Goal: Task Accomplishment & Management: Use online tool/utility

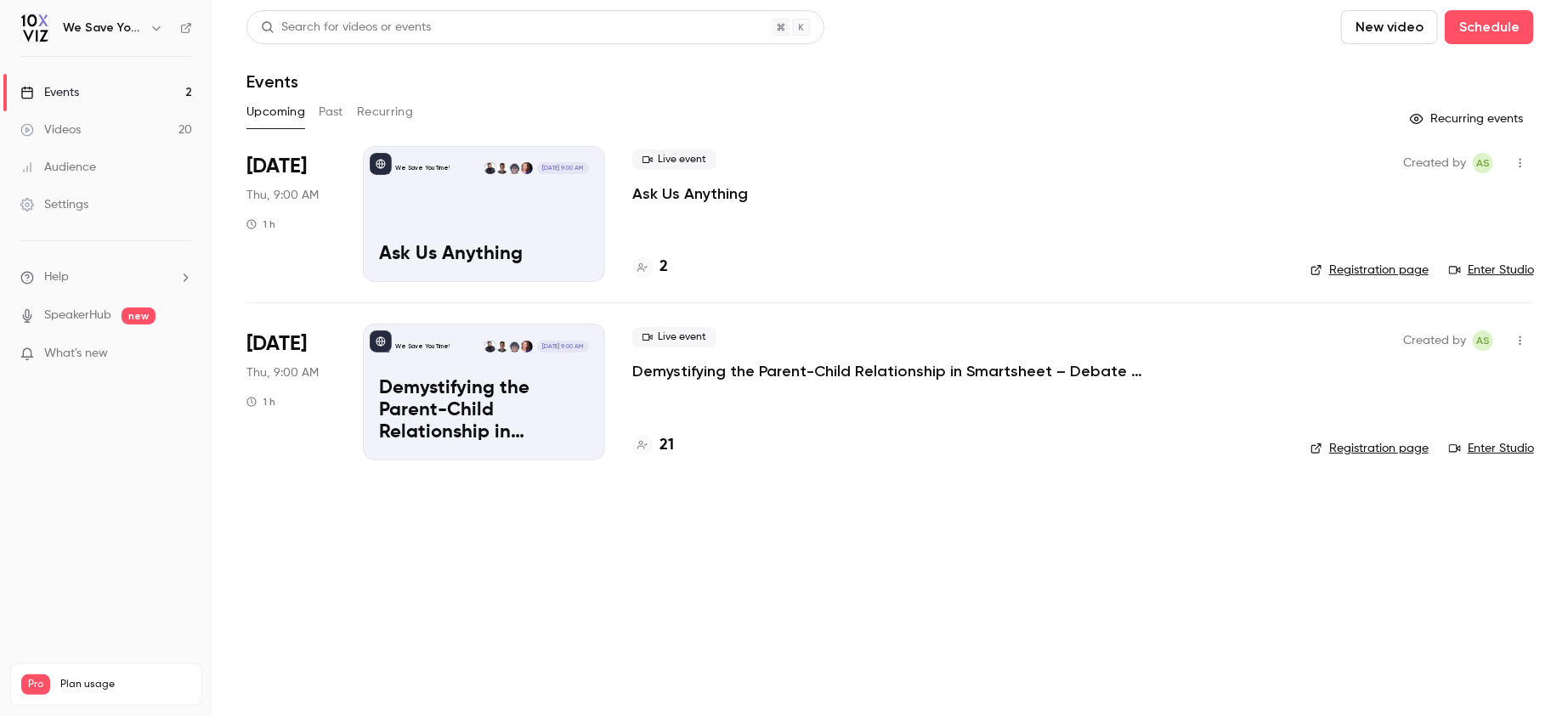
click at [336, 107] on button "Past" at bounding box center [331, 112] width 25 height 27
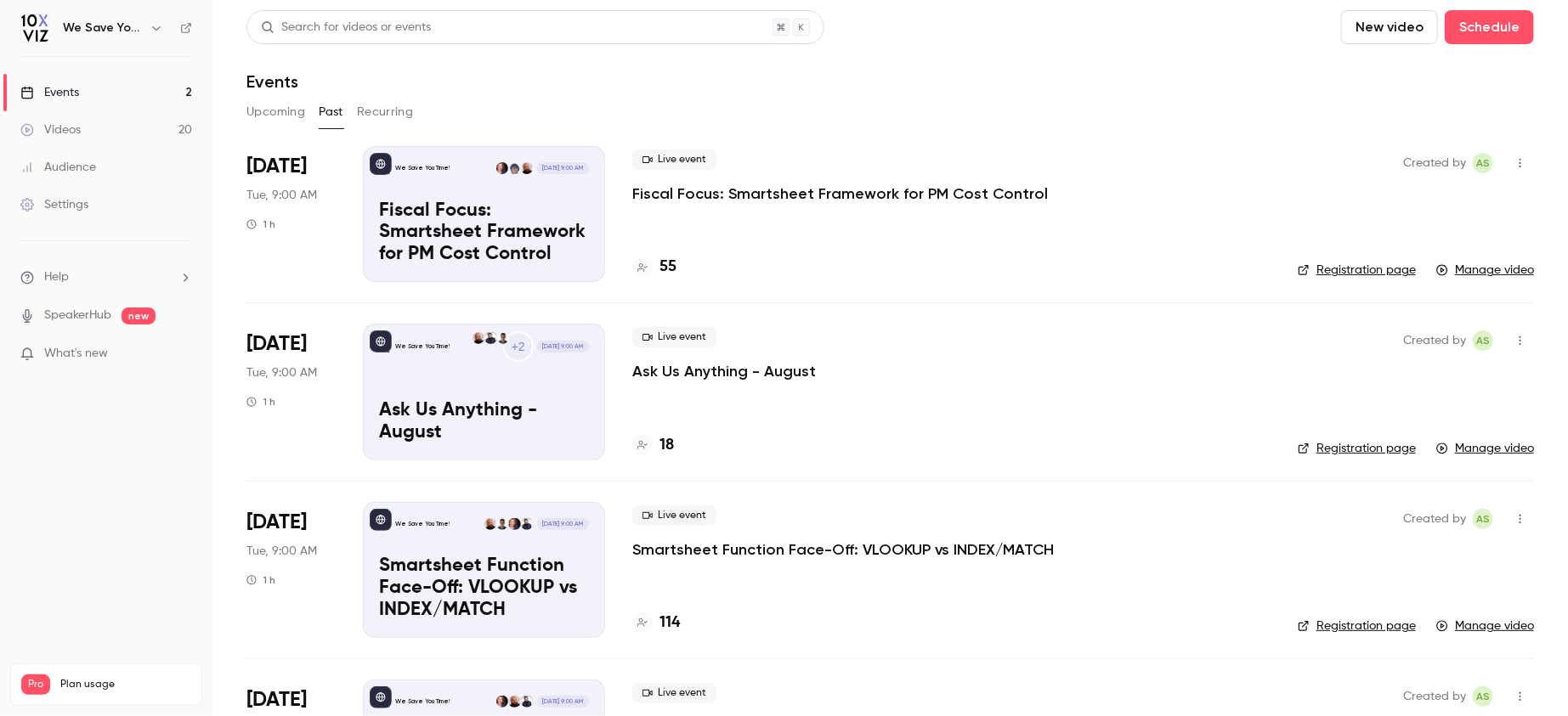
click at [260, 109] on button "Upcoming" at bounding box center [276, 112] width 58 height 27
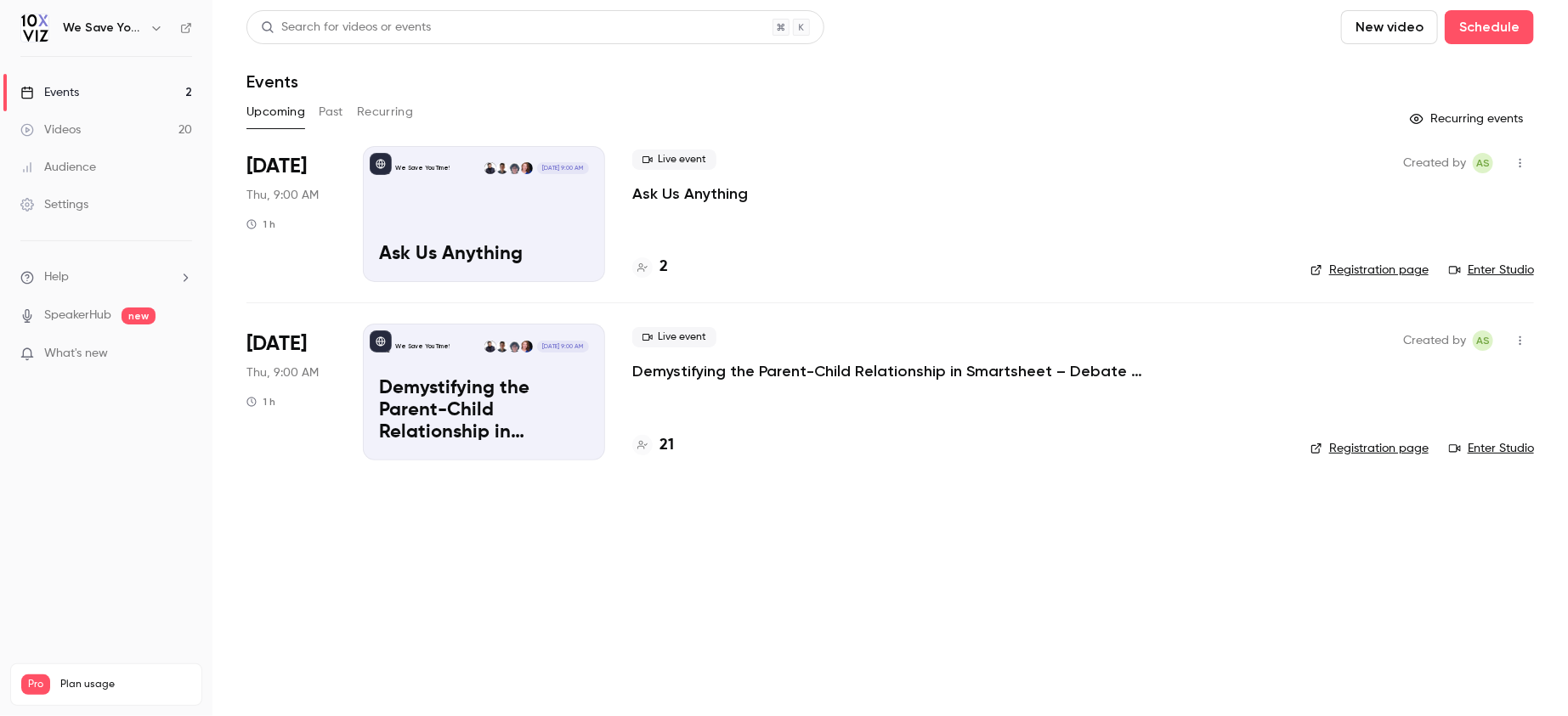
click at [1399, 273] on link "Registration page" at bounding box center [1370, 270] width 118 height 17
click at [667, 195] on p "Ask Us Anything" at bounding box center [690, 194] width 116 height 20
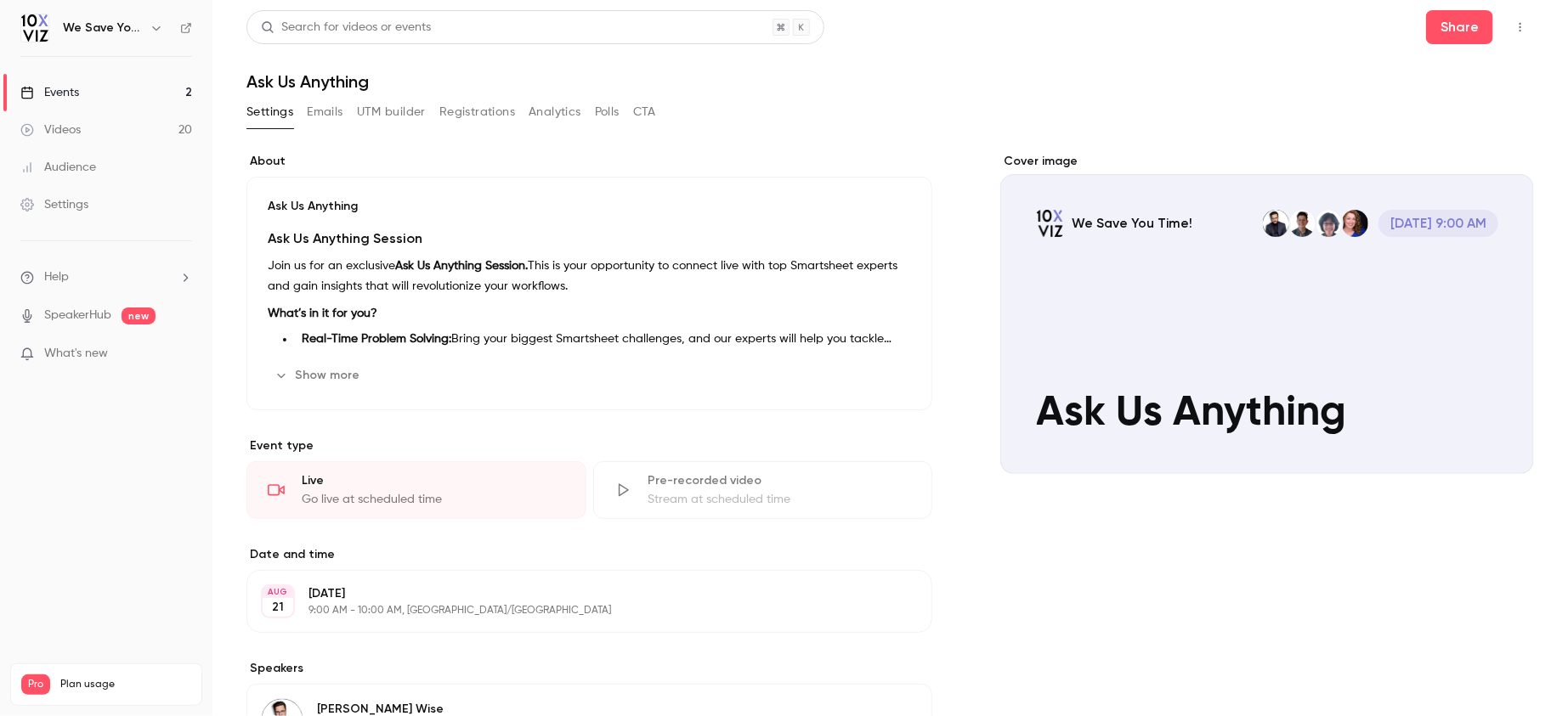
click at [415, 111] on button "UTM builder" at bounding box center [391, 112] width 69 height 27
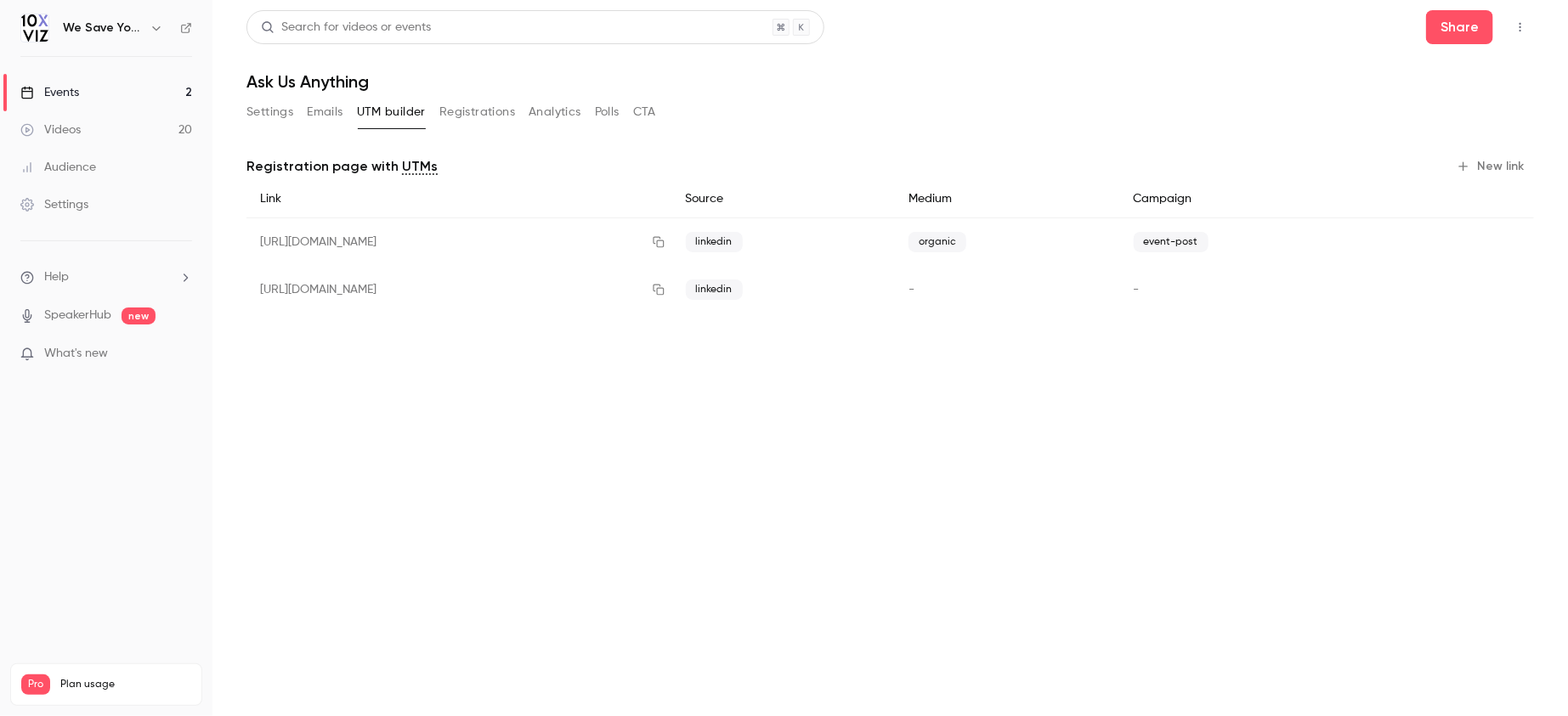
click at [1470, 162] on icon "button" at bounding box center [1464, 166] width 14 height 14
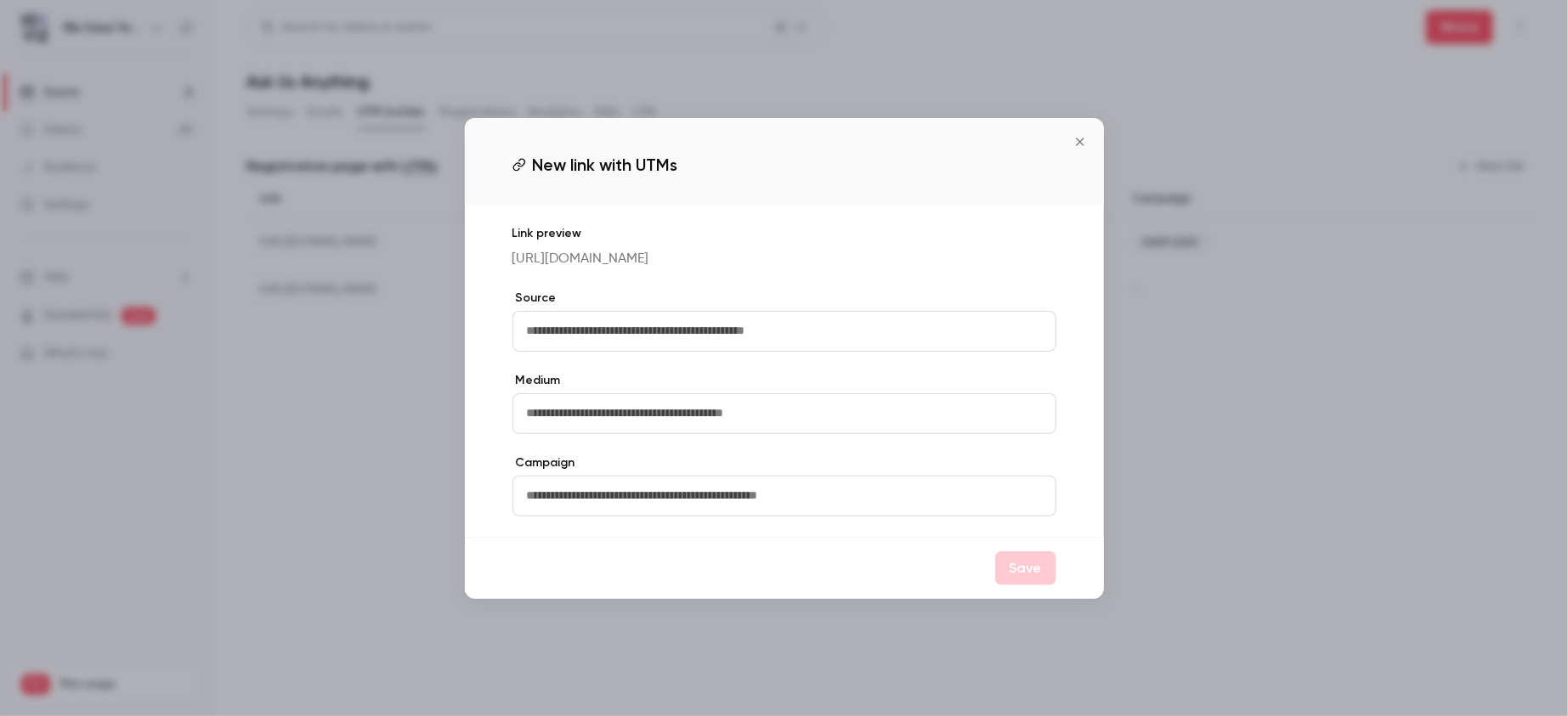
click at [745, 328] on input "text" at bounding box center [784, 331] width 544 height 41
type input "*"
type input "*********"
click at [702, 426] on input "text" at bounding box center [784, 414] width 544 height 41
type input "*******"
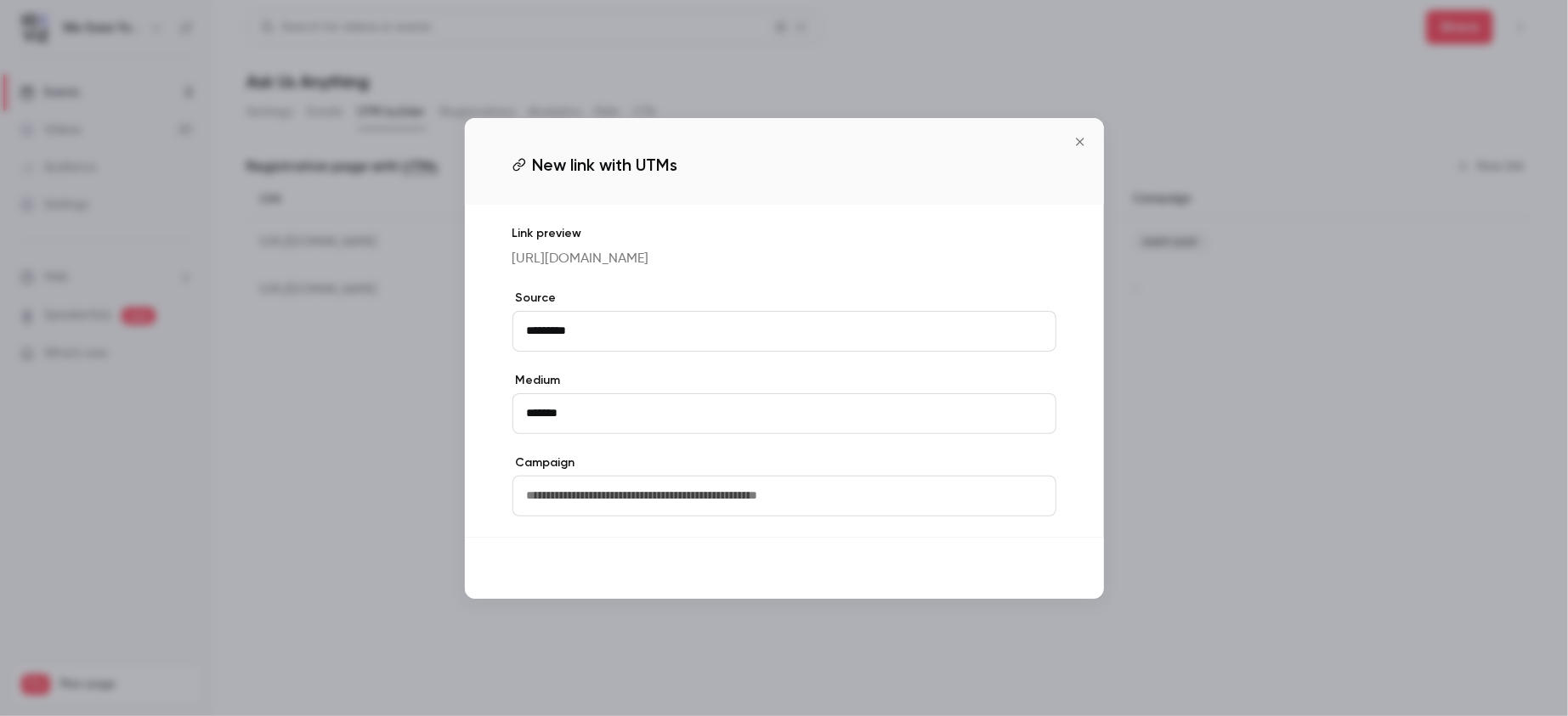
click at [1010, 578] on button "Save" at bounding box center [1025, 568] width 61 height 34
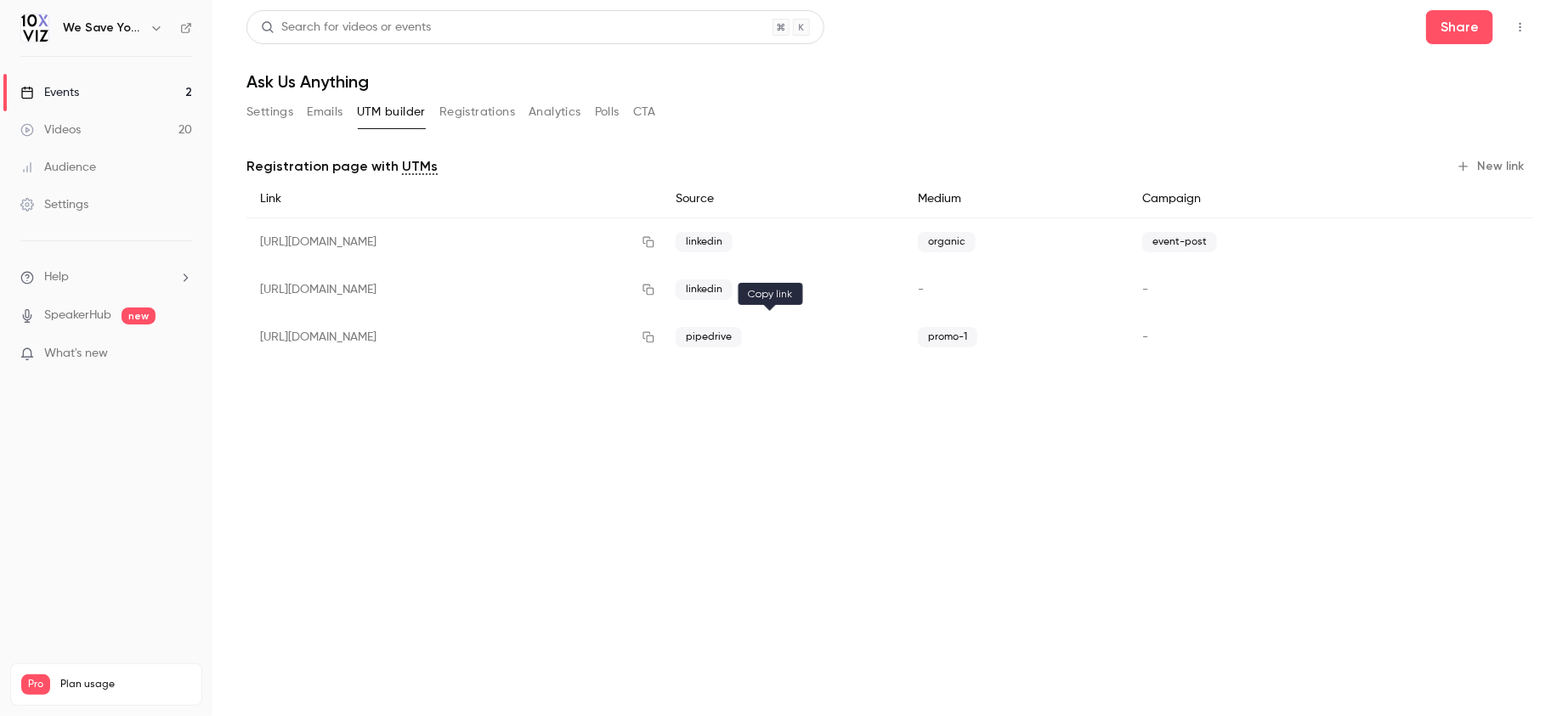
click at [655, 335] on icon "button" at bounding box center [648, 337] width 14 height 12
click at [470, 116] on button "Registrations" at bounding box center [477, 112] width 76 height 27
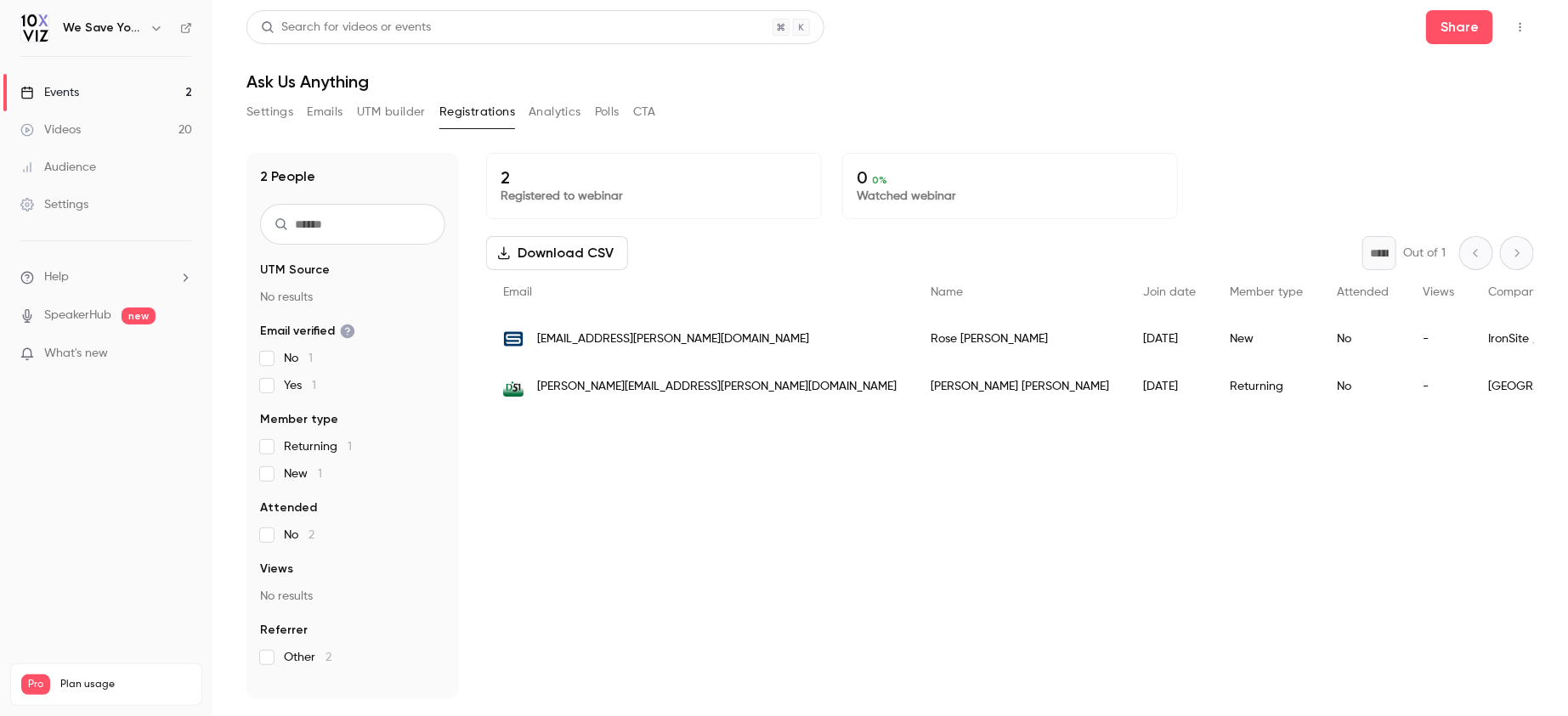
click at [154, 84] on link "Events 2" at bounding box center [106, 92] width 213 height 37
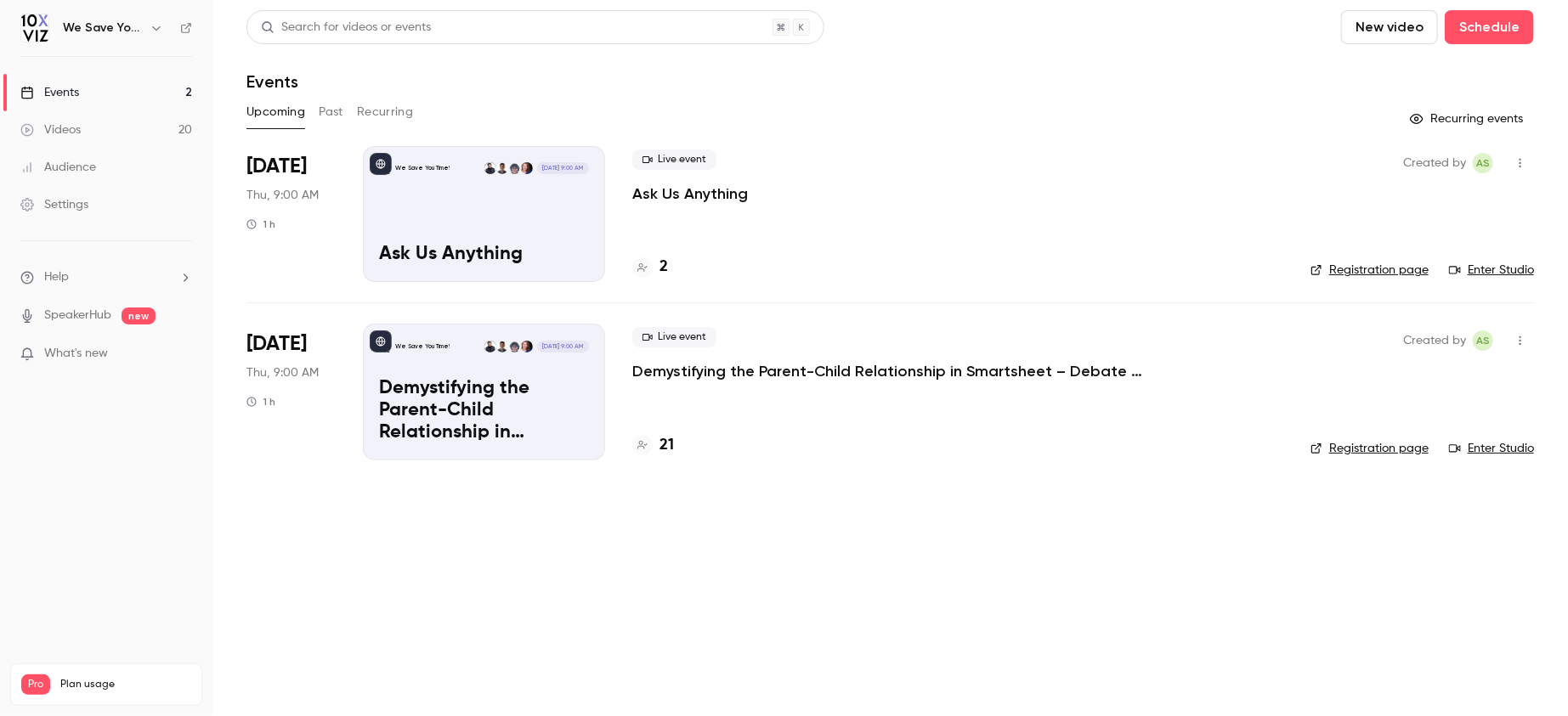
click at [326, 115] on button "Past" at bounding box center [331, 112] width 25 height 27
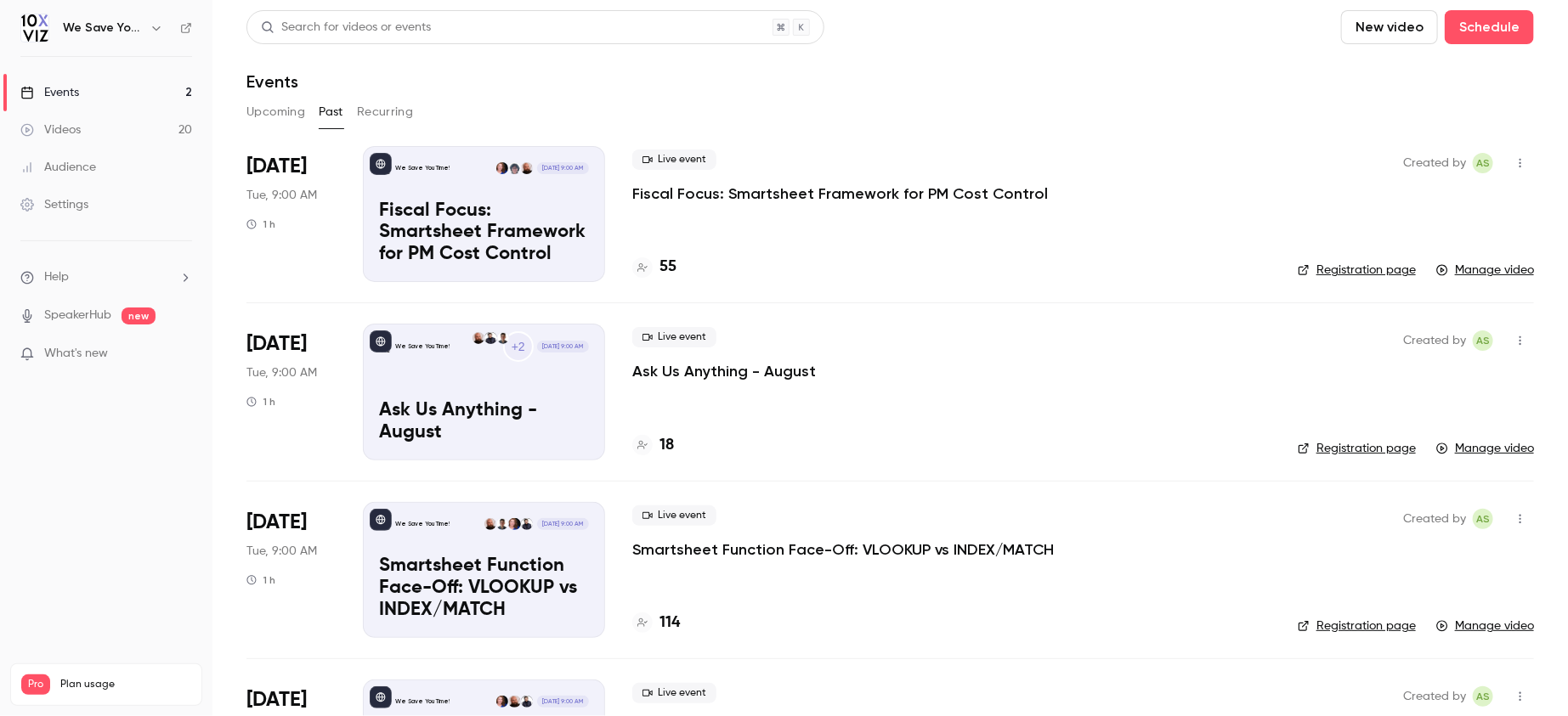
click at [704, 373] on p "Ask Us Anything - August" at bounding box center [724, 371] width 184 height 20
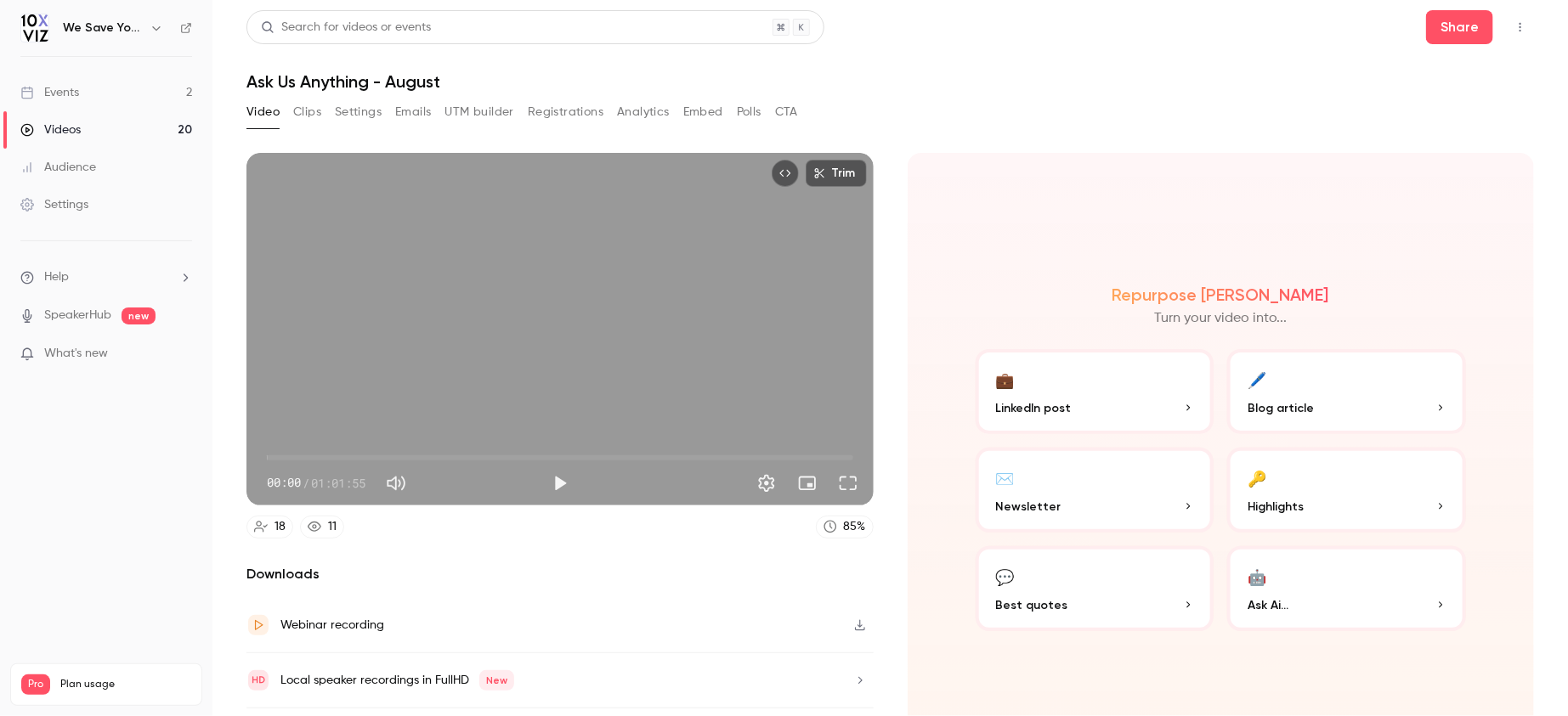
click at [560, 115] on button "Registrations" at bounding box center [566, 112] width 76 height 27
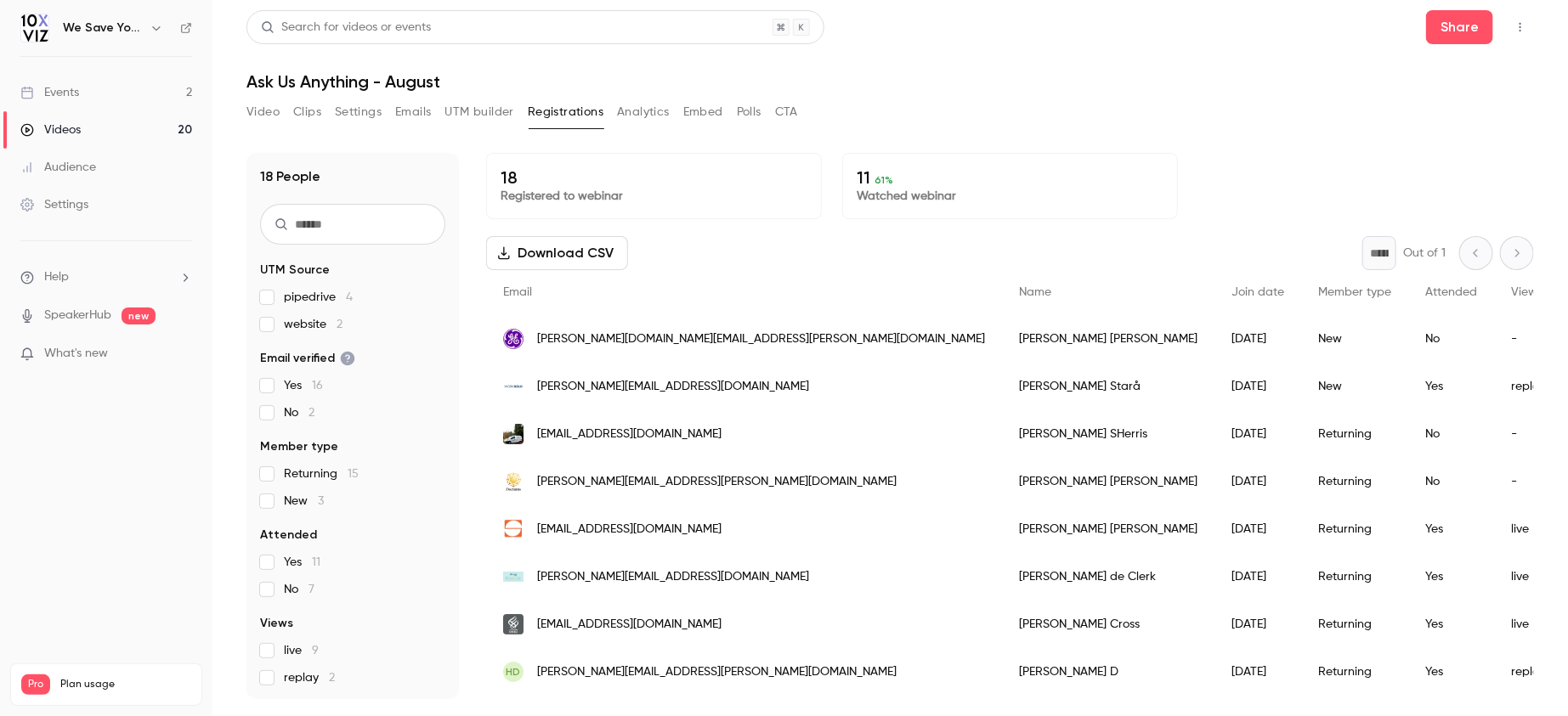
click at [101, 90] on link "Events 2" at bounding box center [106, 92] width 213 height 37
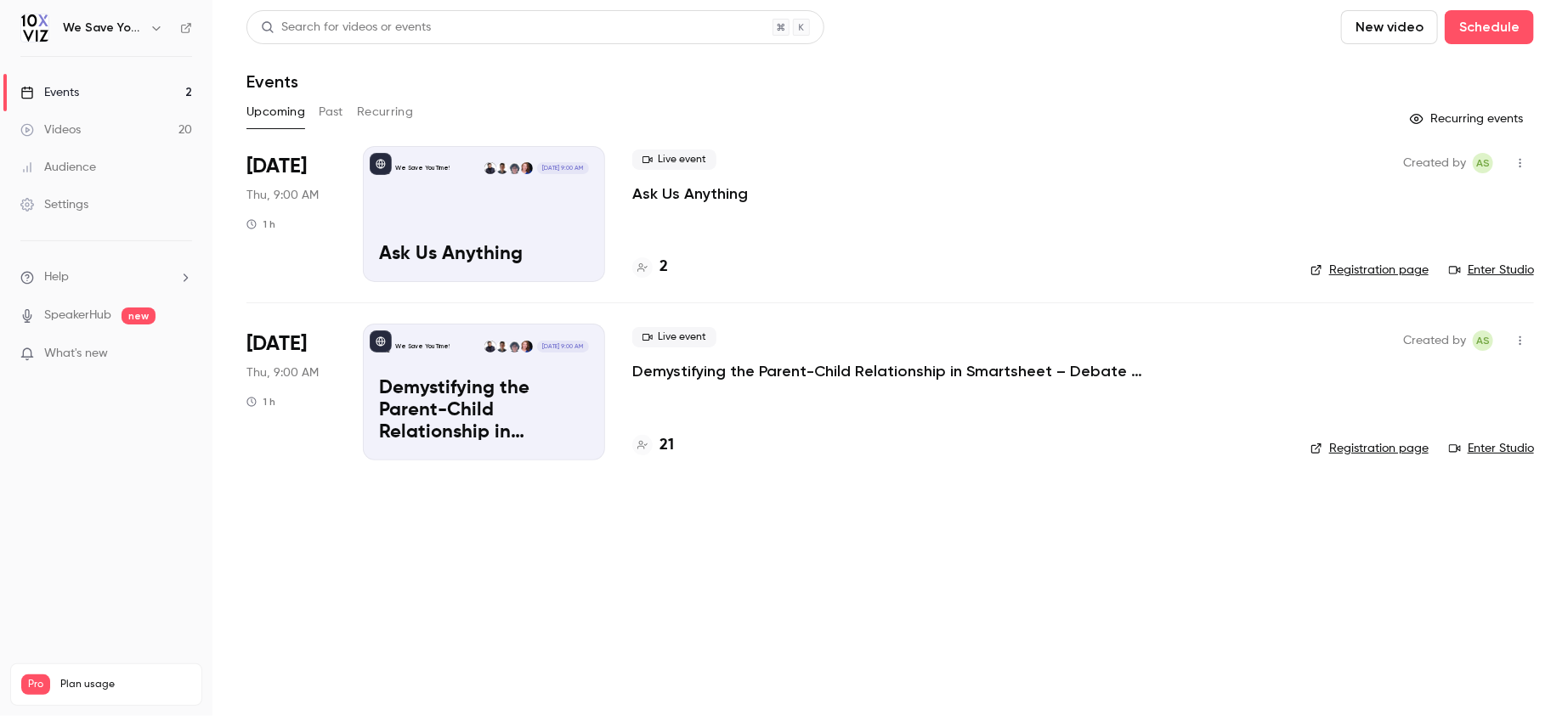
click at [327, 112] on button "Past" at bounding box center [331, 112] width 25 height 27
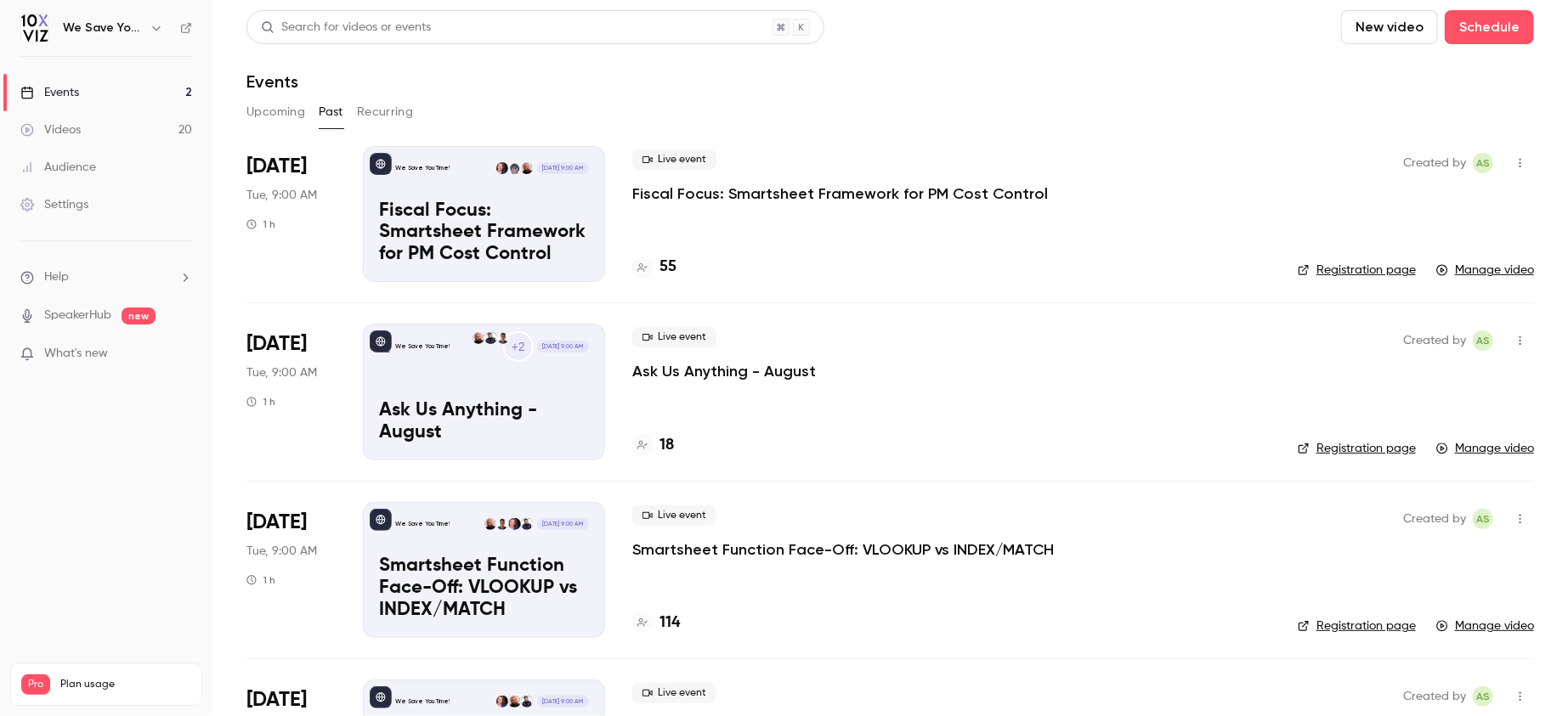
click at [81, 88] on link "Events 2" at bounding box center [106, 92] width 213 height 37
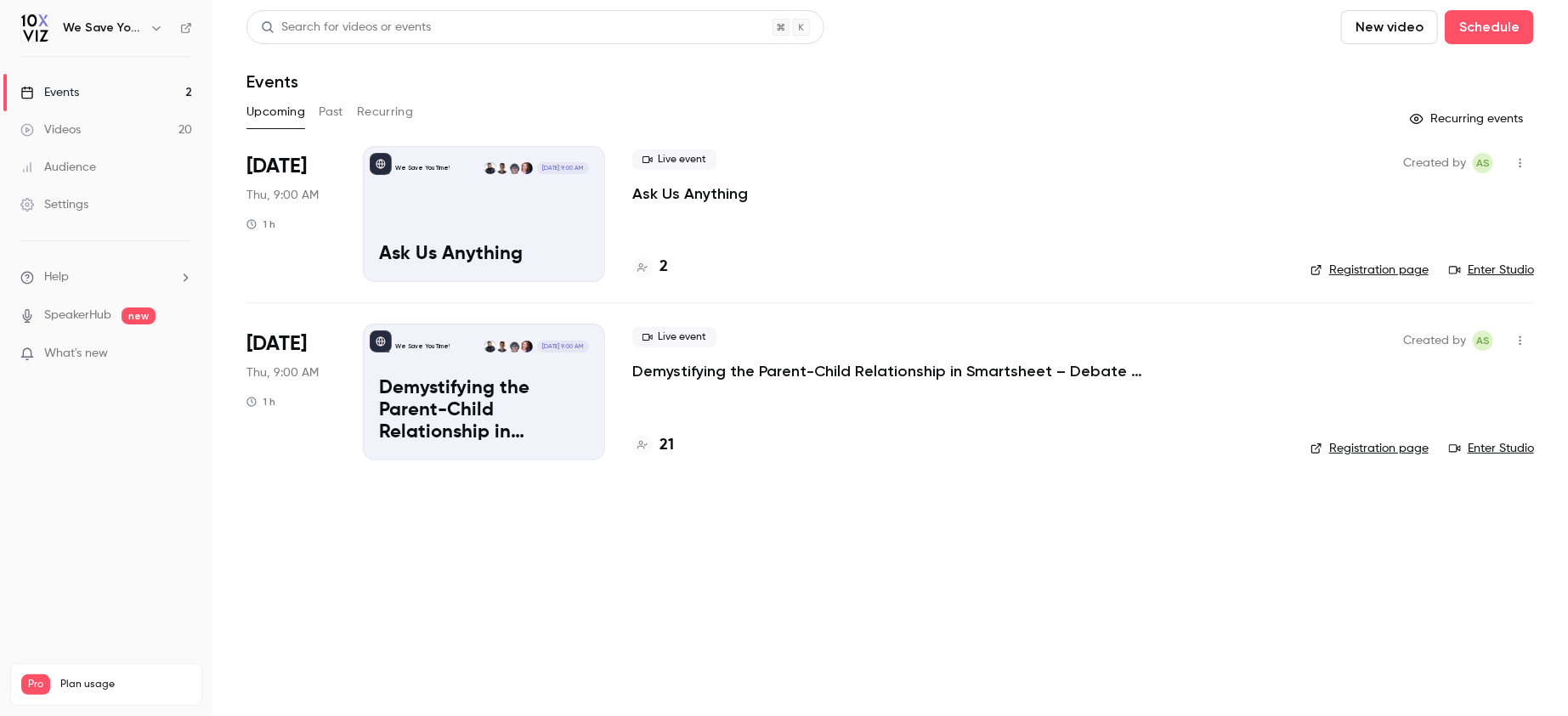
click at [470, 592] on main "Search for videos or events New video Schedule Events Upcoming Past Recurring R…" at bounding box center [891, 358] width 1356 height 716
click at [662, 443] on h4 "21" at bounding box center [667, 445] width 15 height 23
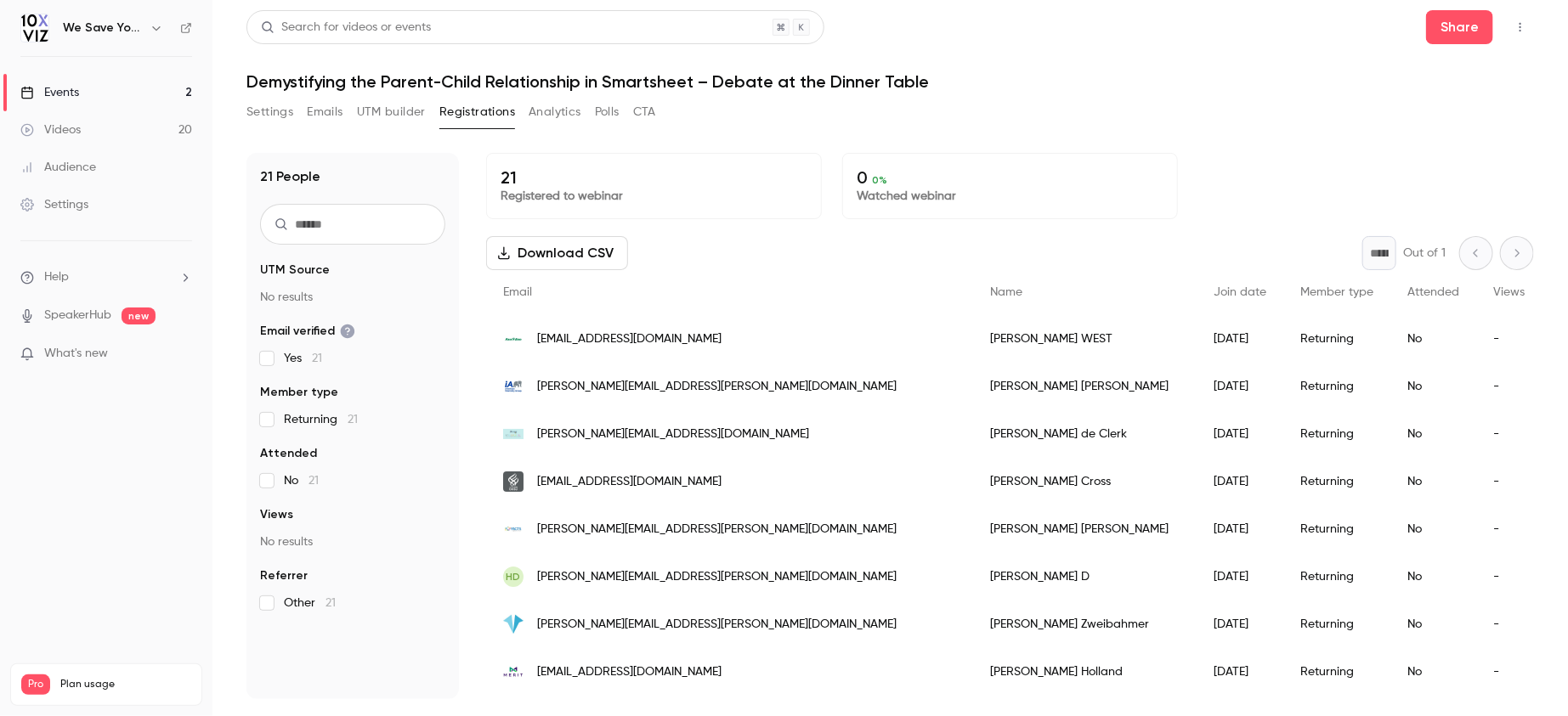
click at [94, 97] on link "Events 2" at bounding box center [106, 92] width 213 height 37
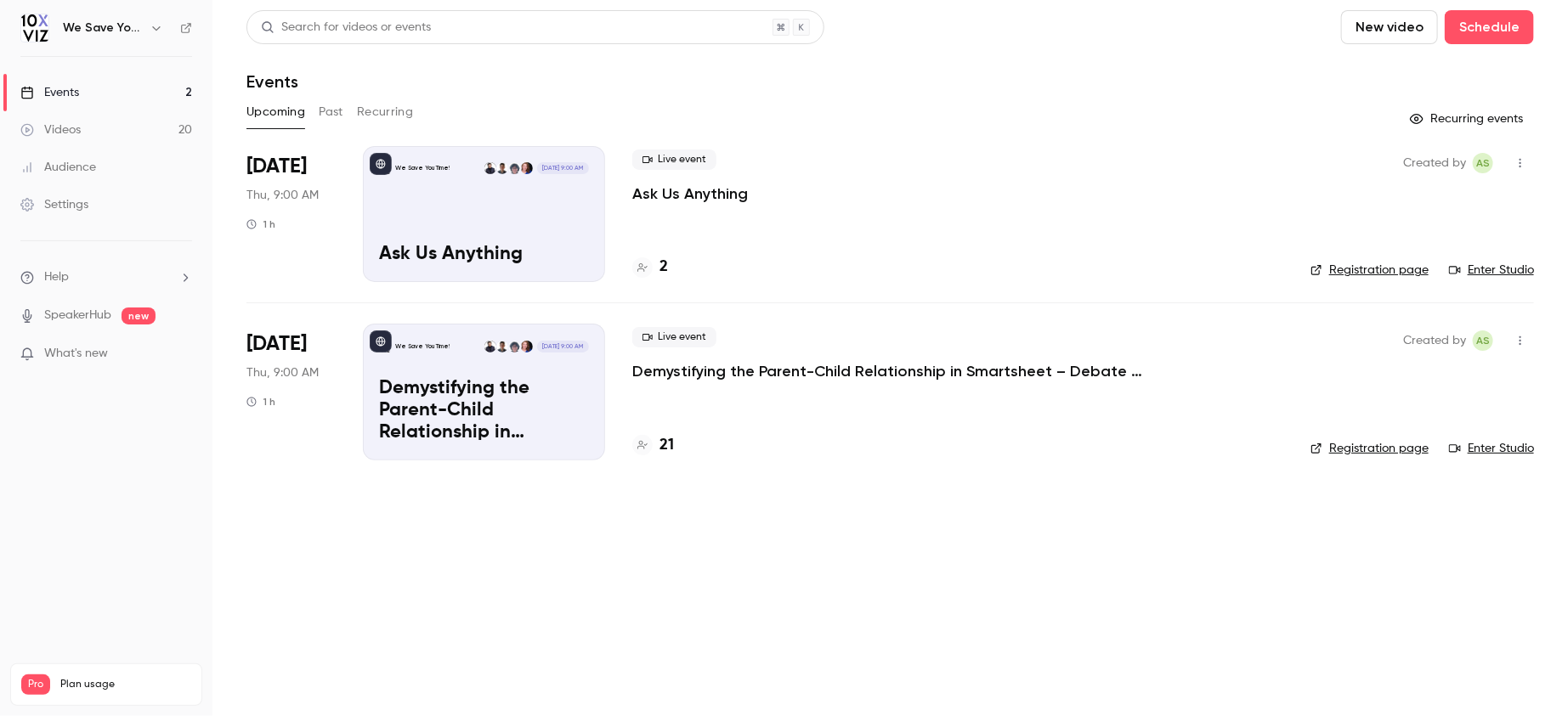
click at [898, 68] on header "Search for videos or events New video Schedule Events" at bounding box center [890, 50] width 1287 height 81
click at [769, 97] on div "Search for videos or events New video Schedule Events Upcoming Past Recurring R…" at bounding box center [890, 245] width 1287 height 470
click at [682, 198] on p "Ask Us Anything" at bounding box center [690, 194] width 116 height 20
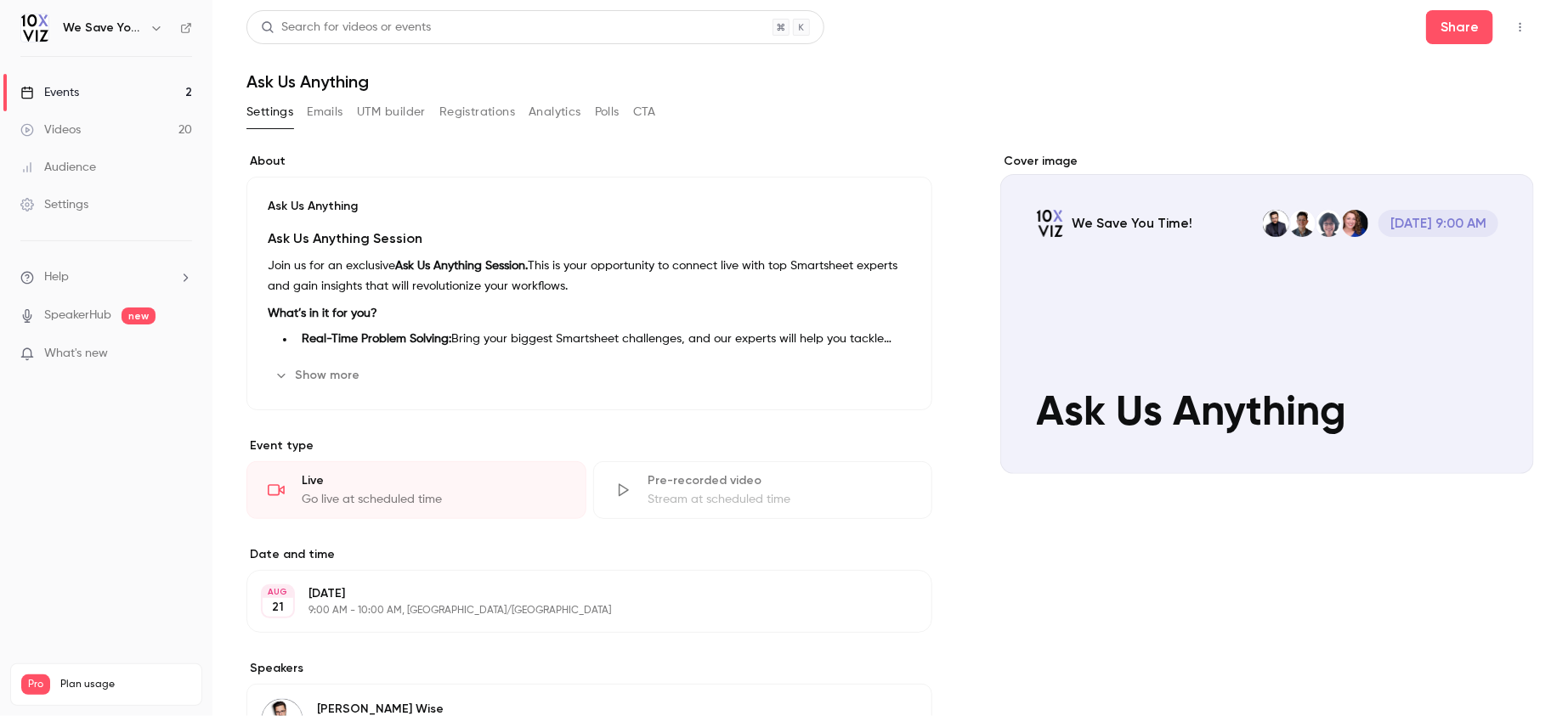
click at [496, 111] on button "Registrations" at bounding box center [477, 112] width 76 height 27
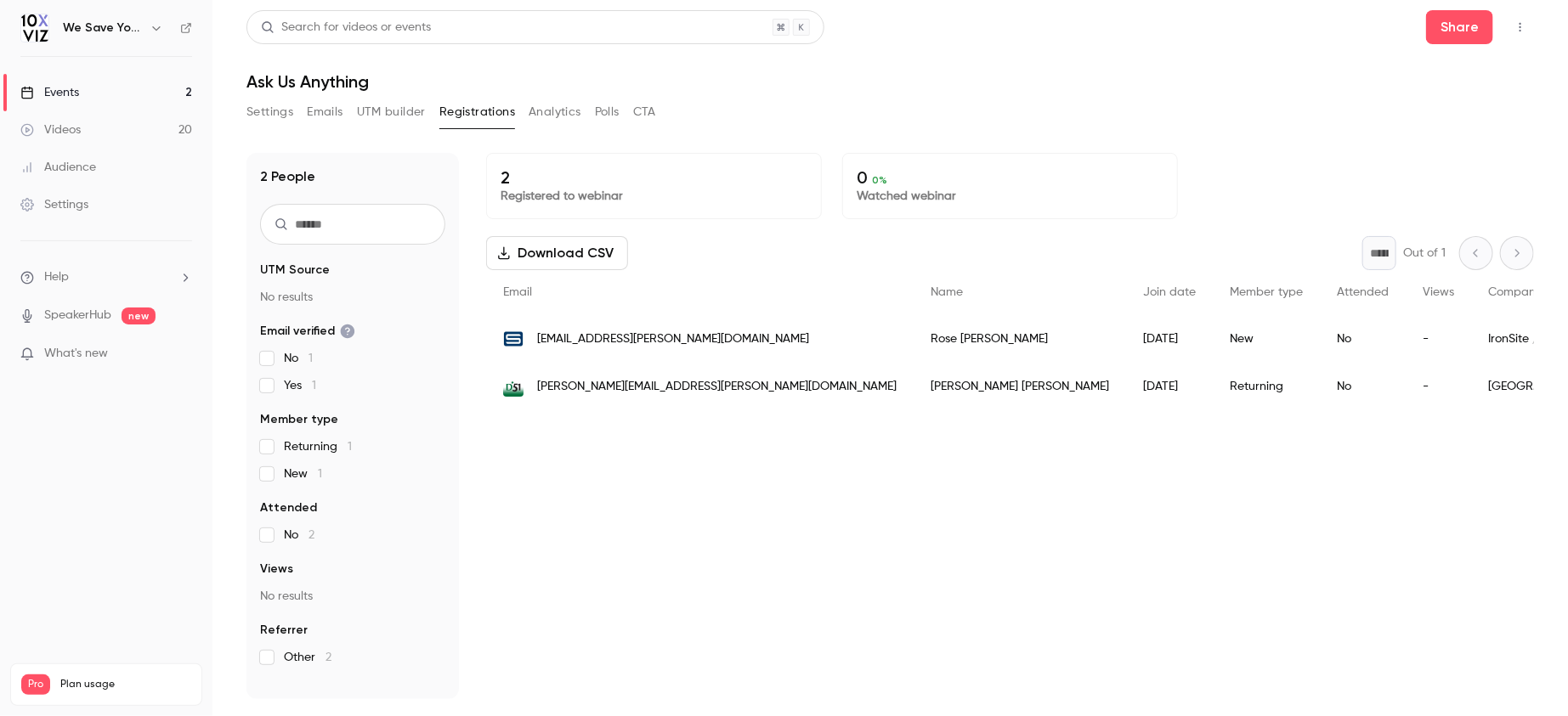
click at [73, 92] on div "Events" at bounding box center [49, 92] width 58 height 17
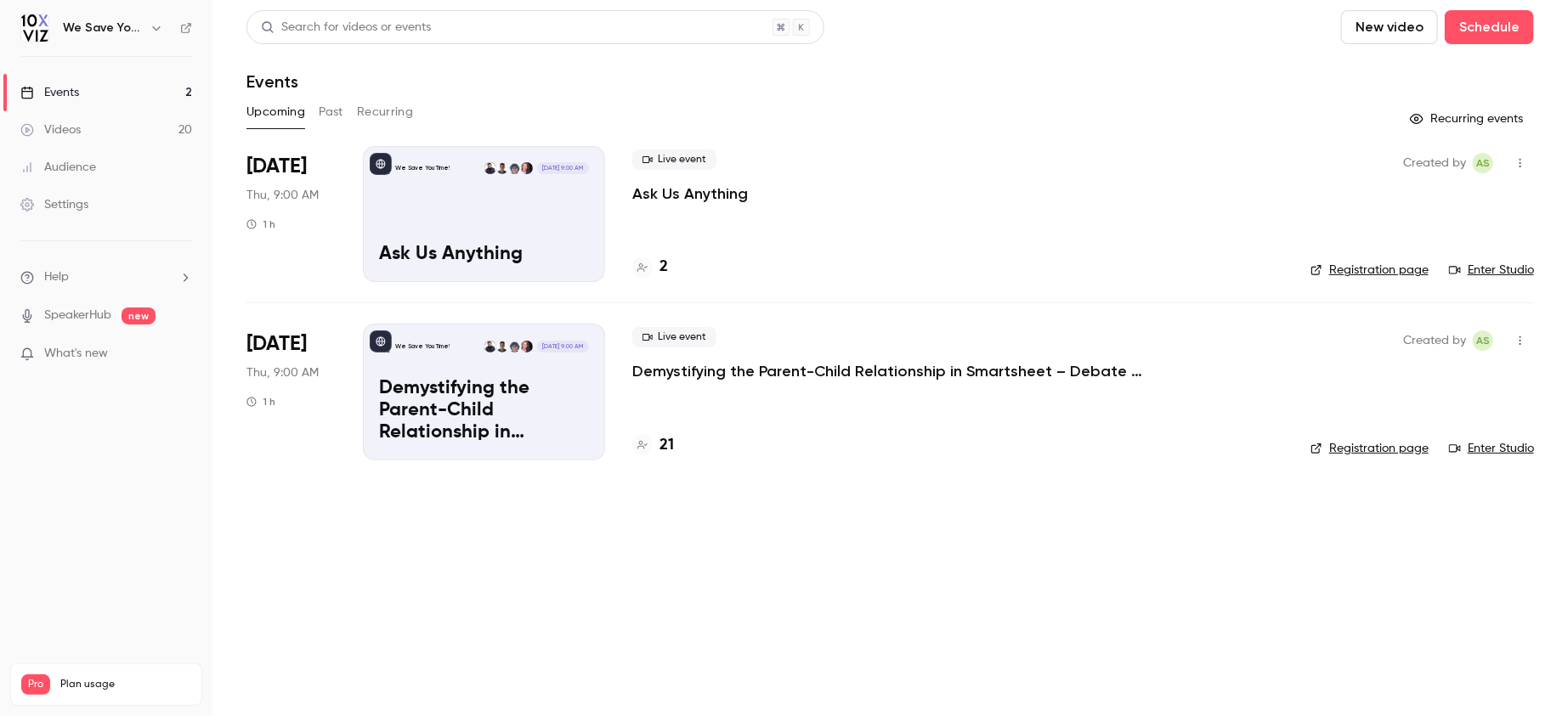
click at [330, 115] on button "Past" at bounding box center [331, 112] width 25 height 27
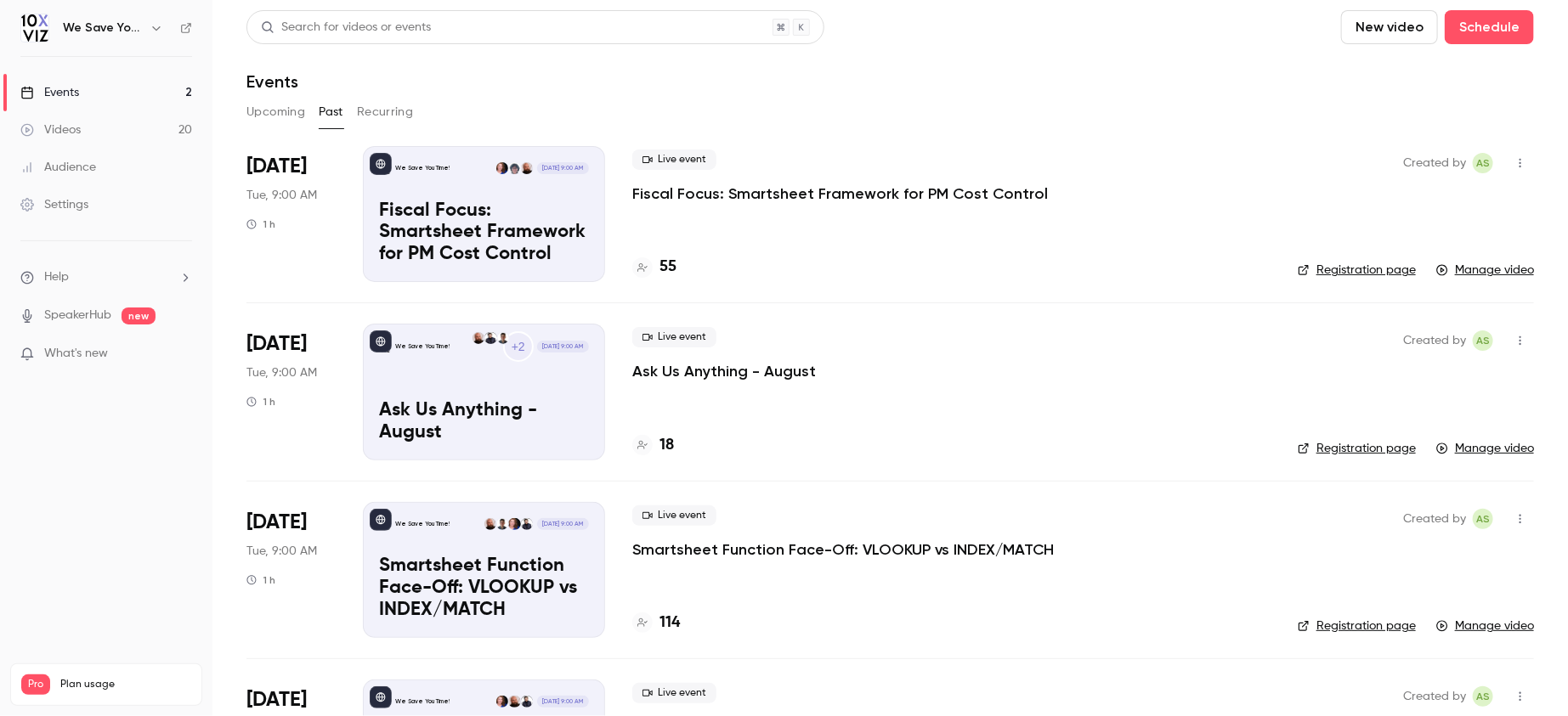
click at [671, 375] on p "Ask Us Anything - August" at bounding box center [724, 371] width 184 height 20
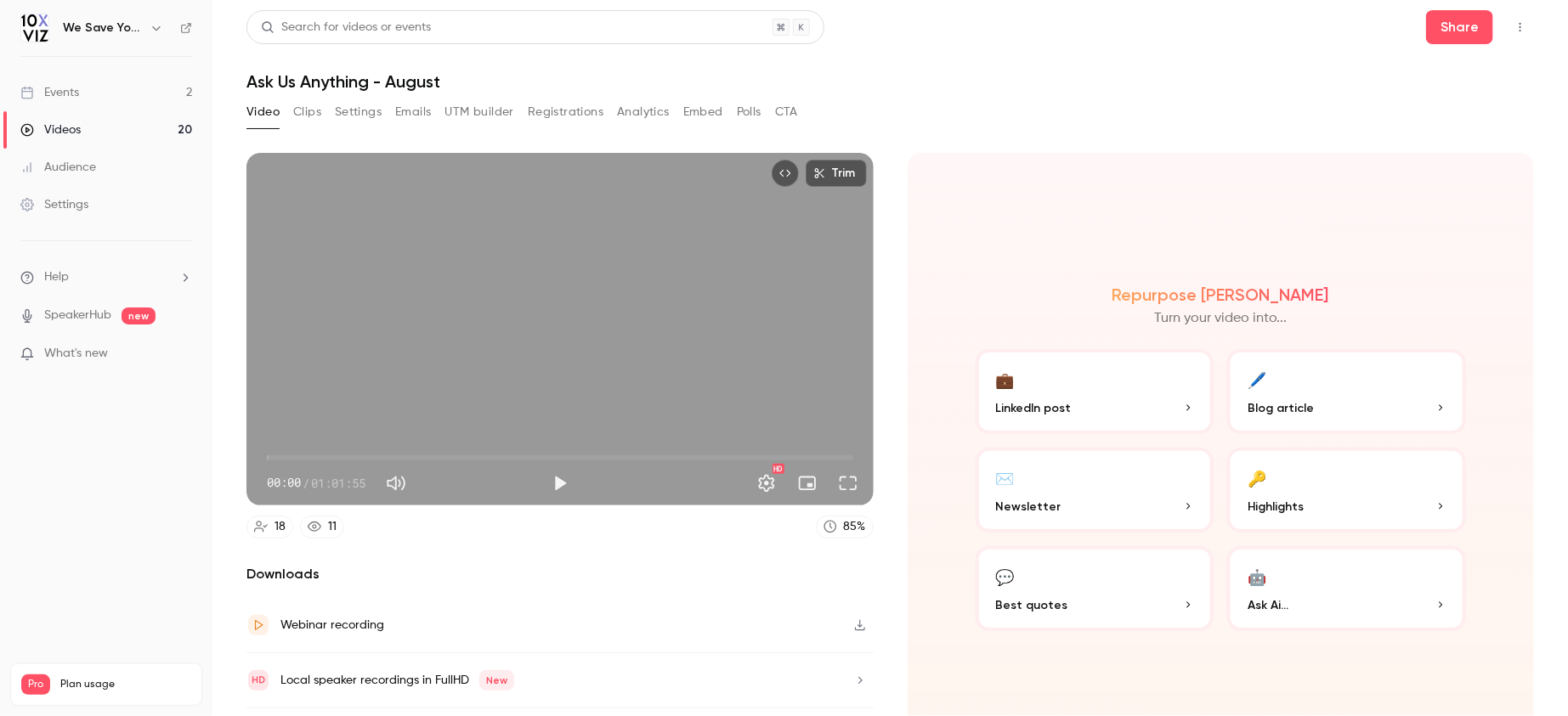
click at [565, 111] on button "Registrations" at bounding box center [566, 112] width 76 height 27
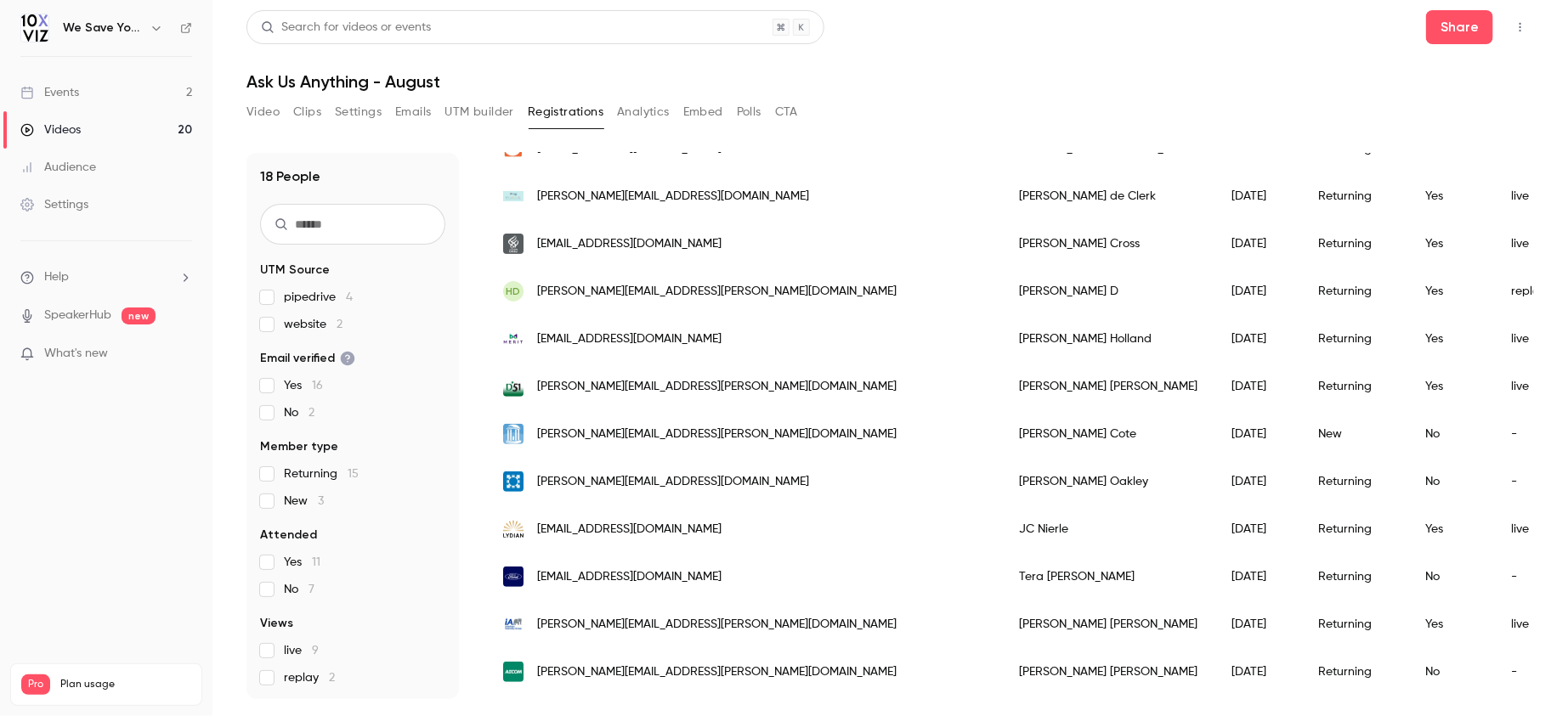
scroll to position [471, 0]
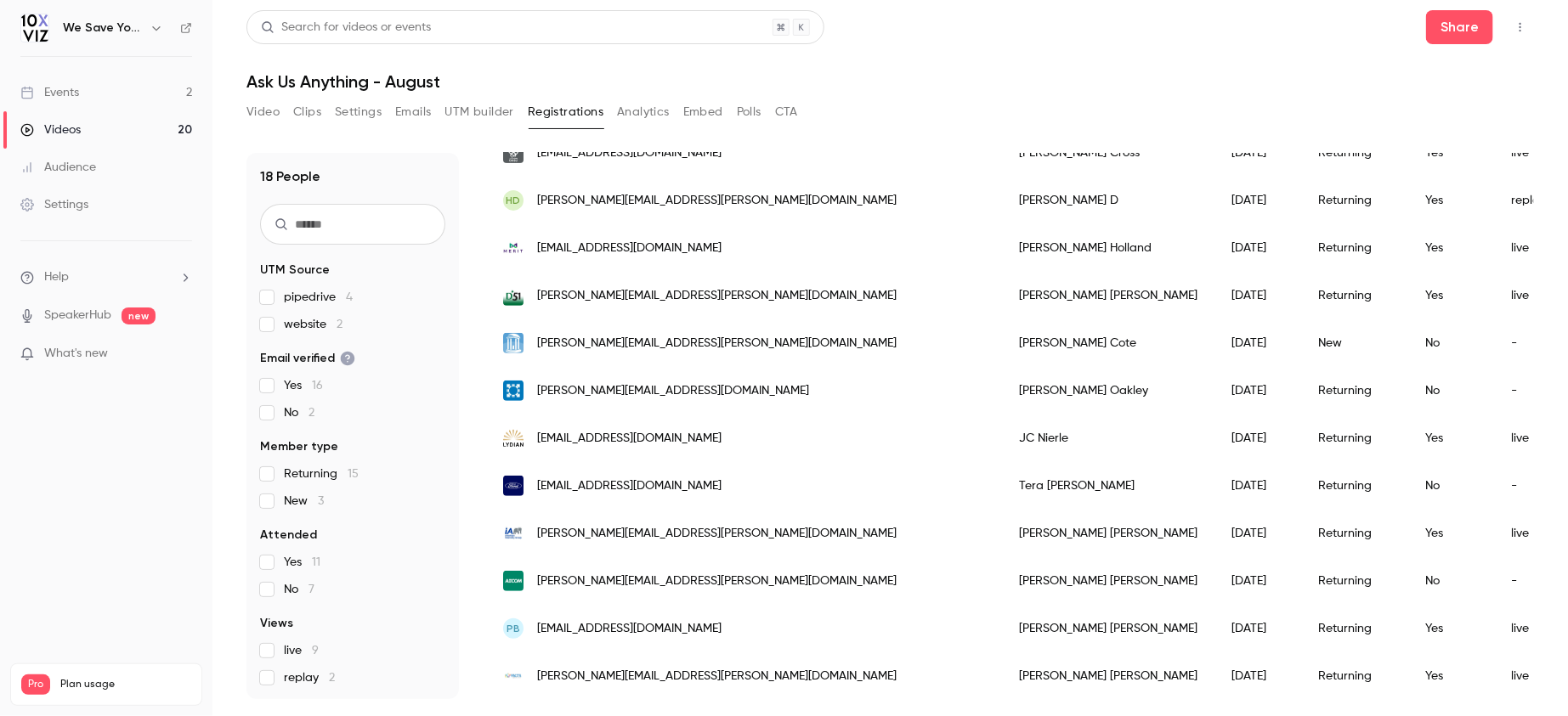
click at [632, 109] on button "Analytics" at bounding box center [643, 112] width 53 height 27
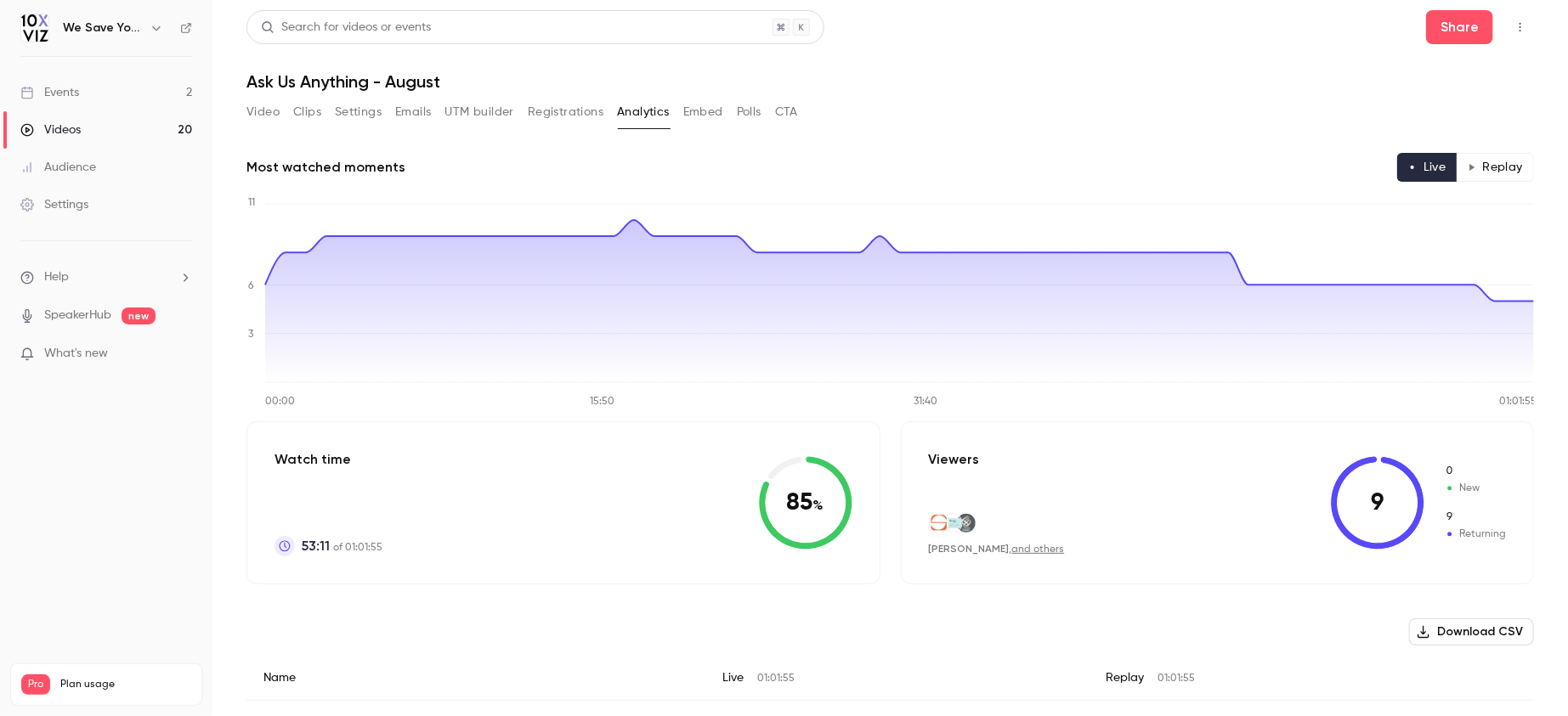
click at [91, 83] on link "Events 2" at bounding box center [106, 92] width 213 height 37
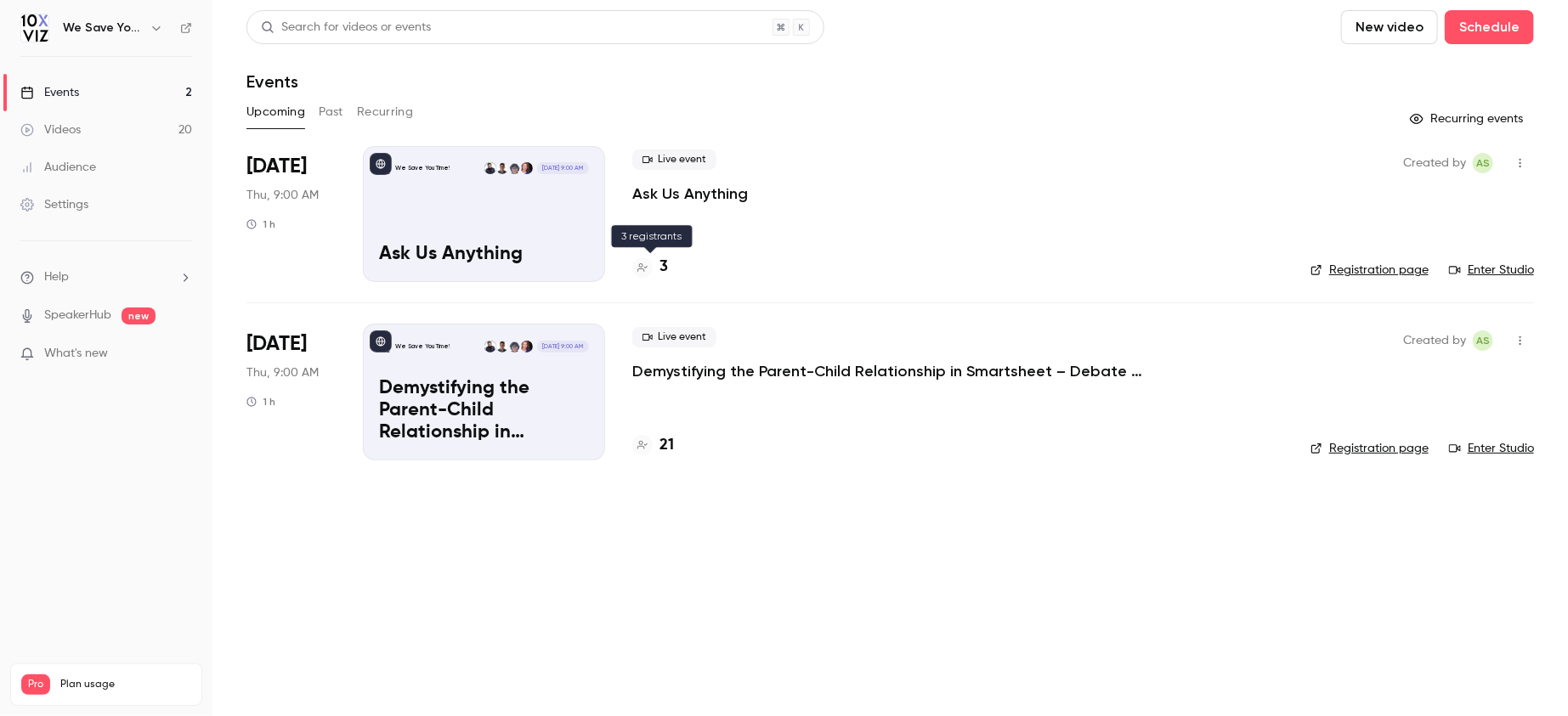
click at [660, 266] on h4 "3" at bounding box center [663, 267] width 8 height 23
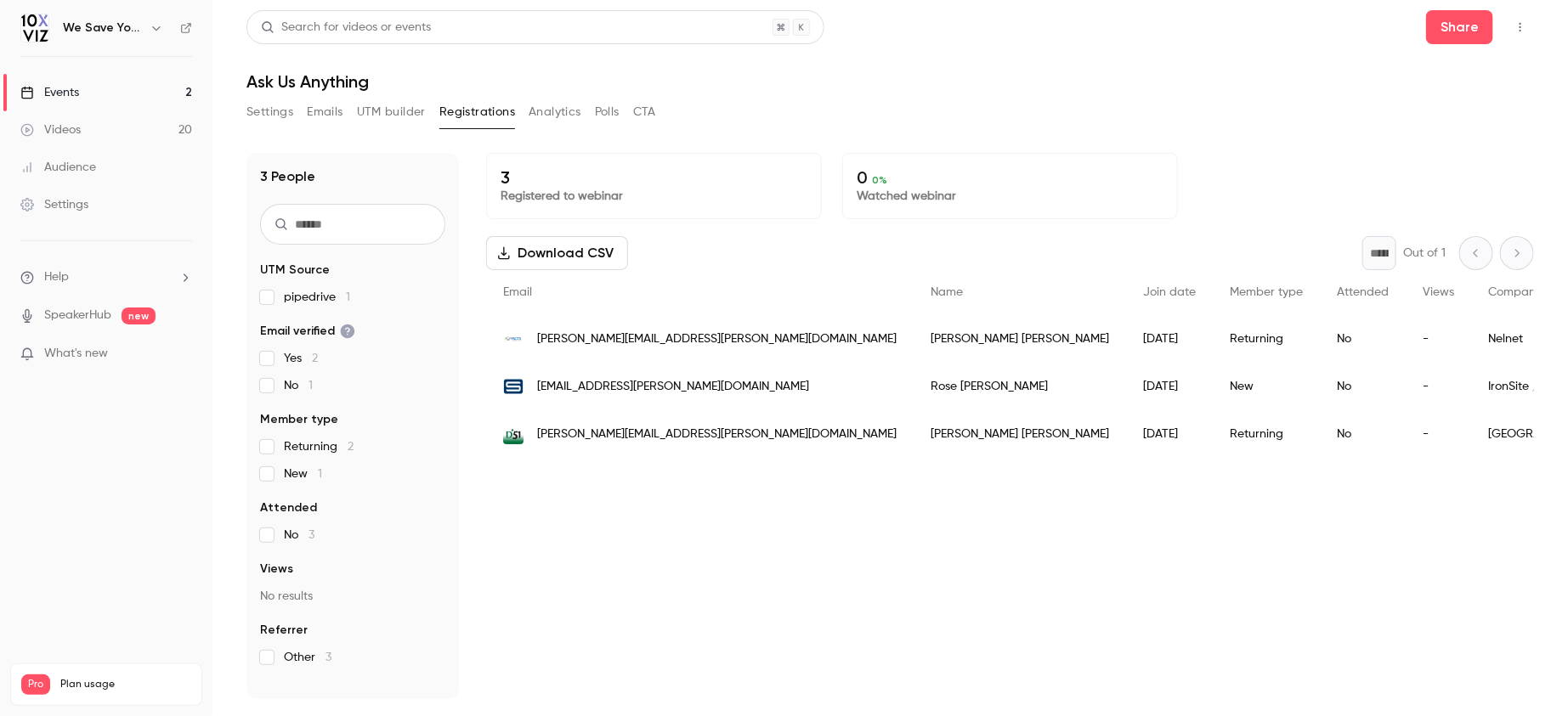
click at [131, 89] on link "Events 2" at bounding box center [106, 92] width 213 height 37
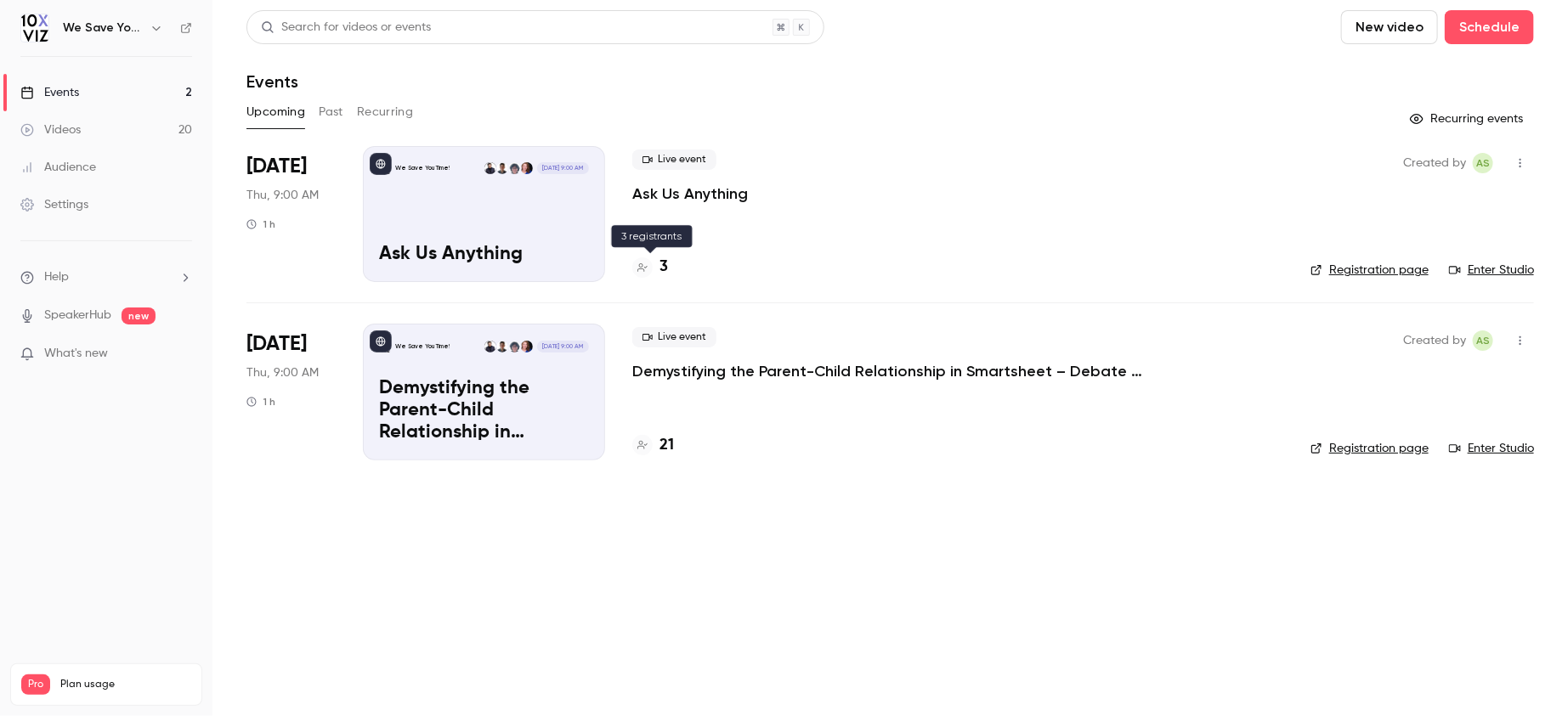
click at [652, 267] on div at bounding box center [642, 268] width 20 height 20
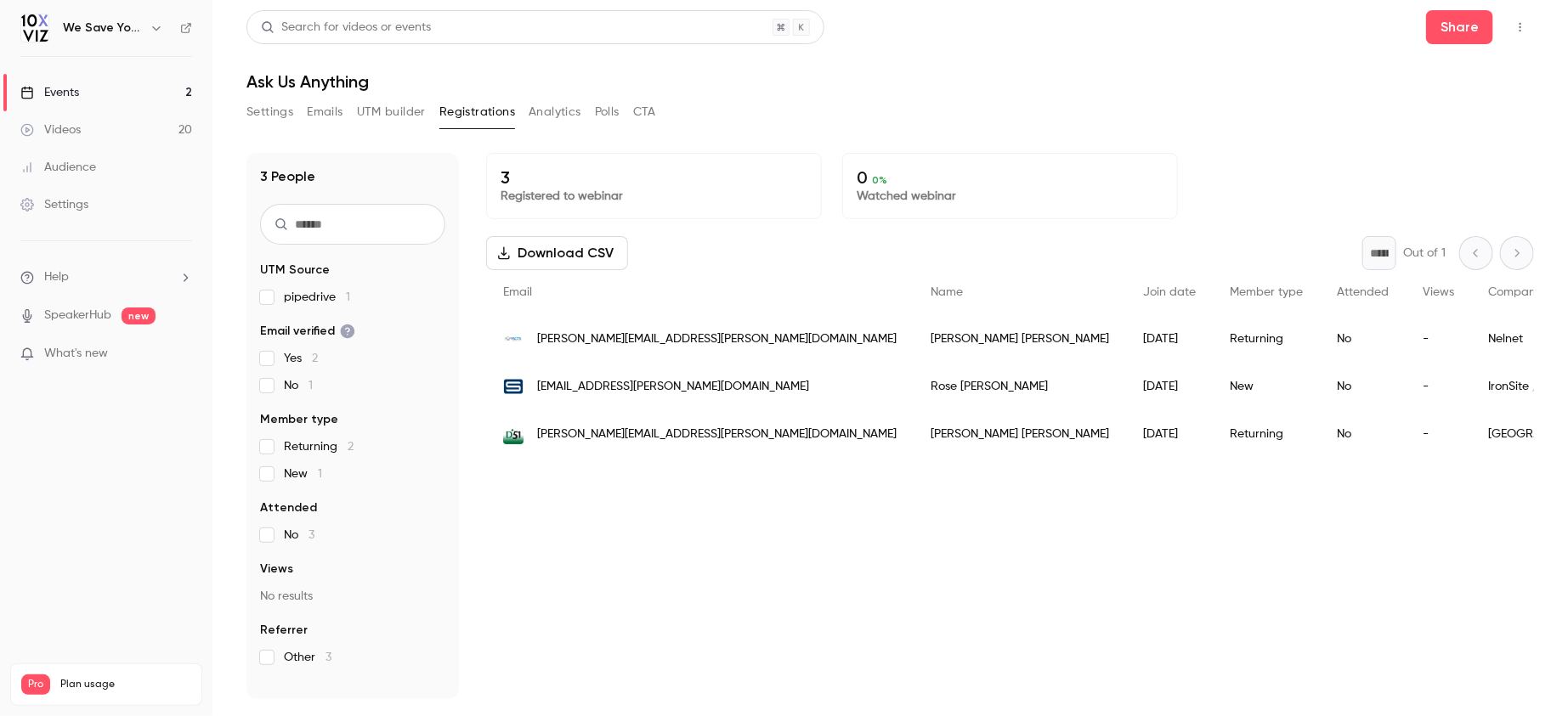
click at [65, 91] on div "Events" at bounding box center [49, 92] width 58 height 17
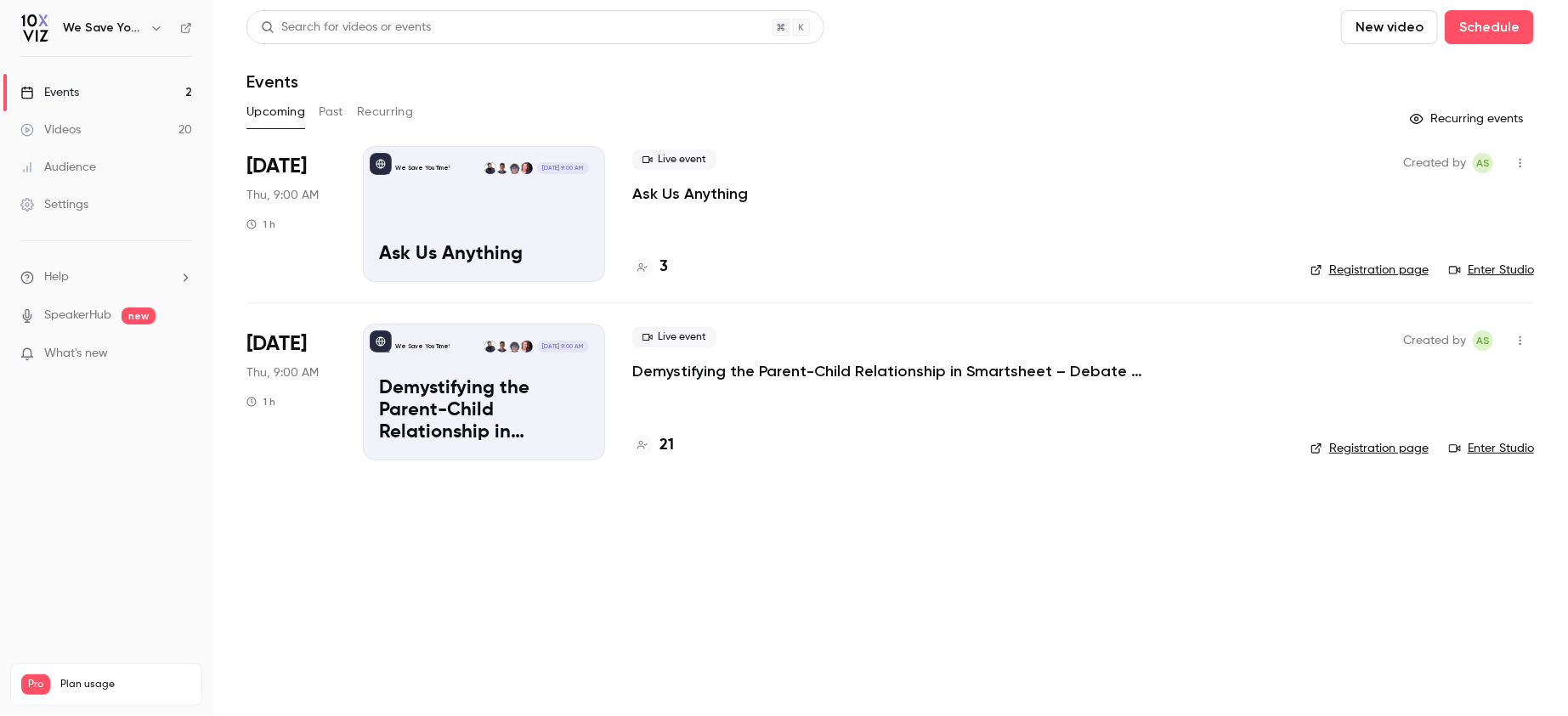
click at [521, 618] on main "Search for videos or events New video Schedule Events Upcoming Past Recurring R…" at bounding box center [891, 358] width 1356 height 716
click at [799, 122] on div "Upcoming Past Recurring" at bounding box center [890, 112] width 1287 height 27
click at [650, 268] on div at bounding box center [642, 268] width 20 height 20
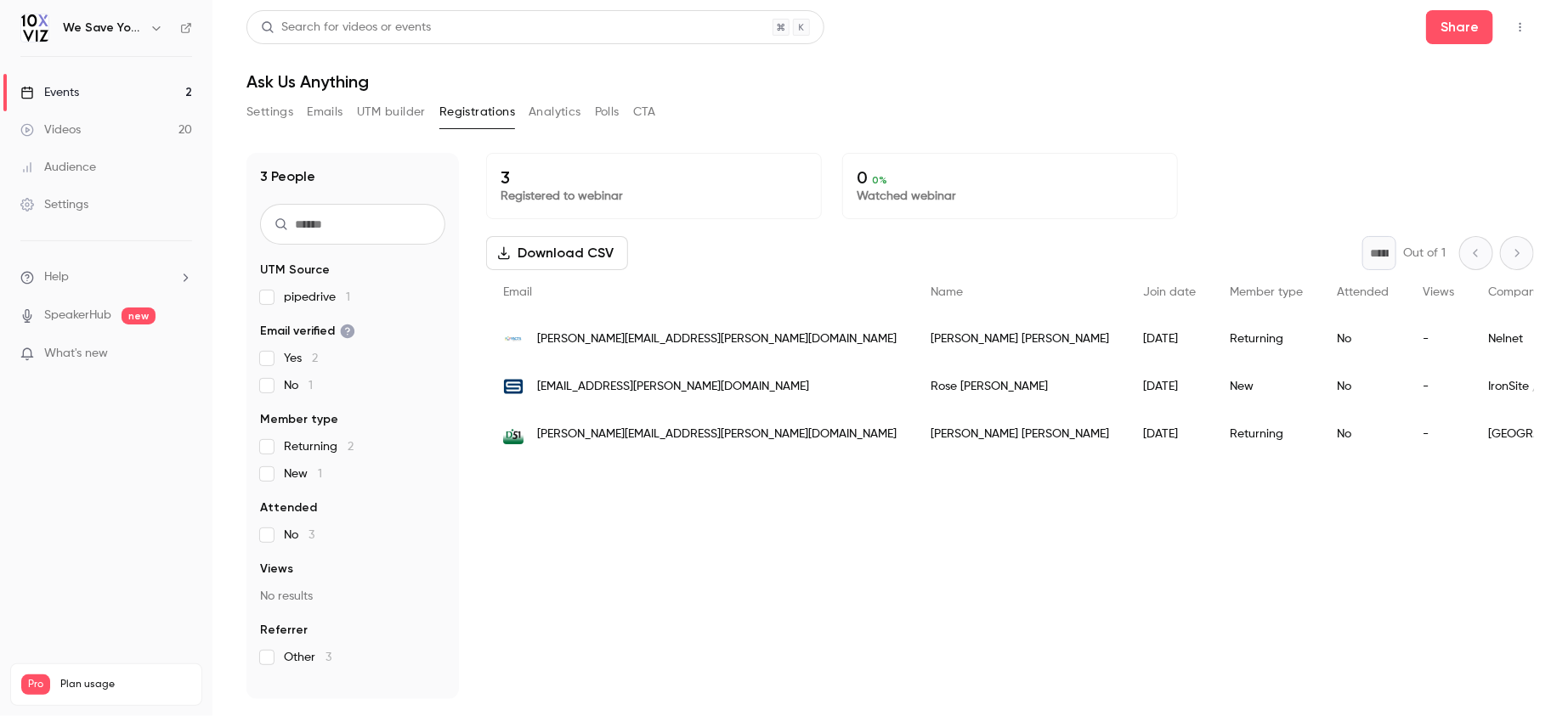
click at [94, 89] on link "Events 2" at bounding box center [106, 92] width 213 height 37
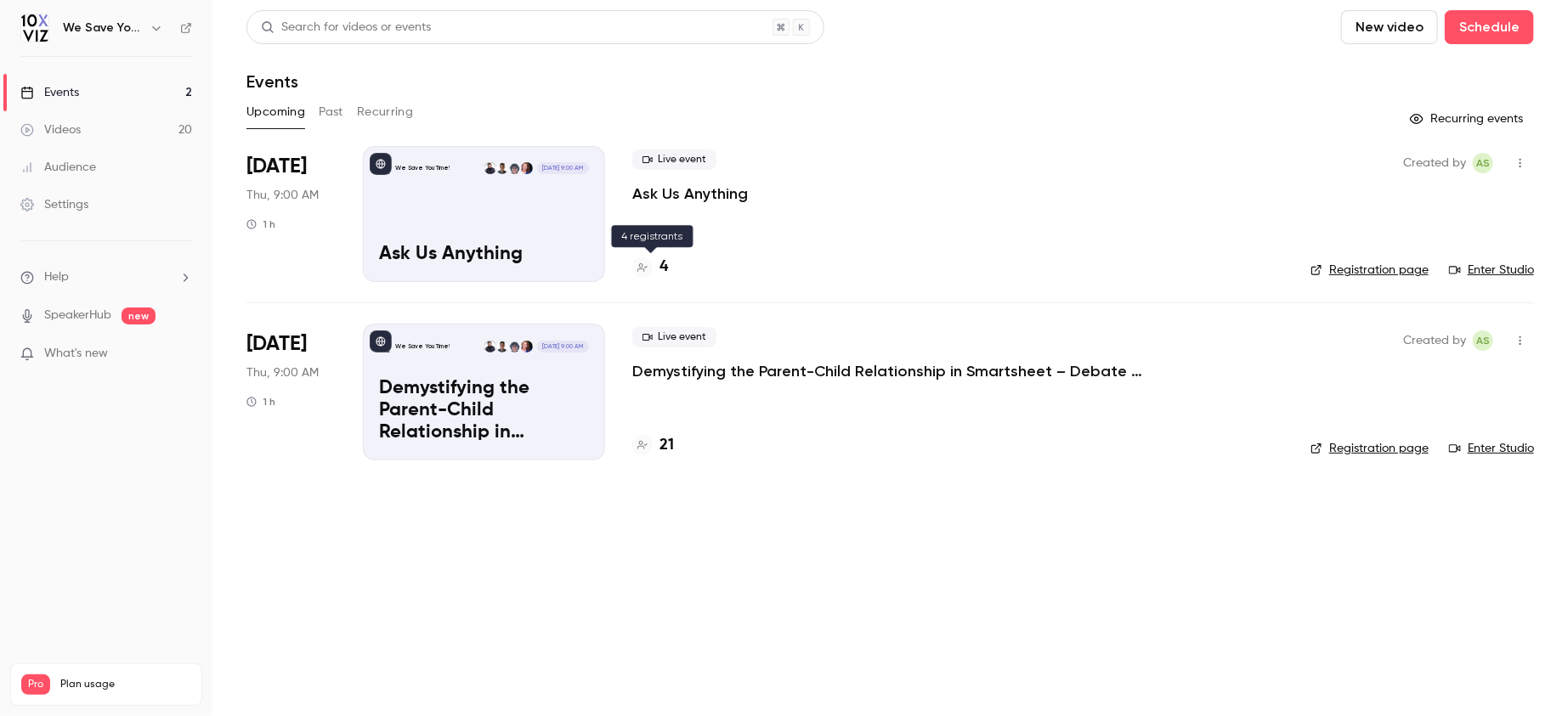
click at [641, 267] on icon at bounding box center [642, 267] width 10 height 8
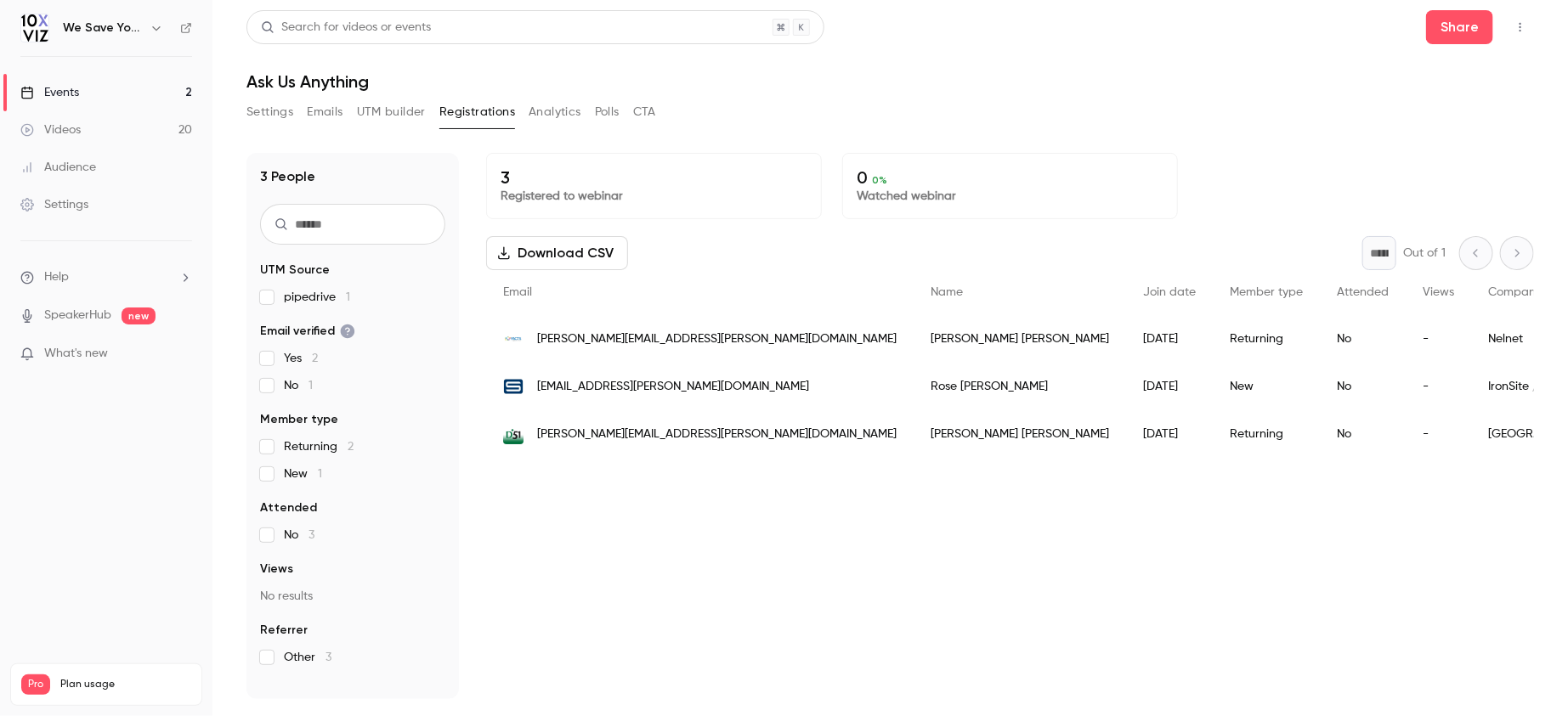
click at [88, 90] on link "Events 2" at bounding box center [106, 92] width 213 height 37
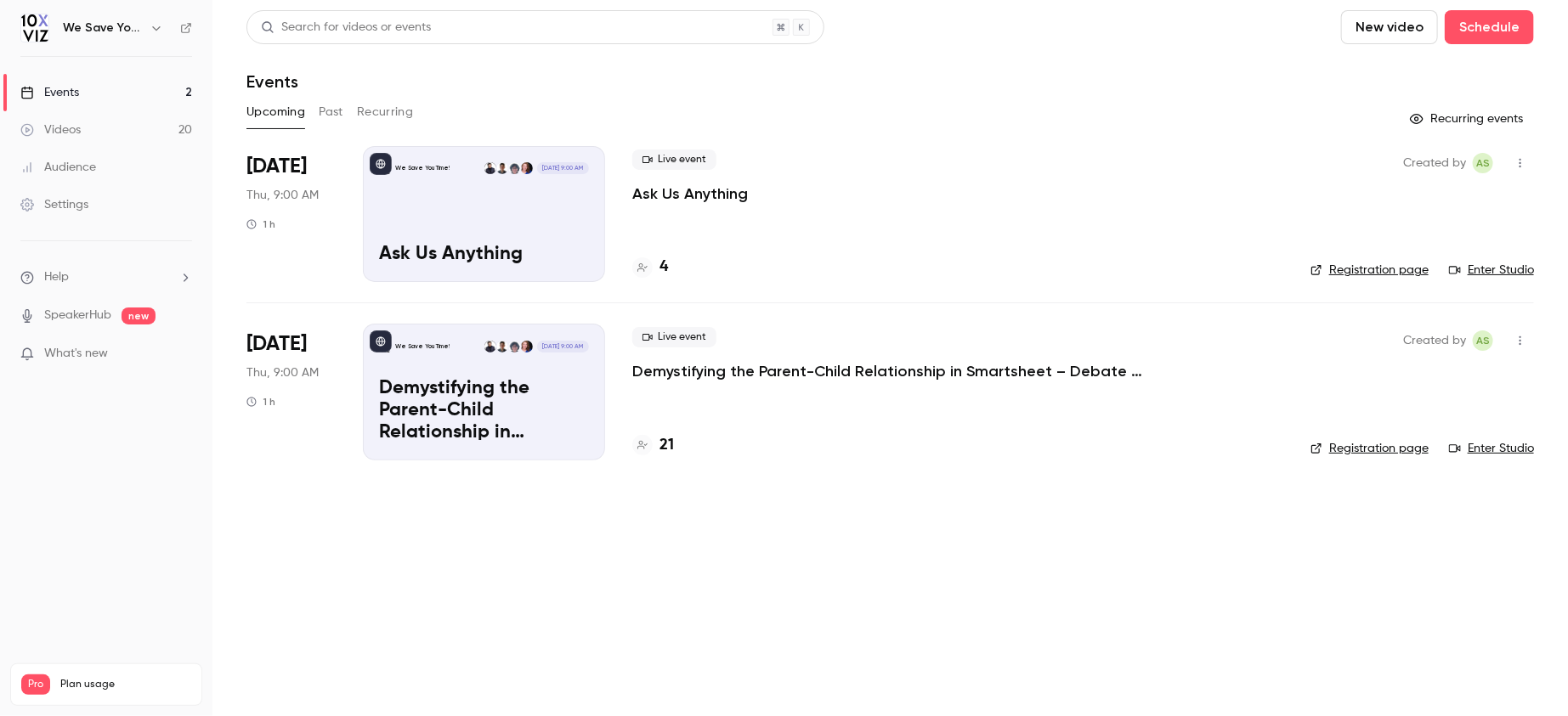
click at [662, 267] on h4 "4" at bounding box center [663, 267] width 8 height 23
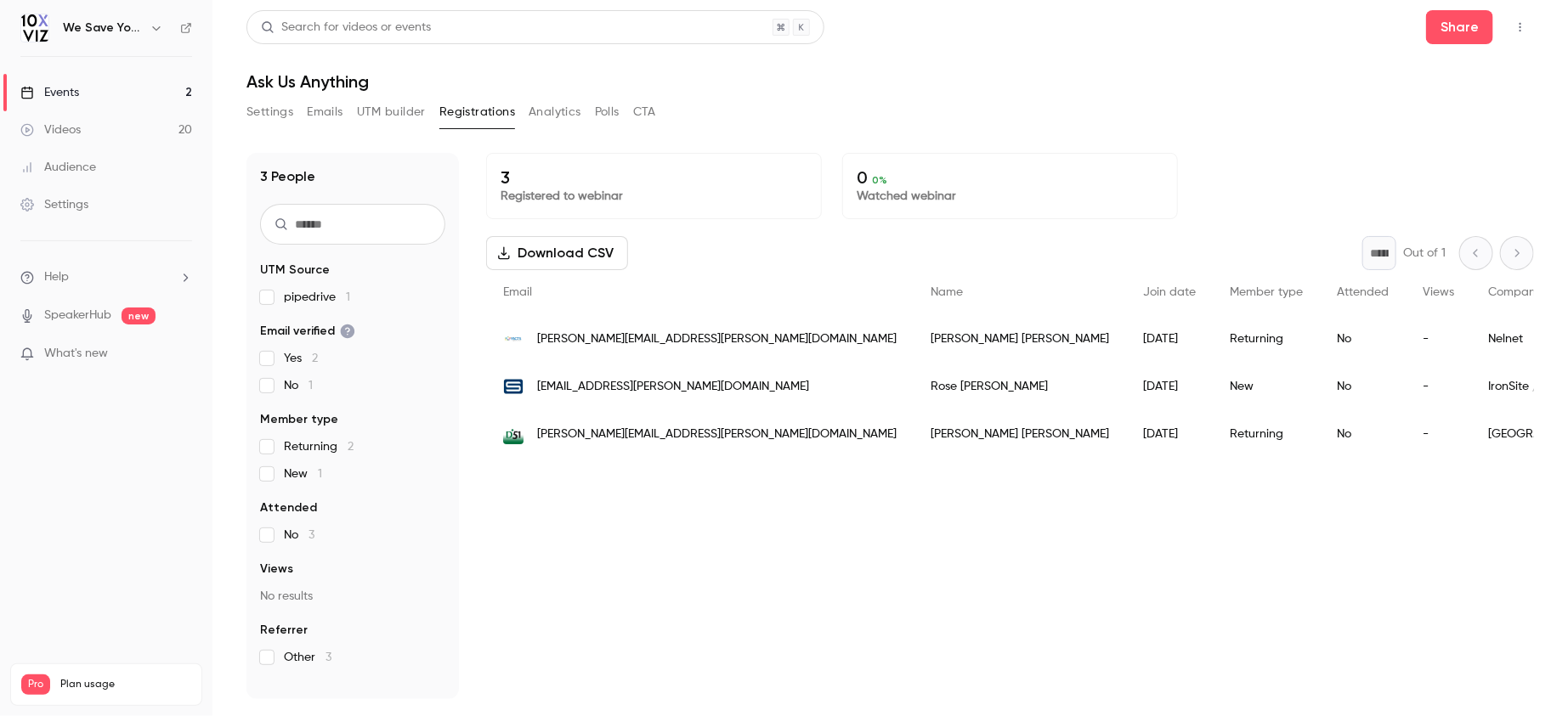
click at [58, 93] on div "Events" at bounding box center [49, 92] width 58 height 17
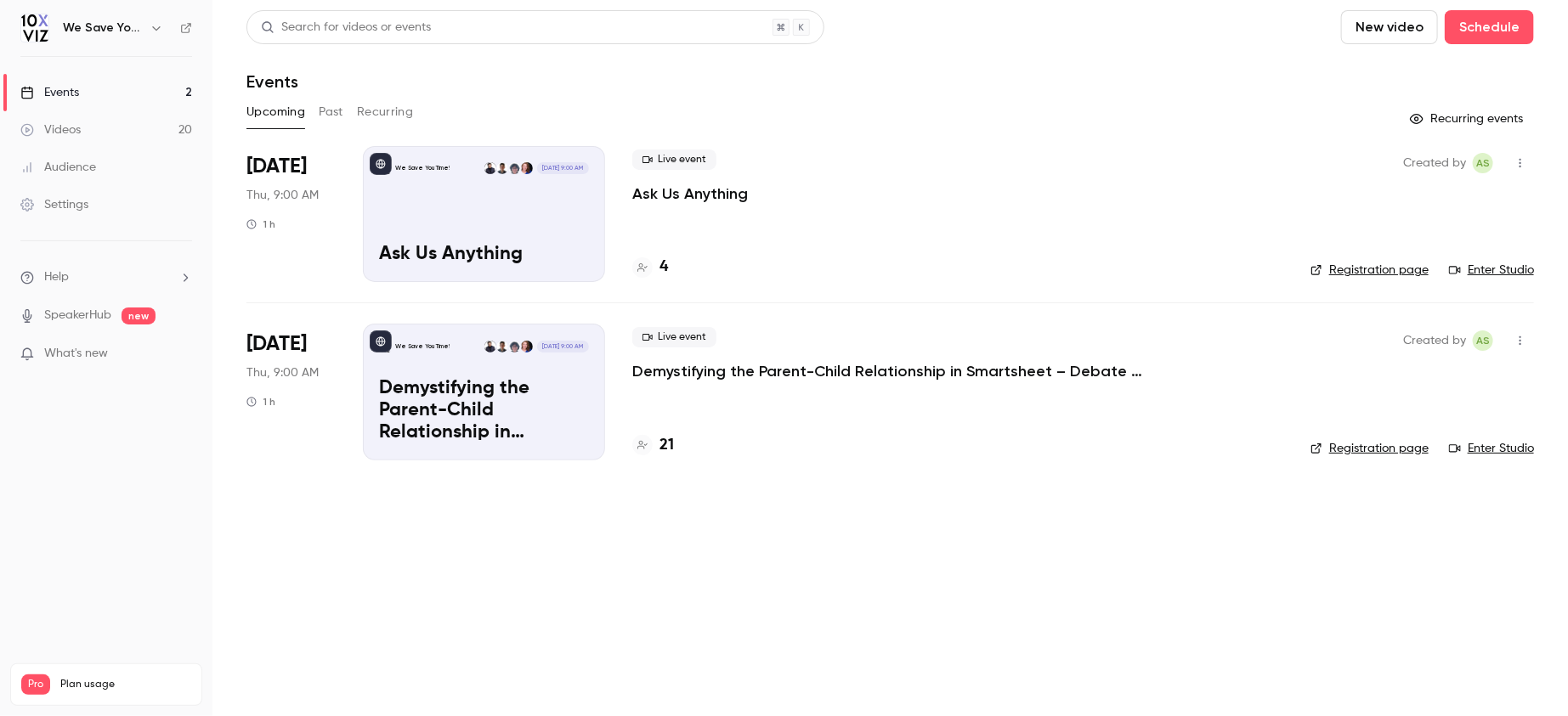
click at [645, 274] on div at bounding box center [642, 268] width 20 height 20
click at [646, 272] on icon at bounding box center [642, 267] width 10 height 10
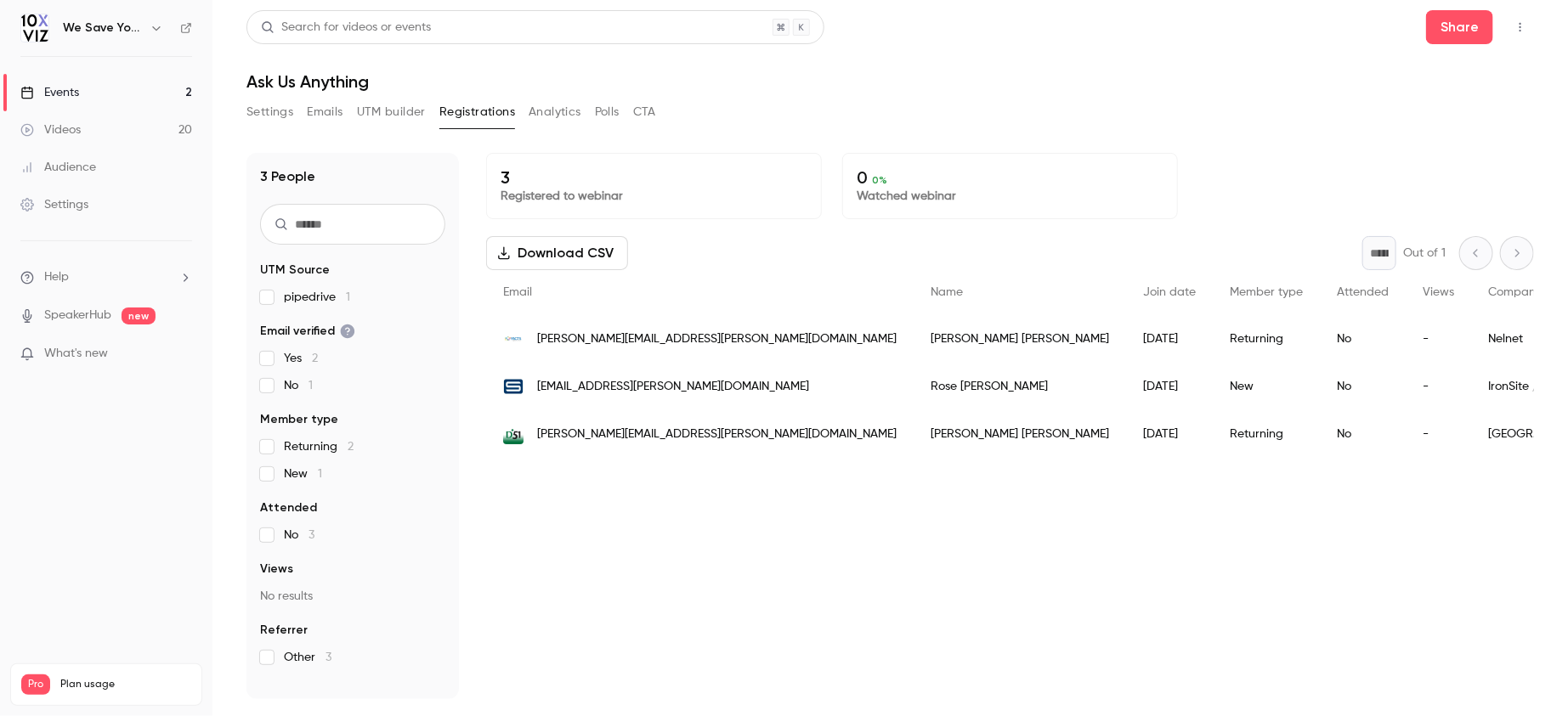
click at [324, 118] on button "Emails" at bounding box center [324, 112] width 36 height 27
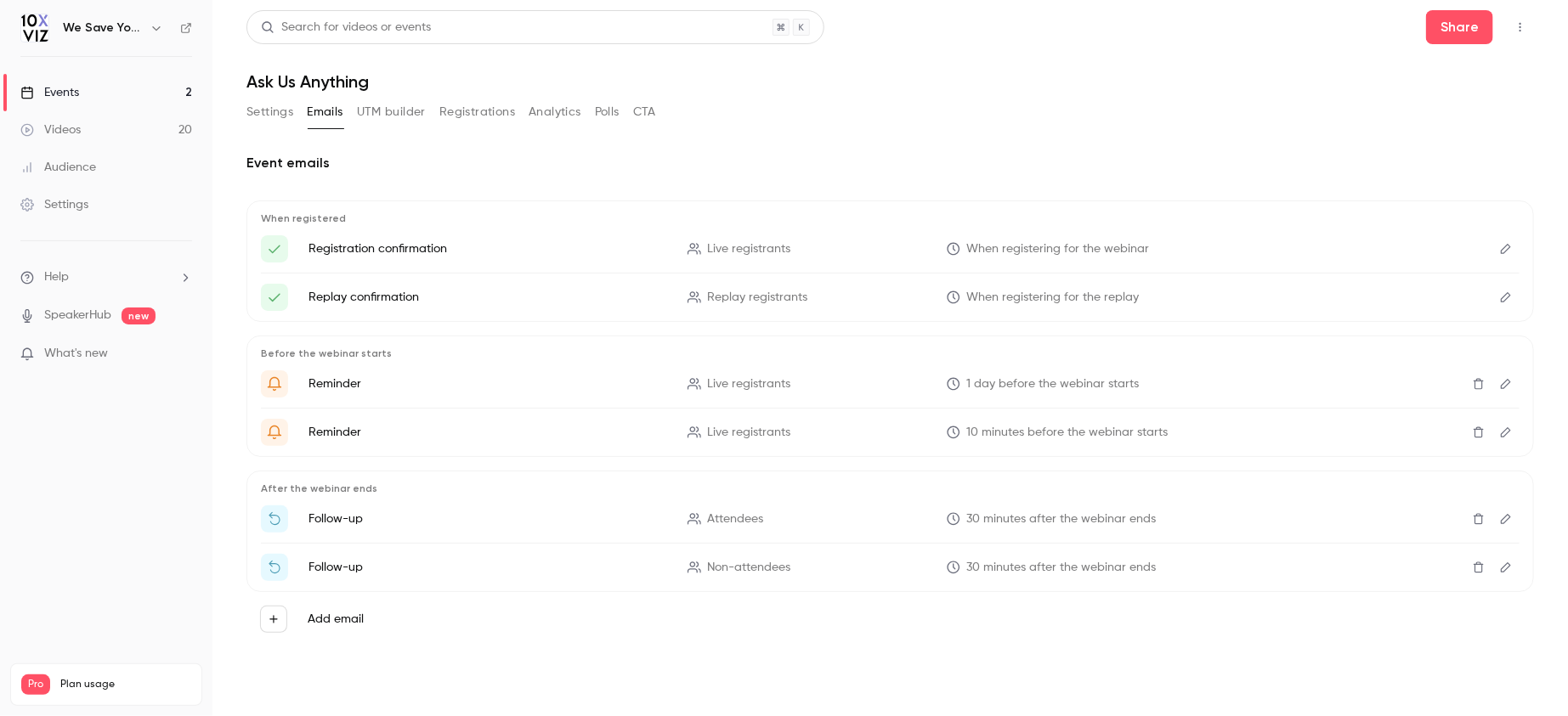
click at [1505, 391] on button "Edit" at bounding box center [1507, 384] width 27 height 27
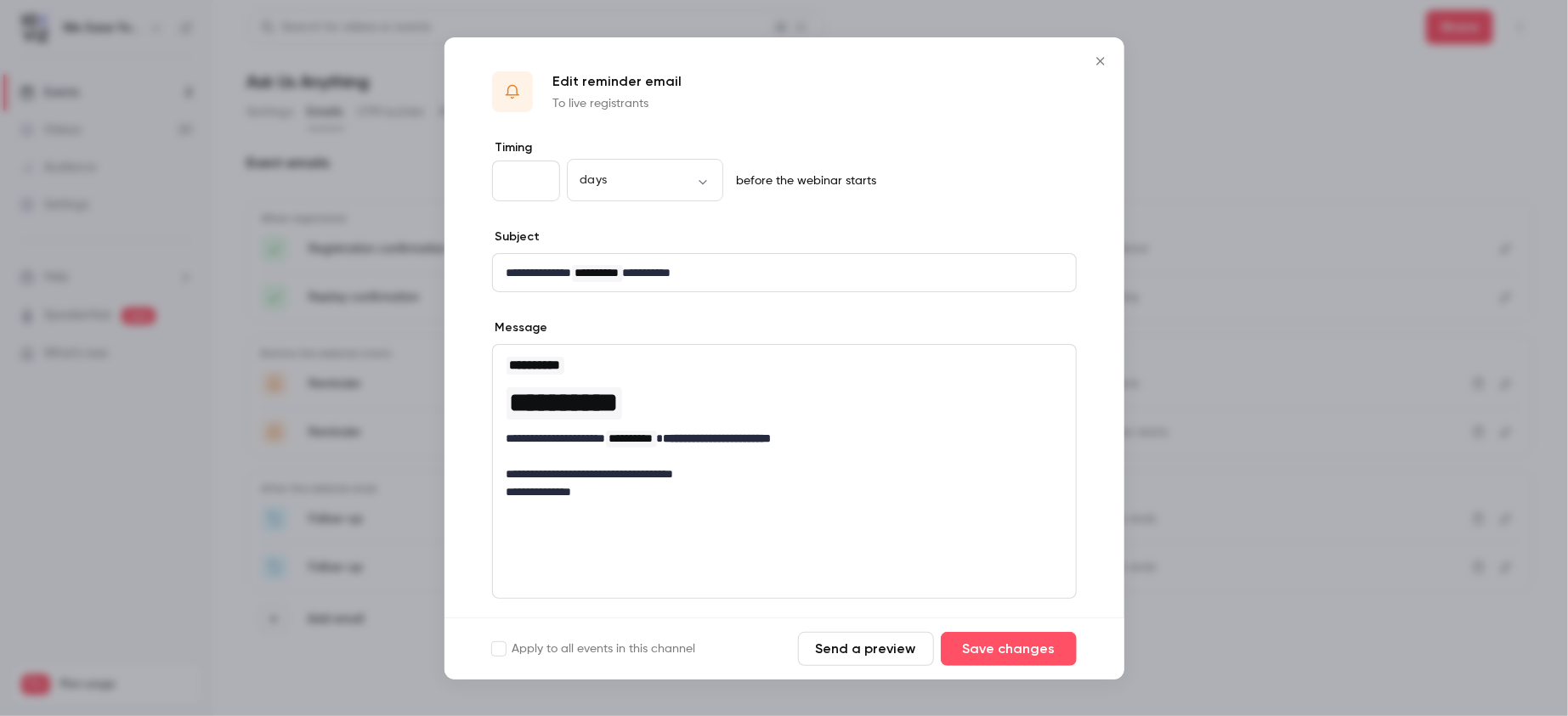
click at [873, 438] on p "**********" at bounding box center [784, 439] width 556 height 18
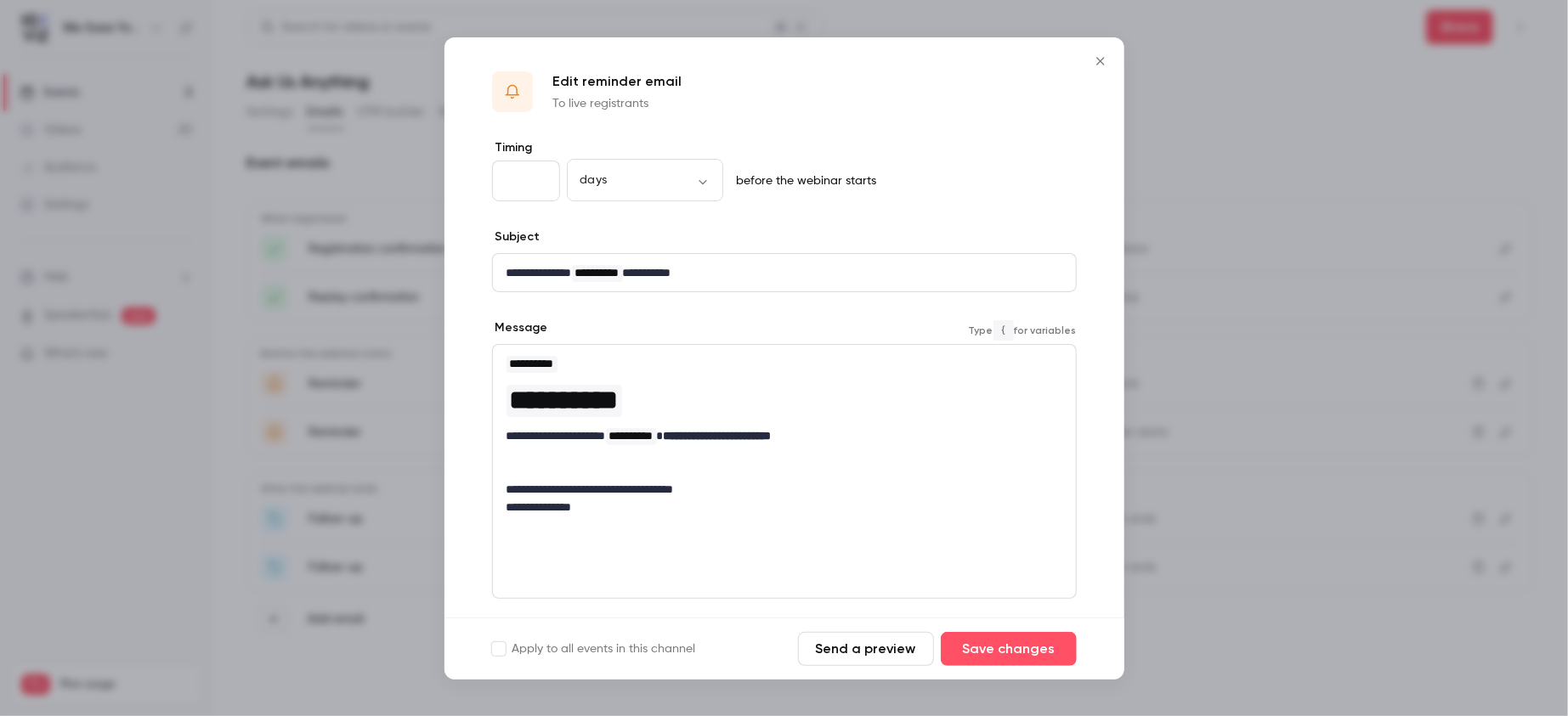
click at [641, 473] on p "editor" at bounding box center [784, 472] width 556 height 18
click at [1004, 653] on button "Save changes" at bounding box center [1009, 648] width 136 height 34
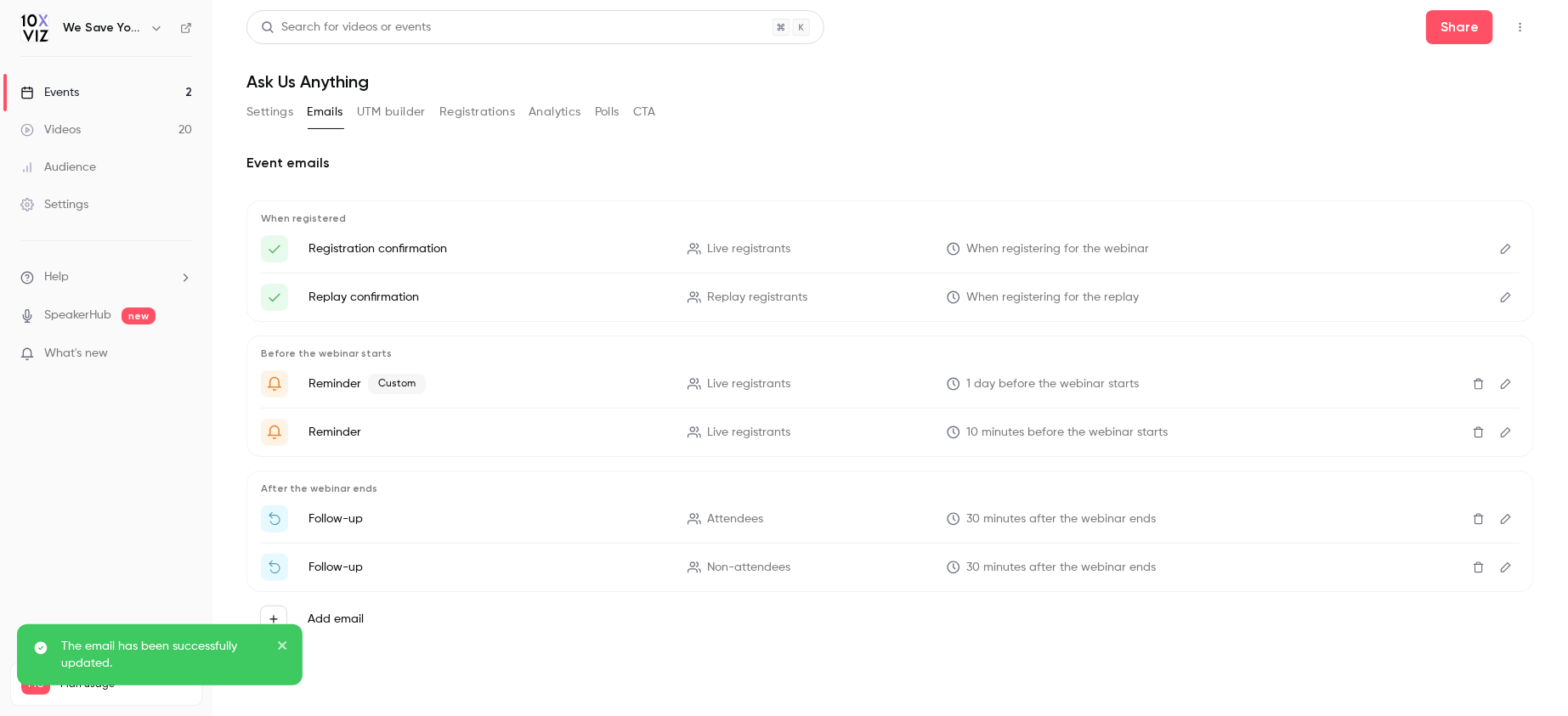
click at [136, 91] on link "Events 2" at bounding box center [106, 92] width 213 height 37
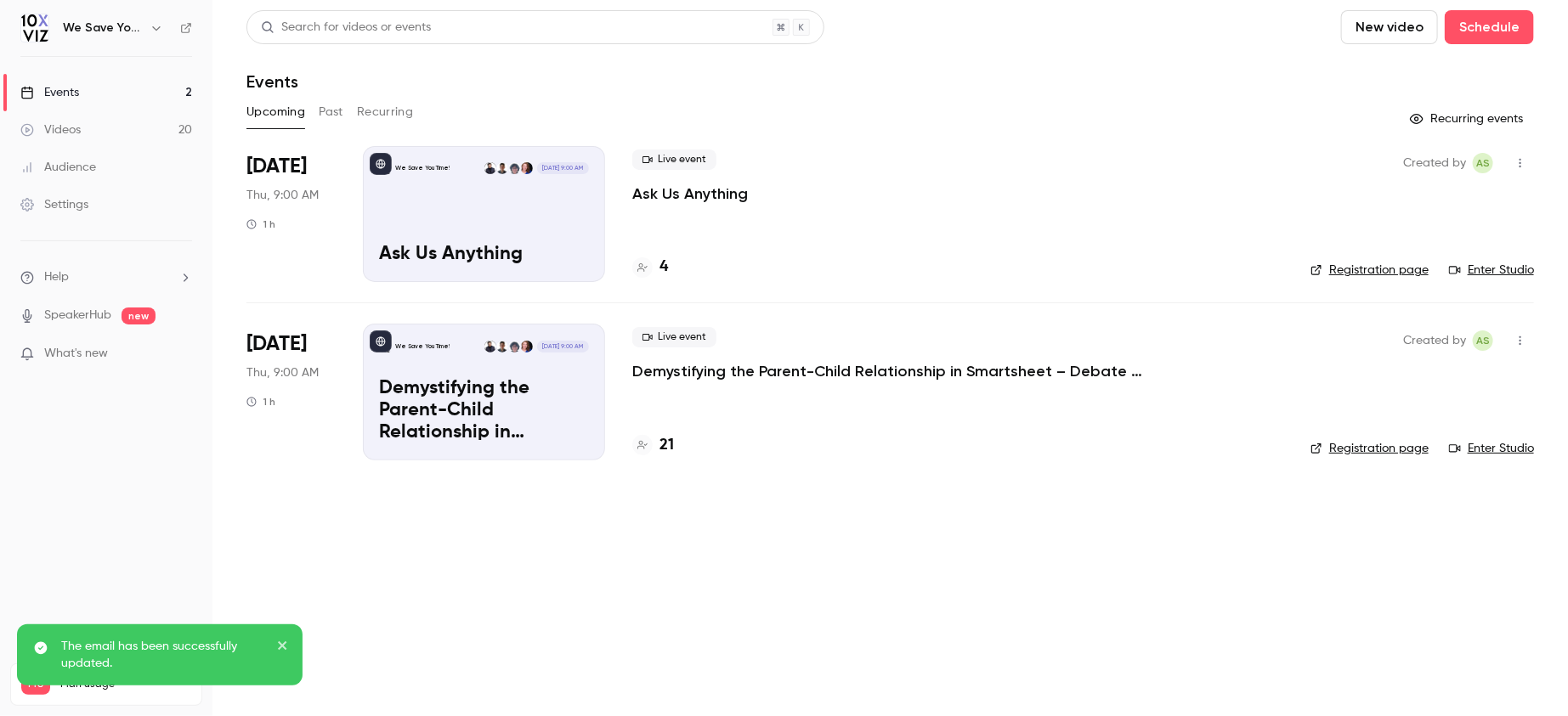
click at [338, 109] on button "Past" at bounding box center [331, 112] width 25 height 27
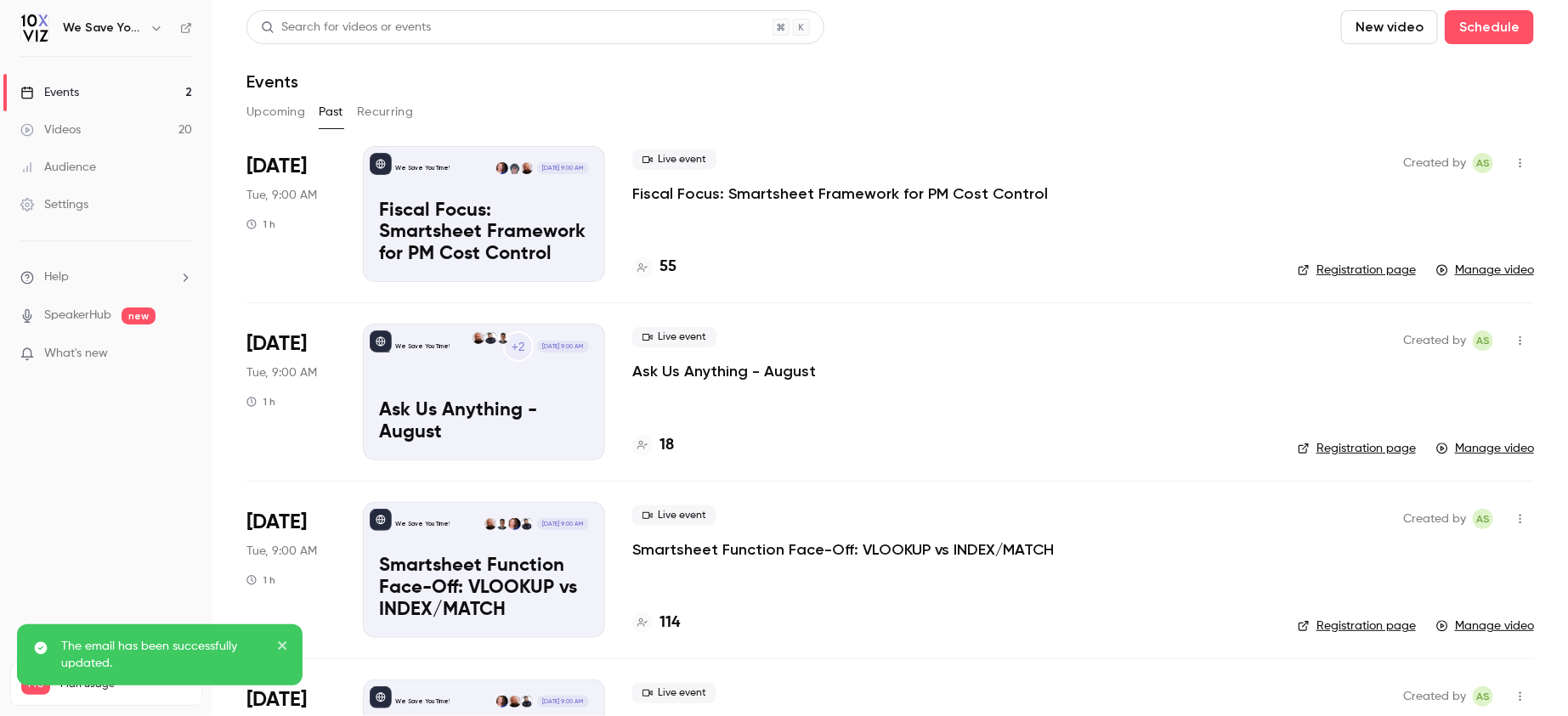
click at [714, 366] on p "Ask Us Anything - August" at bounding box center [724, 371] width 184 height 20
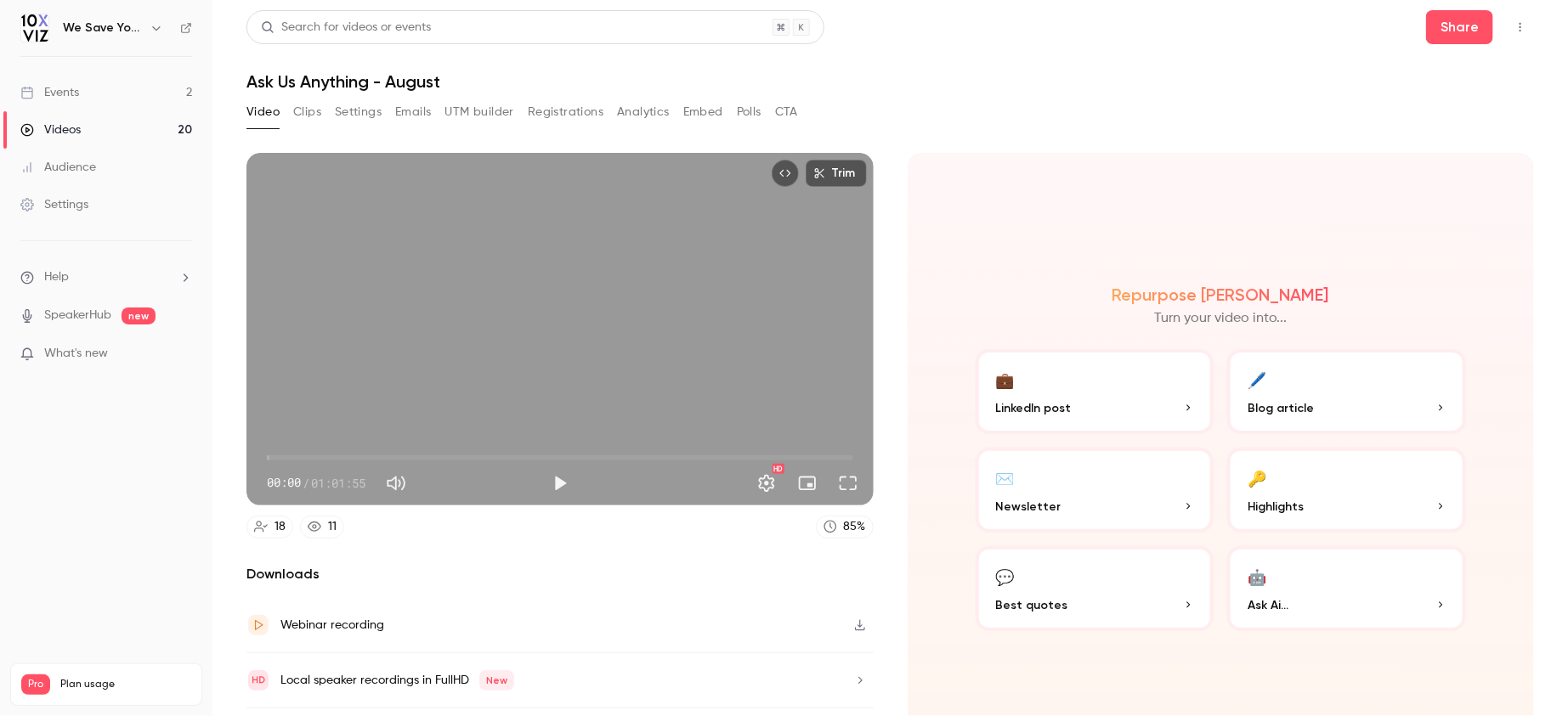
click at [400, 116] on button "Emails" at bounding box center [413, 112] width 36 height 27
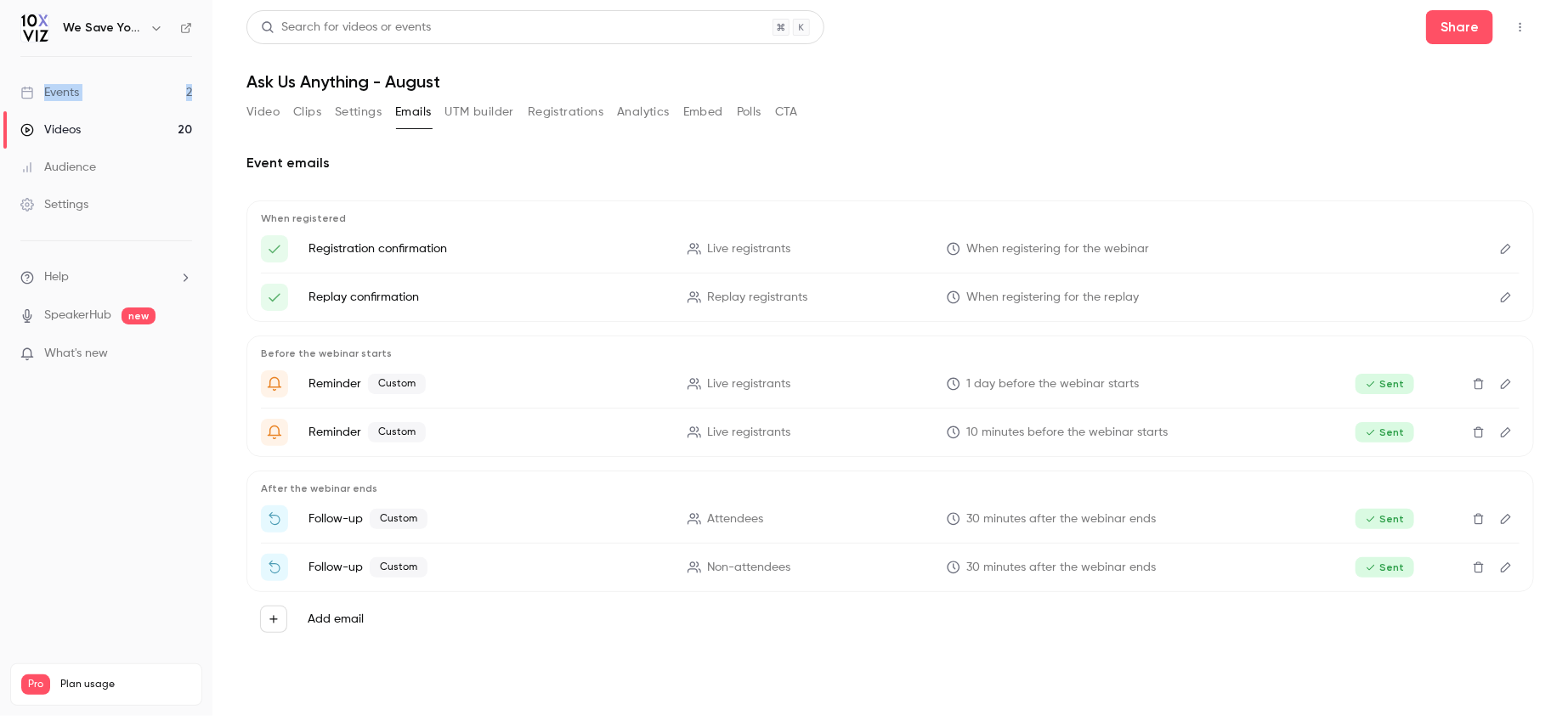
click at [1507, 378] on icon "Edit" at bounding box center [1506, 384] width 14 height 12
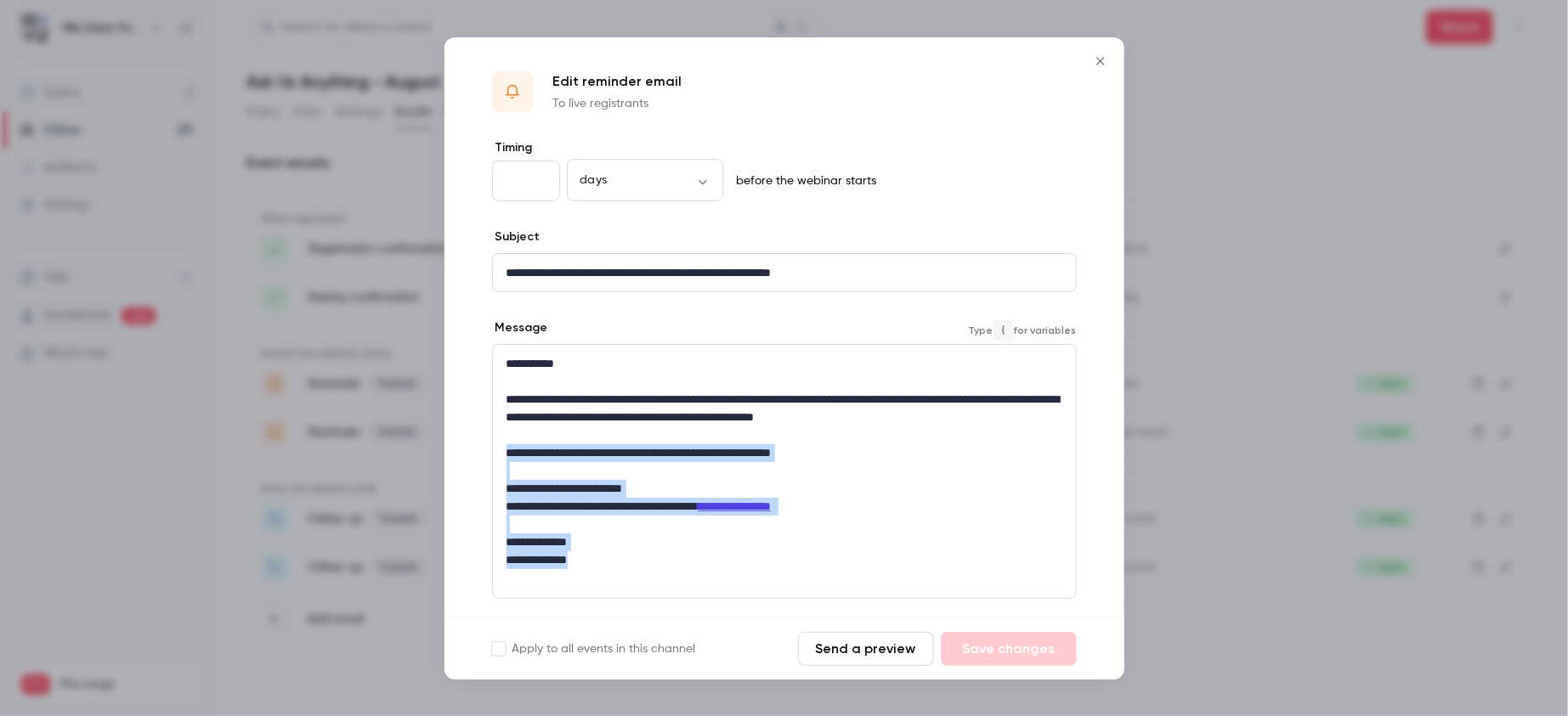
drag, startPoint x: 605, startPoint y: 553, endPoint x: 498, endPoint y: 454, distance: 145.8
click at [497, 454] on div "**********" at bounding box center [785, 462] width 583 height 235
click at [1109, 58] on icon "Close" at bounding box center [1101, 61] width 20 height 14
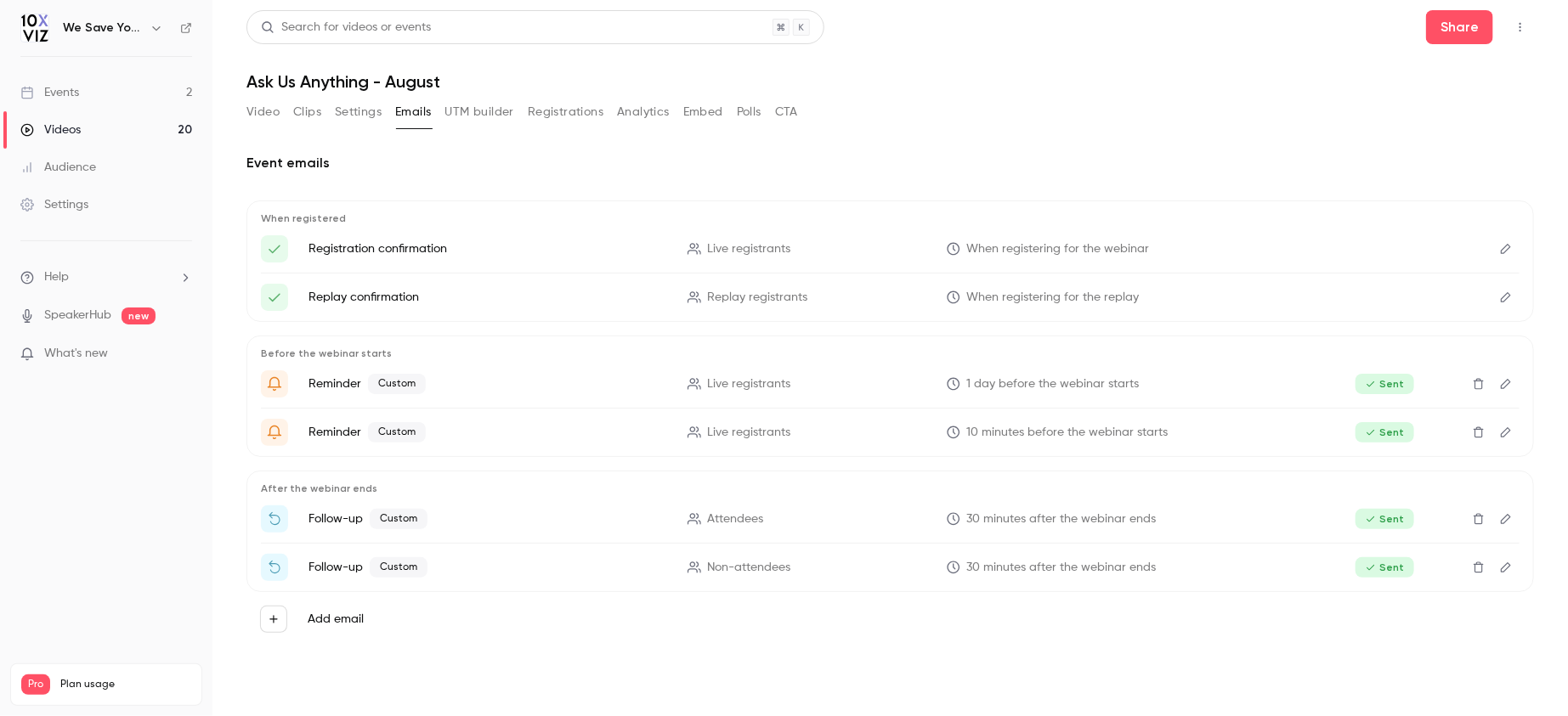
click at [1516, 434] on button "Edit" at bounding box center [1507, 433] width 27 height 27
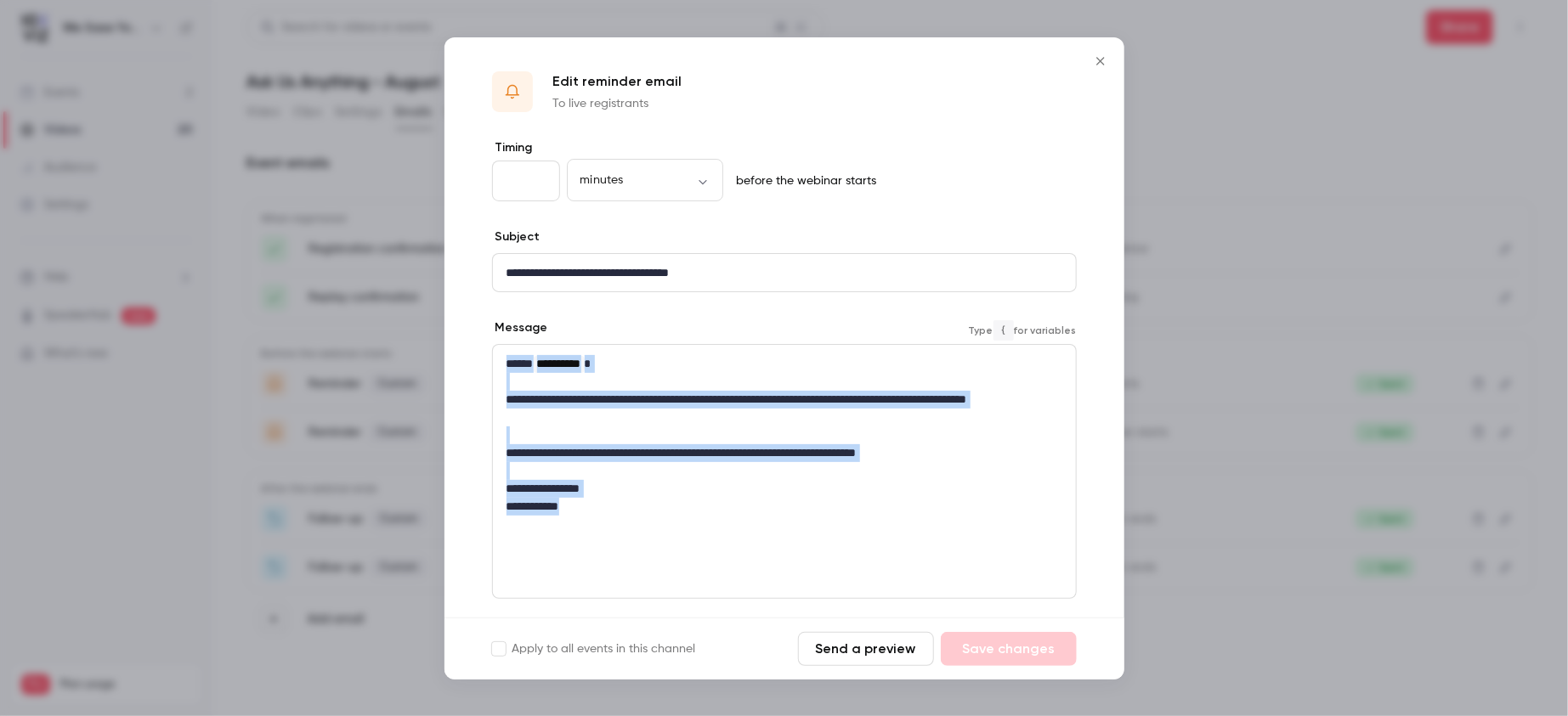
drag, startPoint x: 596, startPoint y: 510, endPoint x: 506, endPoint y: 361, distance: 174.1
click at [506, 361] on div "**********" at bounding box center [785, 436] width 583 height 181
click at [1101, 61] on icon "Close" at bounding box center [1100, 60] width 7 height 7
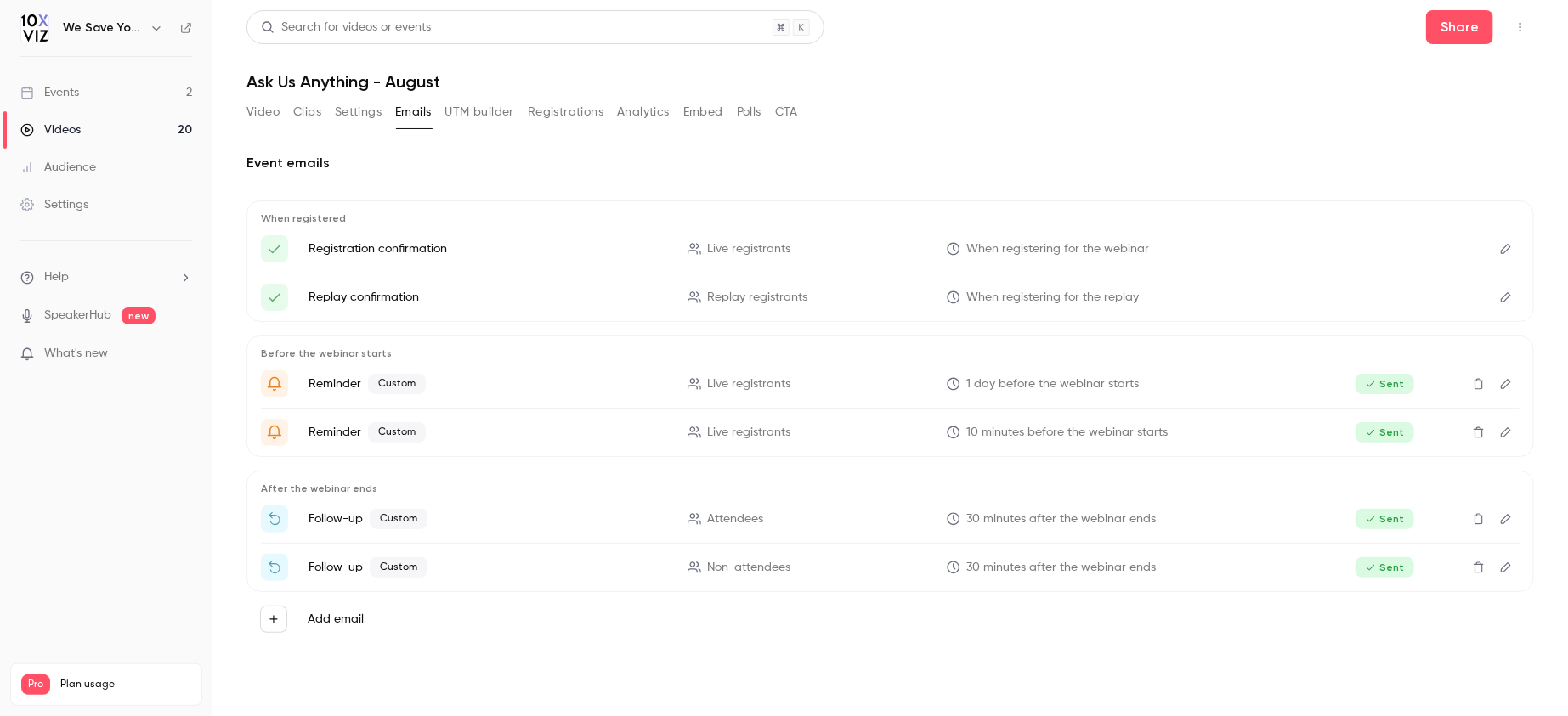
click at [1508, 517] on icon "Edit" at bounding box center [1506, 519] width 14 height 12
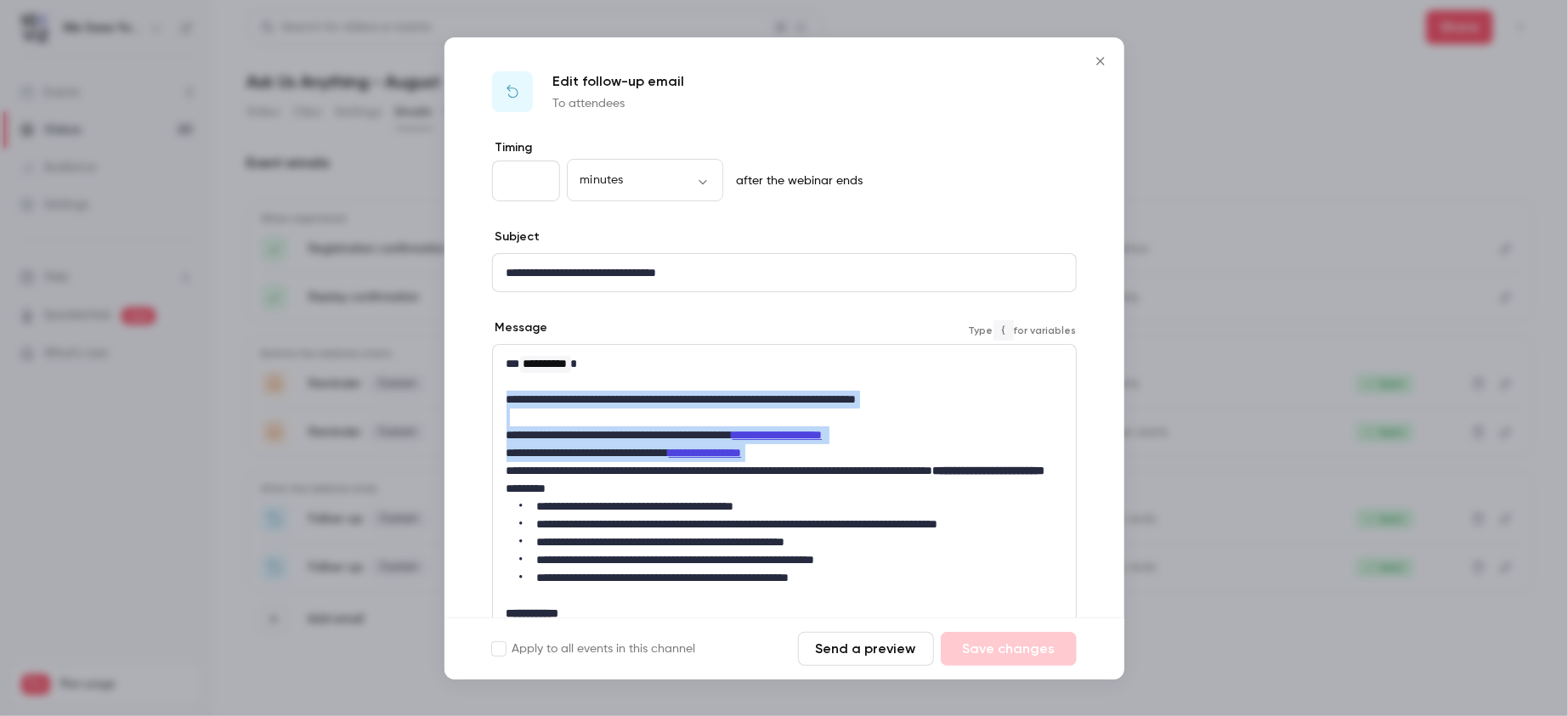
drag, startPoint x: 842, startPoint y: 452, endPoint x: 494, endPoint y: 399, distance: 352.0
click at [494, 399] on div "**********" at bounding box center [785, 614] width 583 height 538
copy div "**********"
click at [1097, 63] on icon "Close" at bounding box center [1100, 60] width 7 height 7
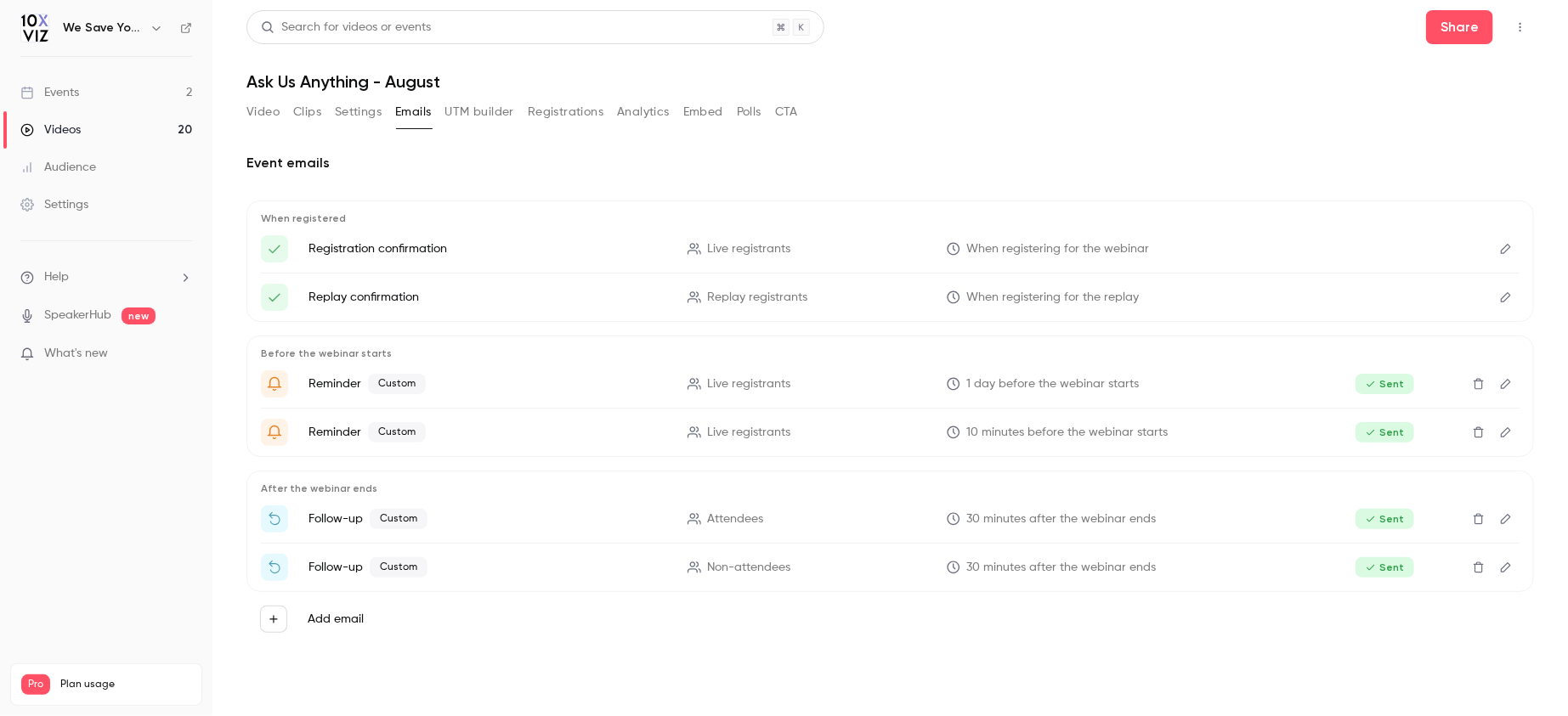
click at [1513, 563] on button "Edit" at bounding box center [1507, 568] width 27 height 27
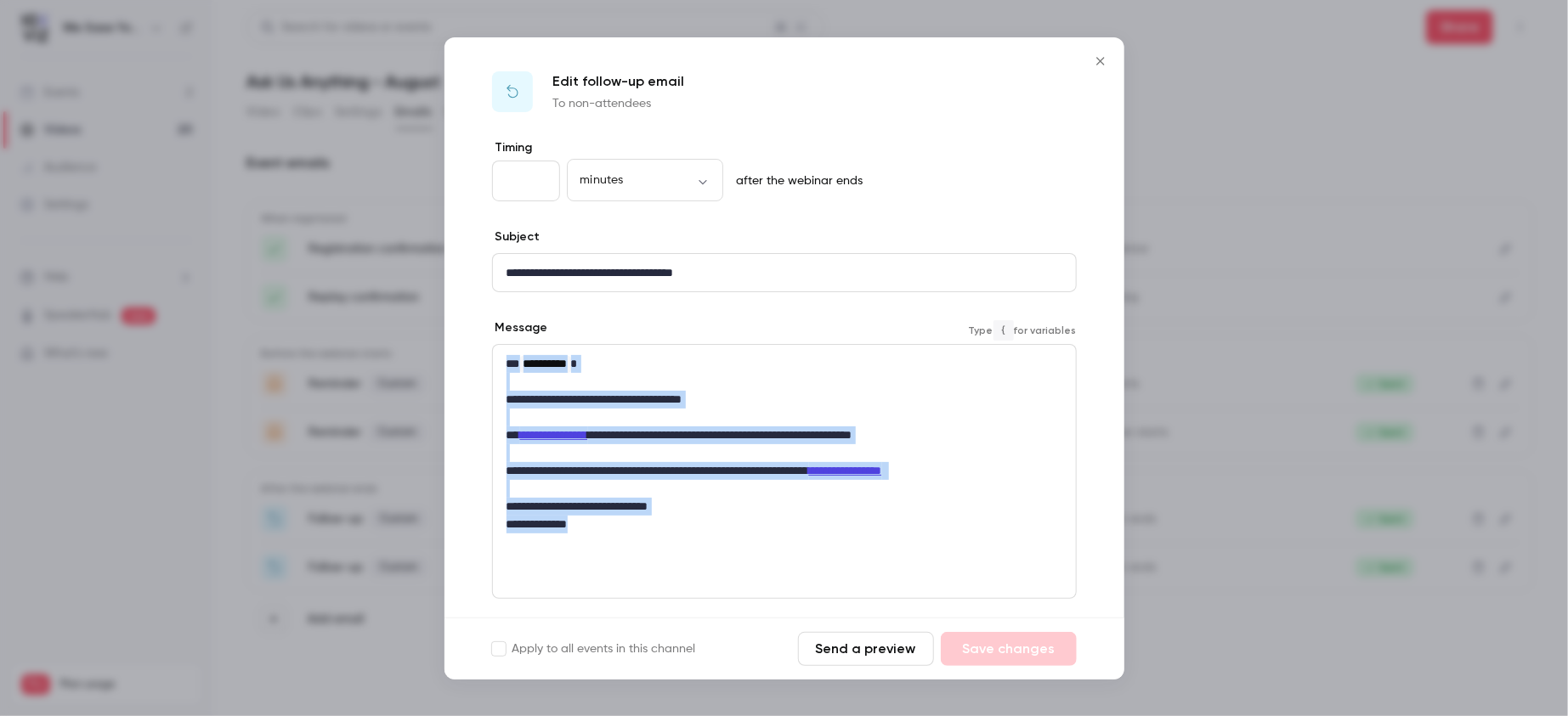
drag, startPoint x: 609, startPoint y: 520, endPoint x: 503, endPoint y: 350, distance: 200.3
click at [503, 350] on div "**********" at bounding box center [785, 445] width 583 height 199
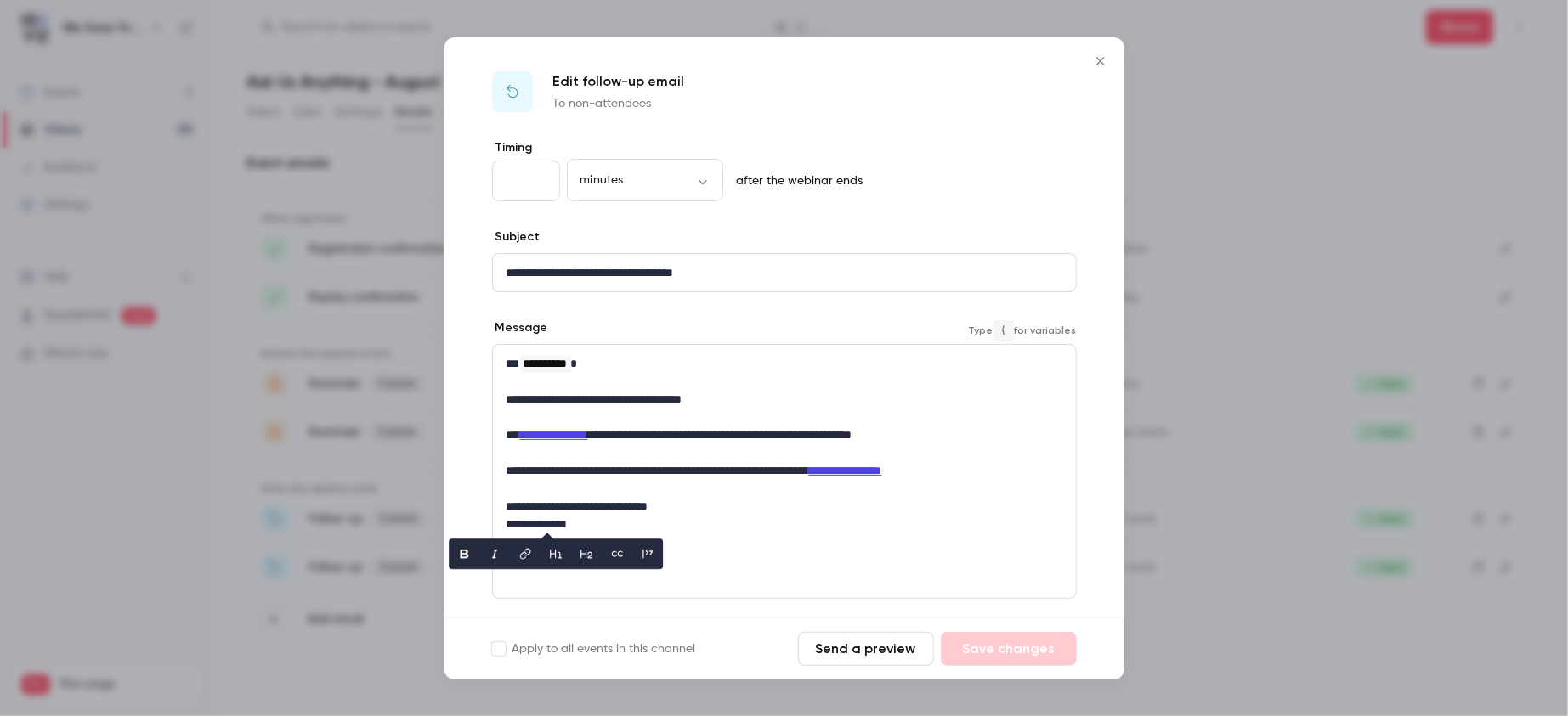
click at [623, 274] on p "**********" at bounding box center [784, 273] width 556 height 18
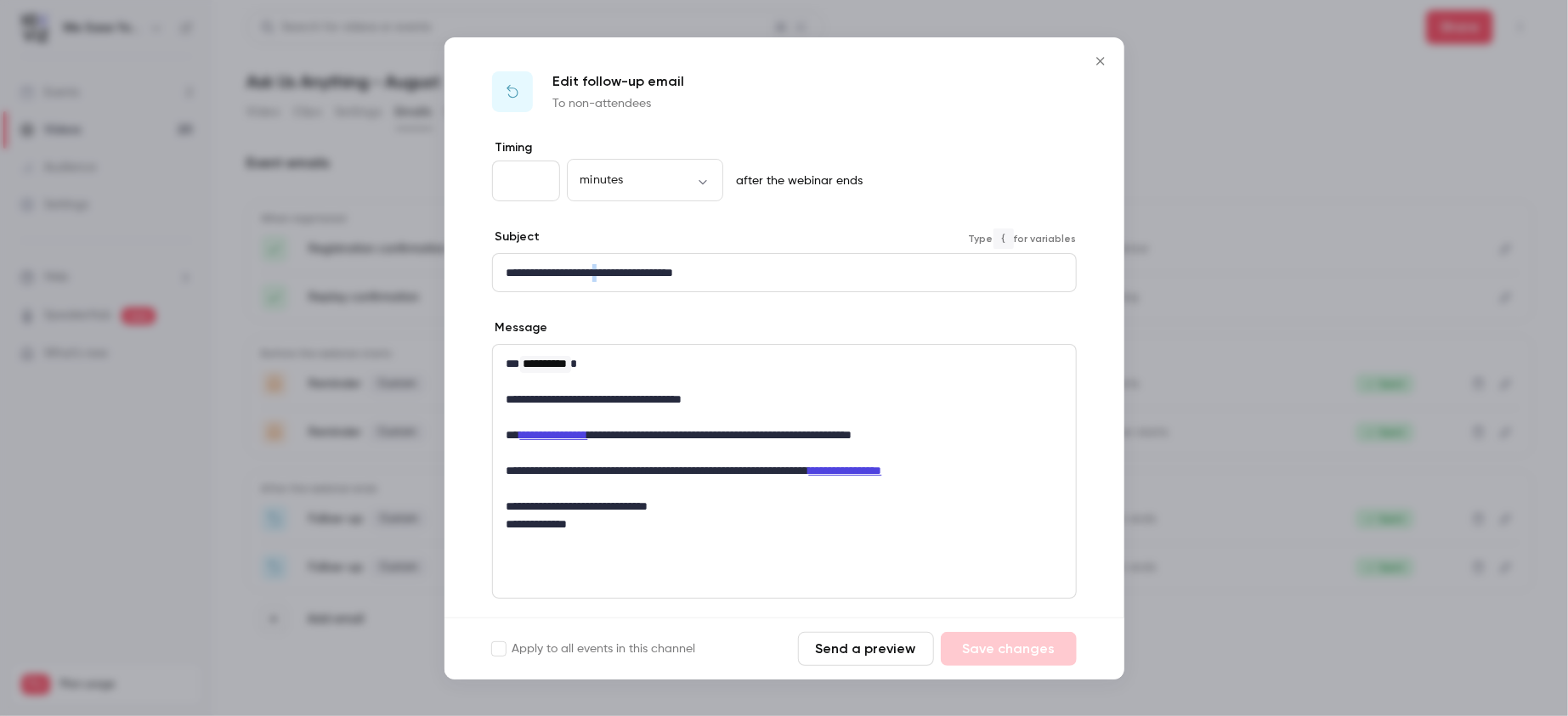
click at [623, 274] on p "**********" at bounding box center [784, 273] width 556 height 18
copy p "**********"
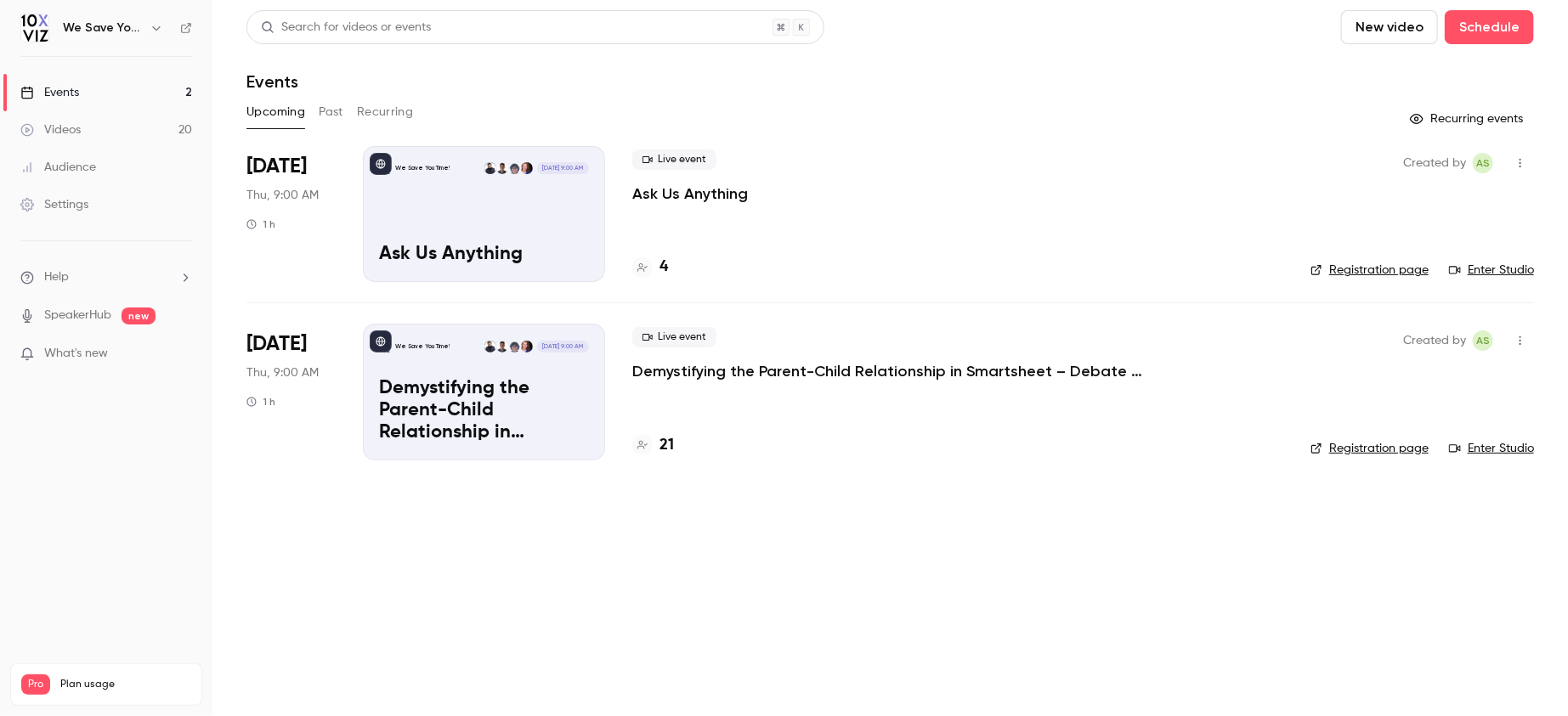
click at [662, 190] on p "Ask Us Anything" at bounding box center [690, 194] width 116 height 20
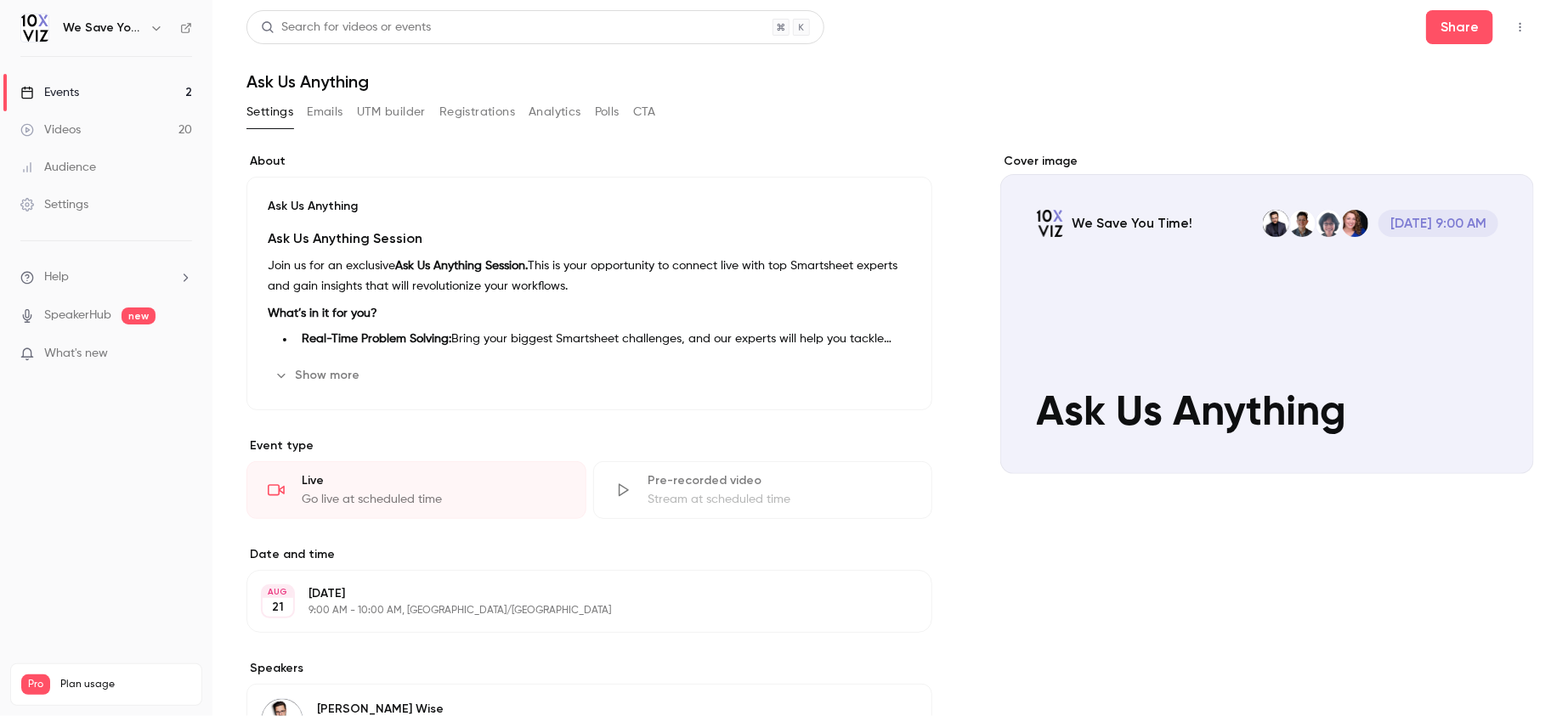
click at [456, 112] on button "Registrations" at bounding box center [477, 112] width 76 height 27
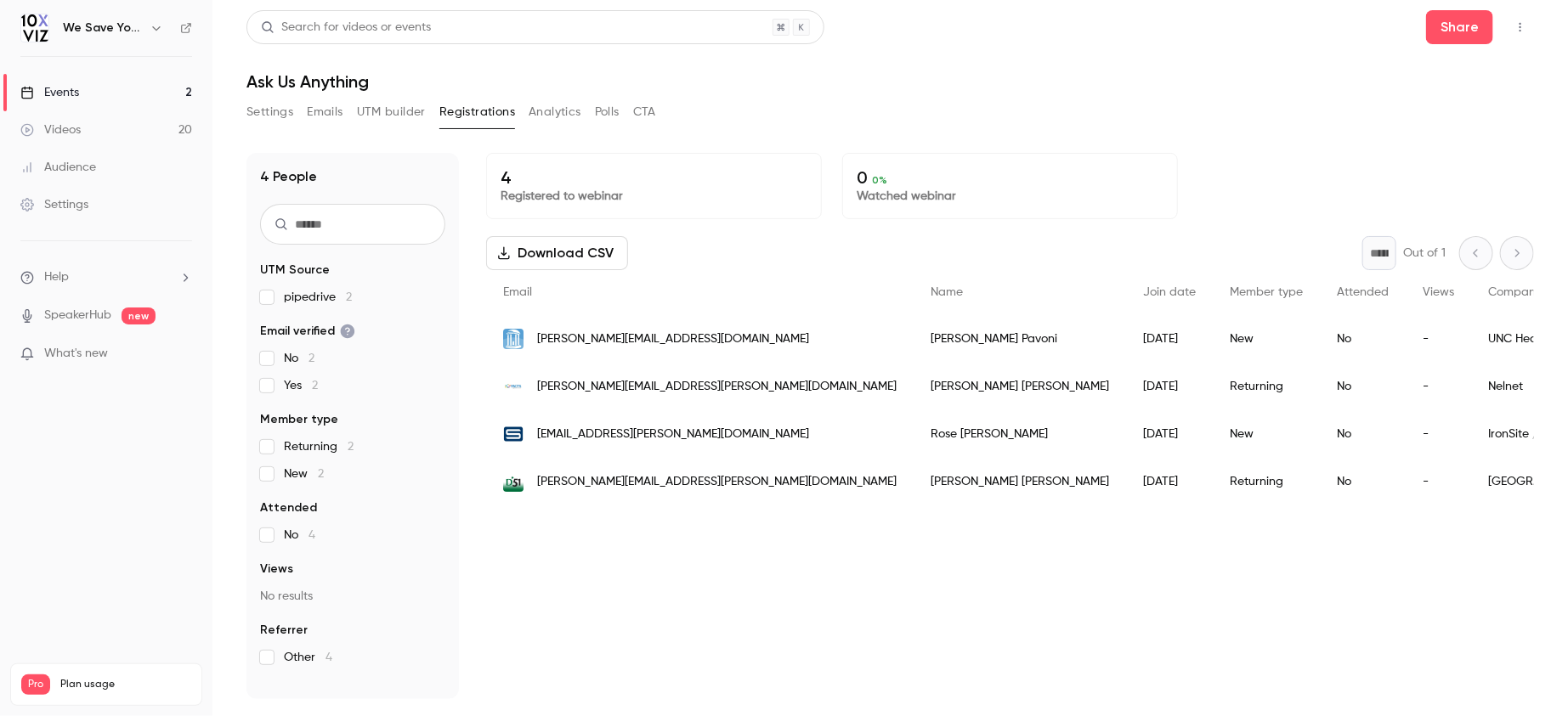
click at [335, 112] on button "Emails" at bounding box center [324, 112] width 36 height 27
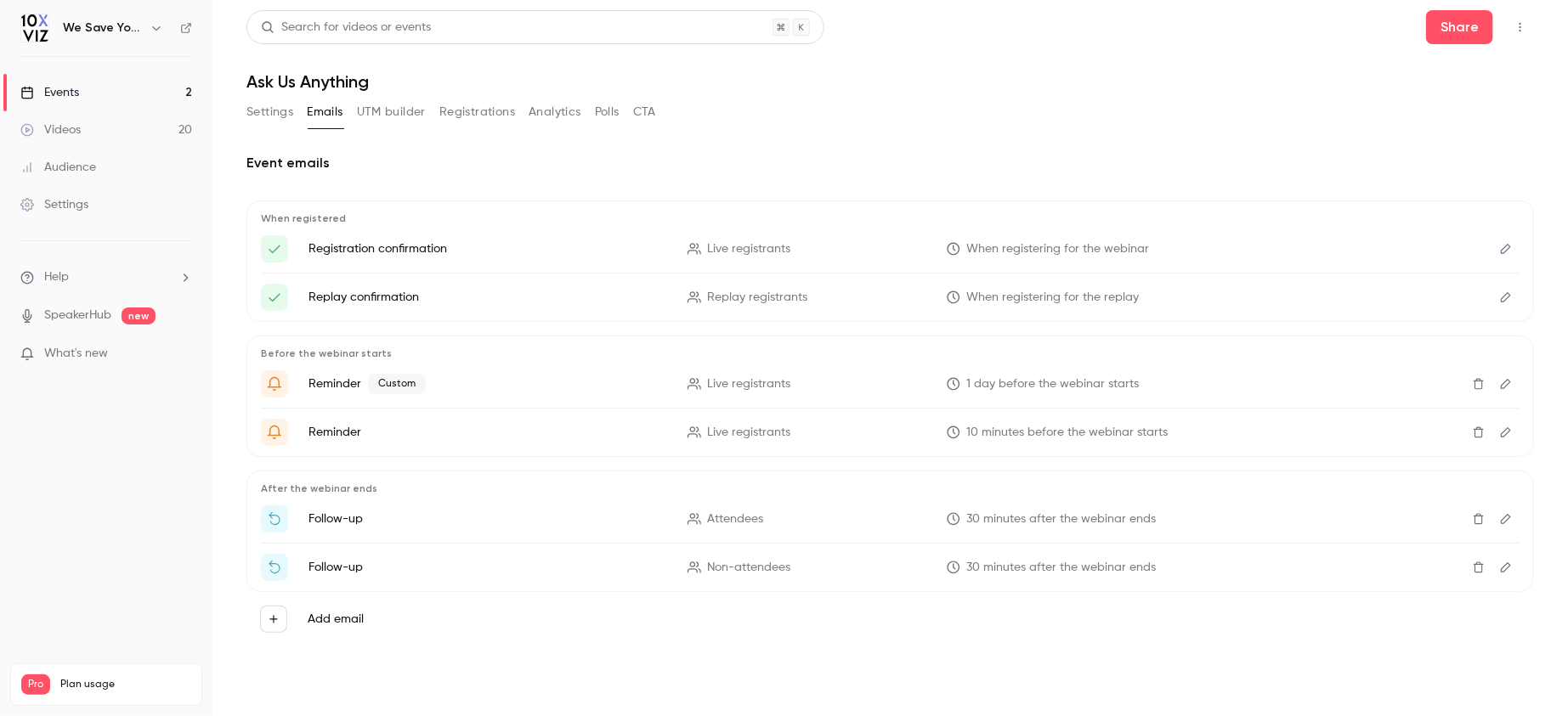
click at [1510, 384] on icon "Edit" at bounding box center [1506, 384] width 14 height 12
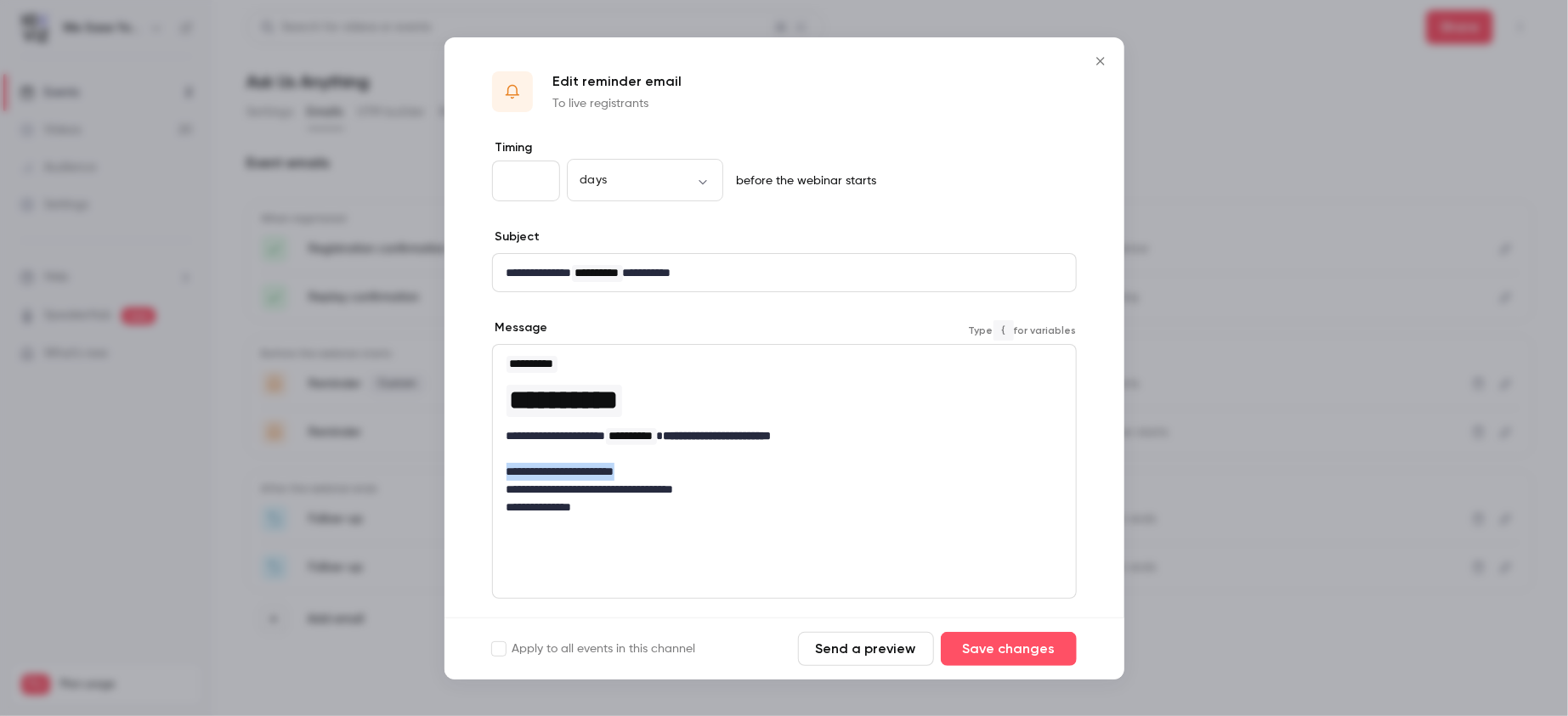
drag, startPoint x: 652, startPoint y: 471, endPoint x: 507, endPoint y: 471, distance: 145.0
click at [507, 471] on p "**********" at bounding box center [784, 472] width 556 height 18
paste div "editor"
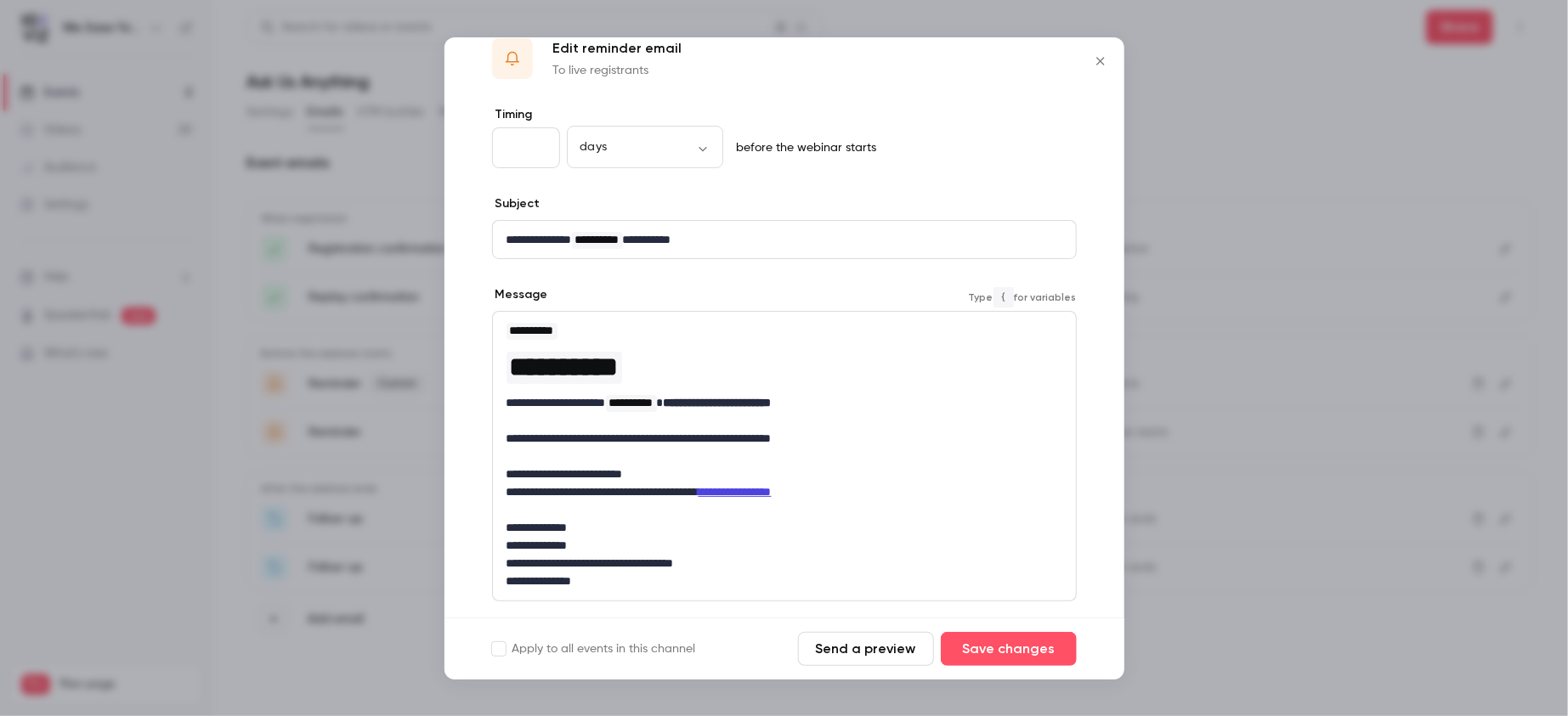
scroll to position [34, 0]
drag, startPoint x: 597, startPoint y: 542, endPoint x: 508, endPoint y: 527, distance: 90.3
click at [508, 527] on div "**********" at bounding box center [785, 455] width 583 height 289
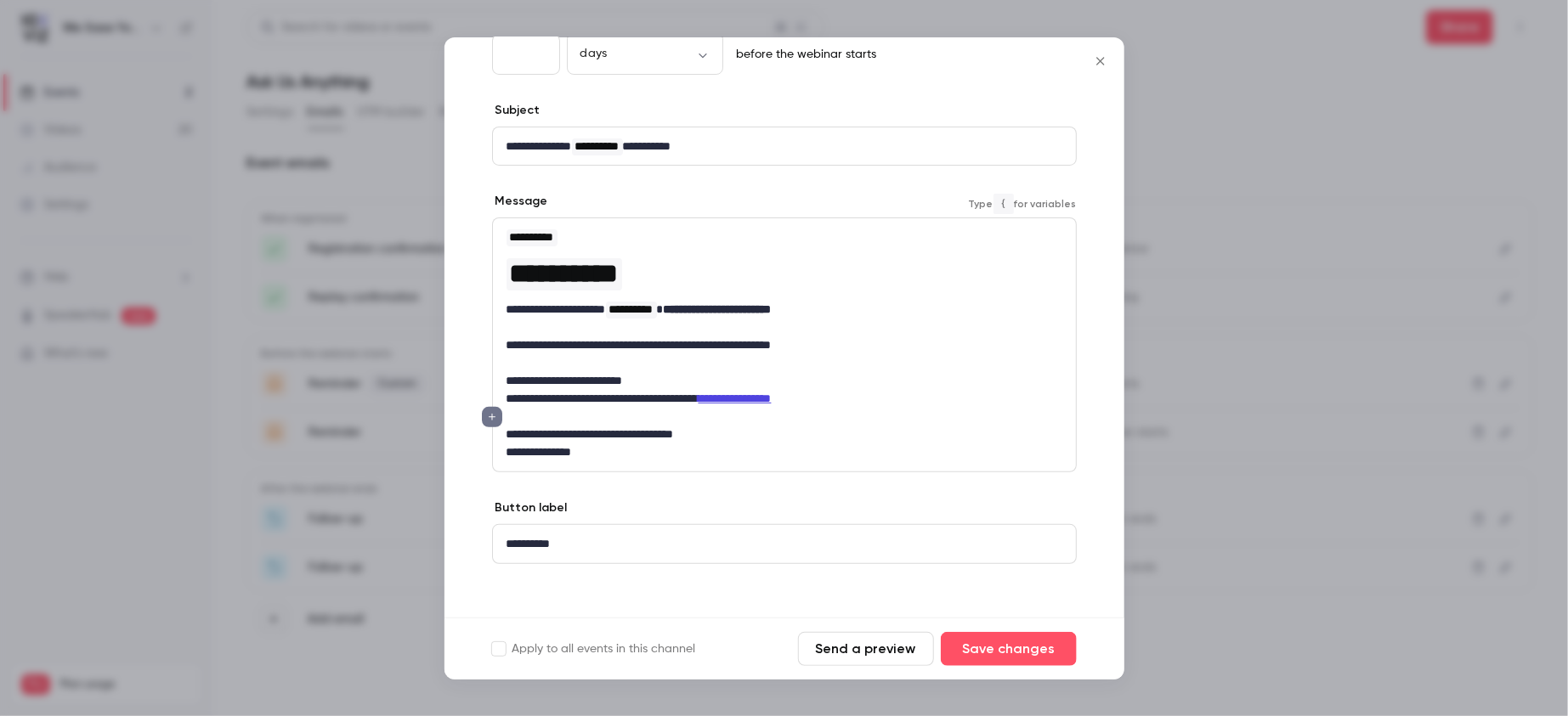
scroll to position [133, 0]
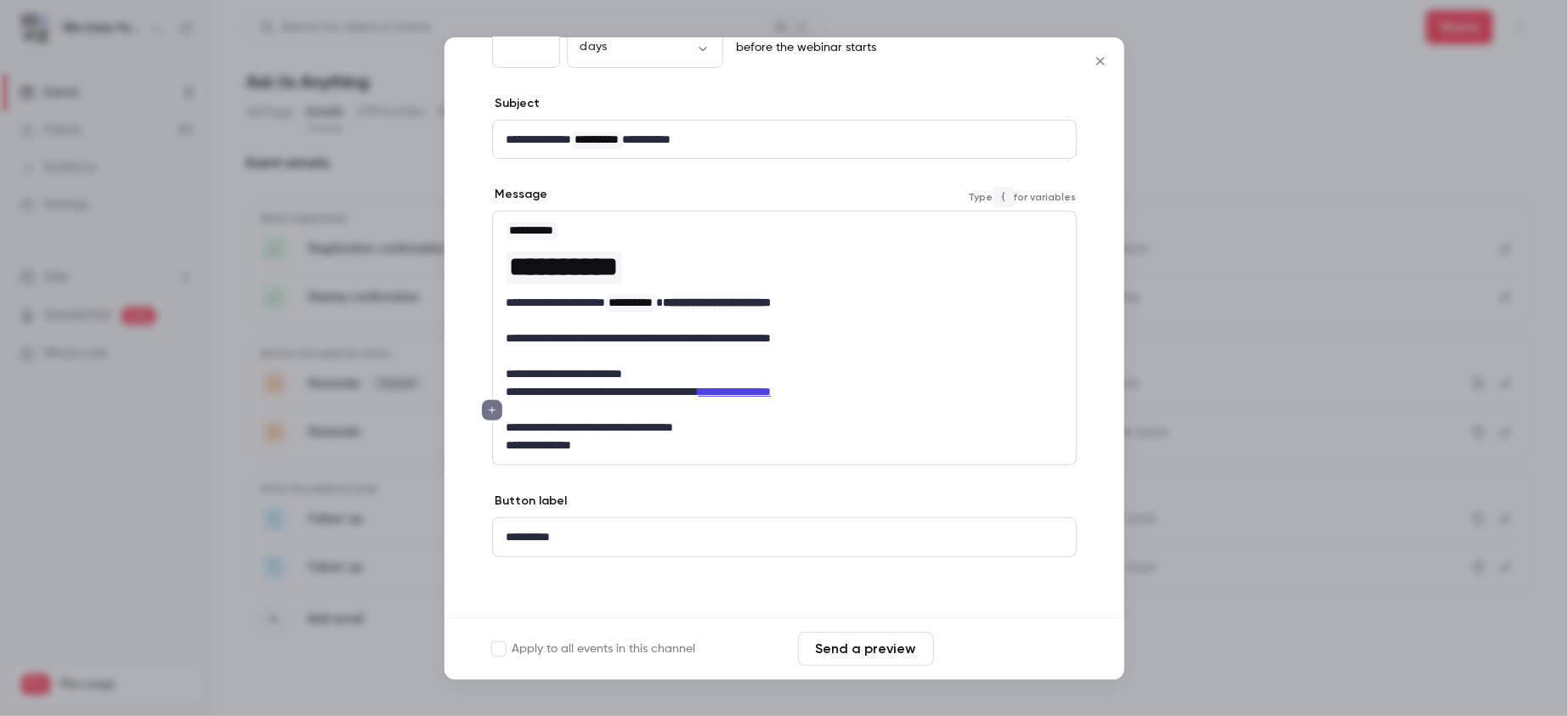
click at [1000, 652] on button "Save changes" at bounding box center [1009, 648] width 136 height 34
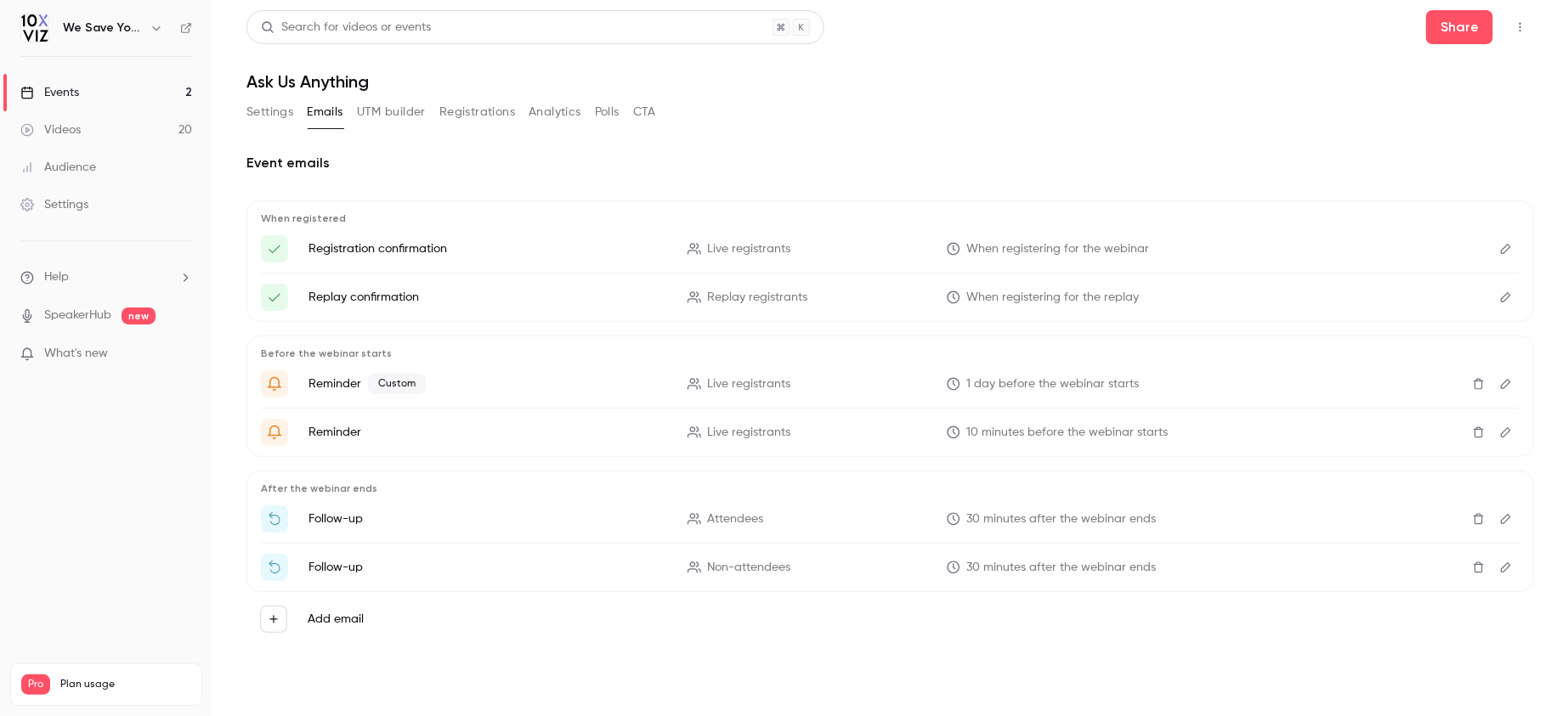
click at [1508, 433] on icon "Edit" at bounding box center [1506, 432] width 10 height 10
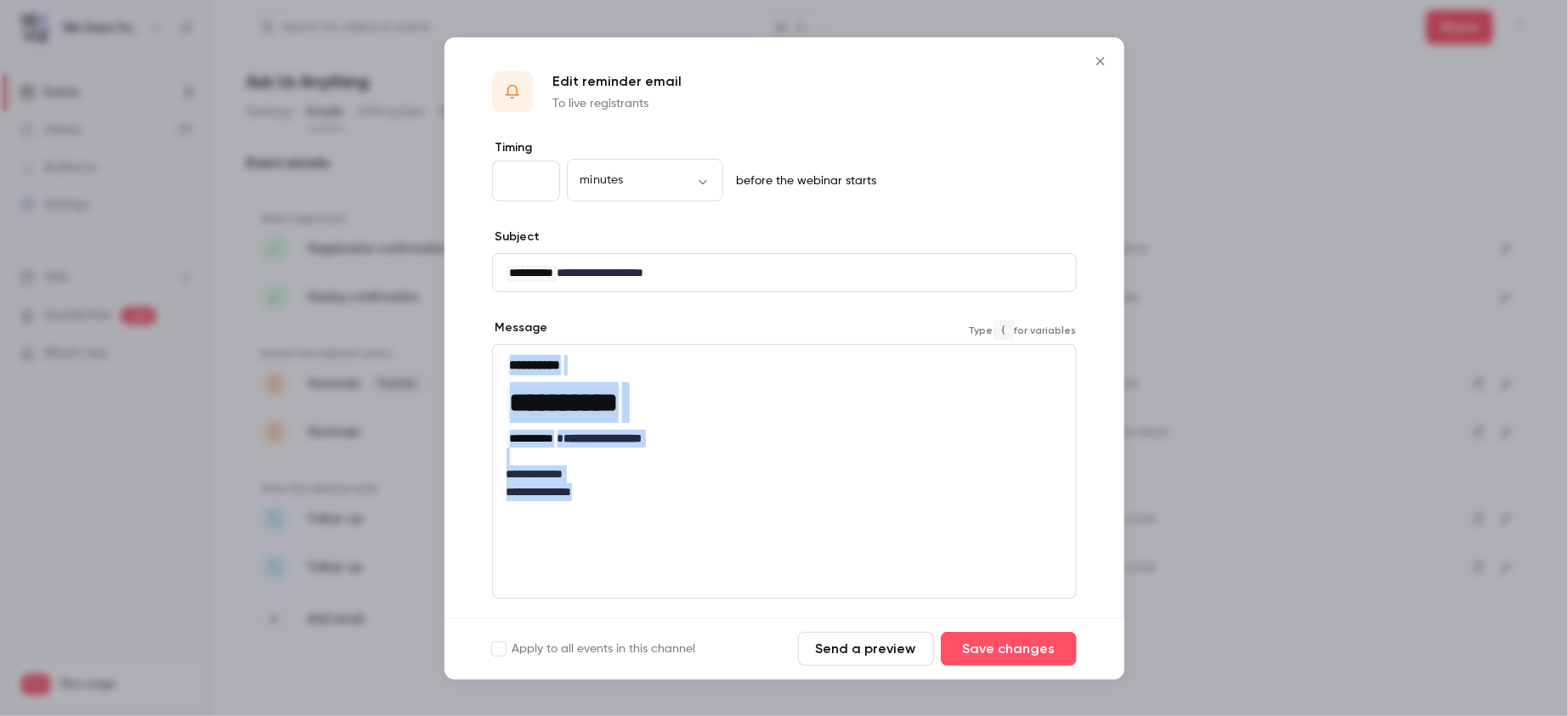
drag, startPoint x: 608, startPoint y: 497, endPoint x: 503, endPoint y: 360, distance: 172.6
click at [503, 360] on div "**********" at bounding box center [785, 428] width 583 height 166
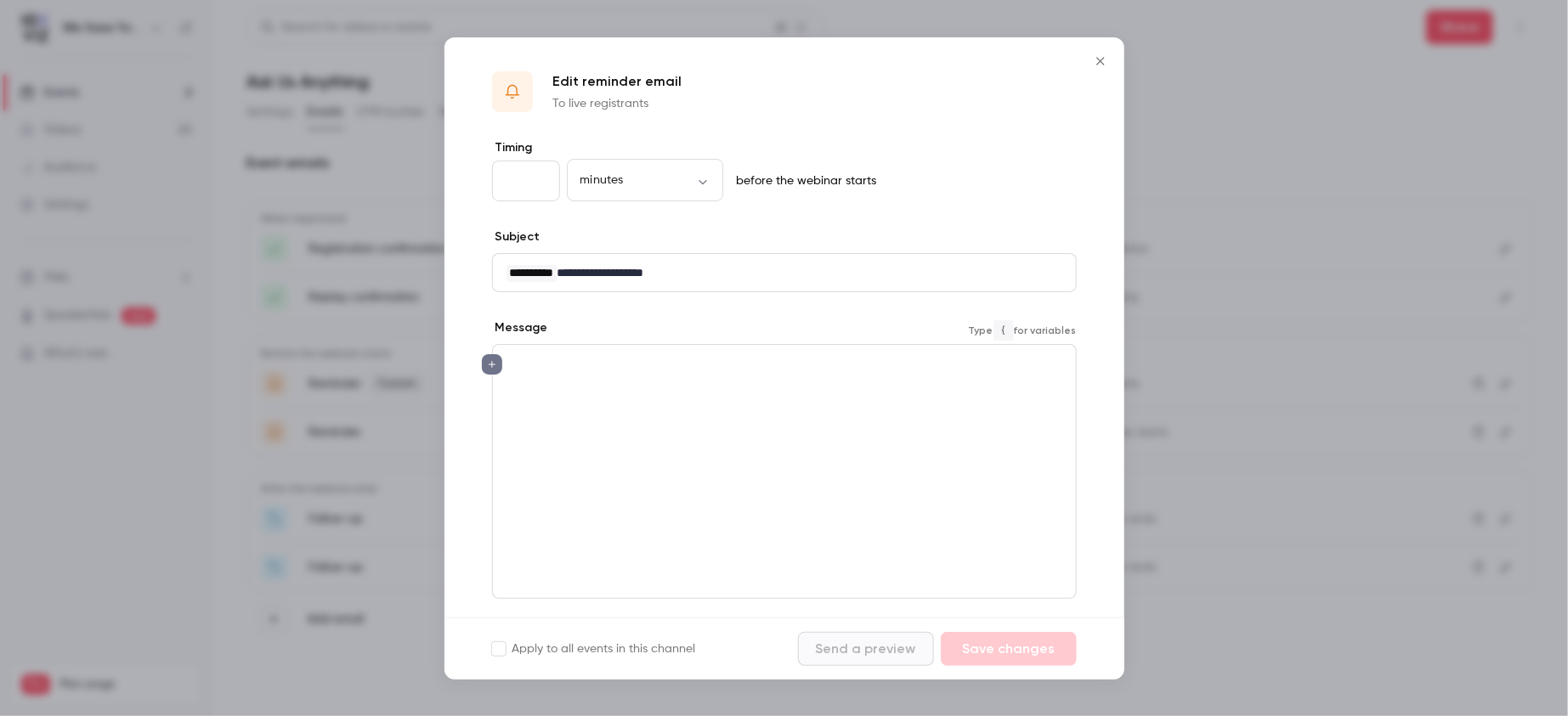
paste div "editor"
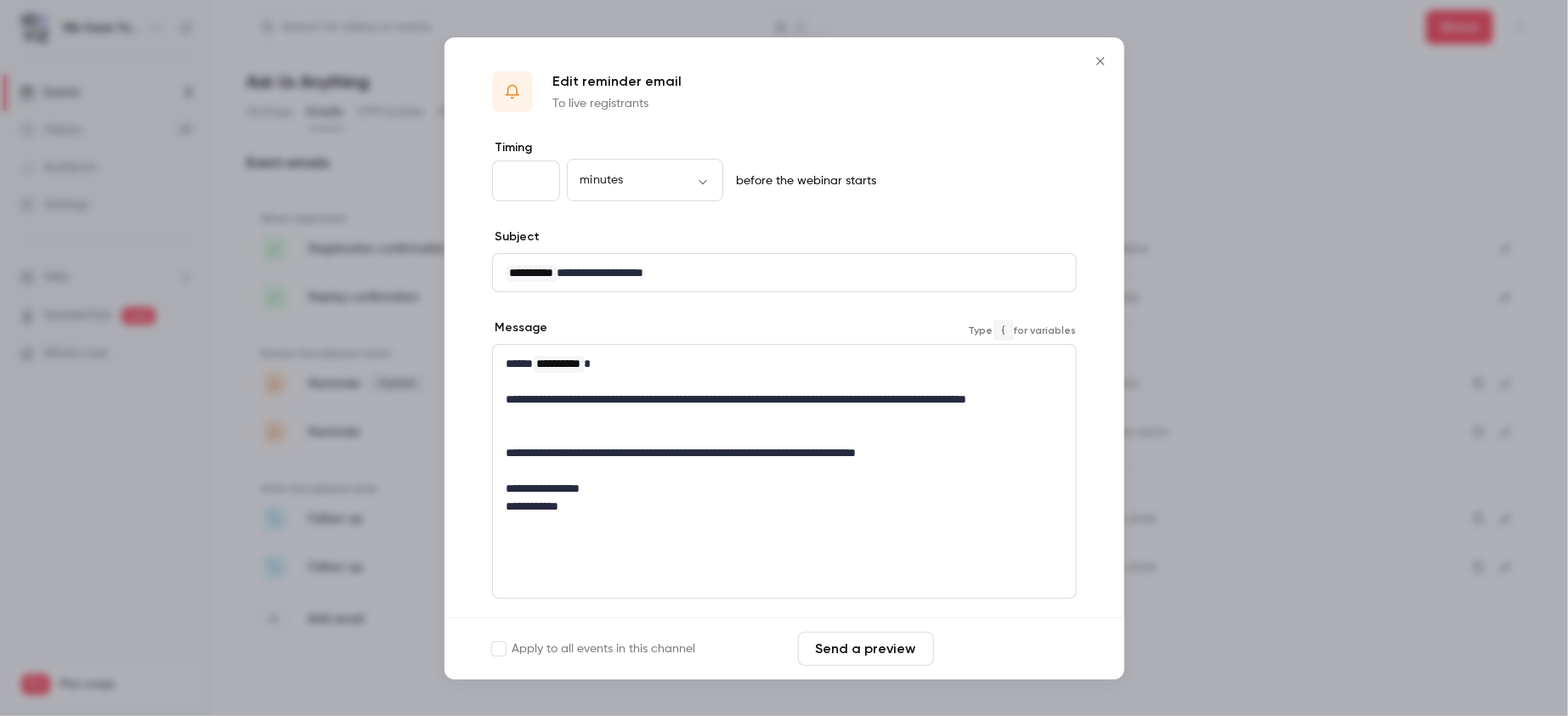
click at [1067, 652] on button "Save changes" at bounding box center [1009, 648] width 136 height 34
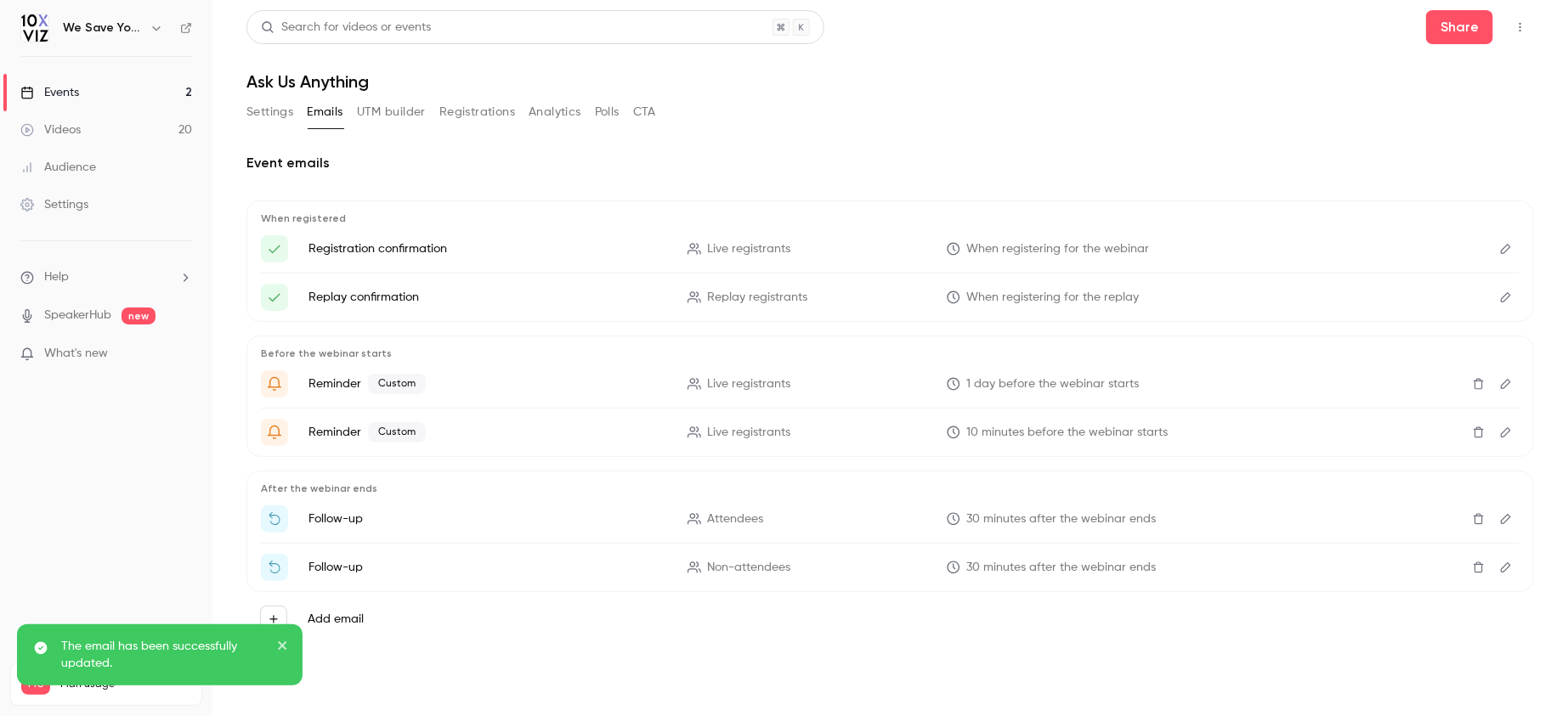
click at [1510, 522] on icon "Edit" at bounding box center [1506, 519] width 14 height 12
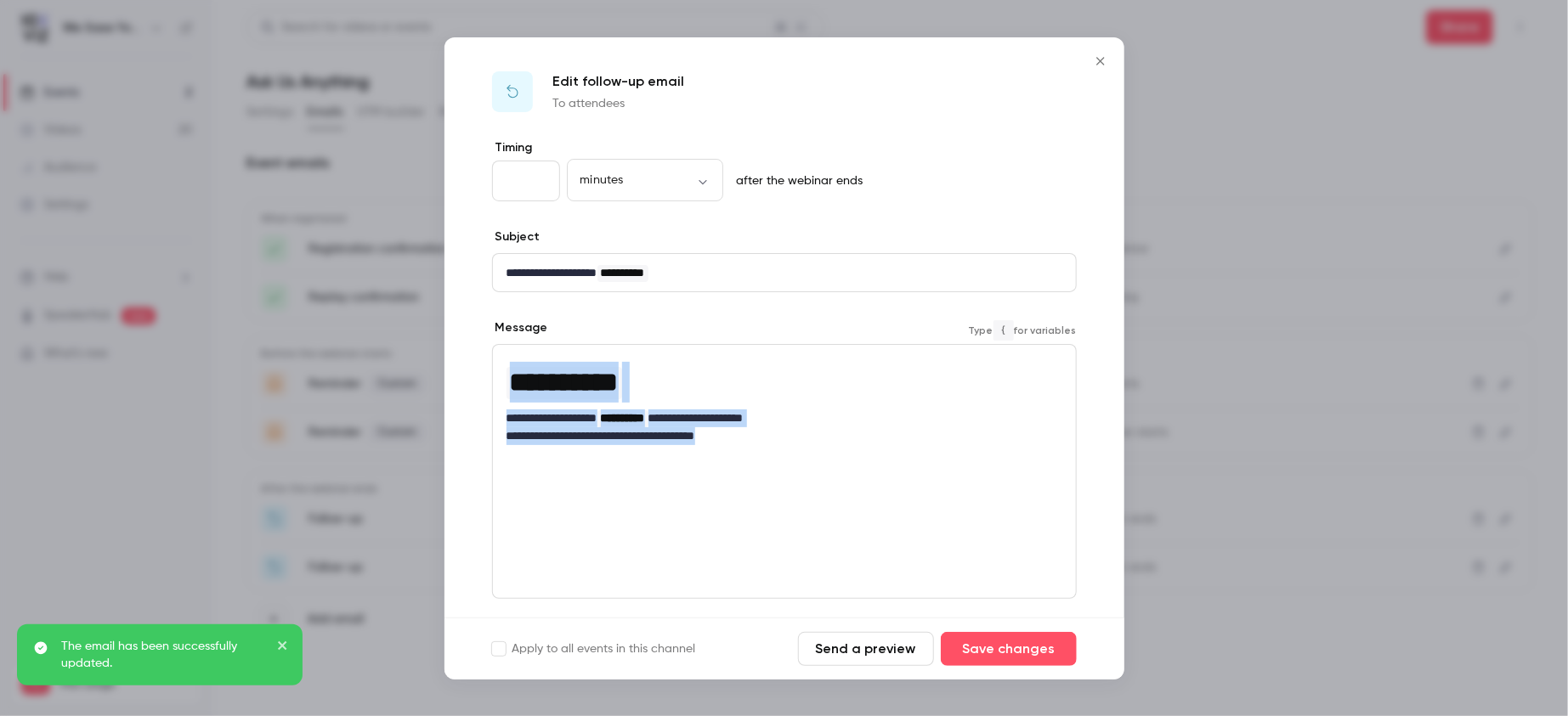
drag, startPoint x: 773, startPoint y: 445, endPoint x: 502, endPoint y: 344, distance: 289.2
click at [502, 345] on div "**********" at bounding box center [785, 400] width 583 height 111
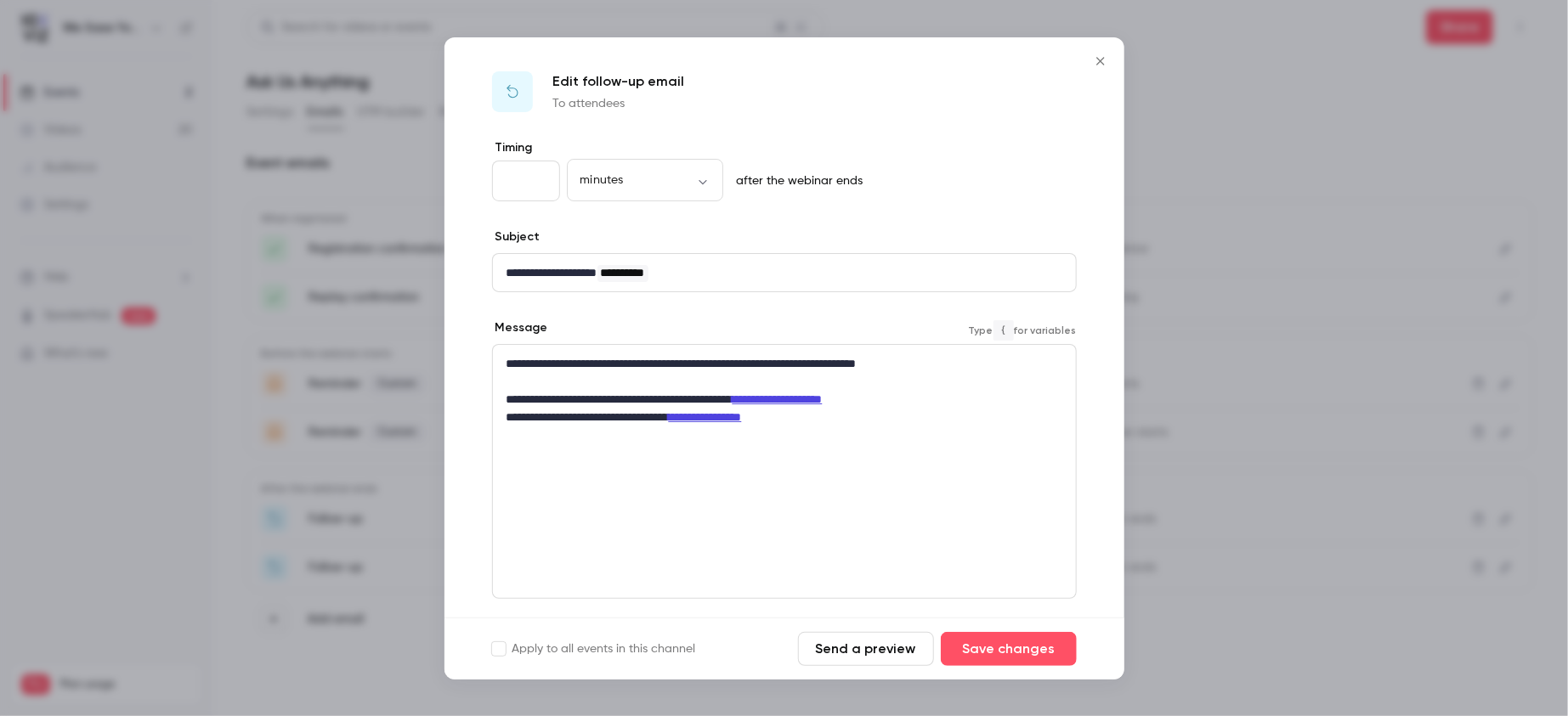
click at [504, 362] on div "**********" at bounding box center [785, 391] width 583 height 91
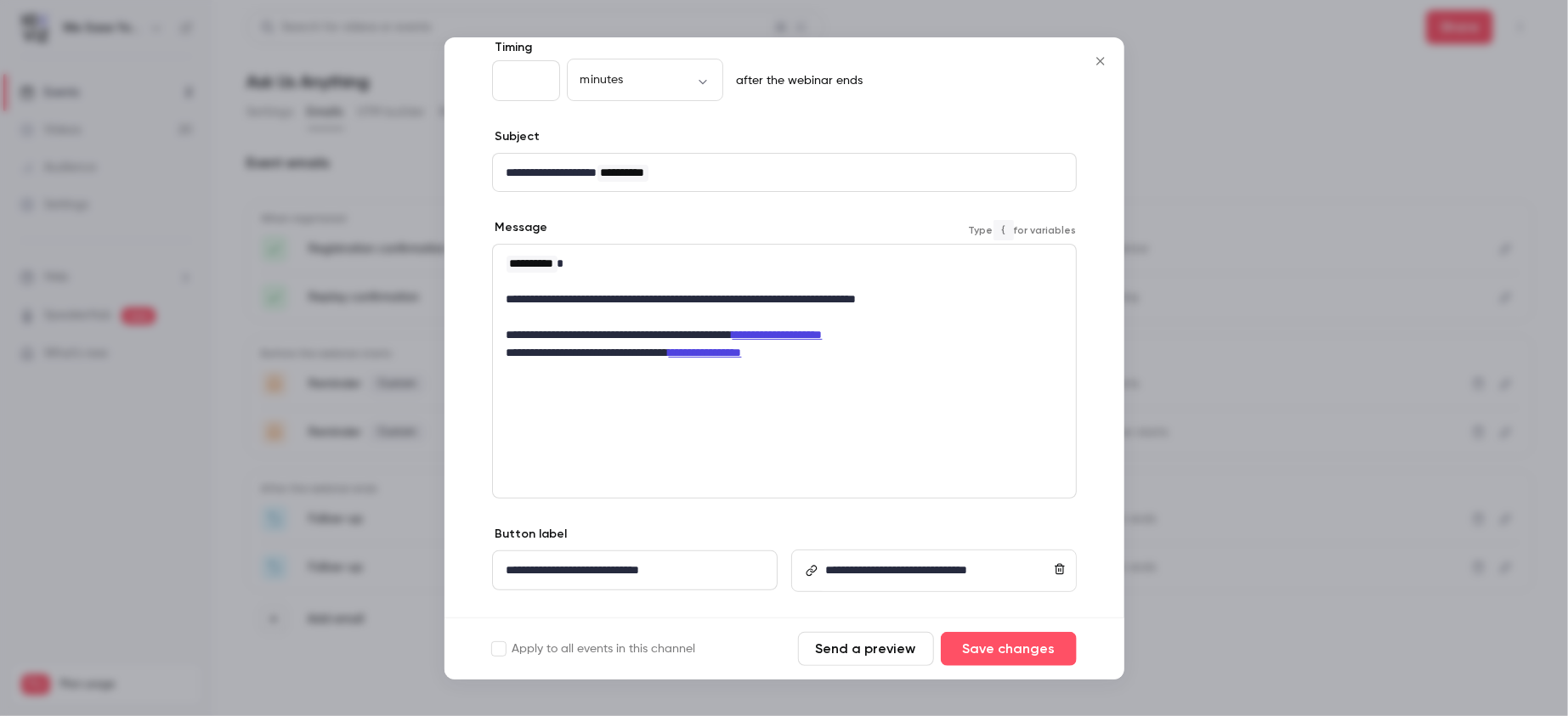
scroll to position [133, 0]
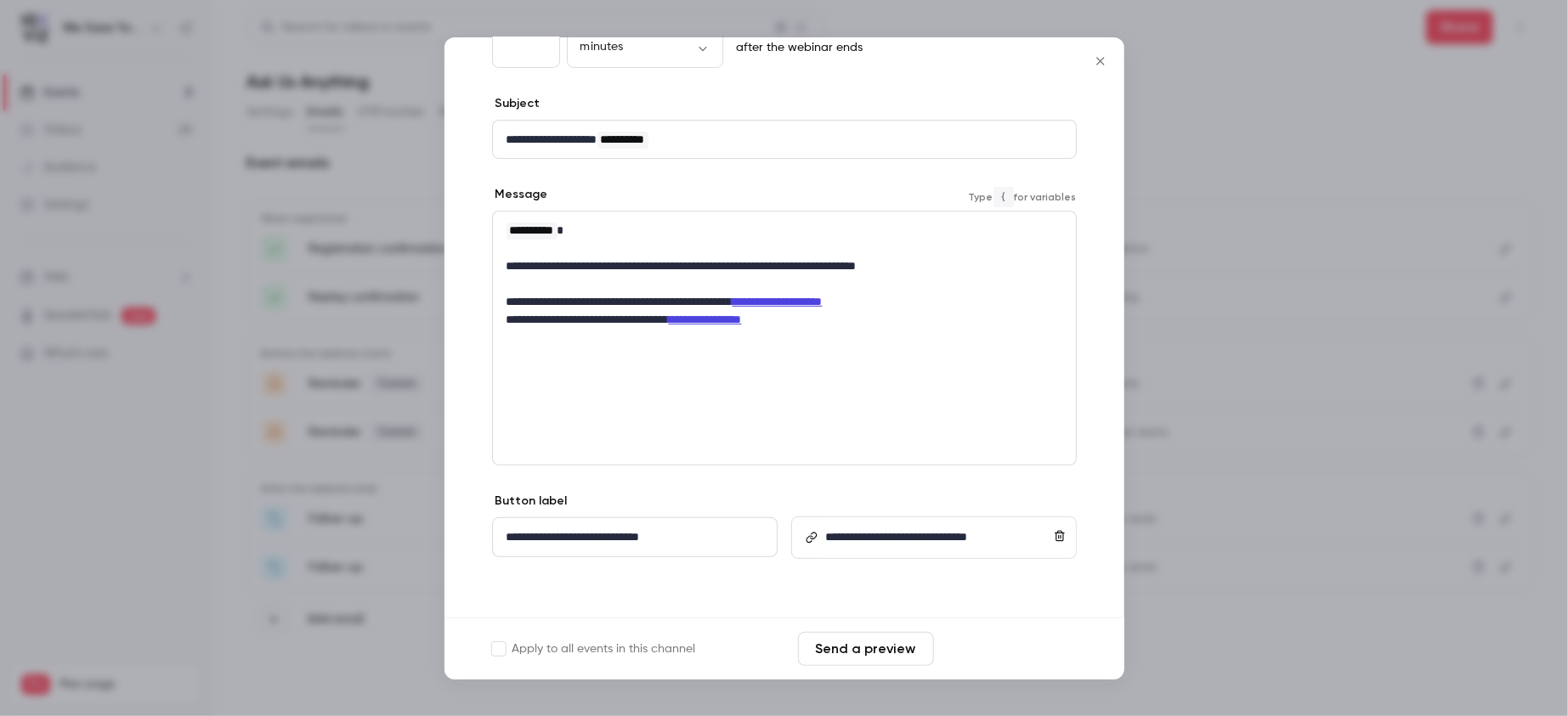
click at [991, 658] on button "Save changes" at bounding box center [1009, 648] width 136 height 34
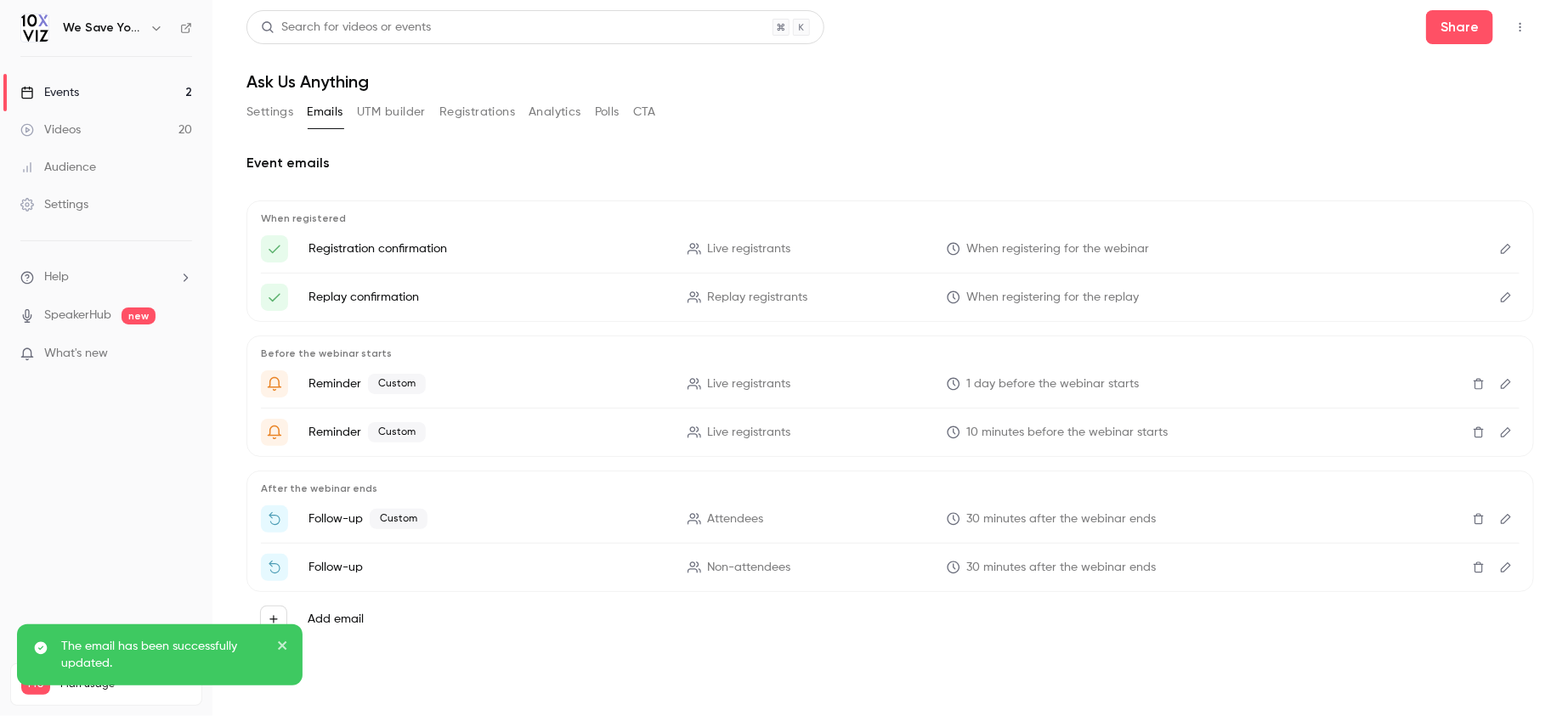
click at [1512, 570] on icon "Edit" at bounding box center [1506, 567] width 14 height 12
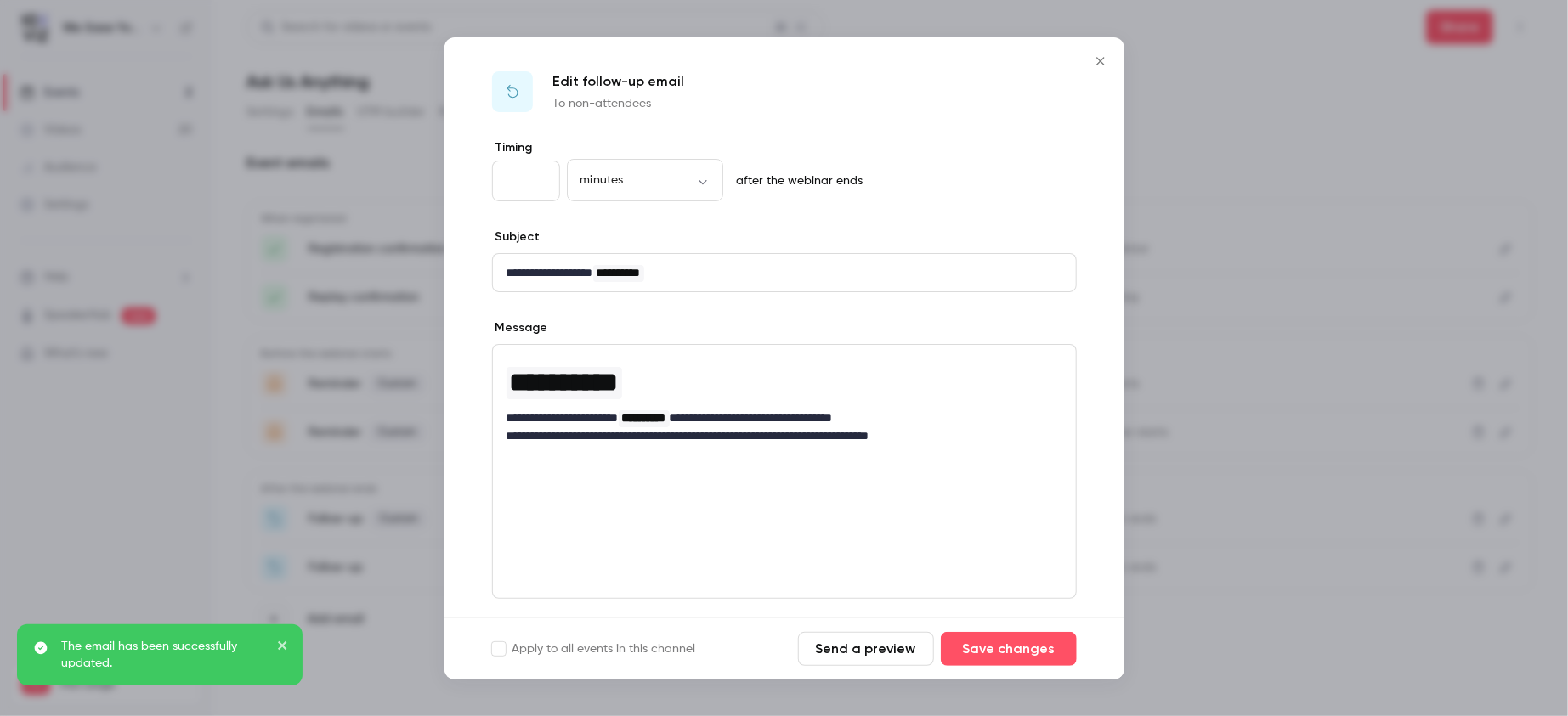
click at [665, 534] on div "**********" at bounding box center [785, 471] width 585 height 255
drag, startPoint x: 649, startPoint y: 507, endPoint x: 524, endPoint y: 374, distance: 182.5
click at [524, 374] on div "**********" at bounding box center [785, 471] width 585 height 255
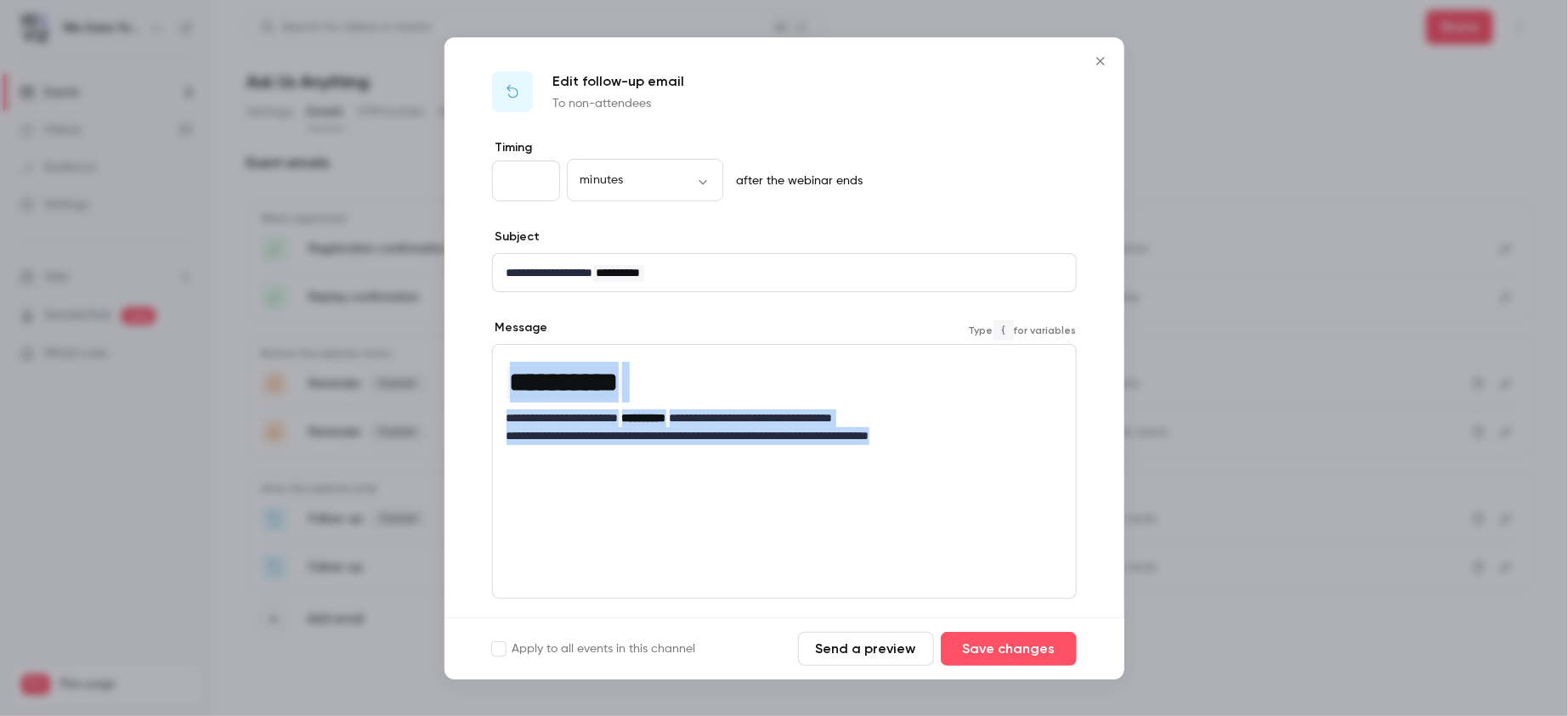
drag, startPoint x: 987, startPoint y: 434, endPoint x: 491, endPoint y: 365, distance: 500.8
click at [491, 365] on div "**********" at bounding box center [785, 447] width 680 height 614
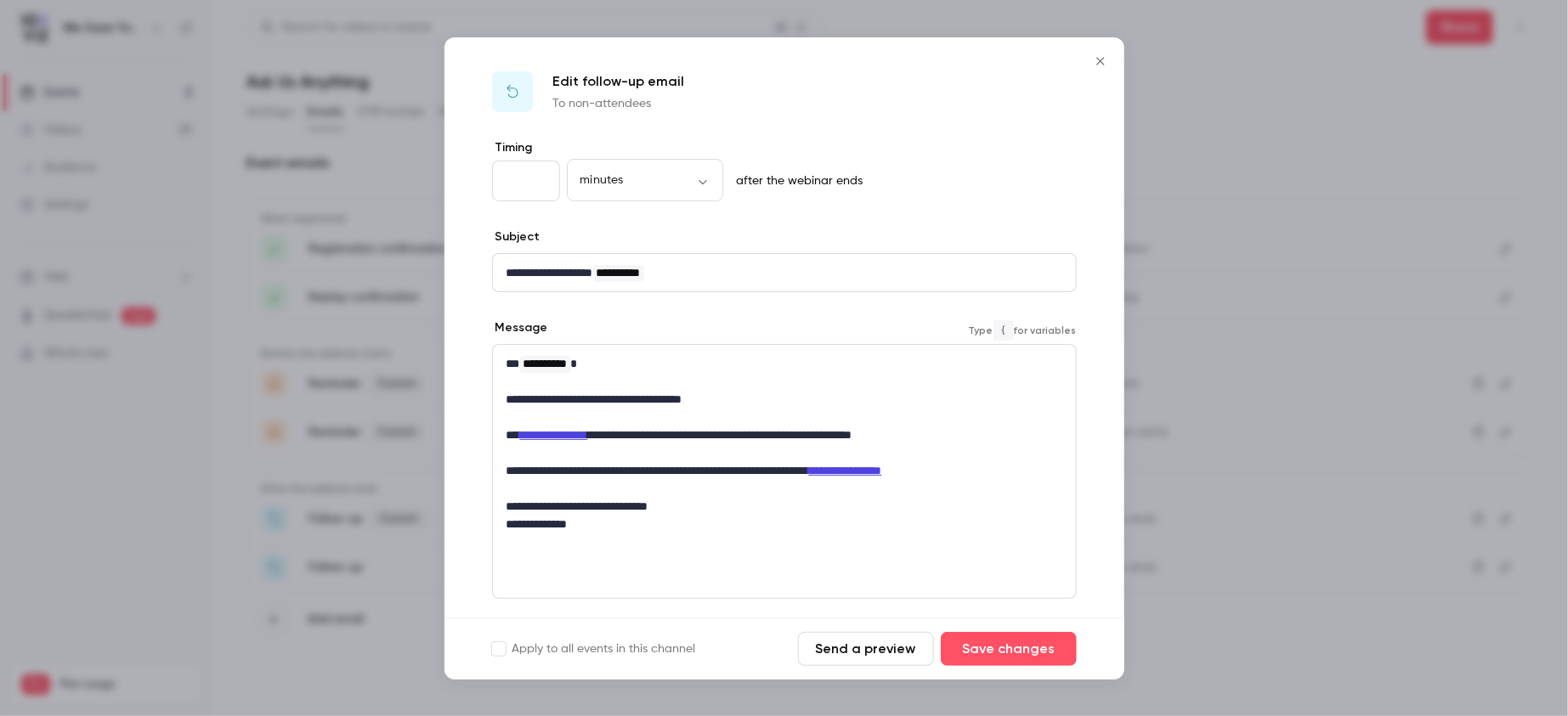
scroll to position [0, 0]
click at [577, 270] on p "**********" at bounding box center [784, 273] width 556 height 18
click at [801, 275] on p "**********" at bounding box center [784, 273] width 556 height 18
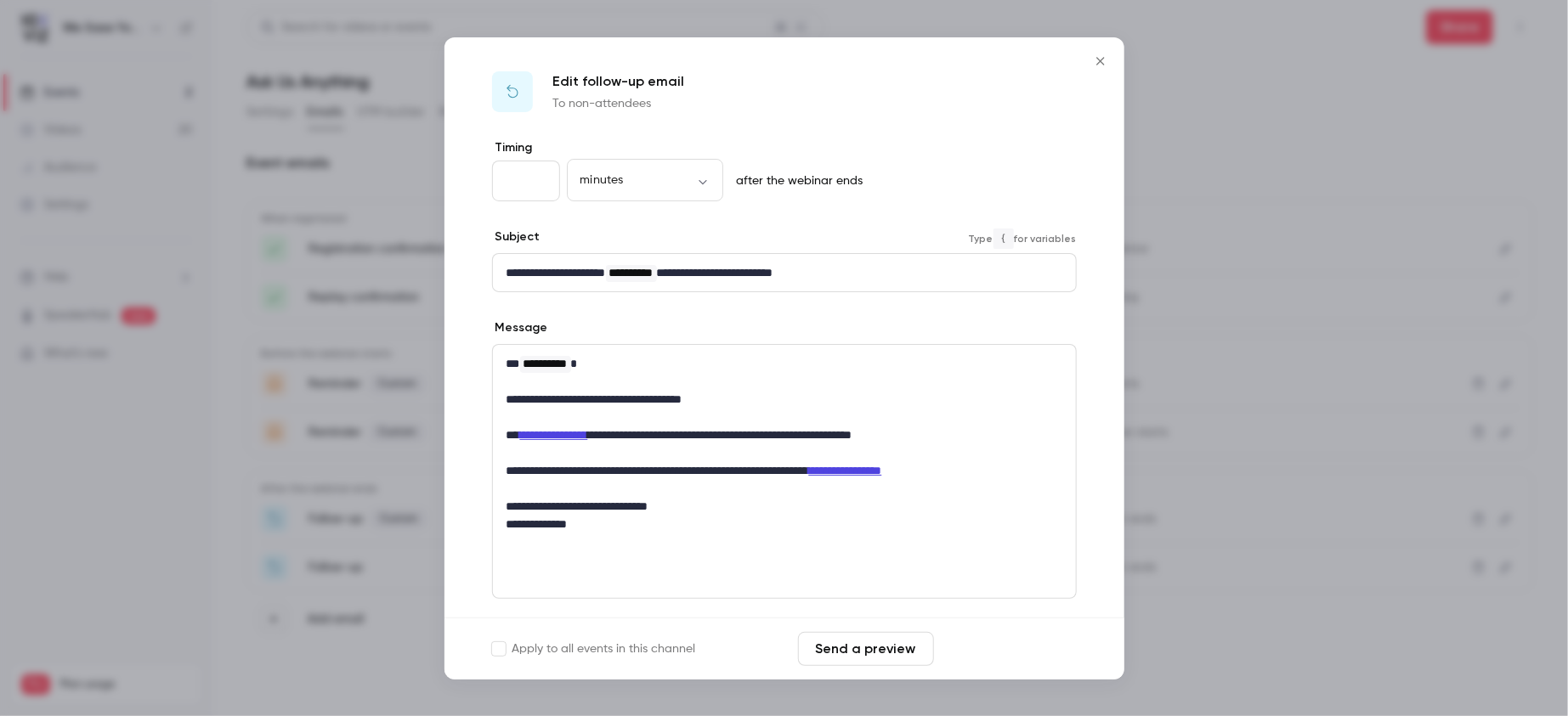
click at [994, 646] on button "Save changes" at bounding box center [1009, 648] width 136 height 34
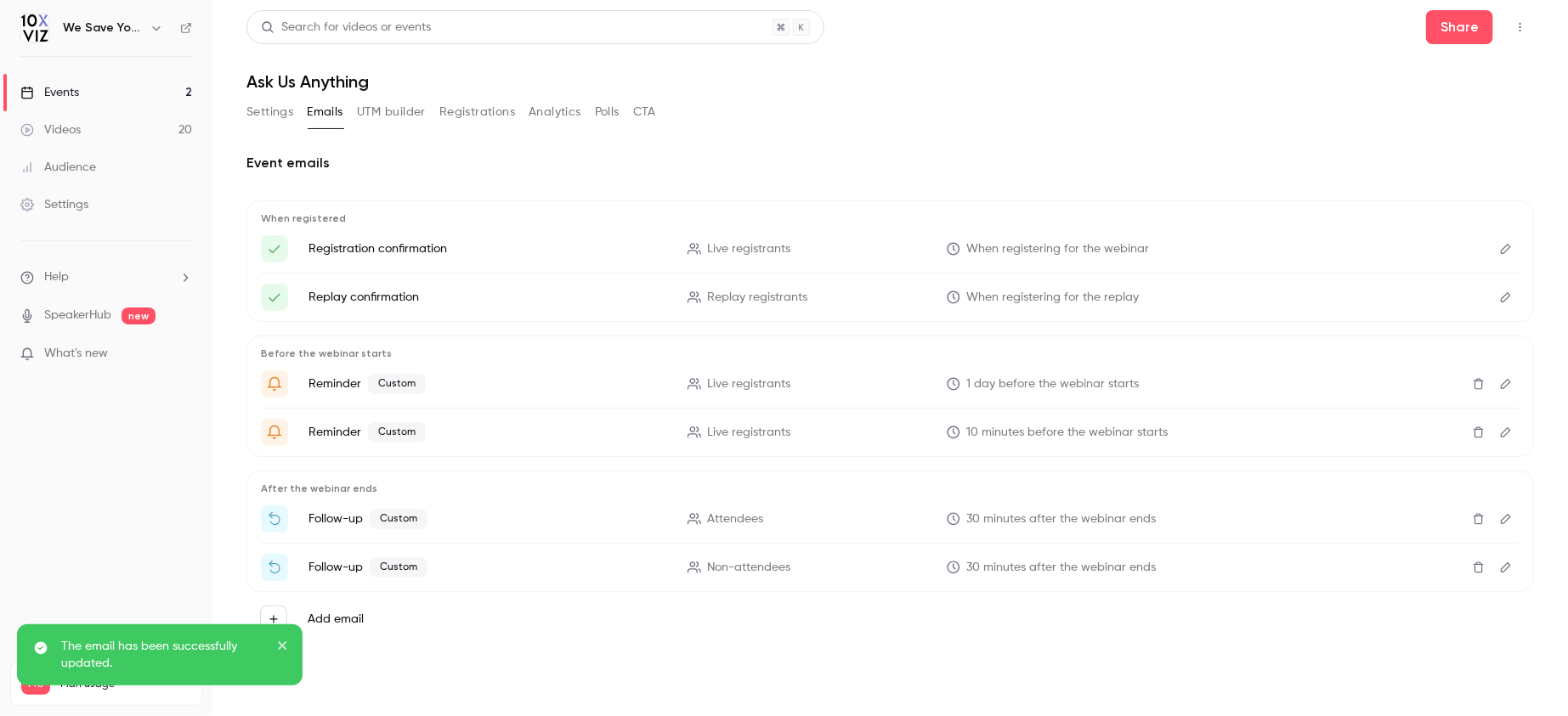
click at [97, 91] on link "Events 2" at bounding box center [106, 92] width 213 height 37
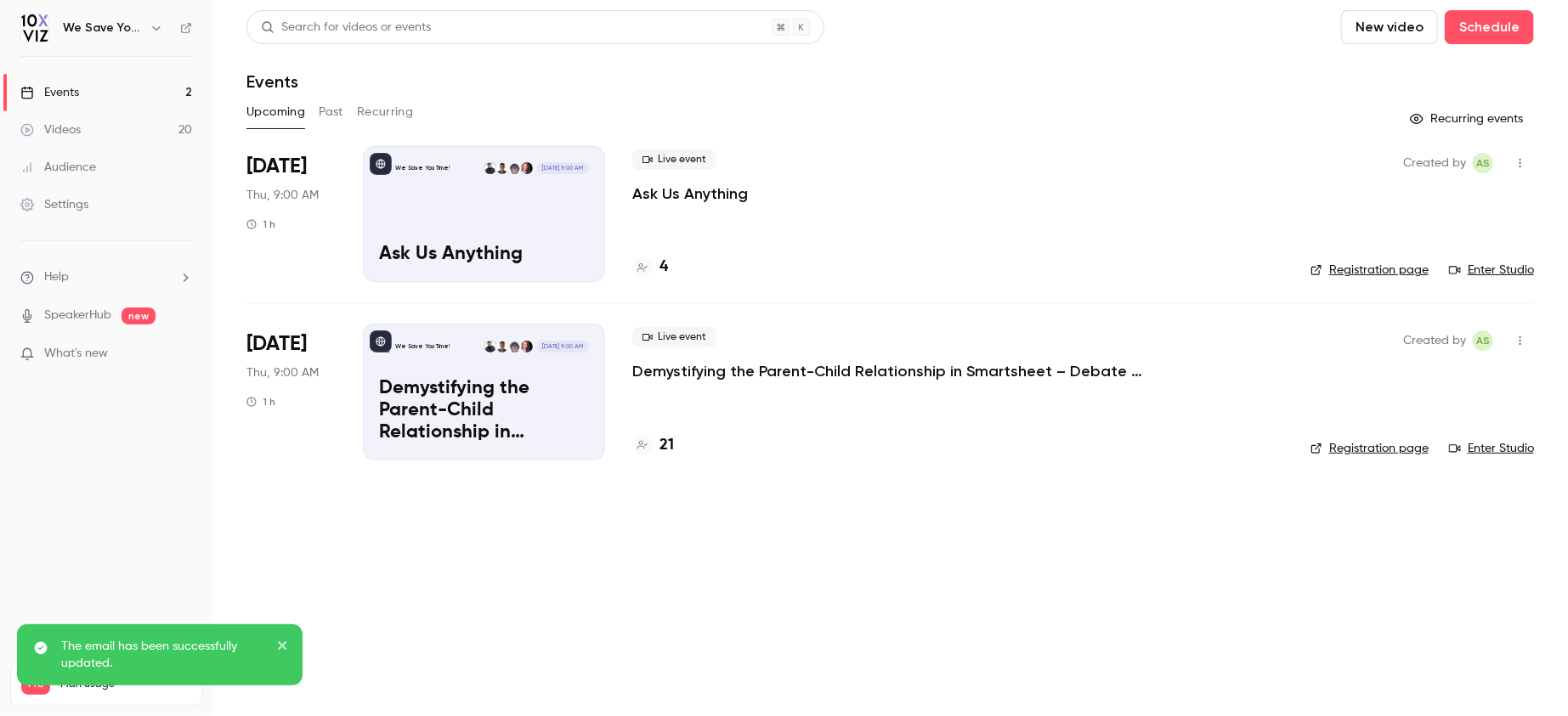
click at [522, 554] on main "Search for videos or events New video Schedule Events Upcoming Past Recurring R…" at bounding box center [891, 358] width 1356 height 716
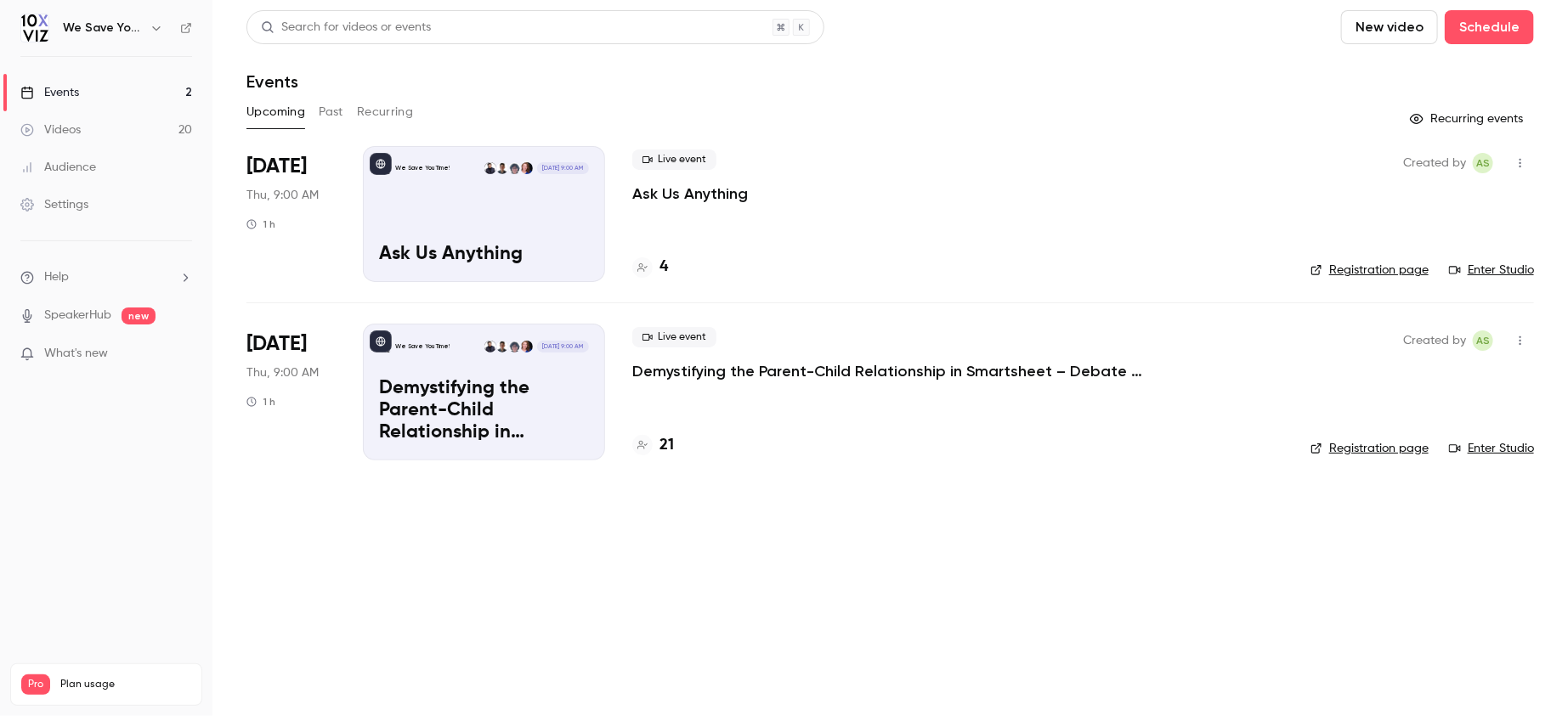
click at [789, 616] on main "Search for videos or events New video Schedule Events Upcoming Past Recurring R…" at bounding box center [891, 358] width 1356 height 716
click at [662, 268] on h4 "5" at bounding box center [663, 267] width 8 height 23
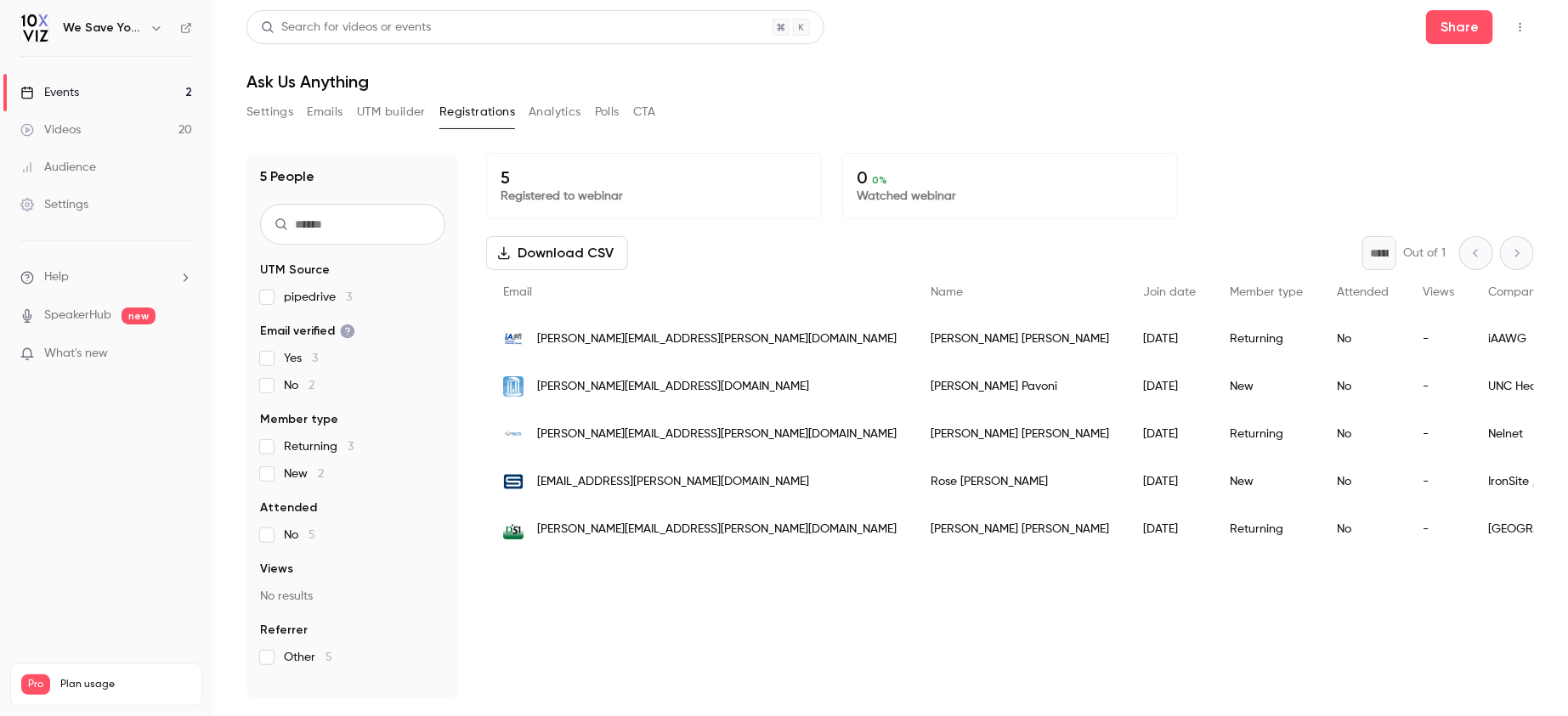
click at [151, 88] on link "Events 2" at bounding box center [106, 92] width 213 height 37
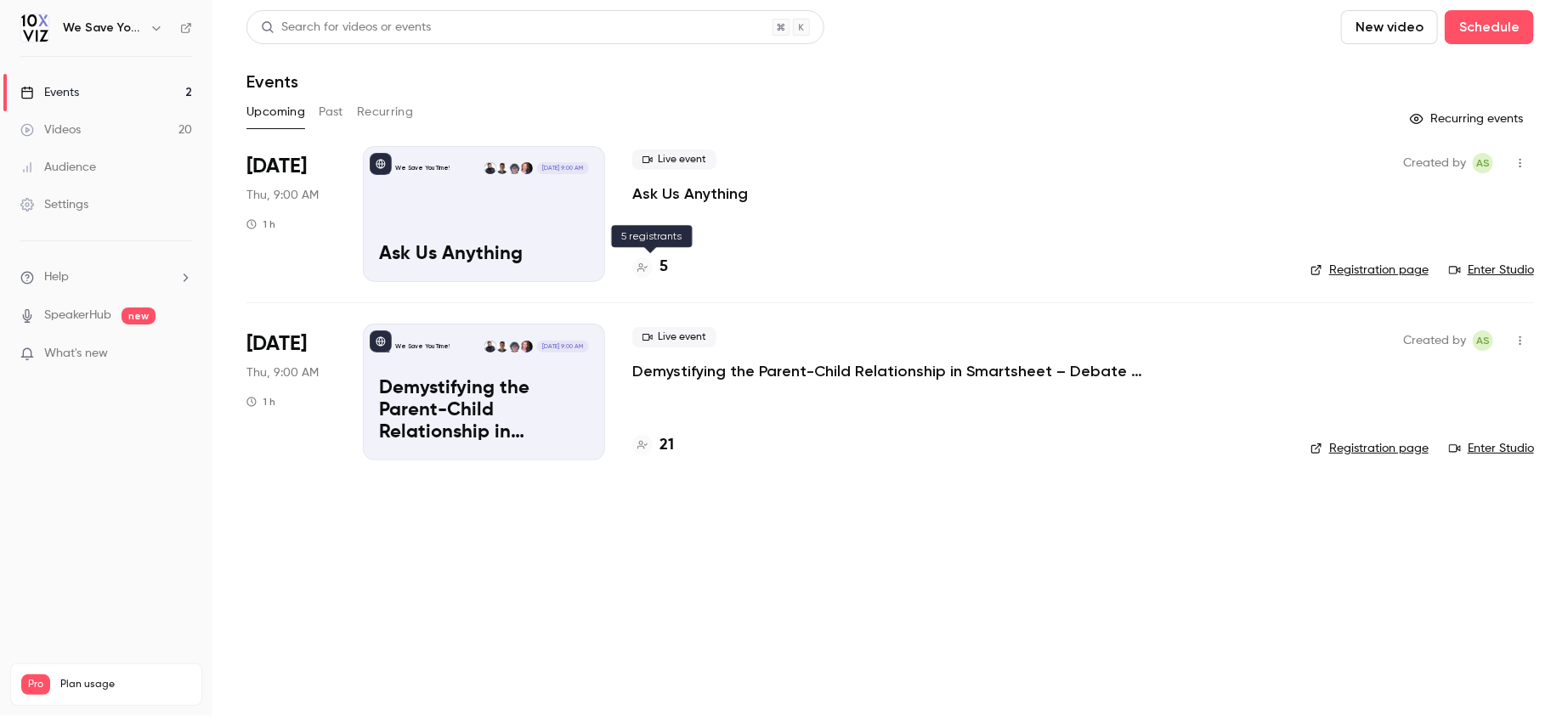
click at [657, 264] on div "5" at bounding box center [650, 267] width 36 height 23
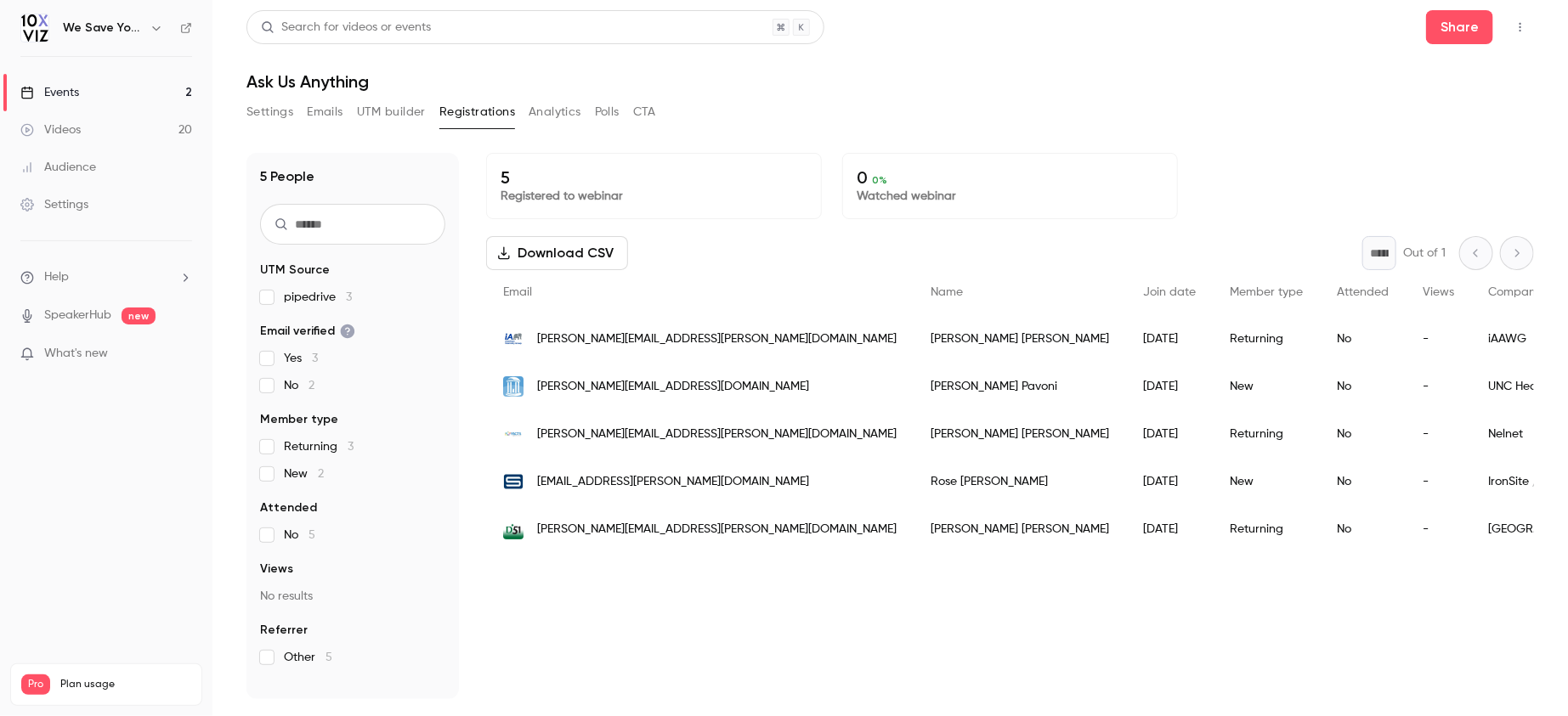
click at [119, 90] on link "Events 2" at bounding box center [106, 92] width 213 height 37
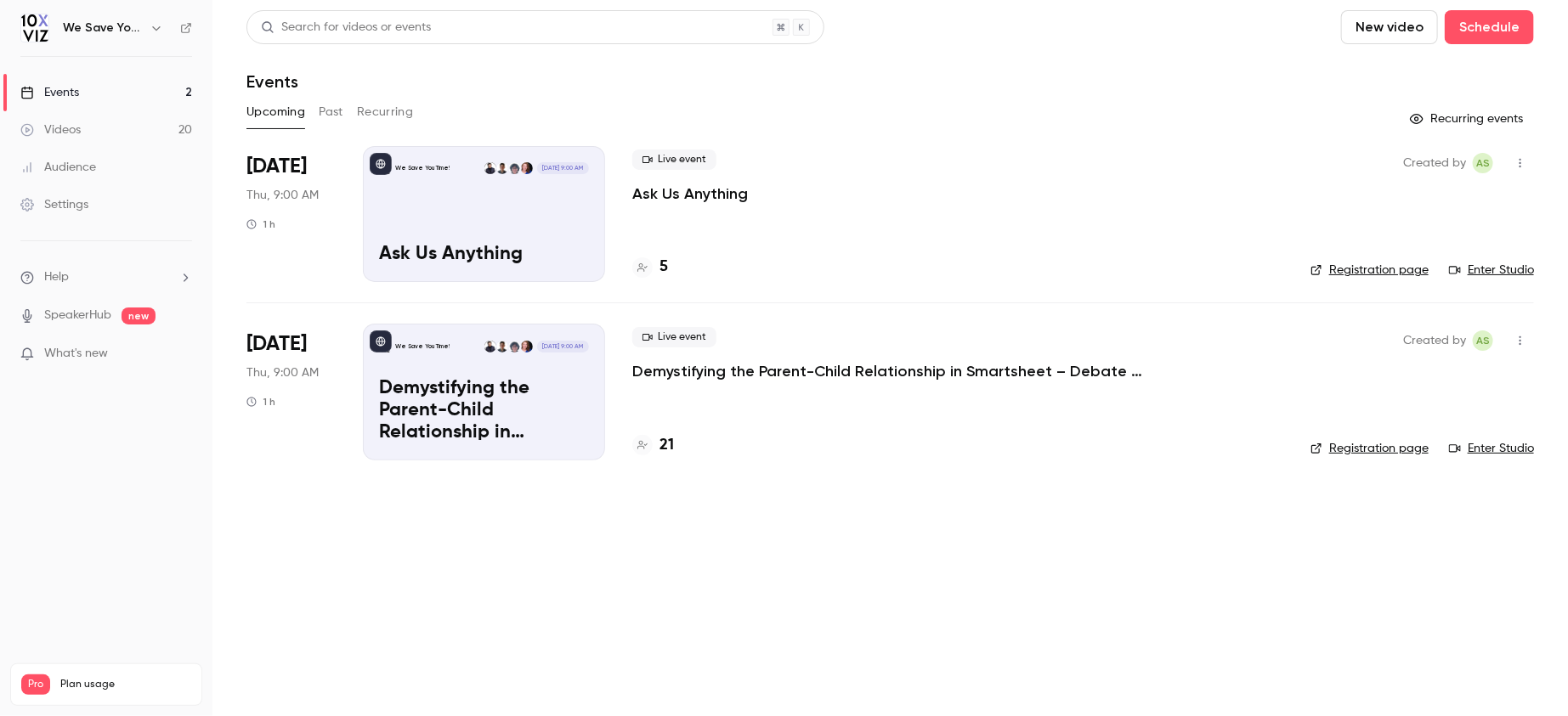
click at [1133, 122] on div "Upcoming Past Recurring" at bounding box center [890, 112] width 1287 height 27
click at [564, 567] on main "Search for videos or events New video Schedule Events Upcoming Past Recurring R…" at bounding box center [891, 358] width 1356 height 716
click at [567, 542] on main "Search for videos or events New video Schedule Events Upcoming Past Recurring R…" at bounding box center [891, 358] width 1356 height 716
click at [637, 637] on main "Search for videos or events New video Schedule Events Upcoming Past Recurring R…" at bounding box center [891, 358] width 1356 height 716
click at [767, 542] on main "Search for videos or events New video Schedule Events Upcoming Past Recurring R…" at bounding box center [891, 358] width 1356 height 716
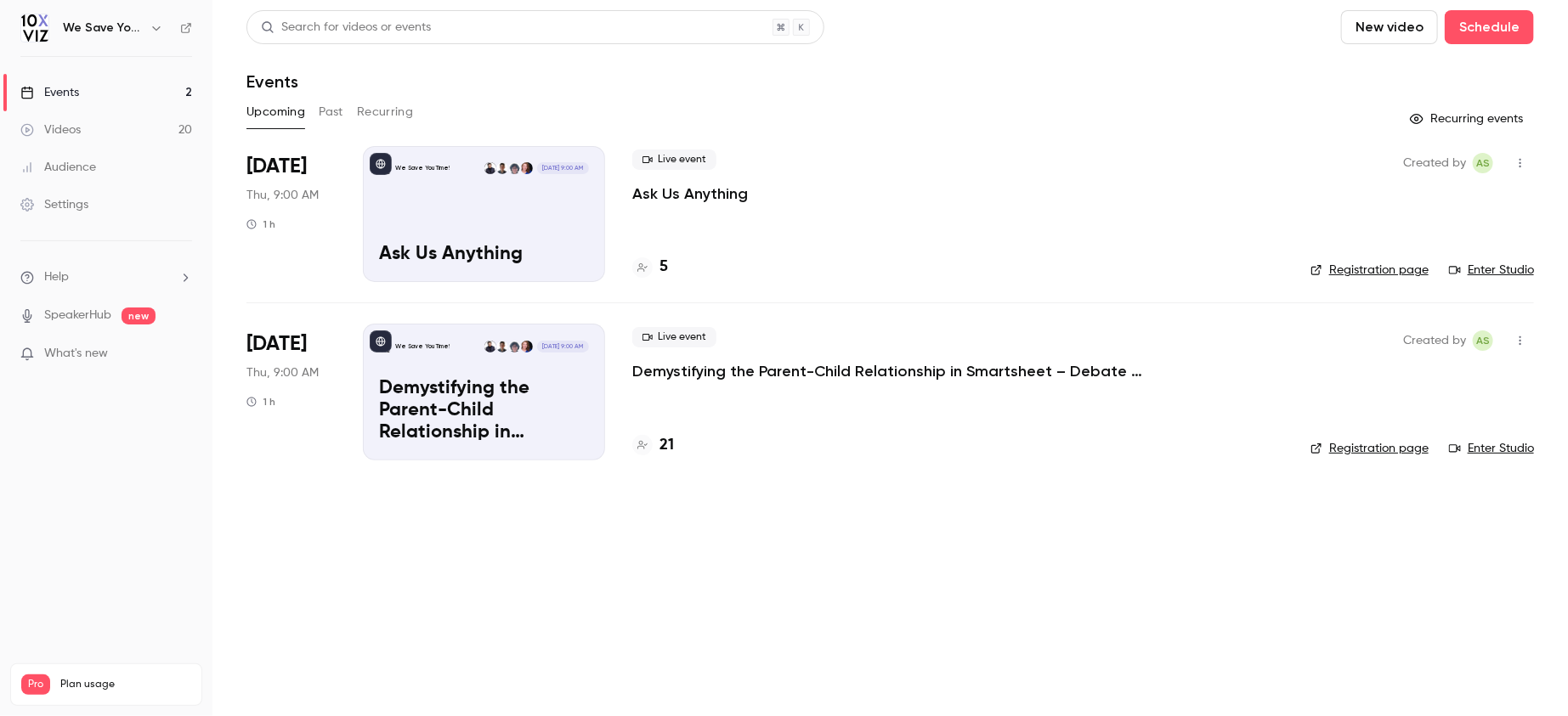
click at [320, 110] on button "Past" at bounding box center [331, 112] width 25 height 27
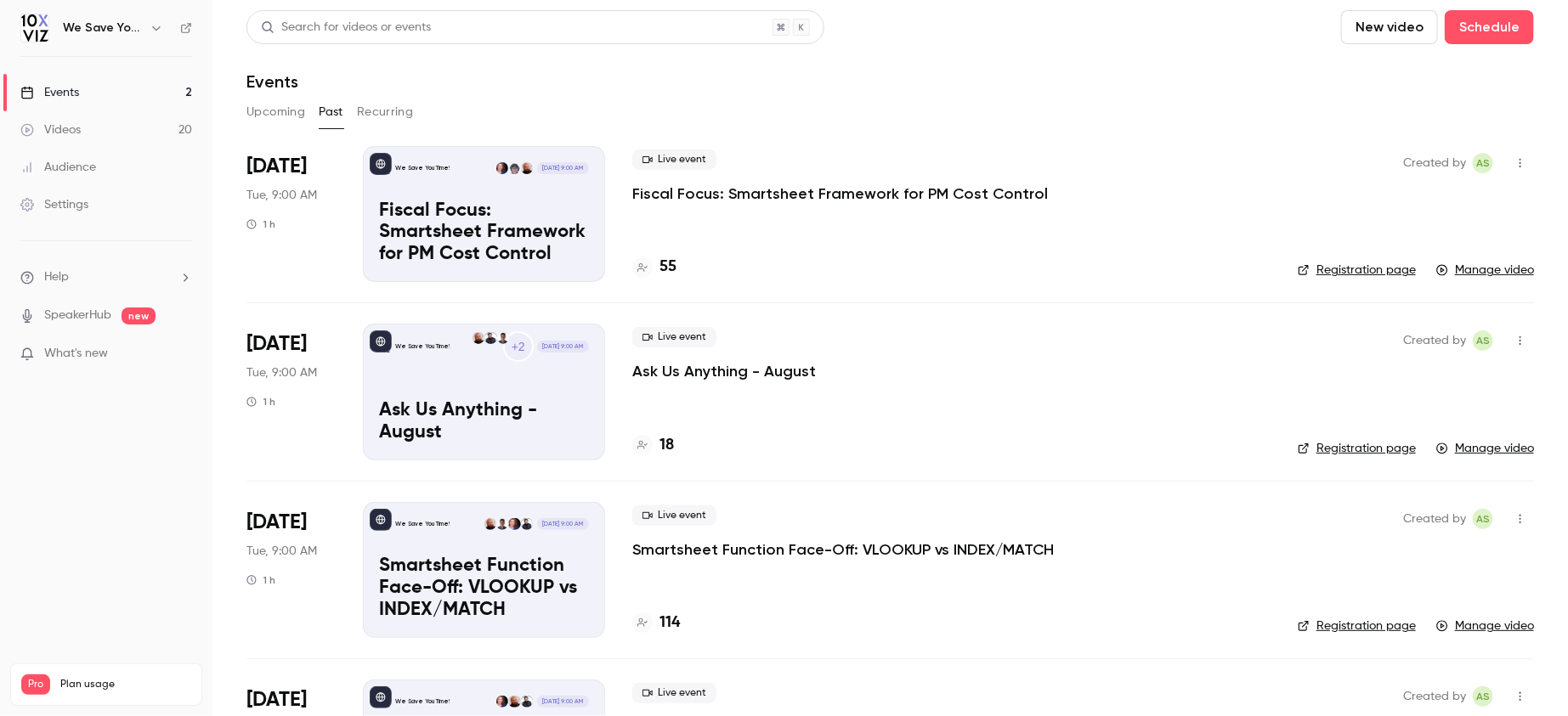
click at [736, 372] on p "Ask Us Anything - August" at bounding box center [724, 371] width 184 height 20
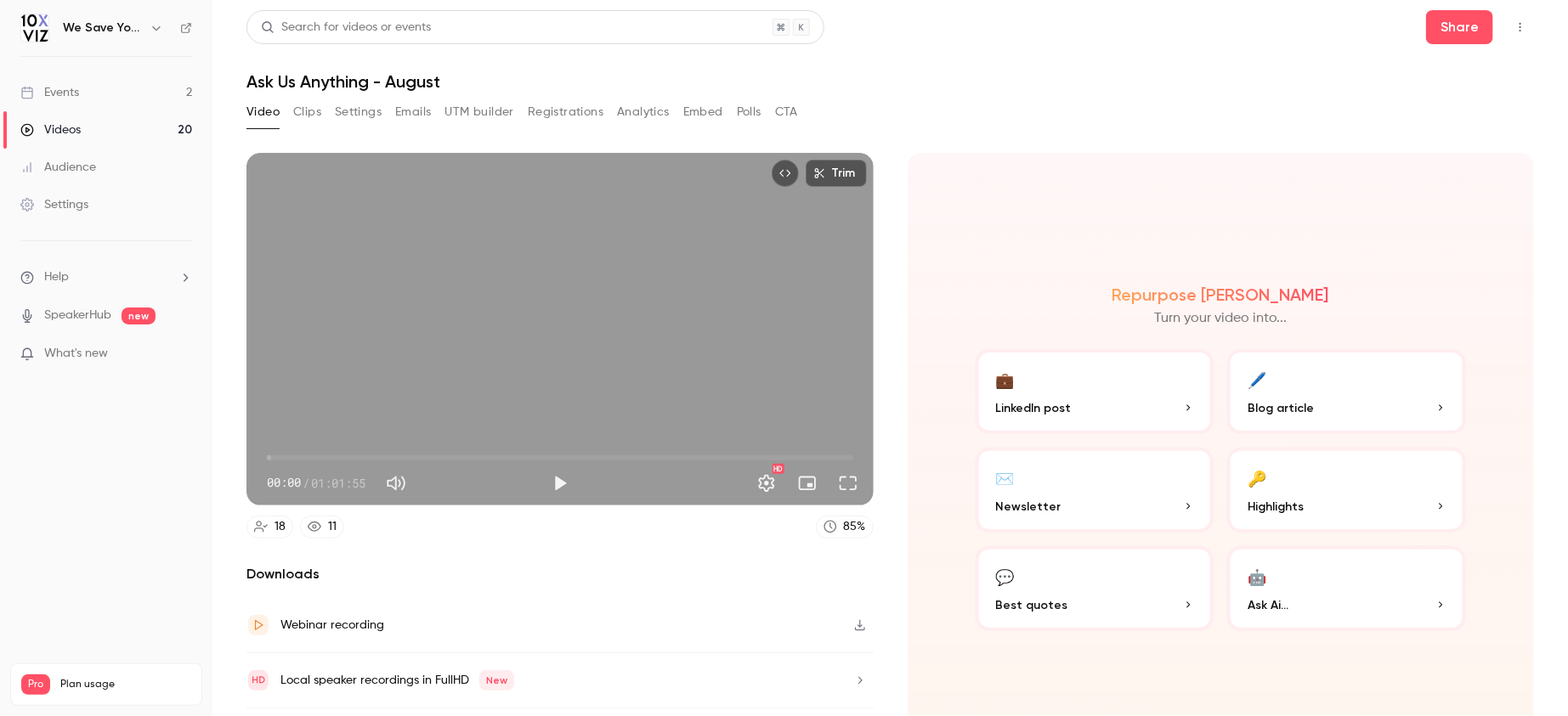
click at [417, 113] on button "Emails" at bounding box center [413, 112] width 36 height 27
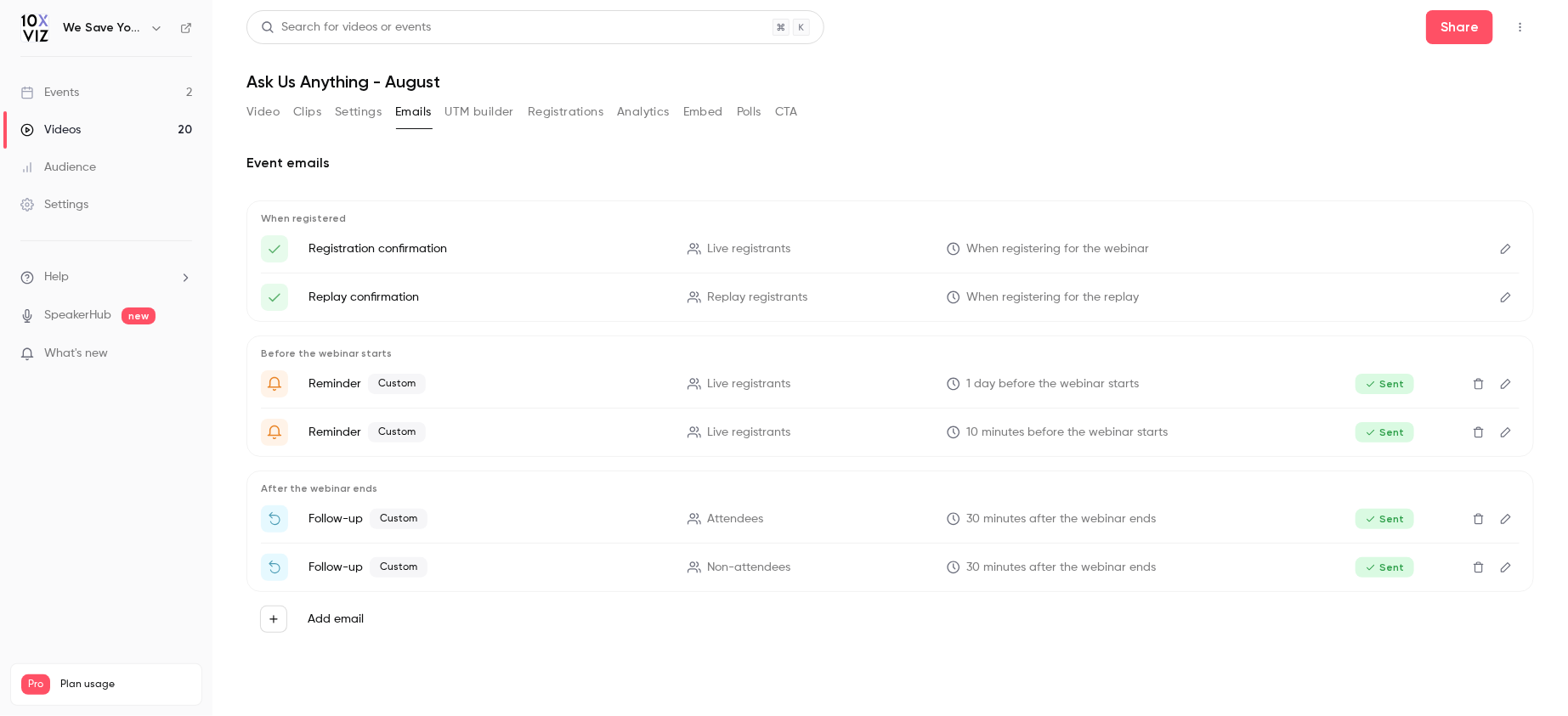
click at [464, 110] on button "UTM builder" at bounding box center [479, 112] width 69 height 27
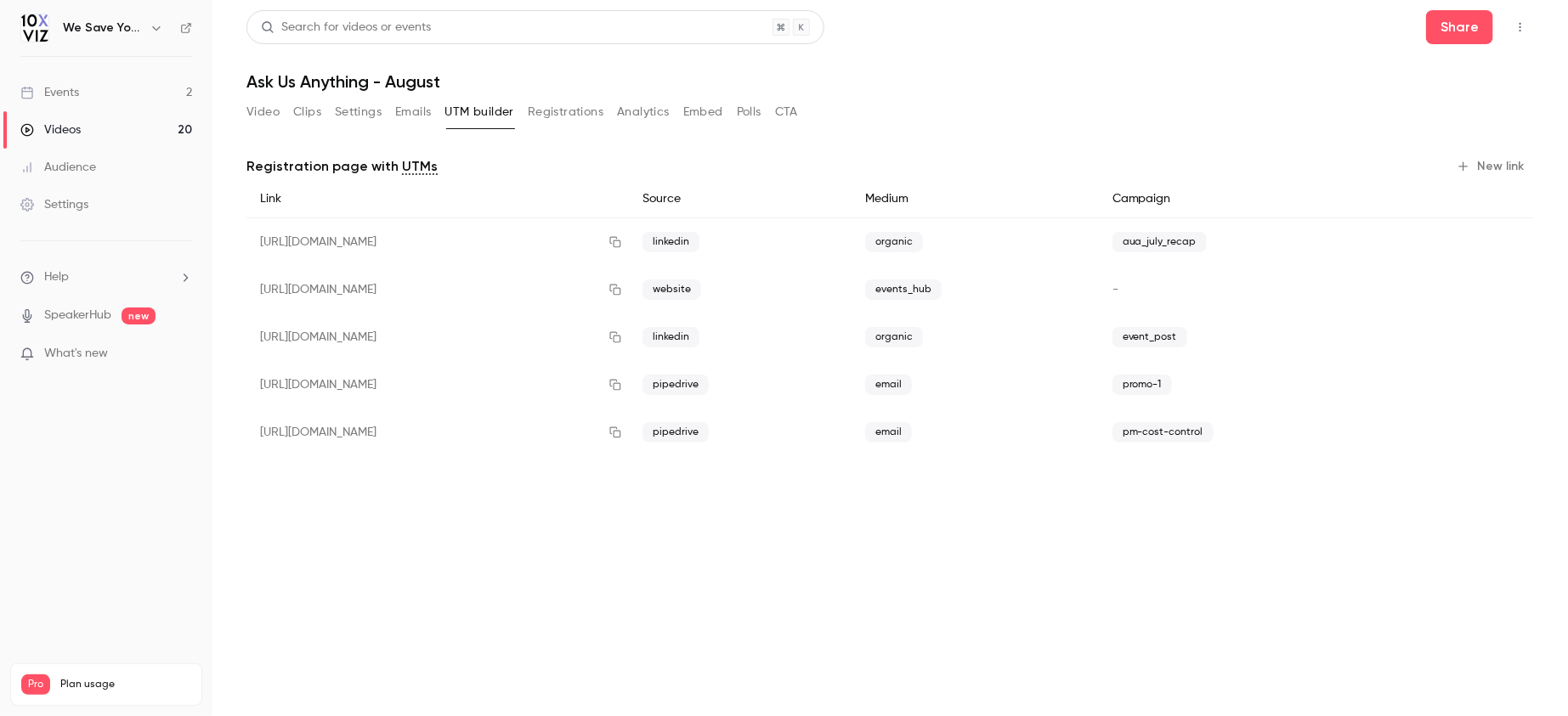
click at [56, 95] on div "Events" at bounding box center [49, 92] width 58 height 17
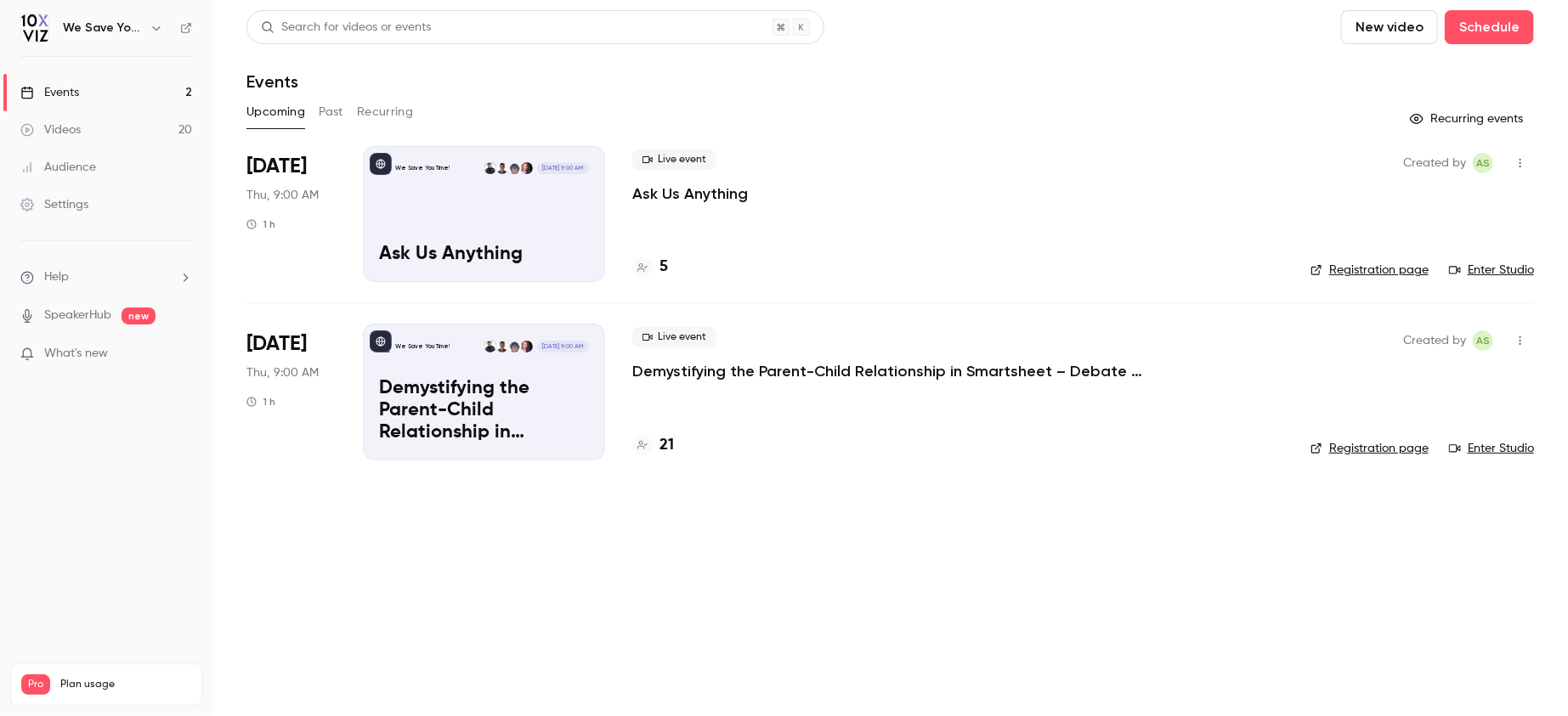
click at [628, 552] on main "Search for videos or events New video Schedule Events Upcoming Past Recurring R…" at bounding box center [891, 358] width 1356 height 716
click at [746, 609] on main "Search for videos or events New video Schedule Events Upcoming Past Recurring R…" at bounding box center [891, 358] width 1356 height 716
click at [666, 258] on h4 "5" at bounding box center [663, 267] width 8 height 23
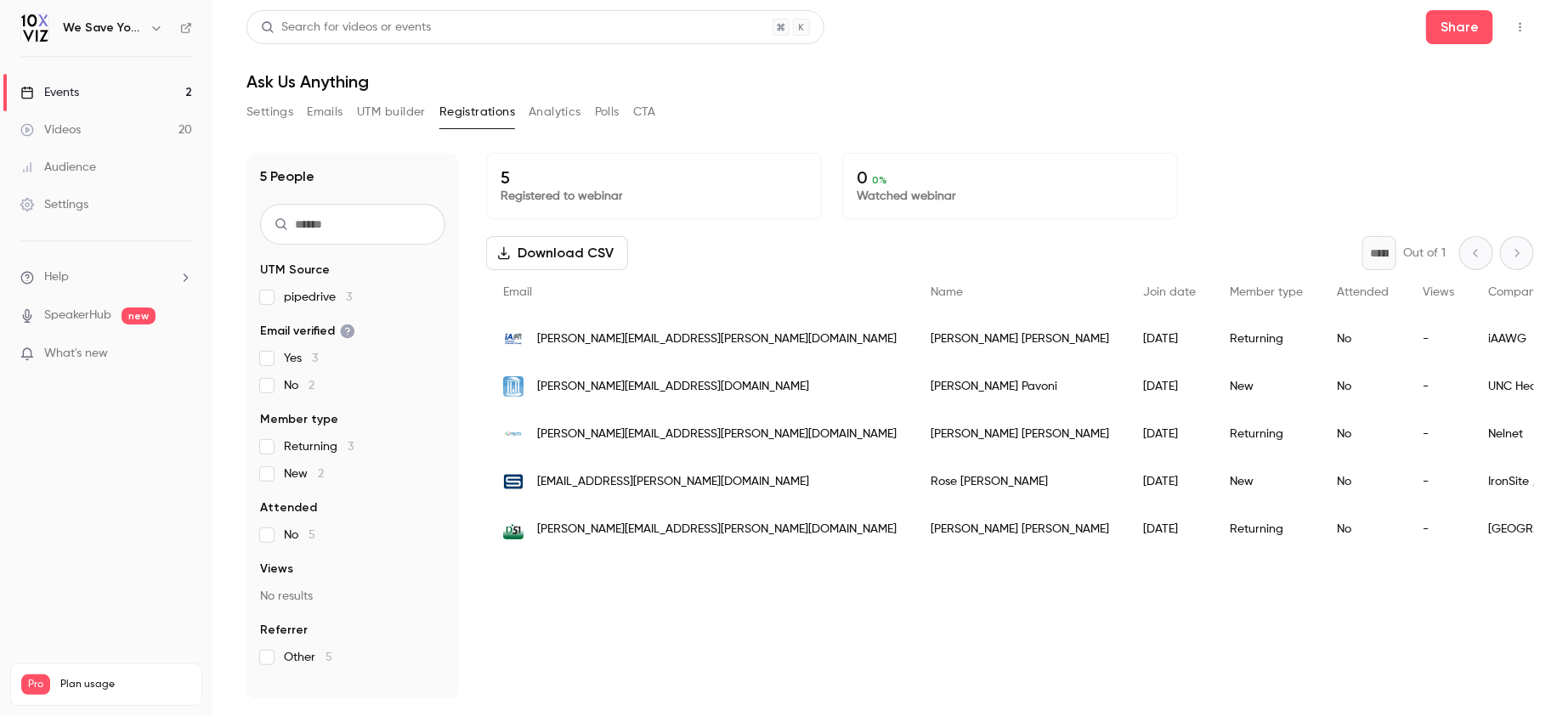
click at [105, 96] on link "Events 2" at bounding box center [106, 92] width 213 height 37
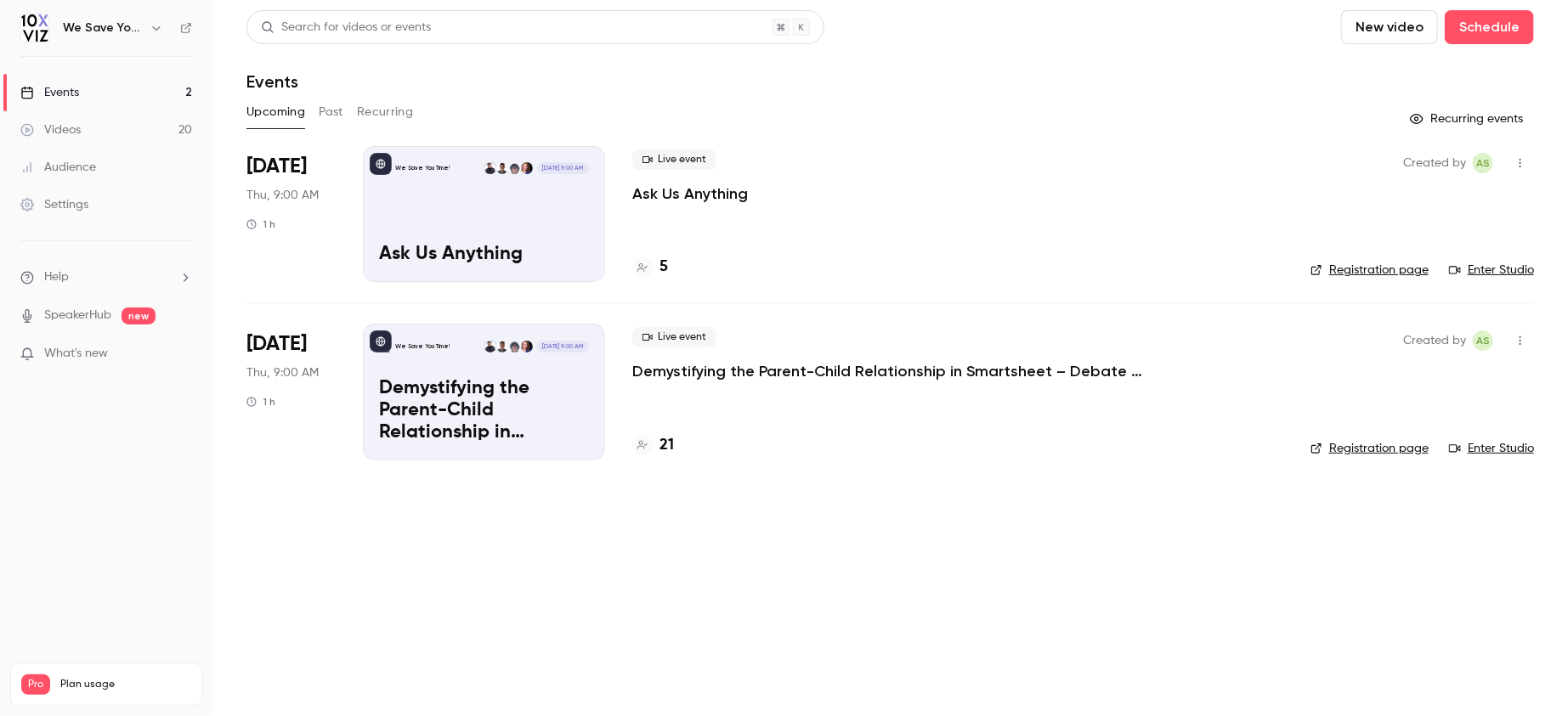
click at [694, 579] on main "Search for videos or events New video Schedule Events Upcoming Past Recurring R…" at bounding box center [891, 358] width 1356 height 716
click at [671, 106] on div "Upcoming Past Recurring" at bounding box center [890, 112] width 1287 height 27
click at [322, 111] on button "Past" at bounding box center [331, 112] width 25 height 27
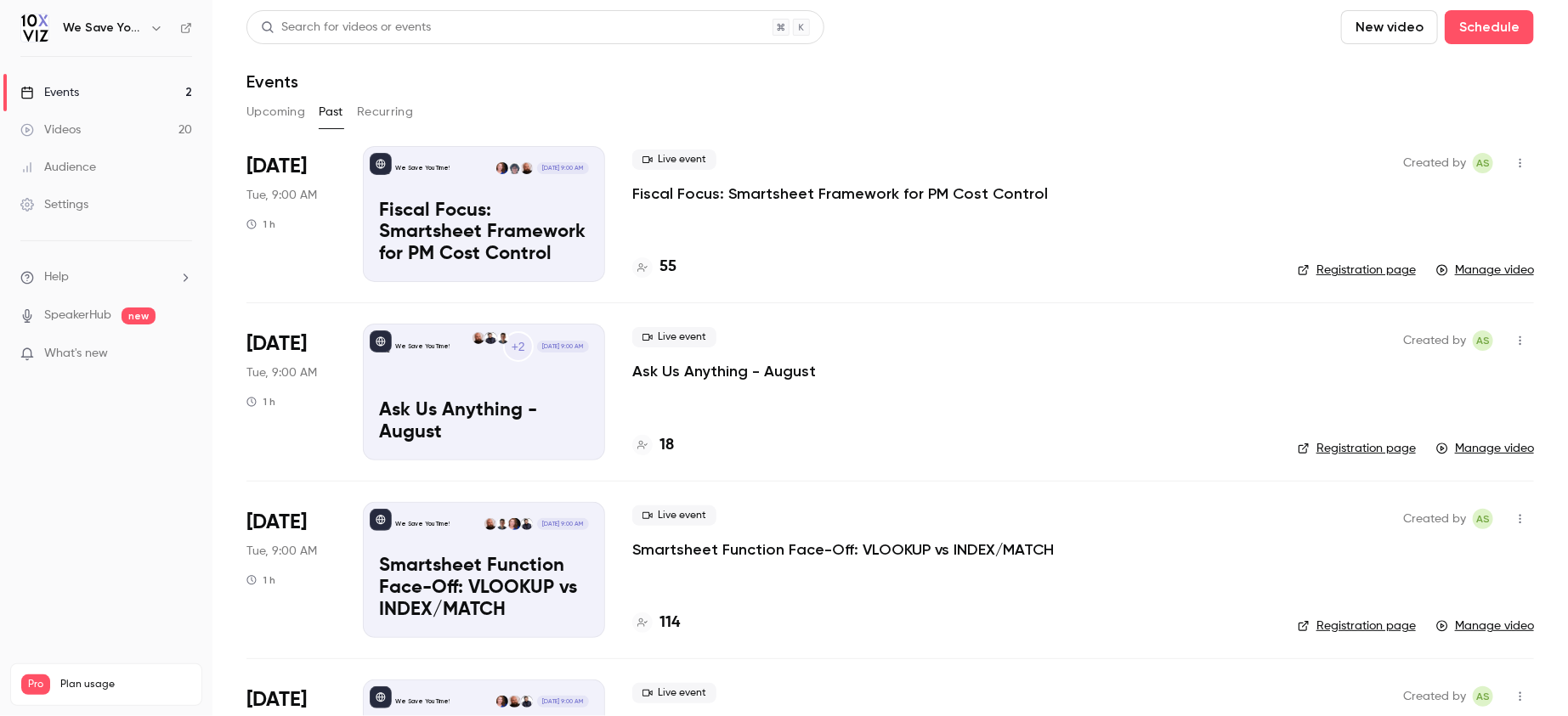
click at [692, 372] on p "Ask Us Anything - August" at bounding box center [724, 371] width 184 height 20
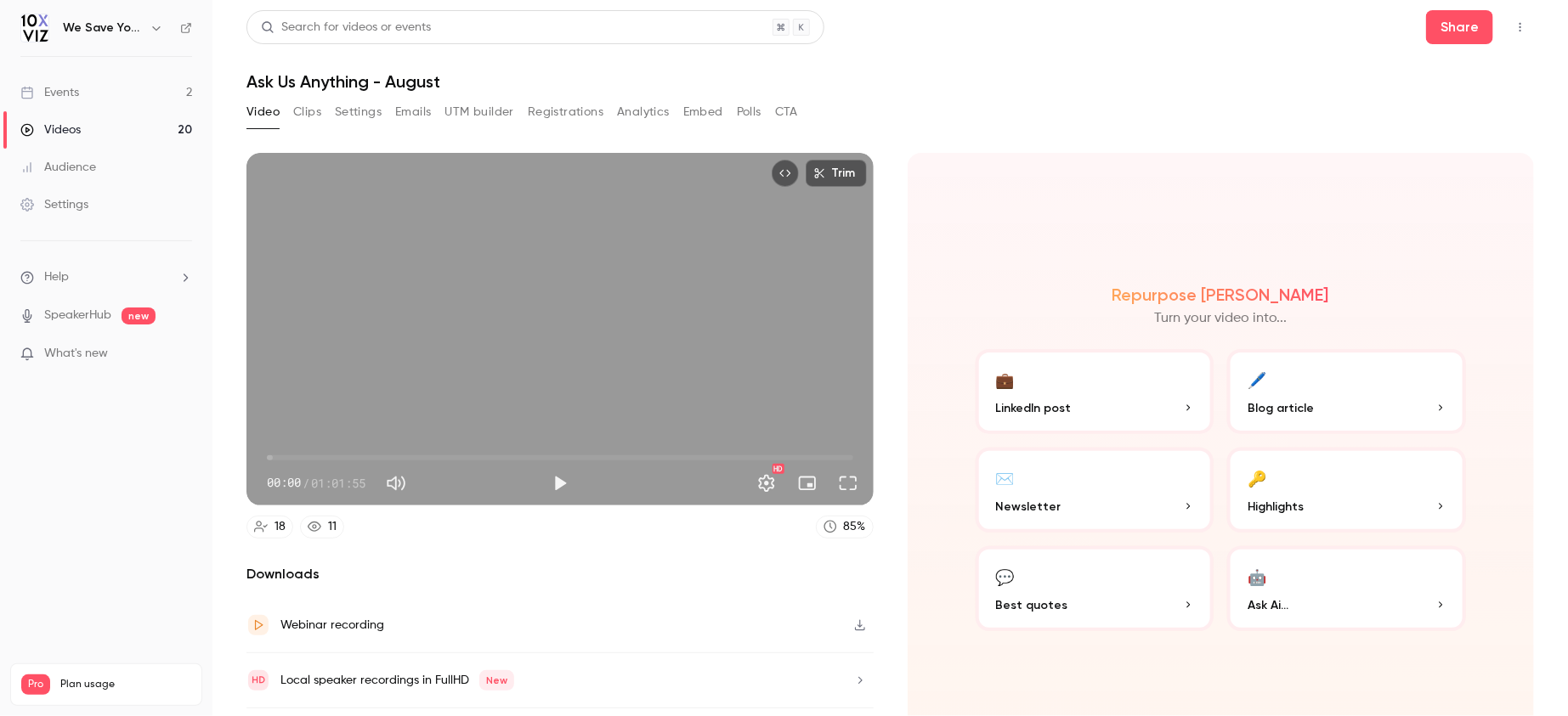
click at [544, 116] on button "Registrations" at bounding box center [566, 112] width 76 height 27
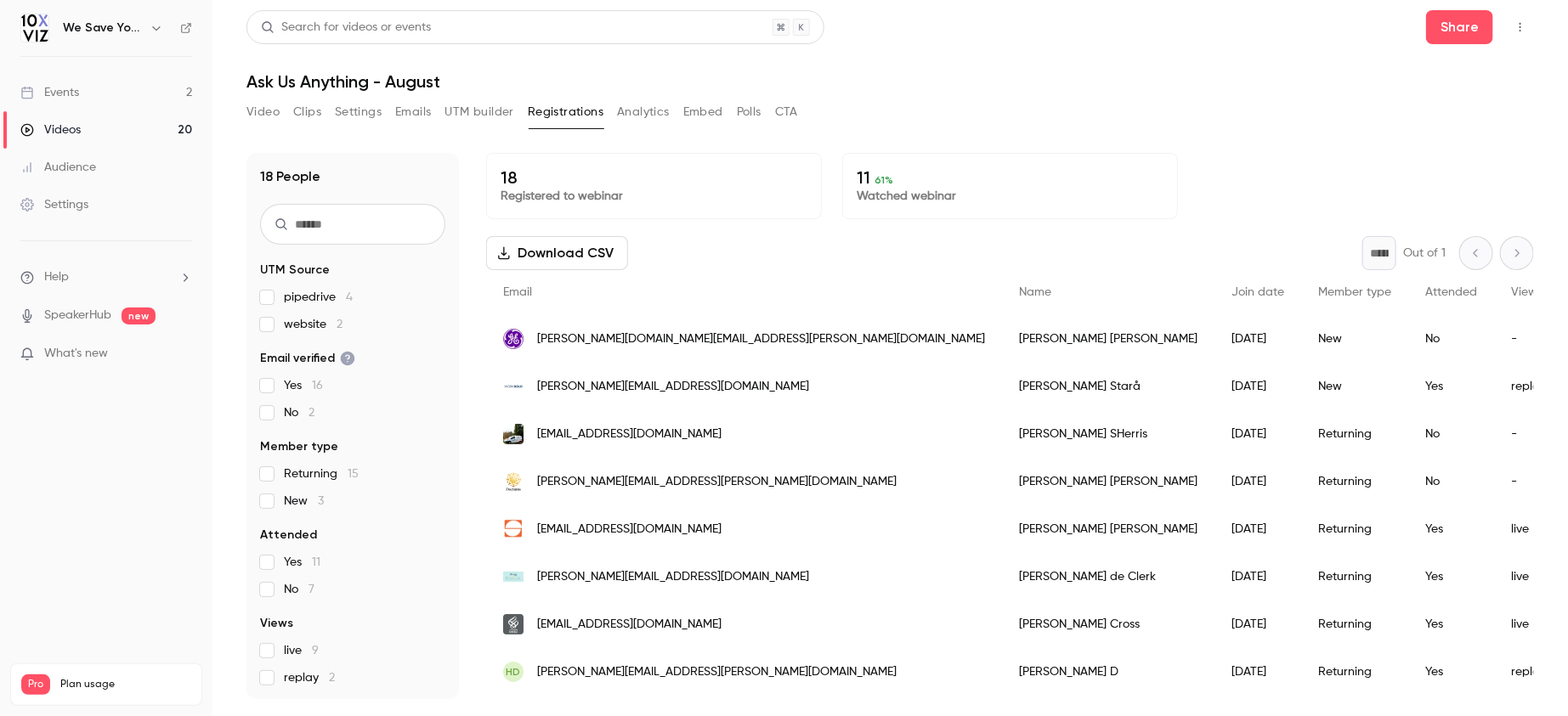
click at [98, 86] on link "Events 2" at bounding box center [106, 92] width 213 height 37
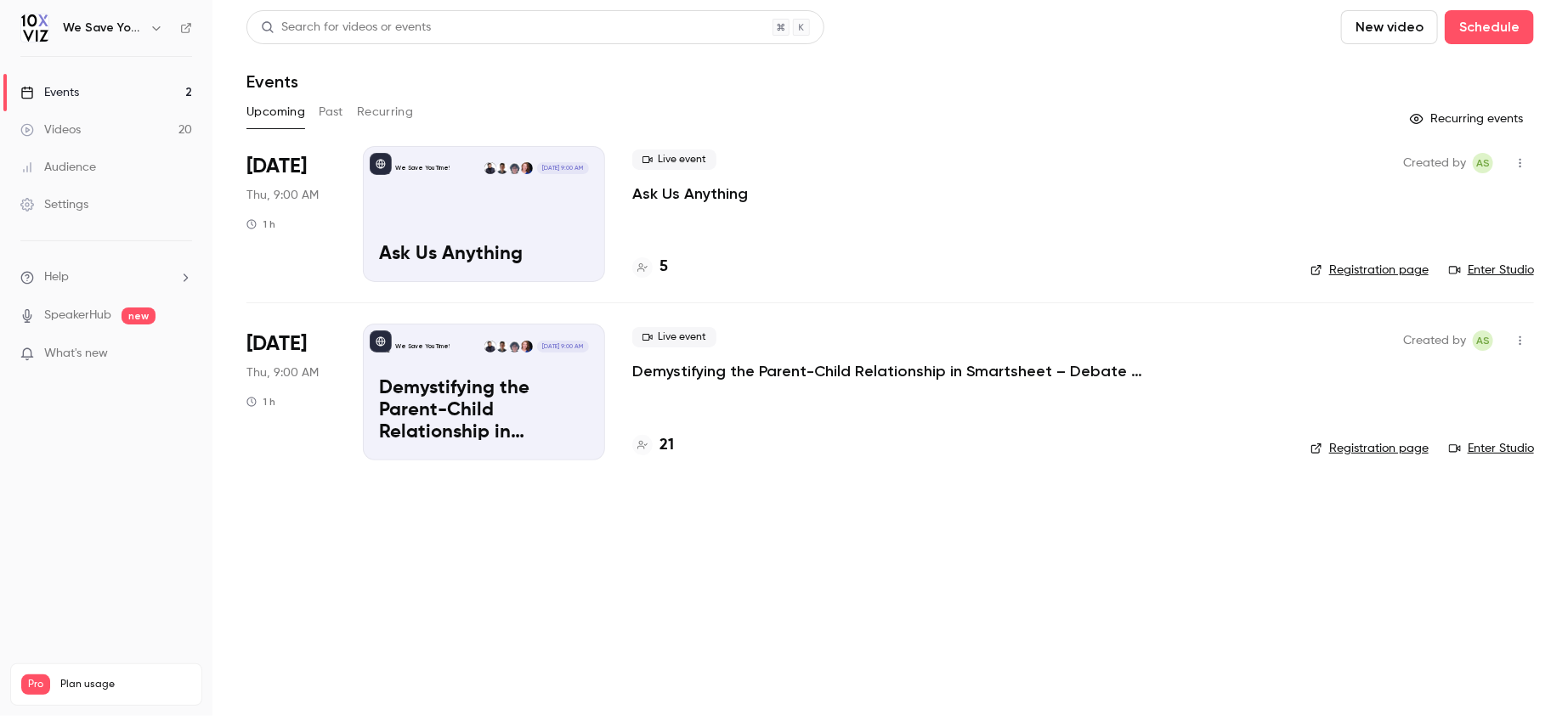
click at [558, 532] on main "Search for videos or events New video Schedule Events Upcoming Past Recurring R…" at bounding box center [891, 358] width 1356 height 716
click at [753, 549] on main "Search for videos or events New video Schedule Events Upcoming Past Recurring R…" at bounding box center [891, 358] width 1356 height 716
click at [664, 267] on h4 "5" at bounding box center [663, 267] width 8 height 23
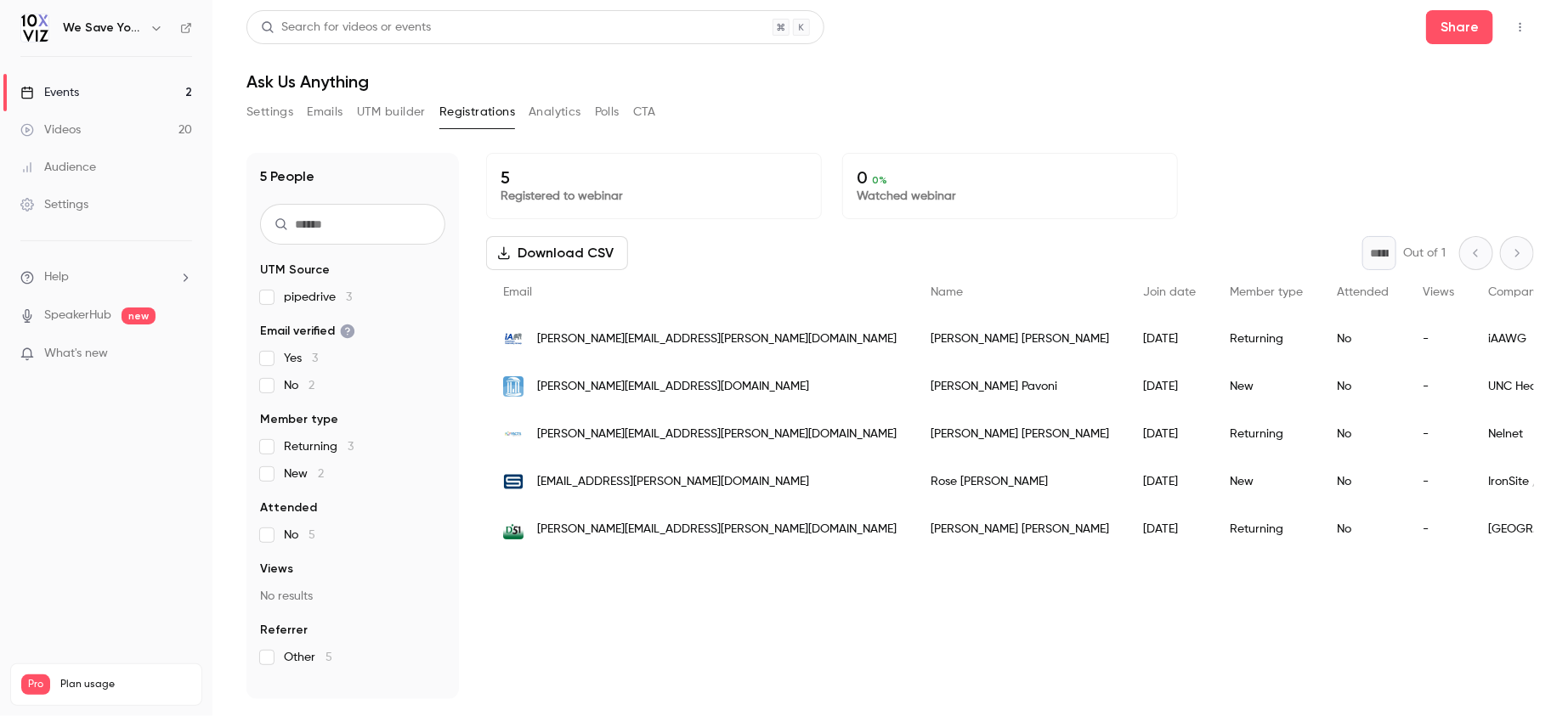
click at [111, 90] on link "Events 2" at bounding box center [106, 92] width 213 height 37
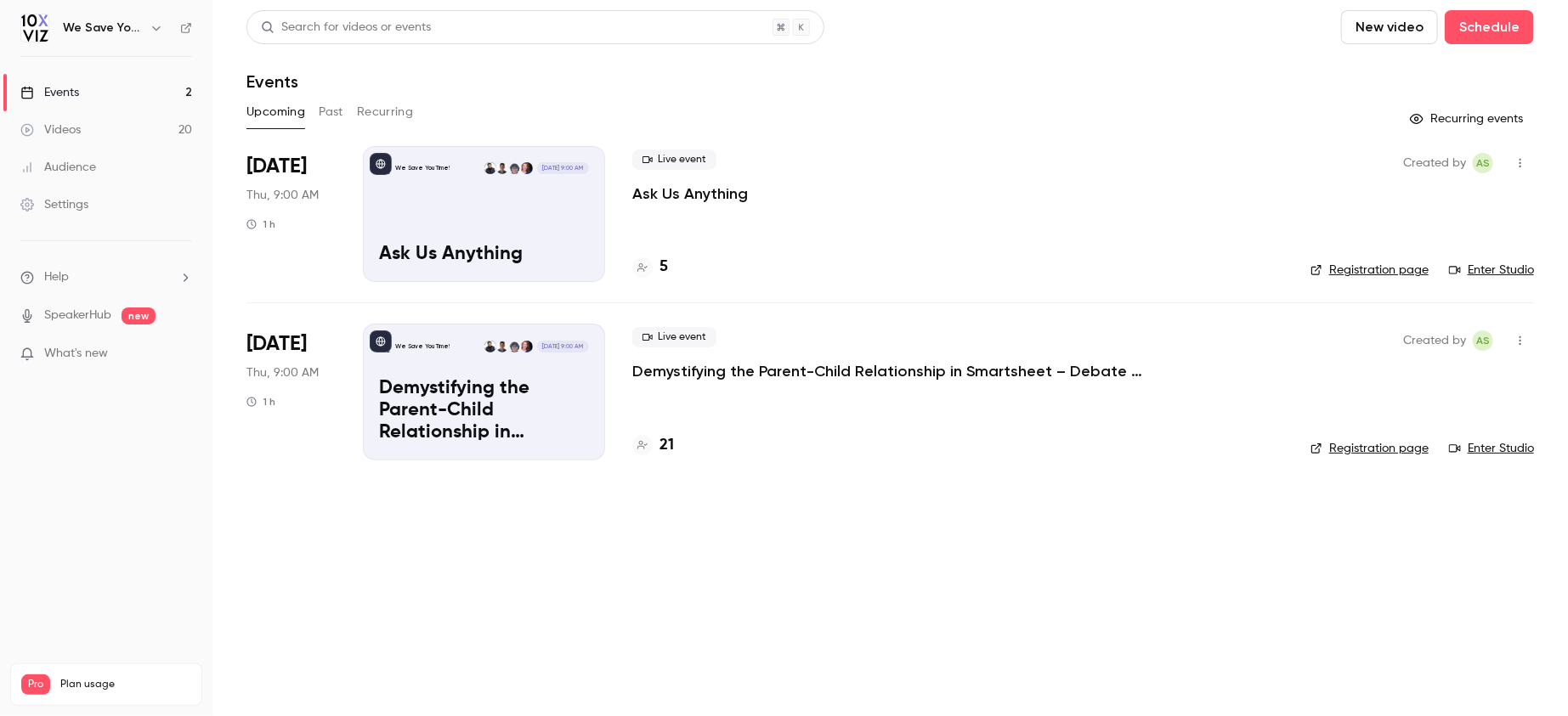
click at [420, 567] on main "Search for videos or events New video Schedule Events Upcoming Past Recurring R…" at bounding box center [891, 358] width 1356 height 716
click at [1075, 59] on header "Search for videos or events New video Schedule Events" at bounding box center [890, 50] width 1287 height 81
click at [912, 112] on div "Upcoming Past Recurring" at bounding box center [890, 112] width 1287 height 27
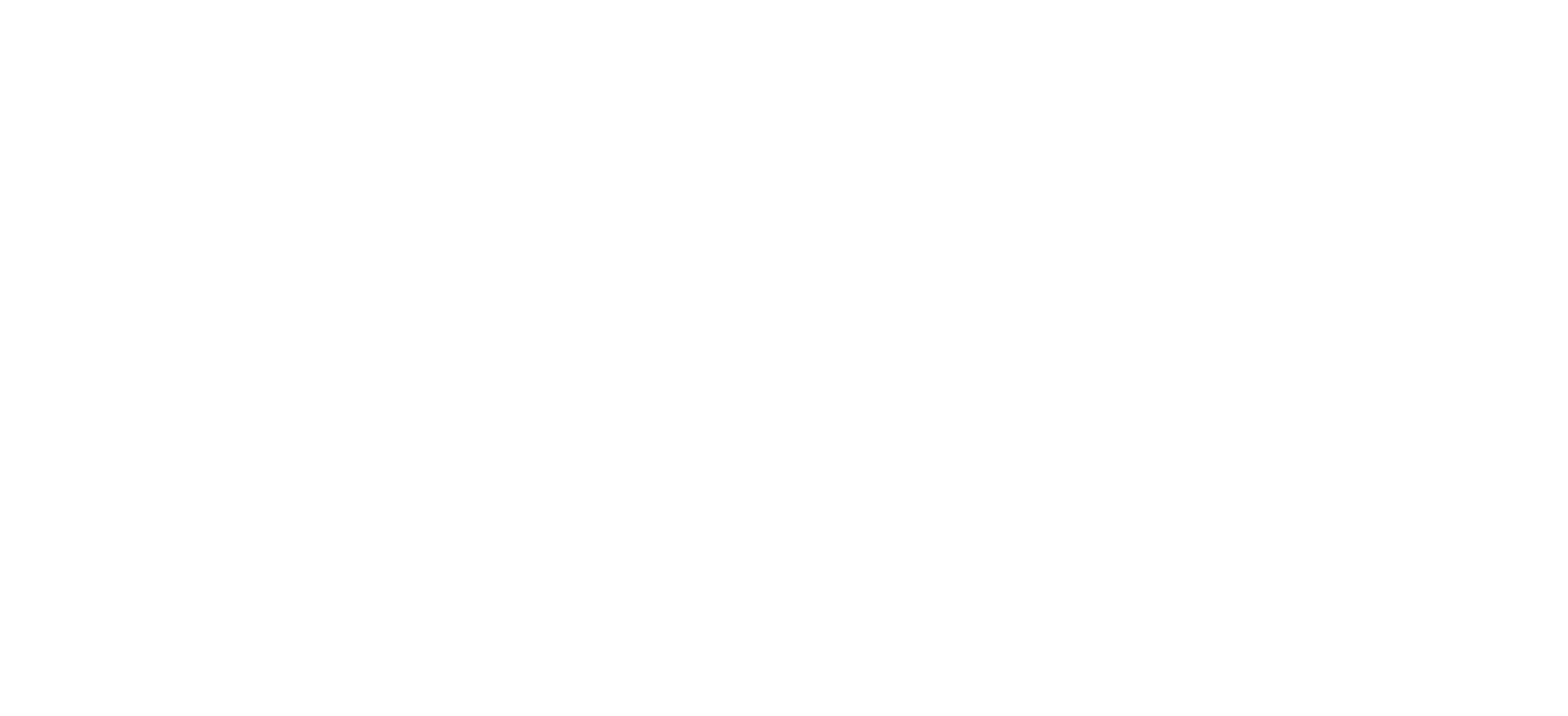
click at [844, 100] on html at bounding box center [784, 64] width 1568 height 128
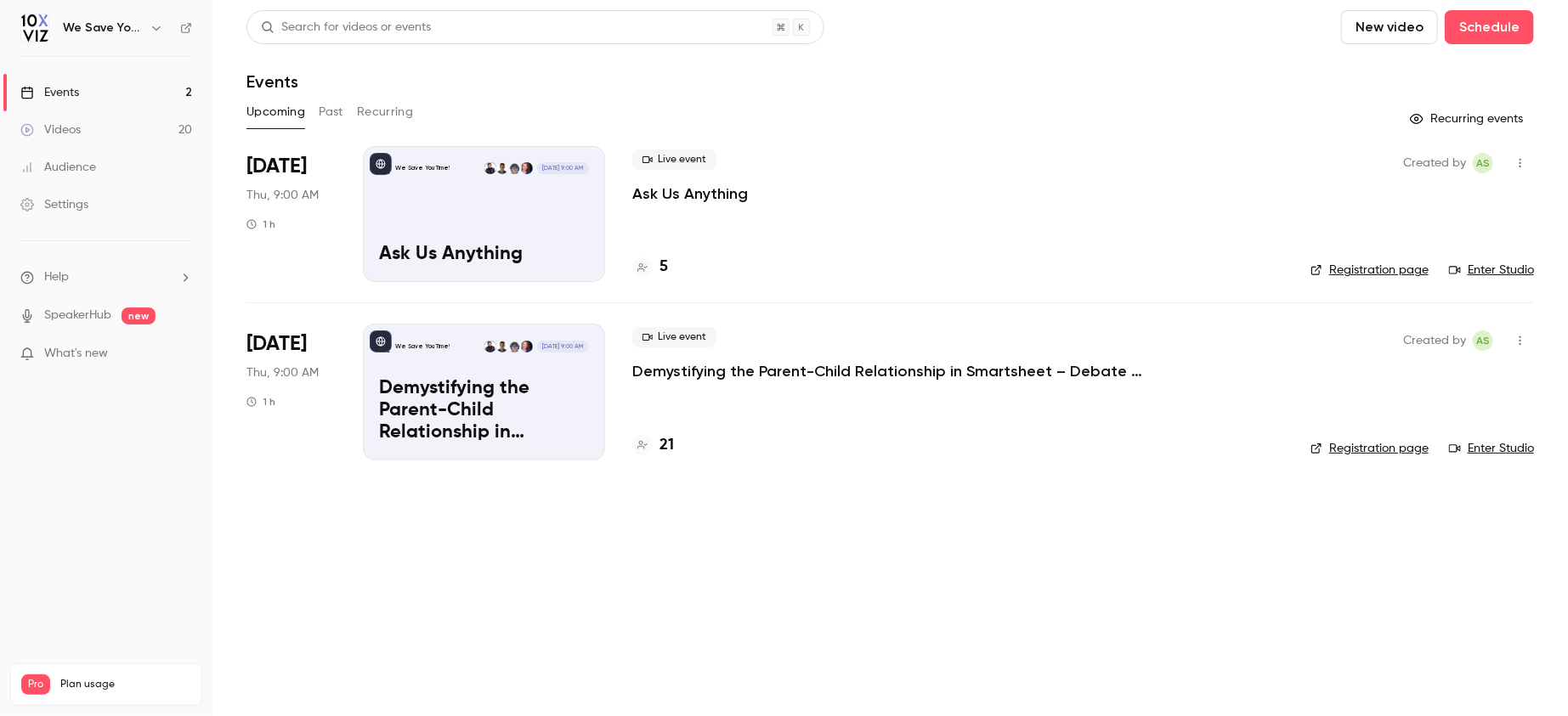
click at [662, 268] on h4 "5" at bounding box center [663, 267] width 8 height 23
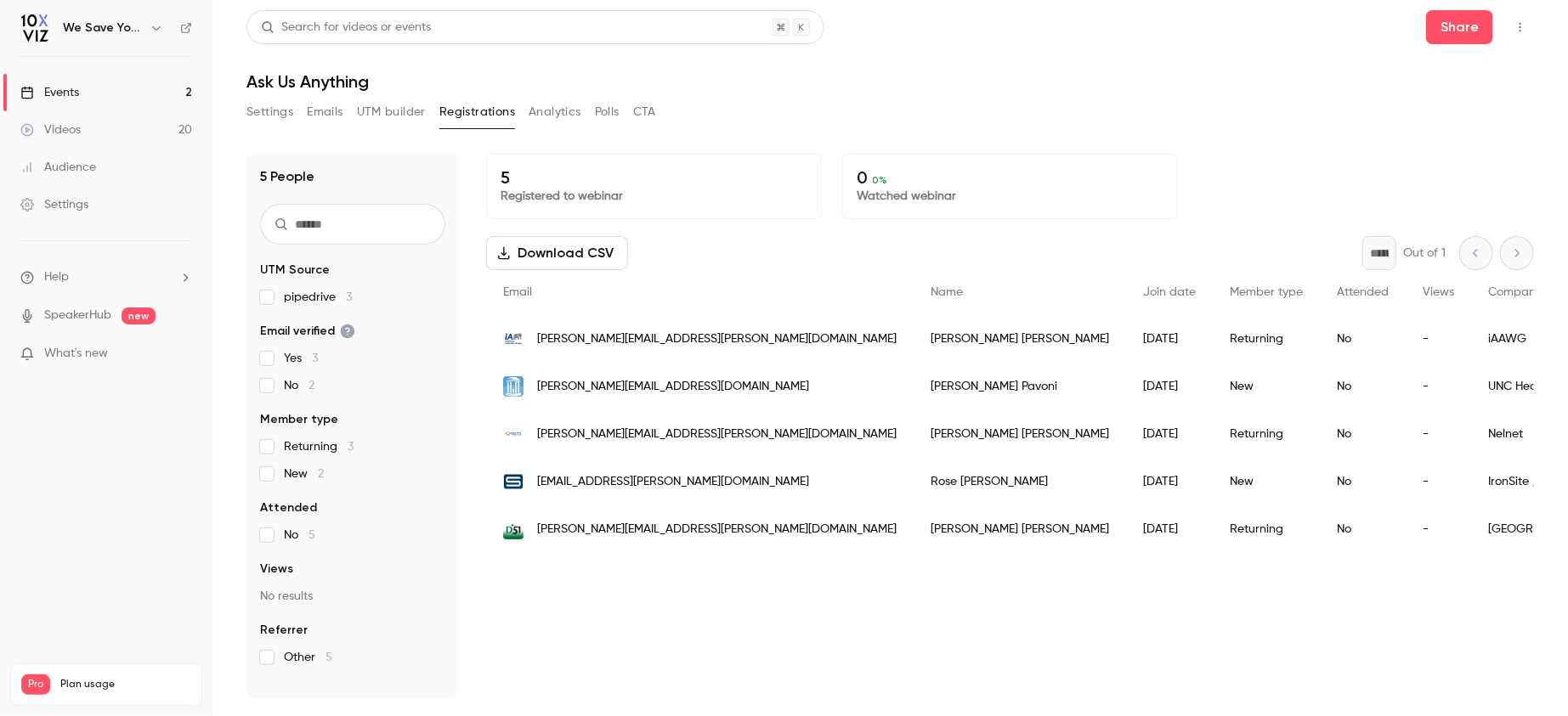
click at [155, 92] on link "Events 2" at bounding box center [106, 92] width 213 height 37
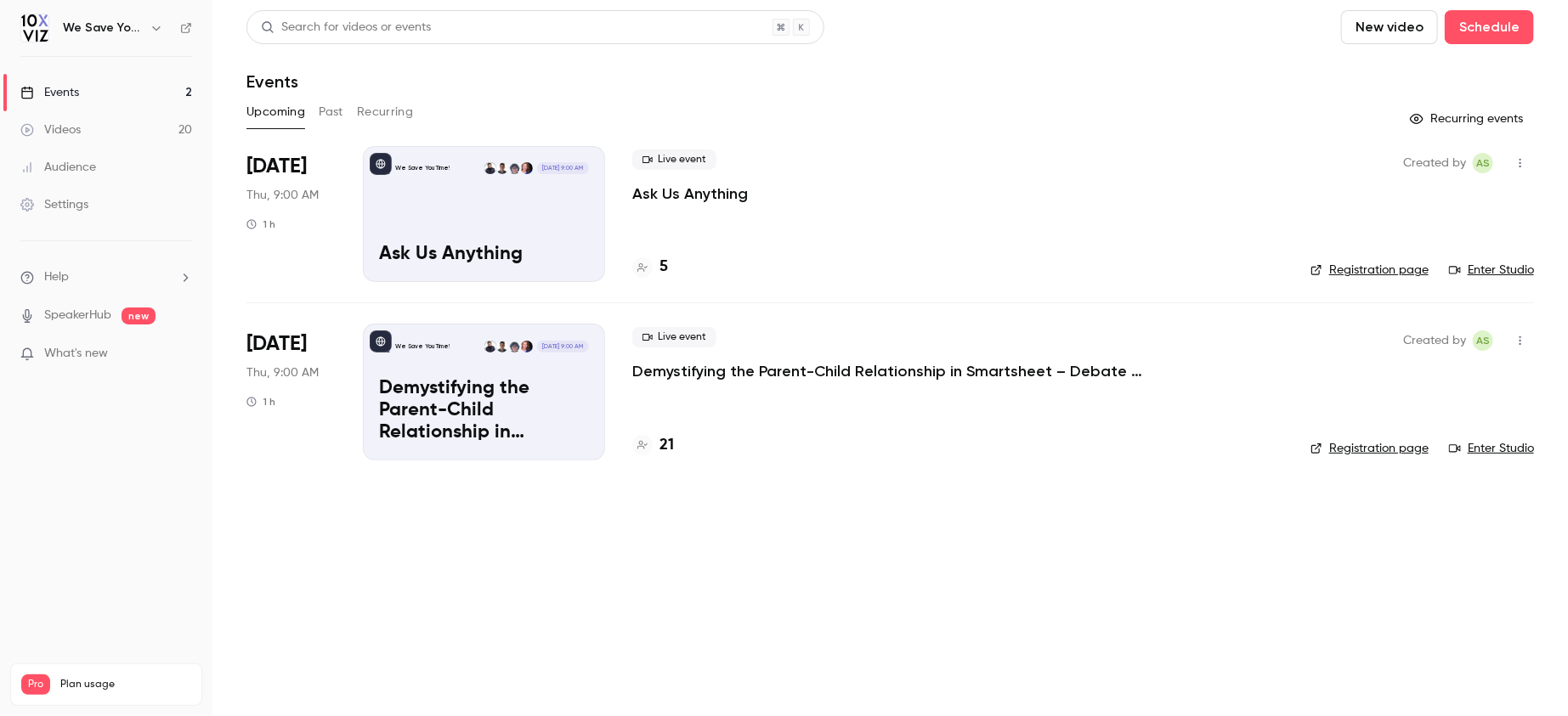
click at [684, 198] on p "Ask Us Anything" at bounding box center [690, 194] width 116 height 20
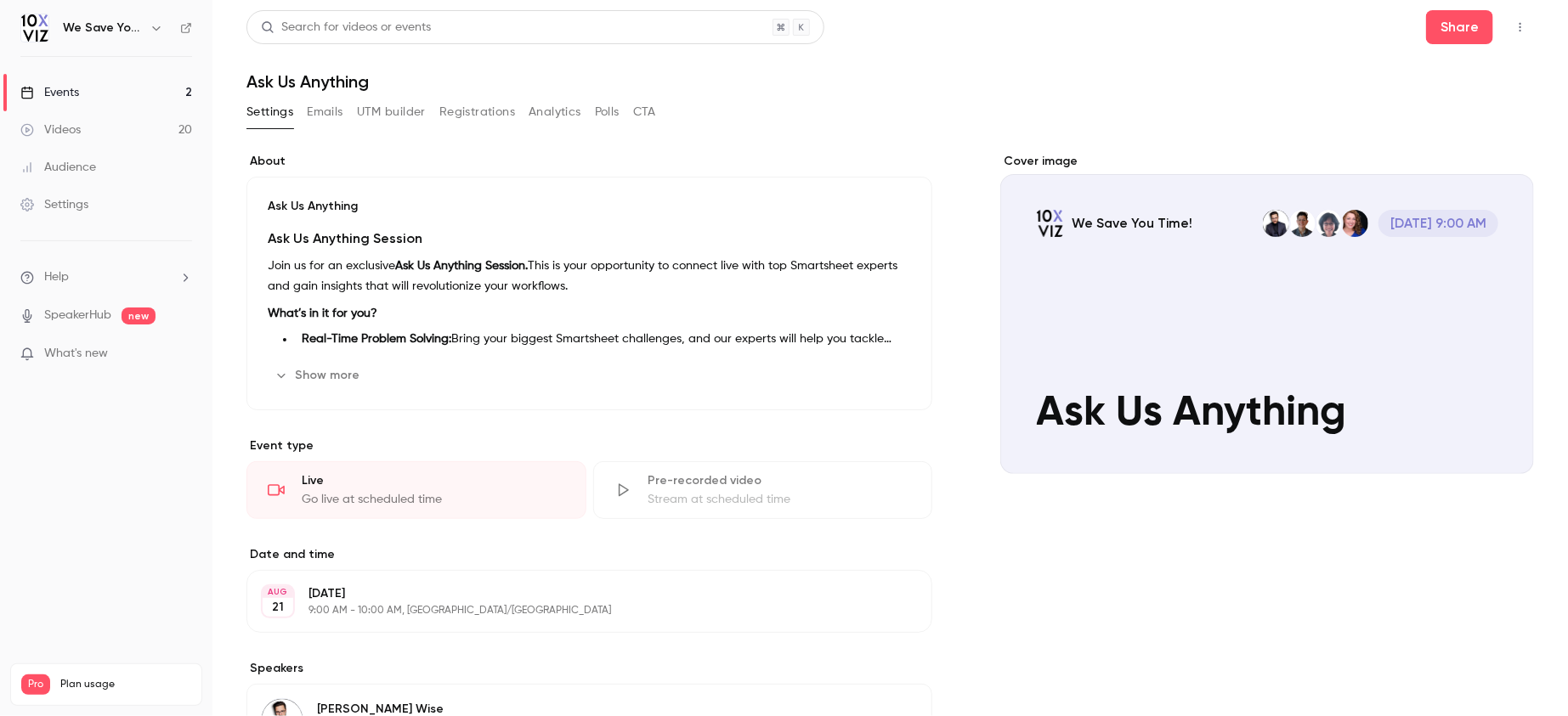
click at [472, 116] on button "Registrations" at bounding box center [477, 112] width 76 height 27
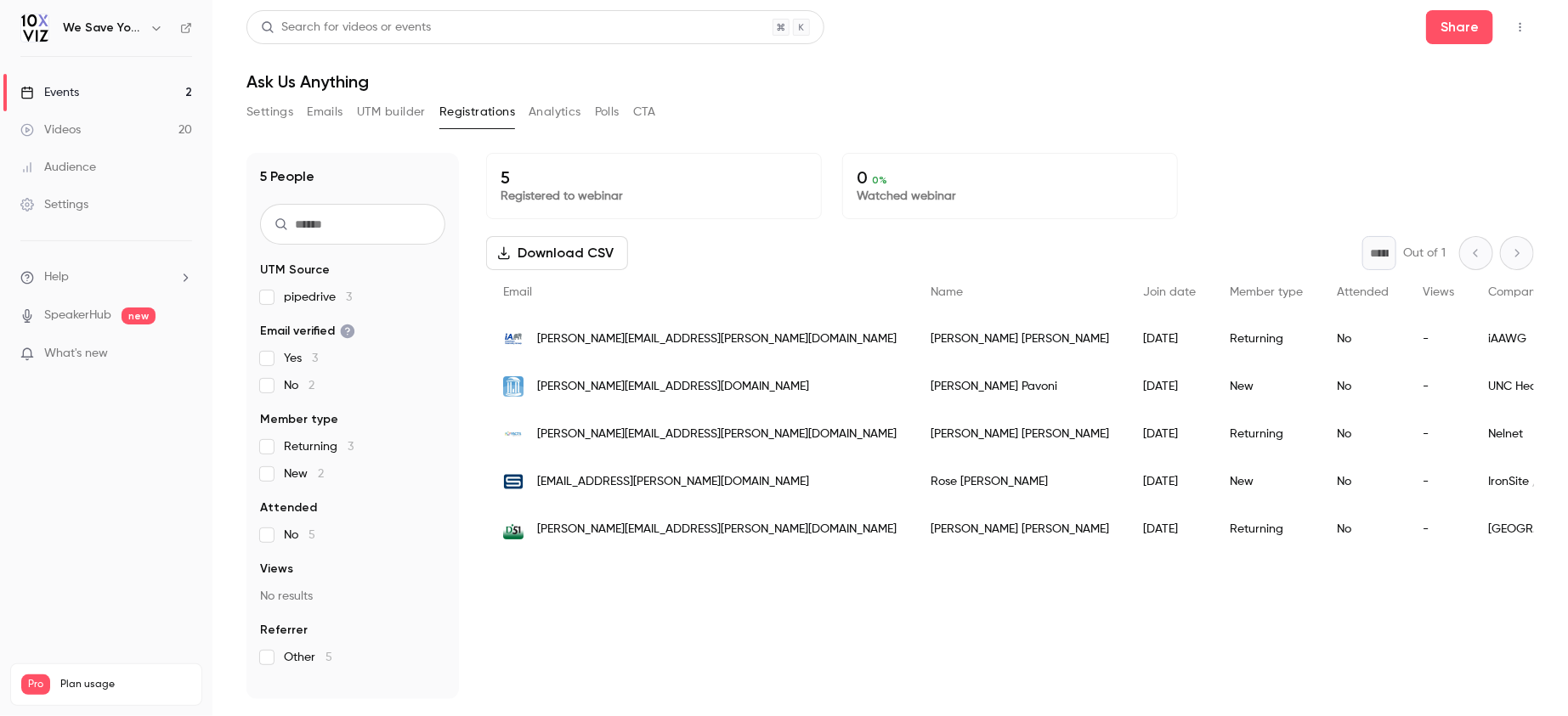
click at [134, 90] on link "Events 2" at bounding box center [106, 92] width 213 height 37
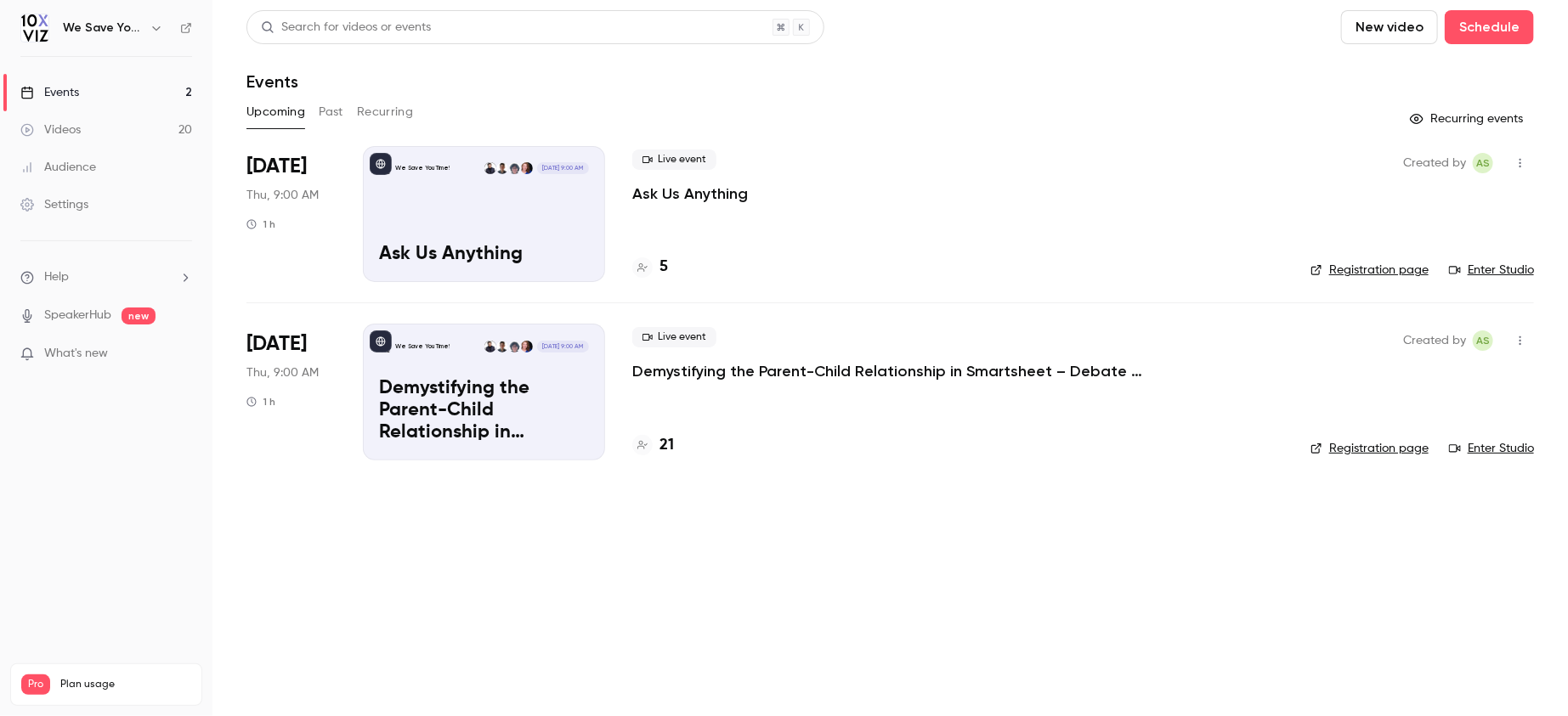
click at [469, 578] on main "Search for videos or events New video Schedule Events Upcoming Past Recurring R…" at bounding box center [891, 358] width 1356 height 716
click at [523, 106] on div "Upcoming Past Recurring" at bounding box center [890, 112] width 1287 height 27
click at [337, 108] on button "Past" at bounding box center [331, 112] width 25 height 27
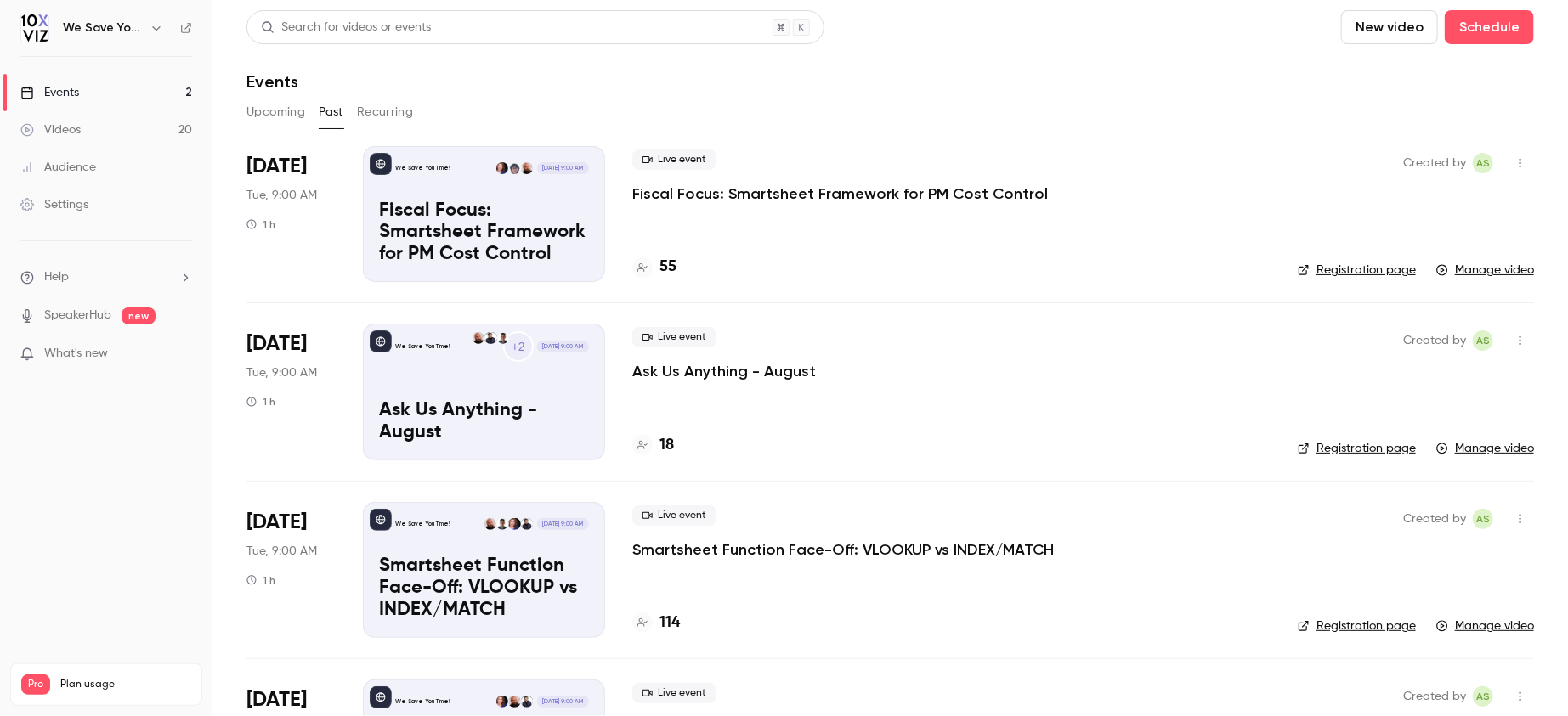
click at [709, 375] on p "Ask Us Anything - August" at bounding box center [724, 371] width 184 height 20
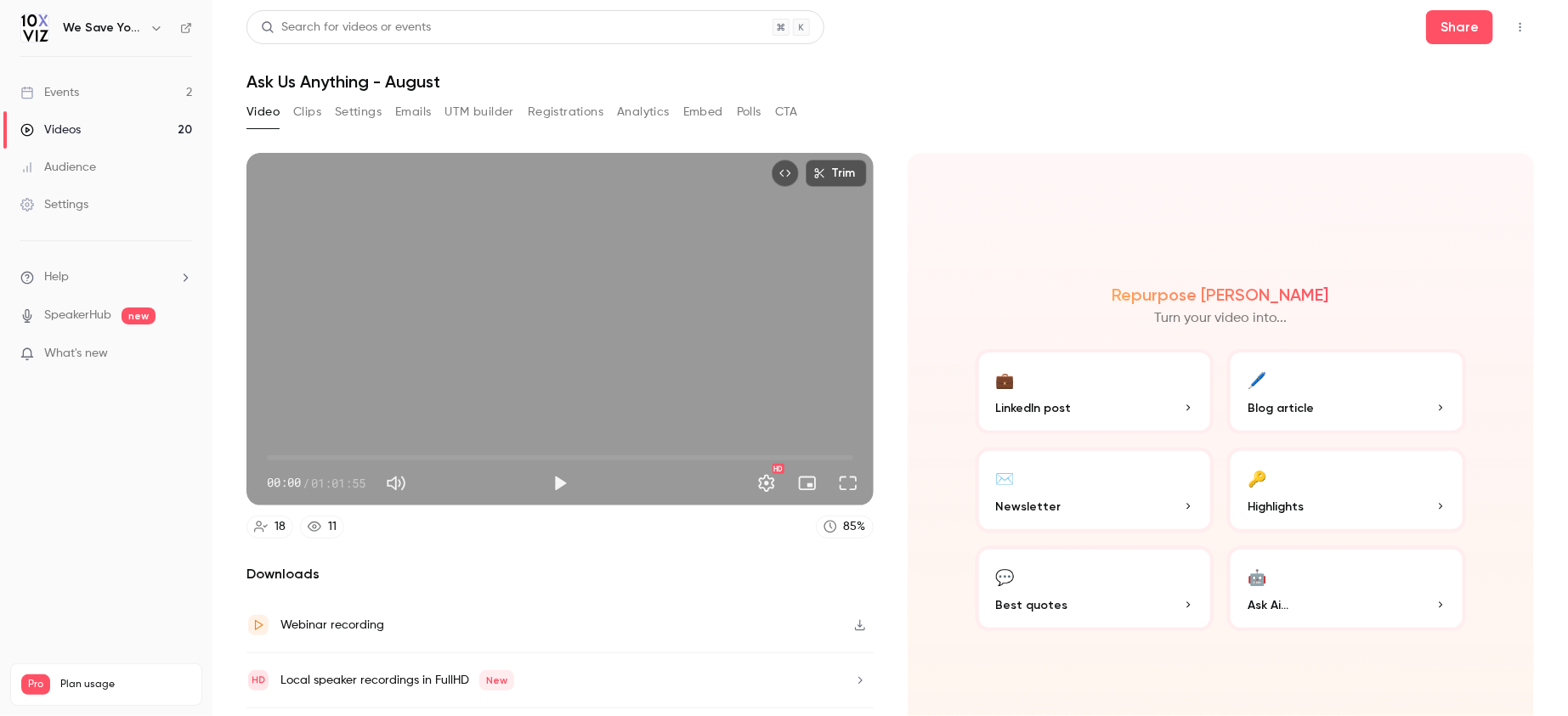
click at [552, 116] on button "Registrations" at bounding box center [566, 112] width 76 height 27
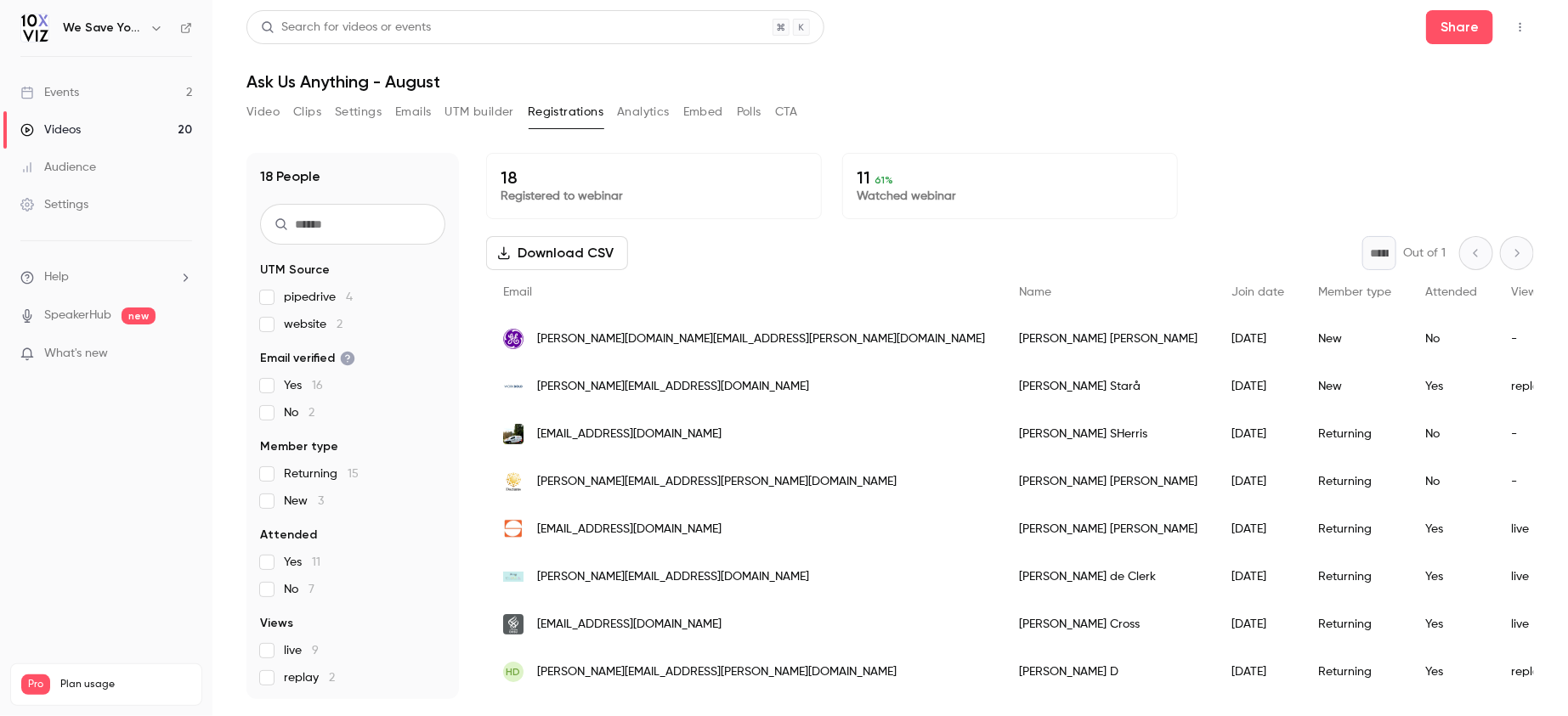
click at [662, 111] on button "Analytics" at bounding box center [643, 112] width 53 height 27
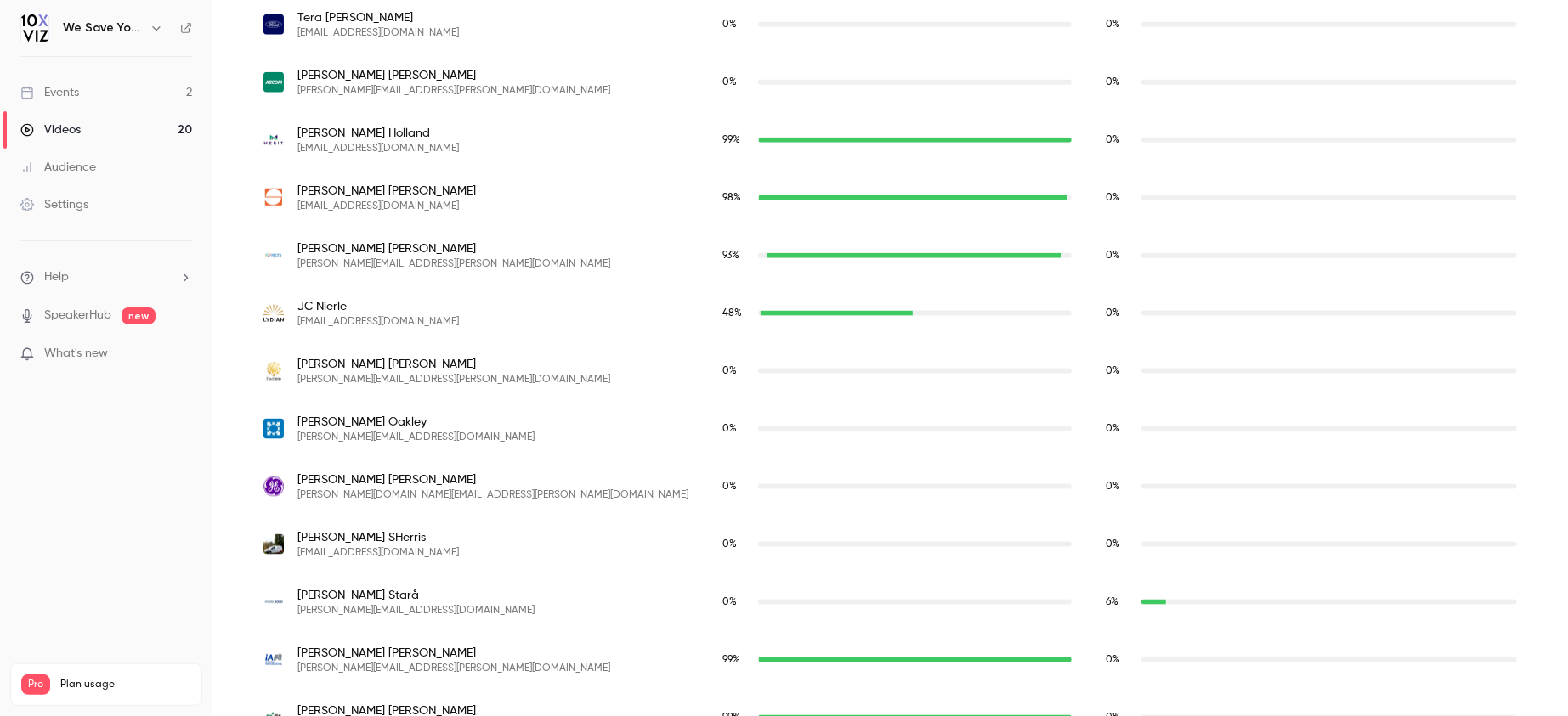
scroll to position [1037, 0]
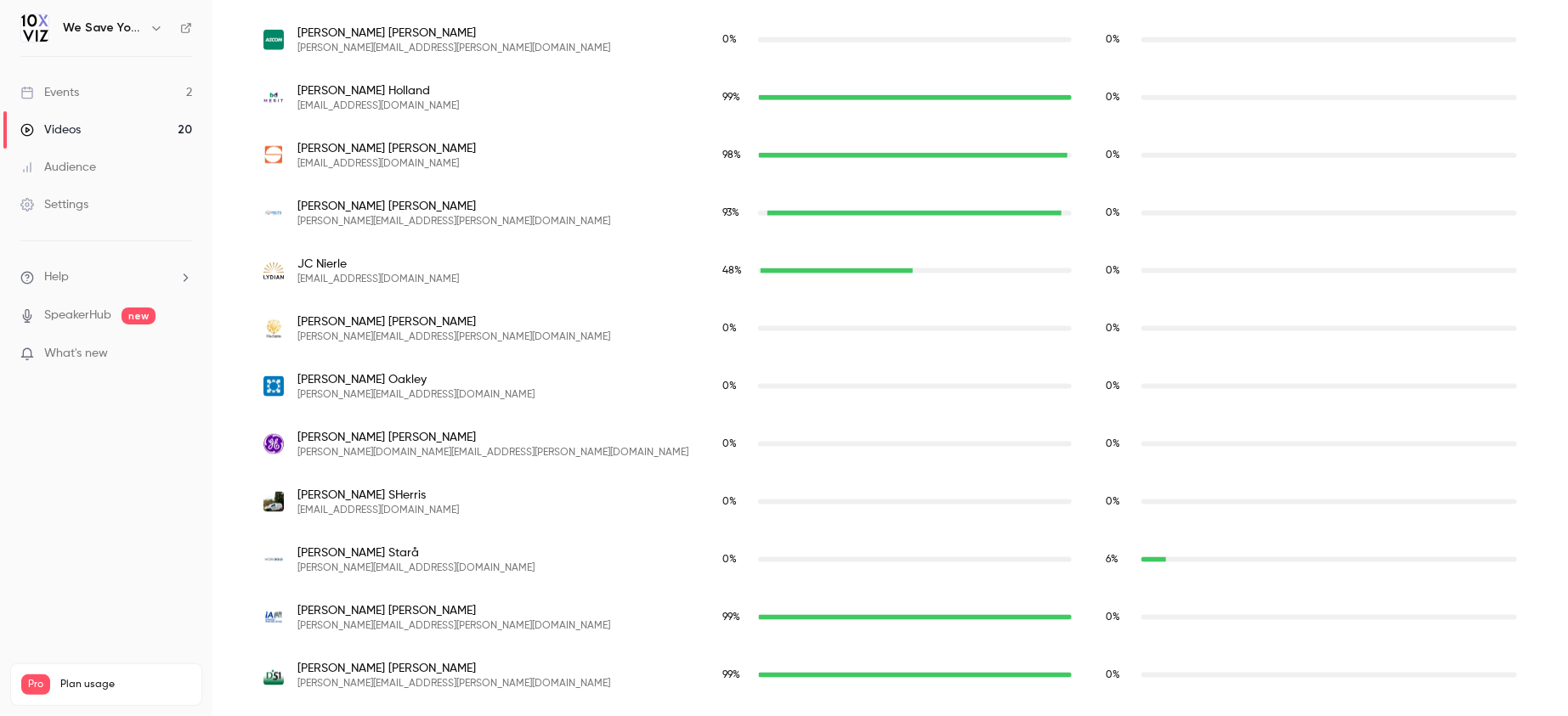
click at [97, 98] on link "Events 2" at bounding box center [106, 92] width 213 height 37
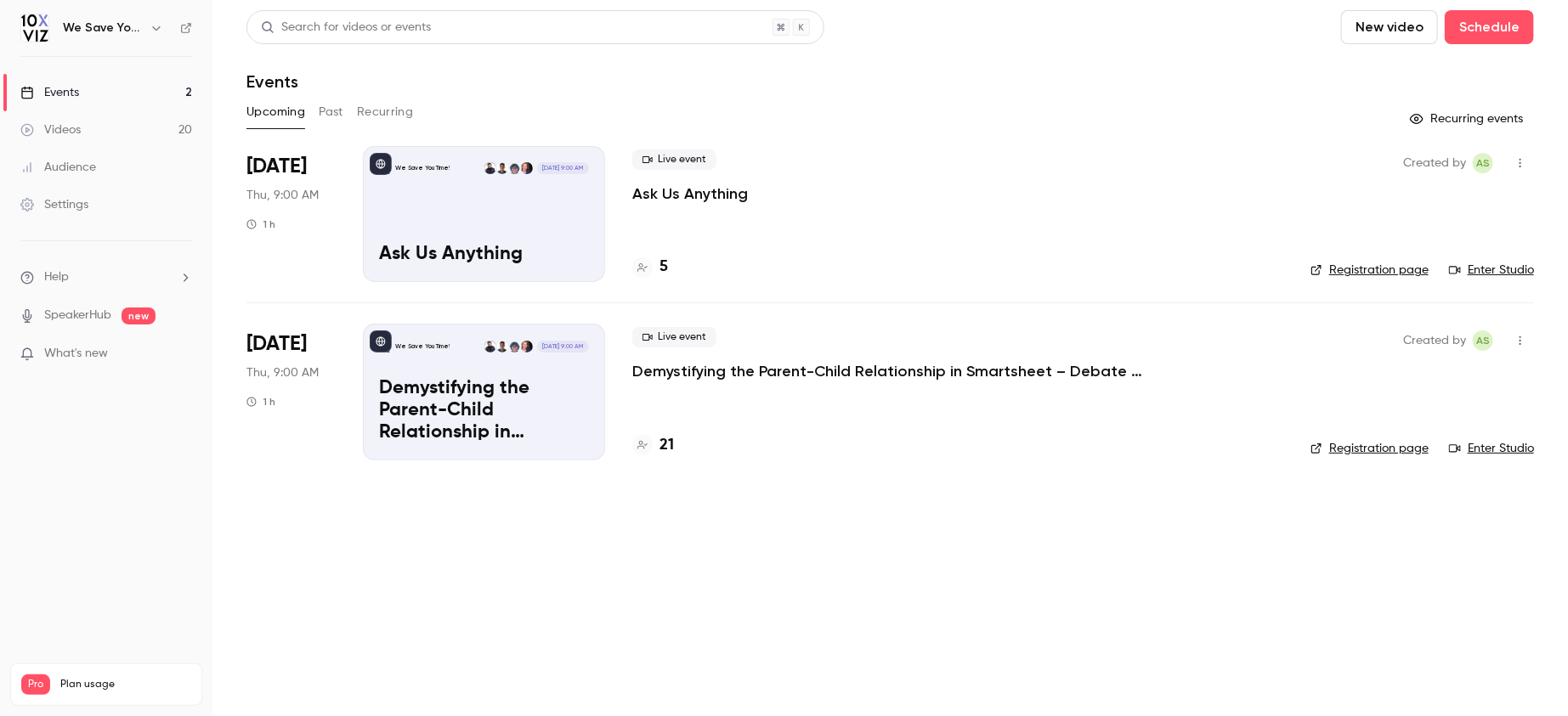
click at [494, 535] on main "Search for videos or events New video Schedule Events Upcoming Past Recurring R…" at bounding box center [891, 358] width 1356 height 716
click at [642, 267] on icon at bounding box center [642, 267] width 10 height 10
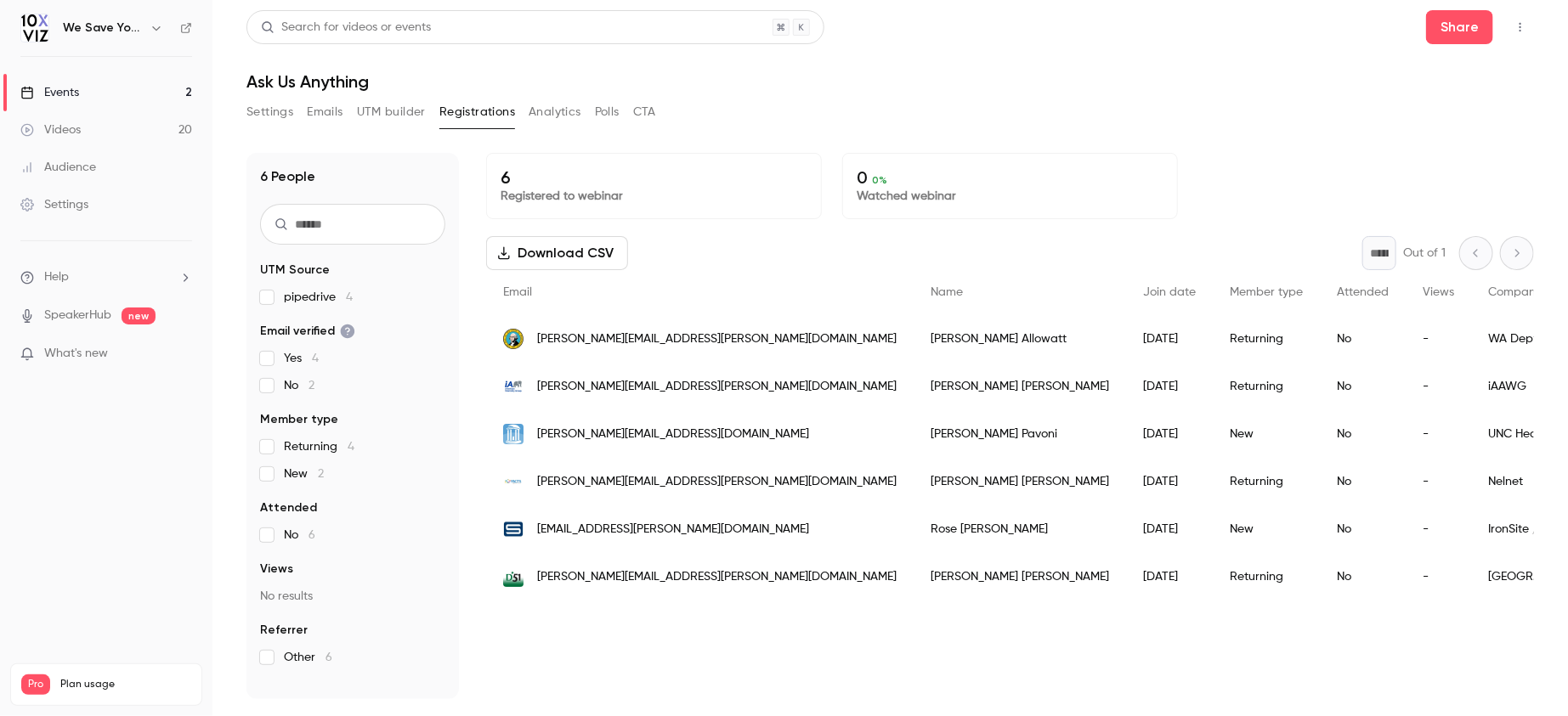
click at [164, 86] on link "Events 2" at bounding box center [106, 92] width 213 height 37
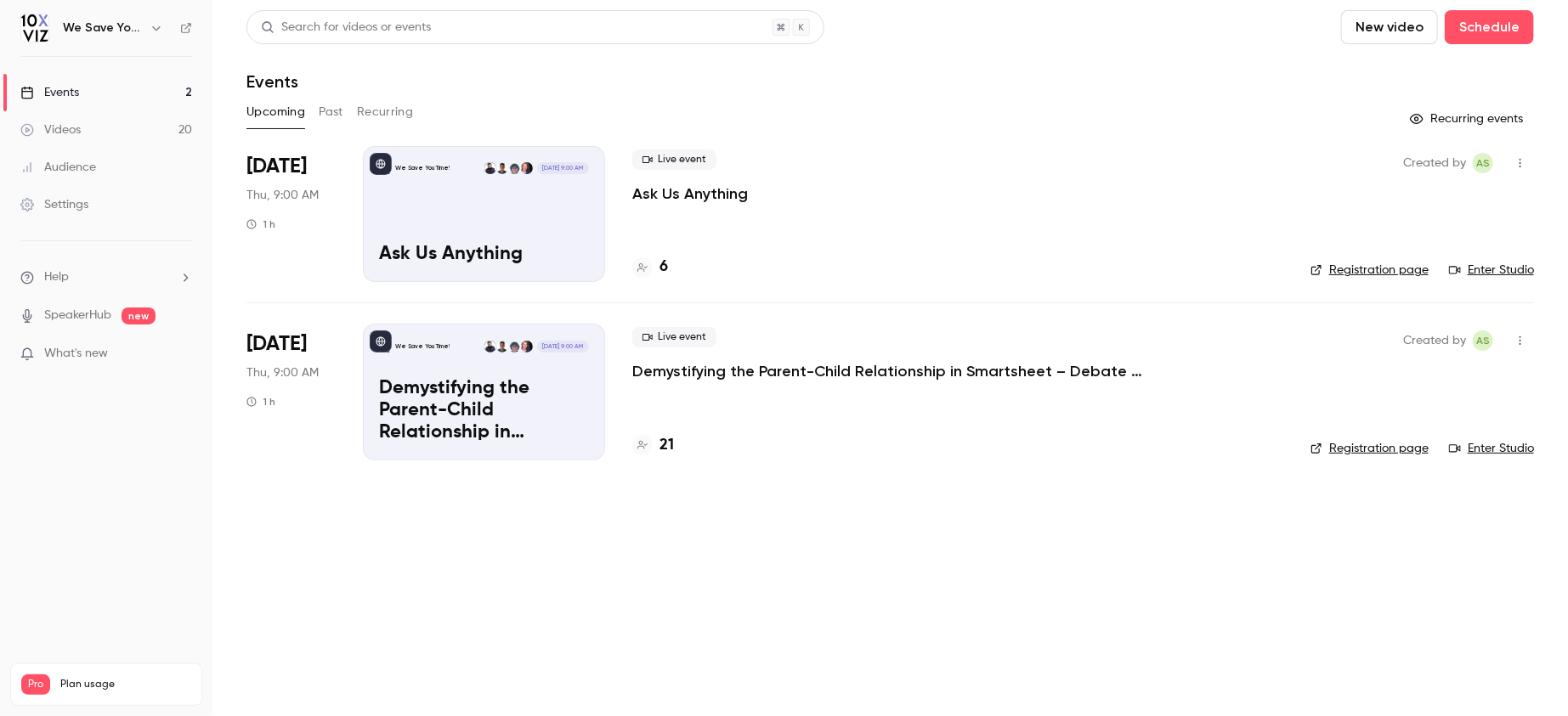
click at [641, 567] on main "Search for videos or events New video Schedule Events Upcoming Past Recurring R…" at bounding box center [891, 358] width 1356 height 716
click at [798, 566] on main "Search for videos or events New video Schedule Events Upcoming Past Recurring R…" at bounding box center [891, 358] width 1356 height 716
click at [600, 567] on main "Search for videos or events New video Schedule Events Upcoming Past Recurring R…" at bounding box center [891, 358] width 1356 height 716
click at [743, 536] on main "Search for videos or events New video Schedule Events Upcoming Past Recurring R…" at bounding box center [891, 358] width 1356 height 716
click at [724, 100] on div "Upcoming Past Recurring" at bounding box center [890, 112] width 1287 height 27
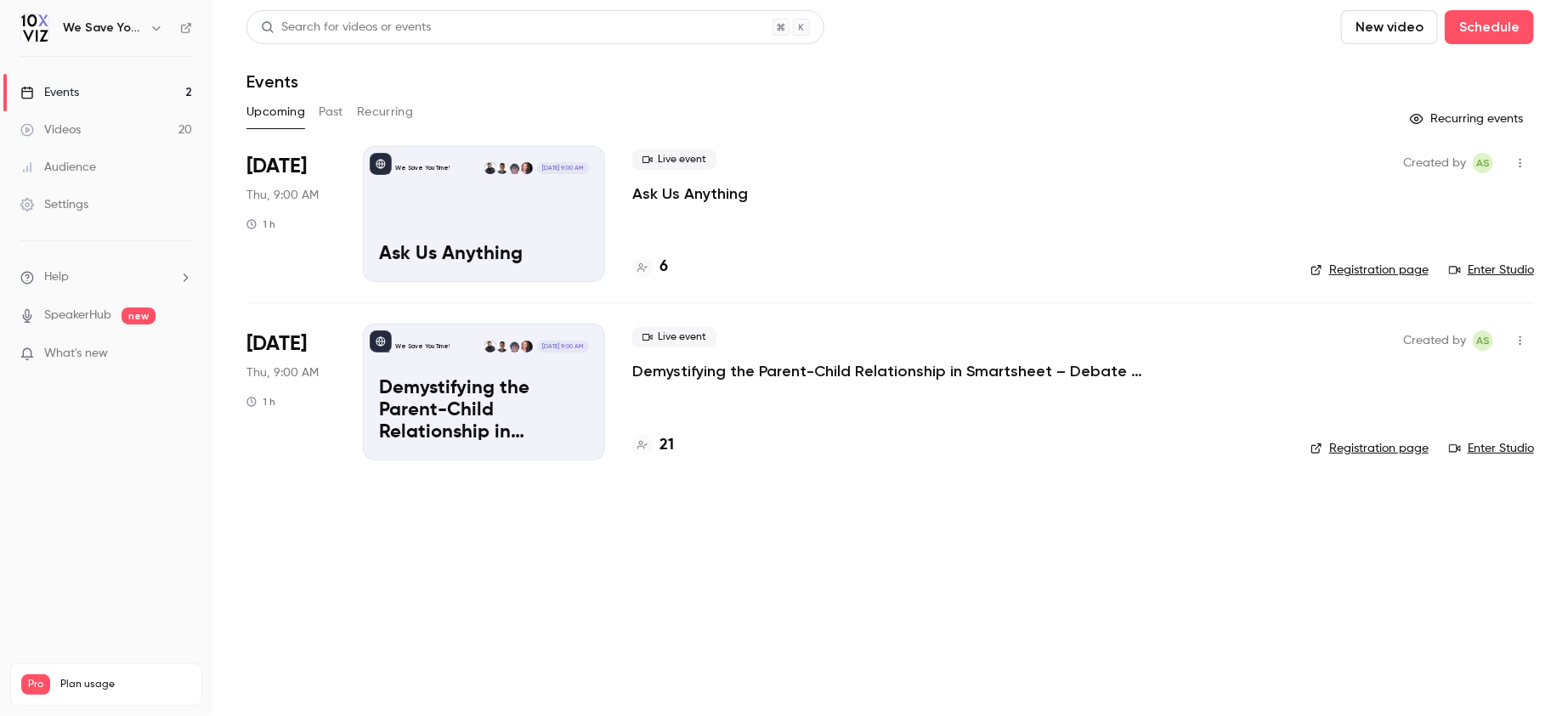
click at [668, 264] on div "6" at bounding box center [958, 267] width 652 height 23
click at [641, 271] on icon at bounding box center [642, 267] width 10 height 10
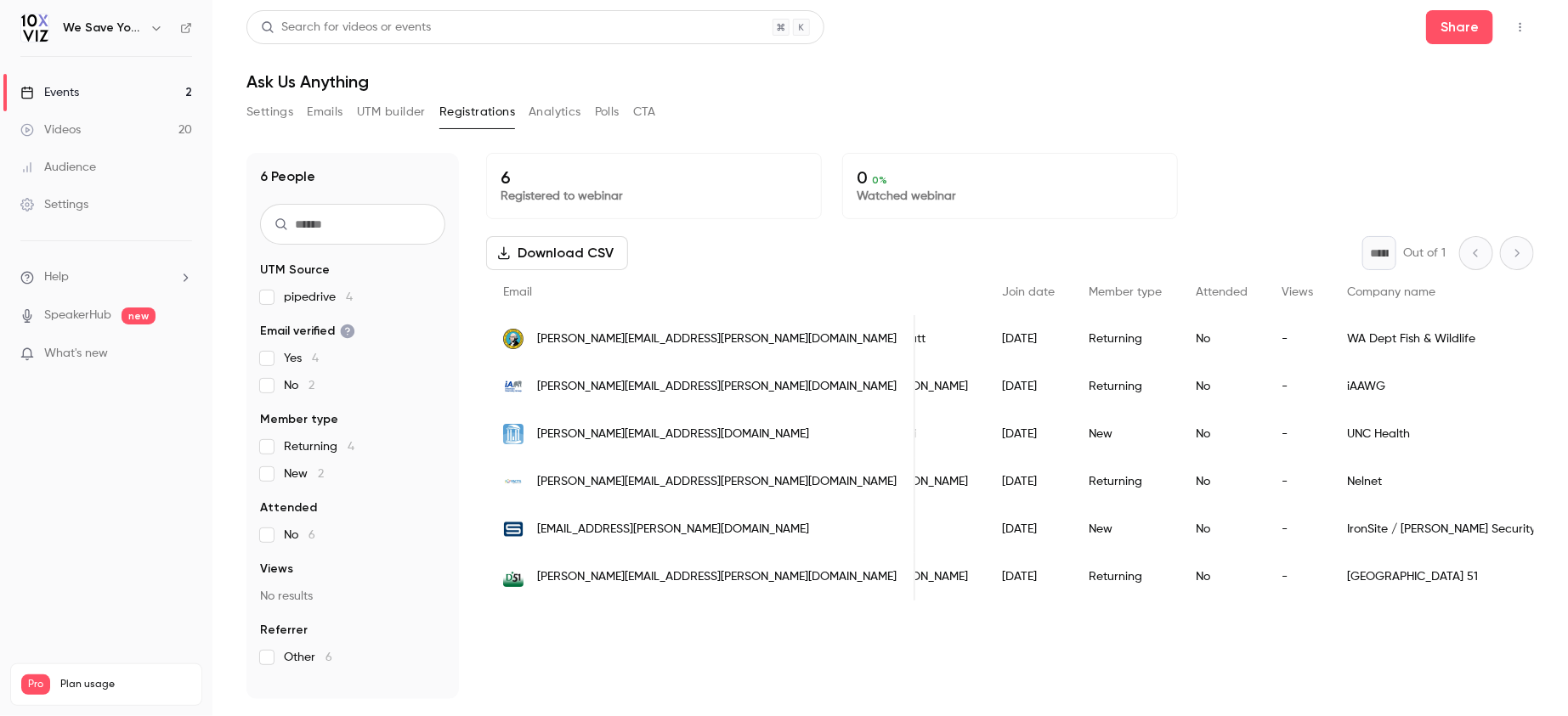
scroll to position [0, 108]
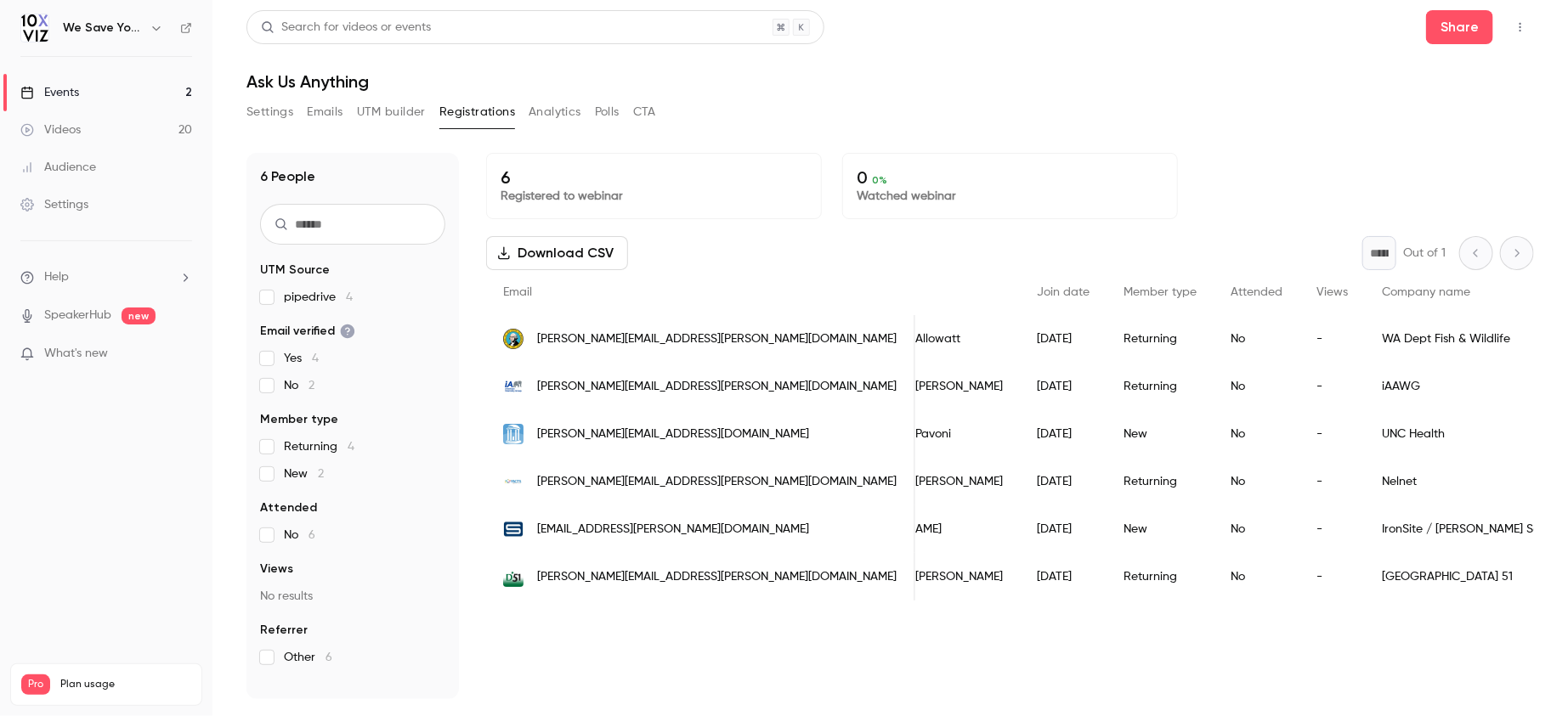
click at [60, 99] on div "Events" at bounding box center [49, 92] width 58 height 17
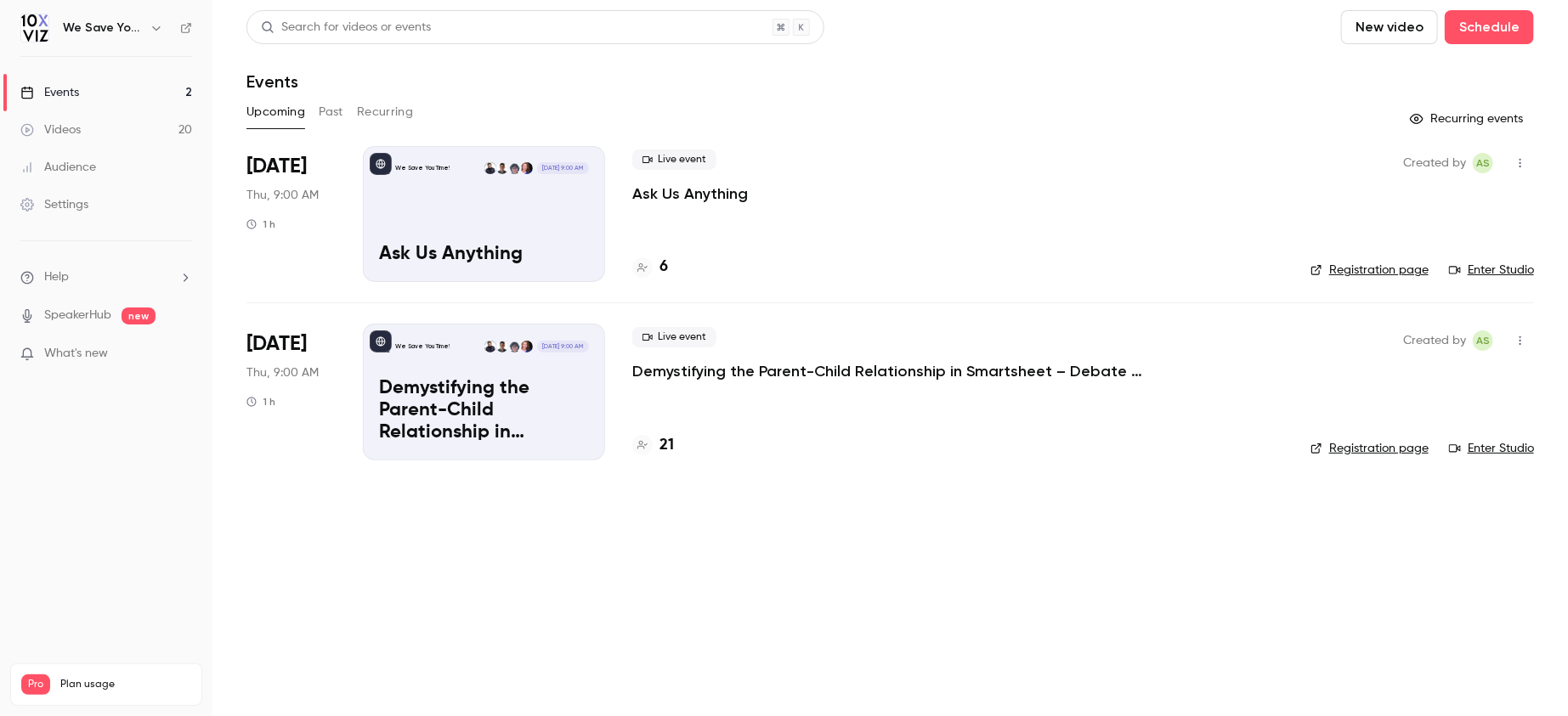
click at [580, 563] on main "Search for videos or events New video Schedule Events Upcoming Past Recurring R…" at bounding box center [891, 358] width 1356 height 716
click at [672, 604] on main "Search for videos or events New video Schedule Events Upcoming Past Recurring R…" at bounding box center [891, 358] width 1356 height 716
click at [710, 588] on main "Search for videos or events New video Schedule Events Upcoming Past Recurring R…" at bounding box center [891, 358] width 1356 height 716
click at [726, 90] on div "Events" at bounding box center [890, 81] width 1287 height 20
click at [528, 549] on main "Search for videos or events New video Schedule Events Upcoming Past Recurring R…" at bounding box center [891, 358] width 1356 height 716
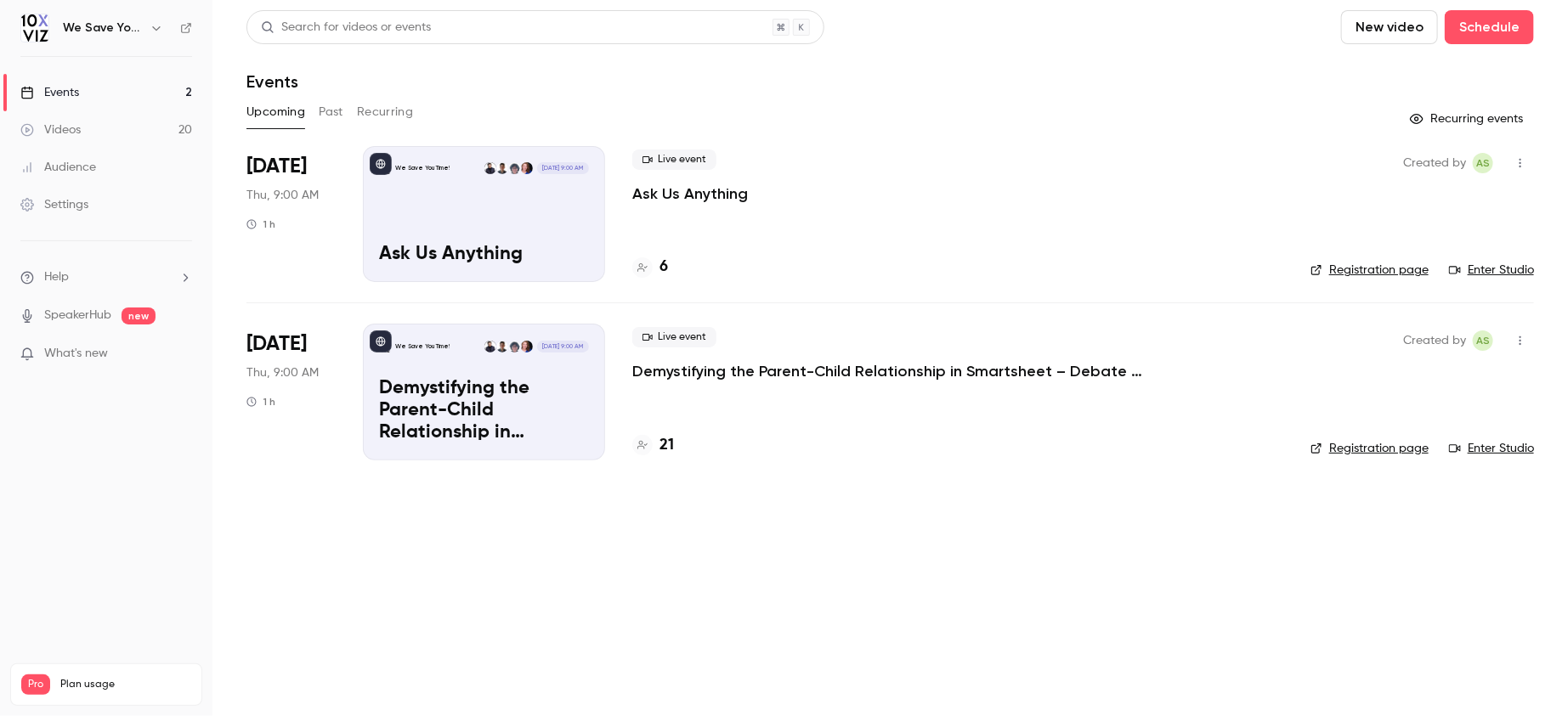
click at [659, 193] on p "Ask Us Anything" at bounding box center [690, 194] width 116 height 20
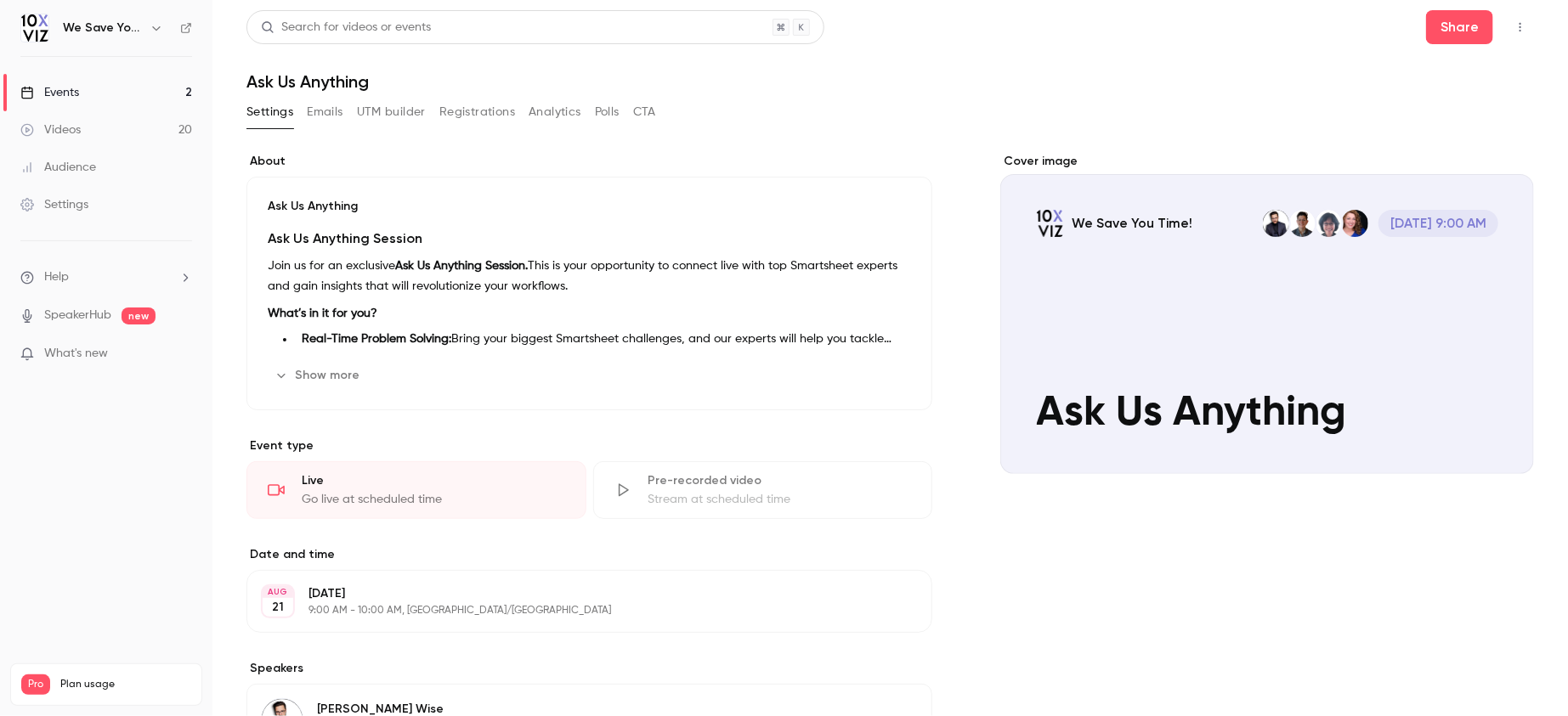
click at [392, 111] on button "UTM builder" at bounding box center [391, 112] width 69 height 27
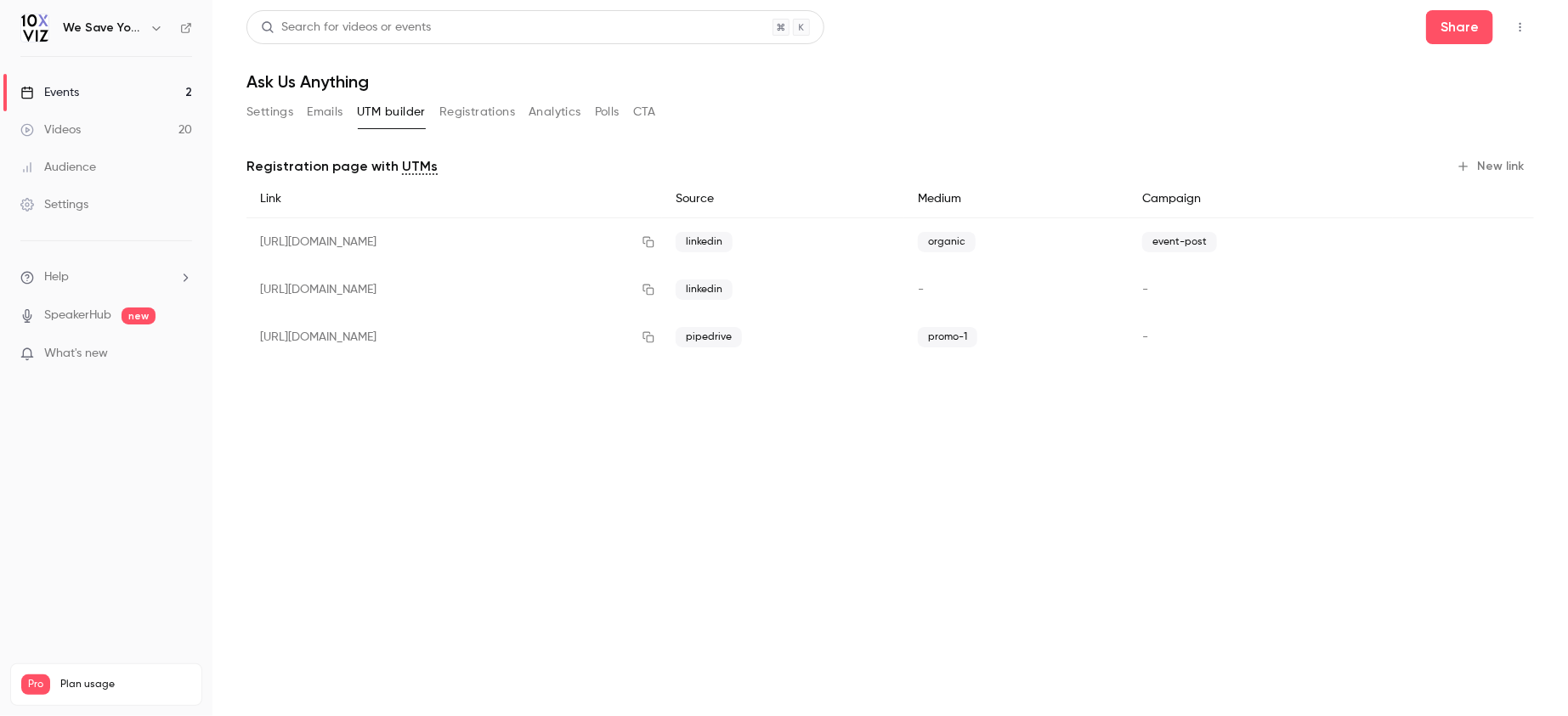
click at [1485, 166] on button "New link" at bounding box center [1492, 166] width 84 height 27
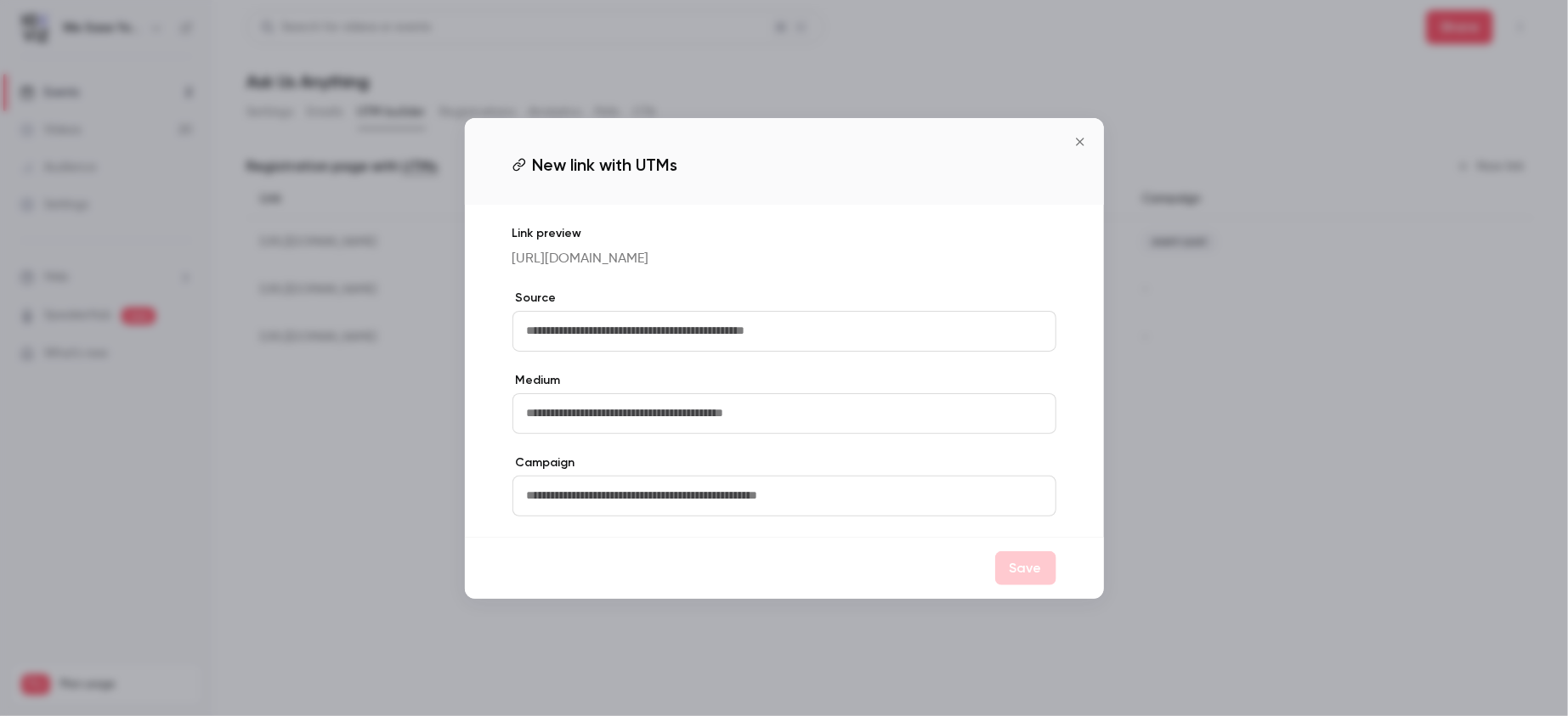
click at [828, 340] on input "text" at bounding box center [784, 331] width 544 height 41
type input "*********"
click at [736, 409] on input "text" at bounding box center [784, 414] width 544 height 41
type input "*******"
click at [1009, 579] on button "Save" at bounding box center [1025, 568] width 61 height 34
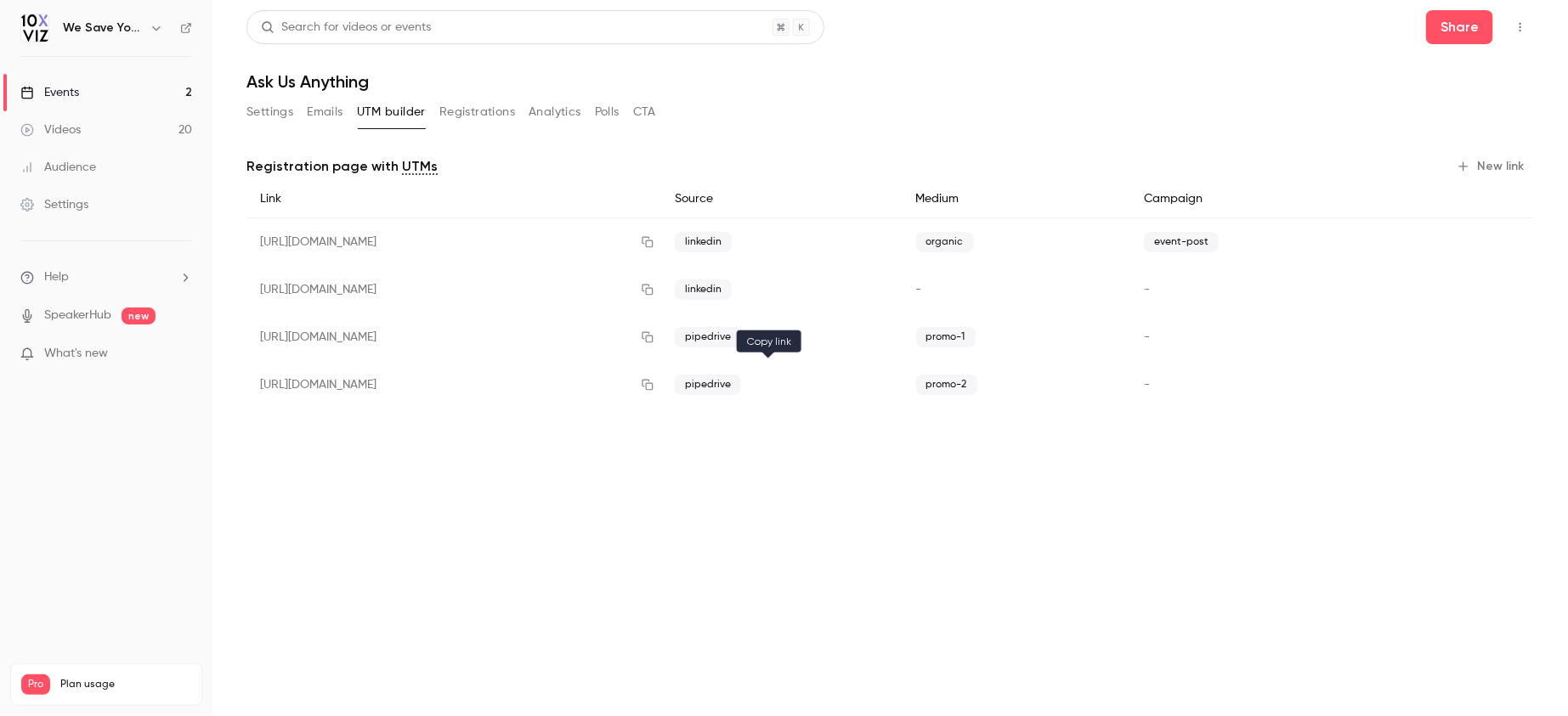
click at [652, 383] on icon "button" at bounding box center [647, 385] width 11 height 11
click at [164, 94] on link "Events 2" at bounding box center [106, 92] width 213 height 37
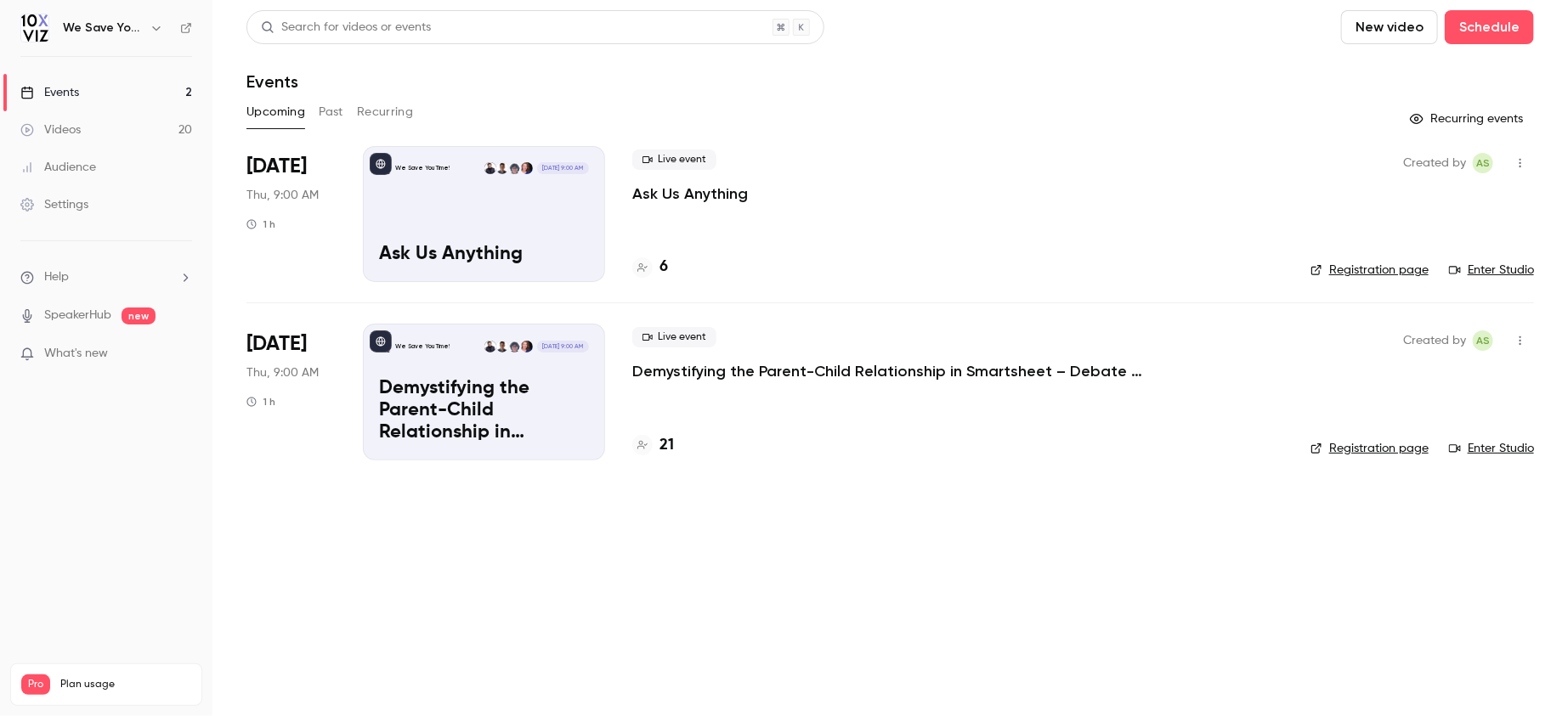
click at [425, 485] on main "Search for videos or events New video Schedule Events Upcoming Past Recurring R…" at bounding box center [891, 358] width 1356 height 716
click at [629, 703] on main "Search for videos or events New video Schedule Events Upcoming Past Recurring R…" at bounding box center [891, 358] width 1356 height 716
click at [638, 631] on main "Search for videos or events New video Schedule Events Upcoming Past Recurring R…" at bounding box center [891, 358] width 1356 height 716
click at [579, 579] on main "Search for videos or events New video Schedule Events Upcoming Past Recurring R…" at bounding box center [891, 358] width 1356 height 716
click at [603, 553] on main "Search for videos or events New video Schedule Events Upcoming Past Recurring R…" at bounding box center [891, 358] width 1356 height 716
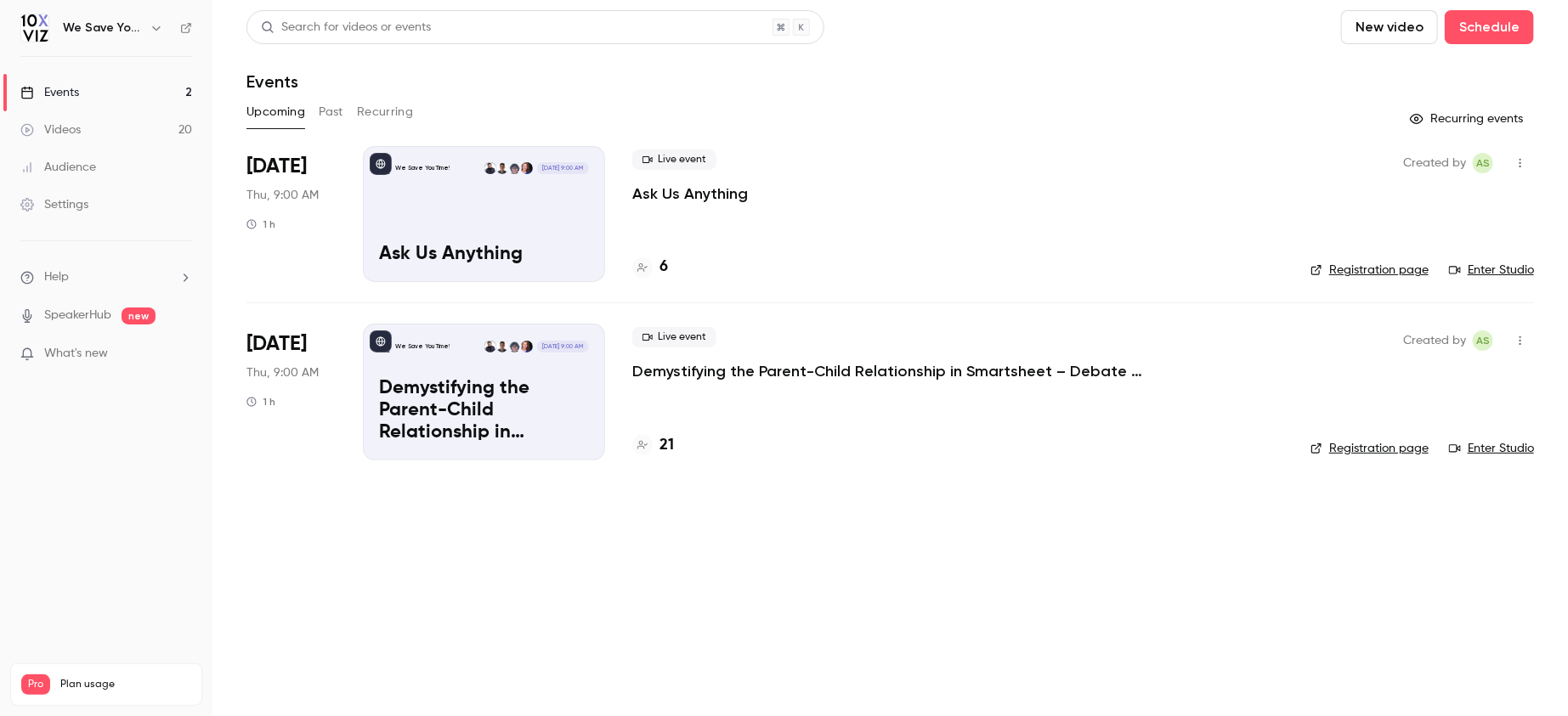
click at [634, 579] on main "Search for videos or events New video Schedule Events Upcoming Past Recurring R…" at bounding box center [891, 358] width 1356 height 716
click at [643, 267] on icon at bounding box center [642, 267] width 10 height 10
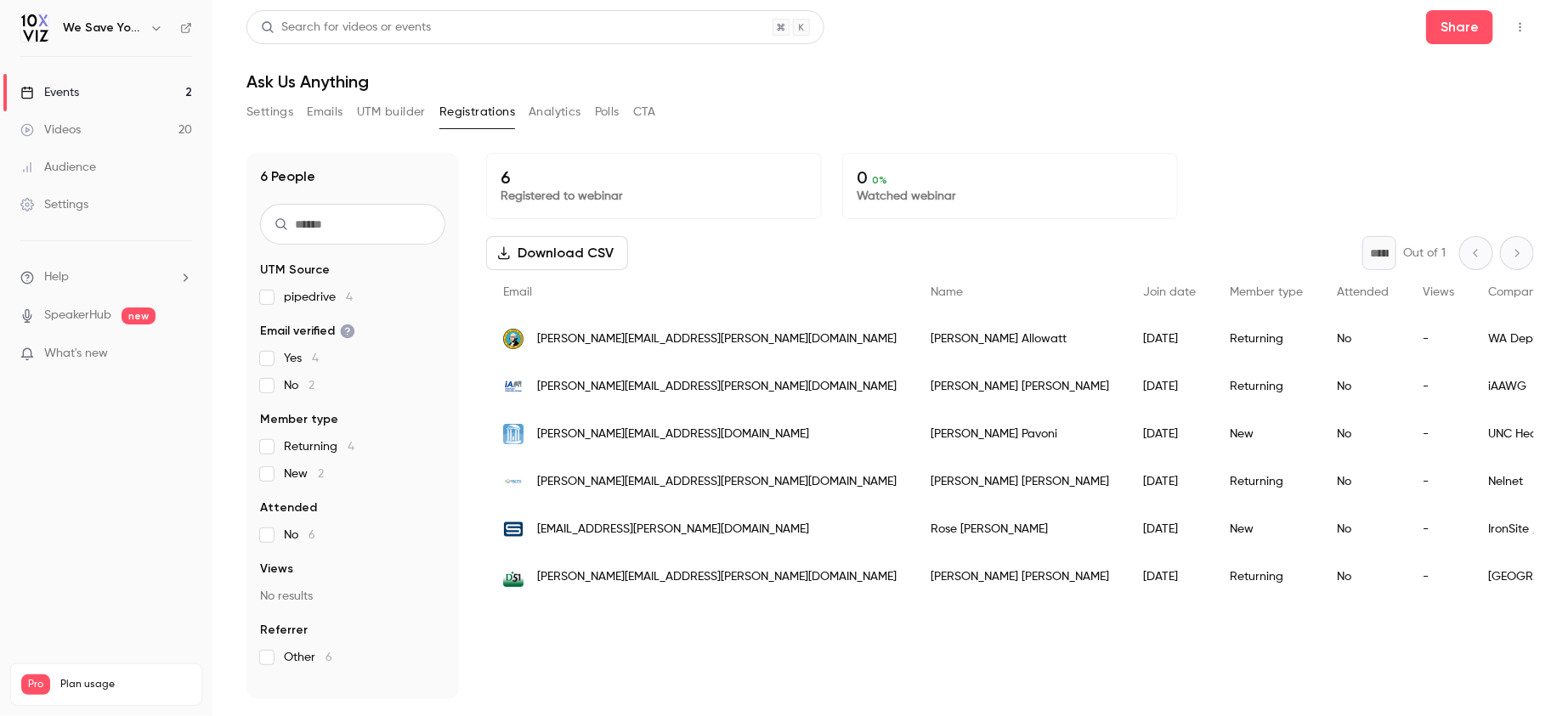
click at [260, 116] on button "Settings" at bounding box center [270, 112] width 47 height 27
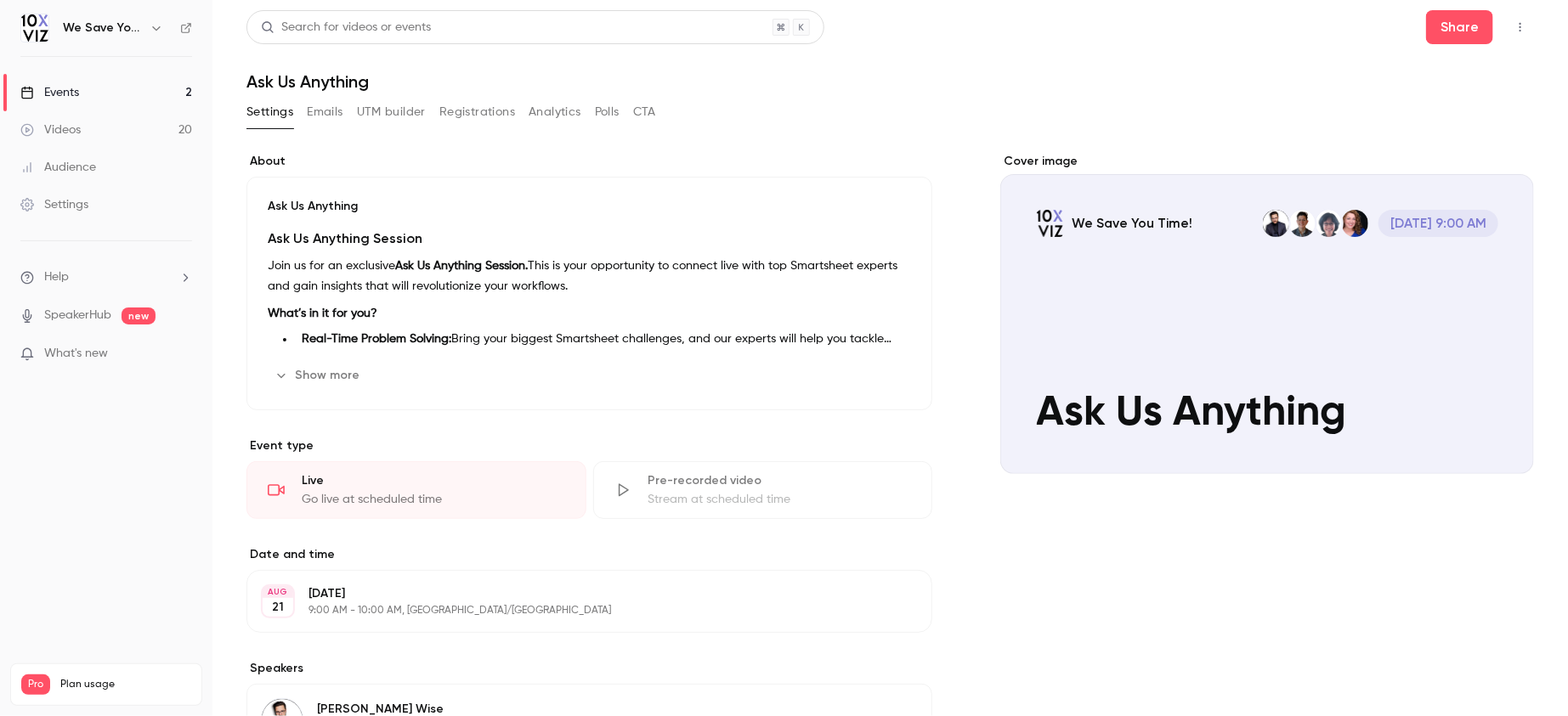
click at [121, 85] on link "Events 2" at bounding box center [106, 92] width 213 height 37
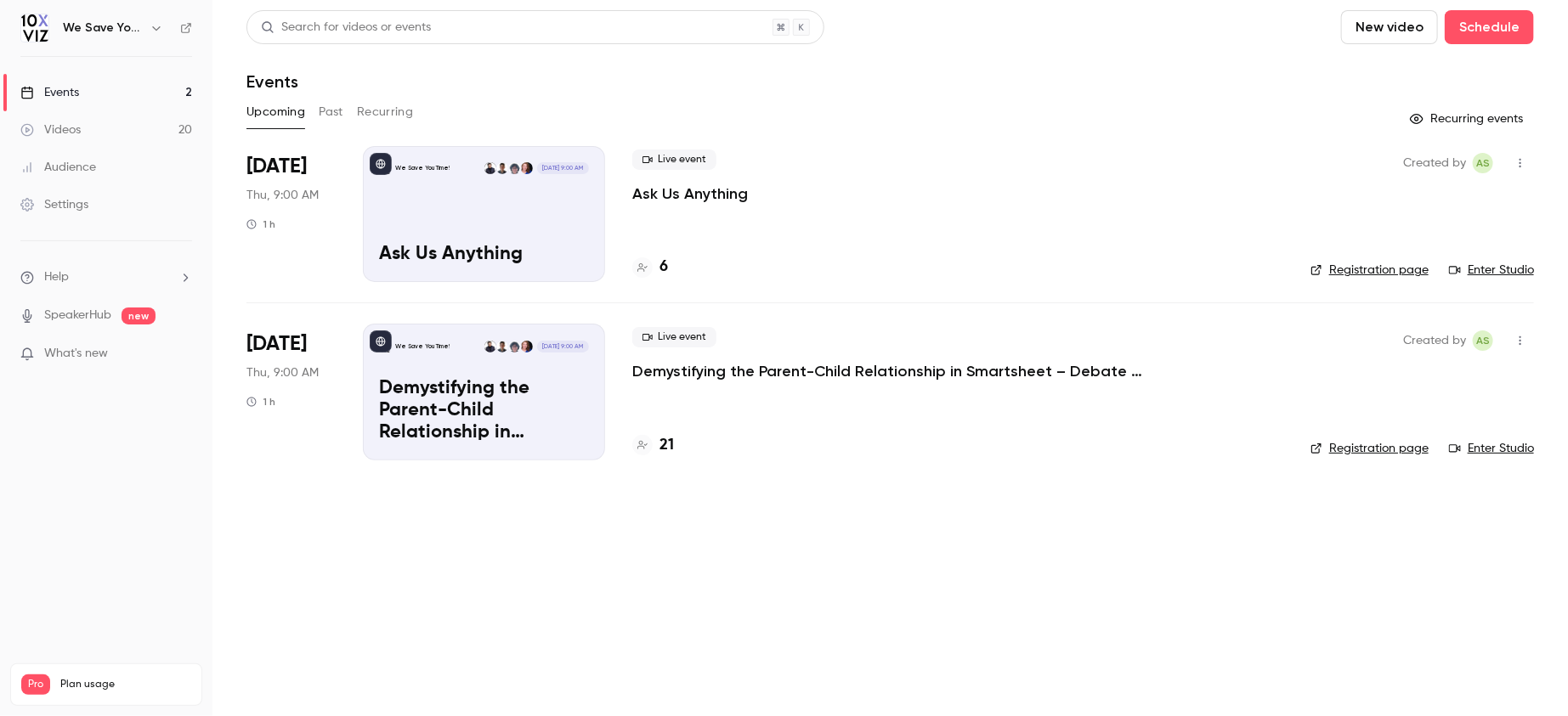
click at [496, 546] on main "Search for videos or events New video Schedule Events Upcoming Past Recurring R…" at bounding box center [891, 358] width 1356 height 716
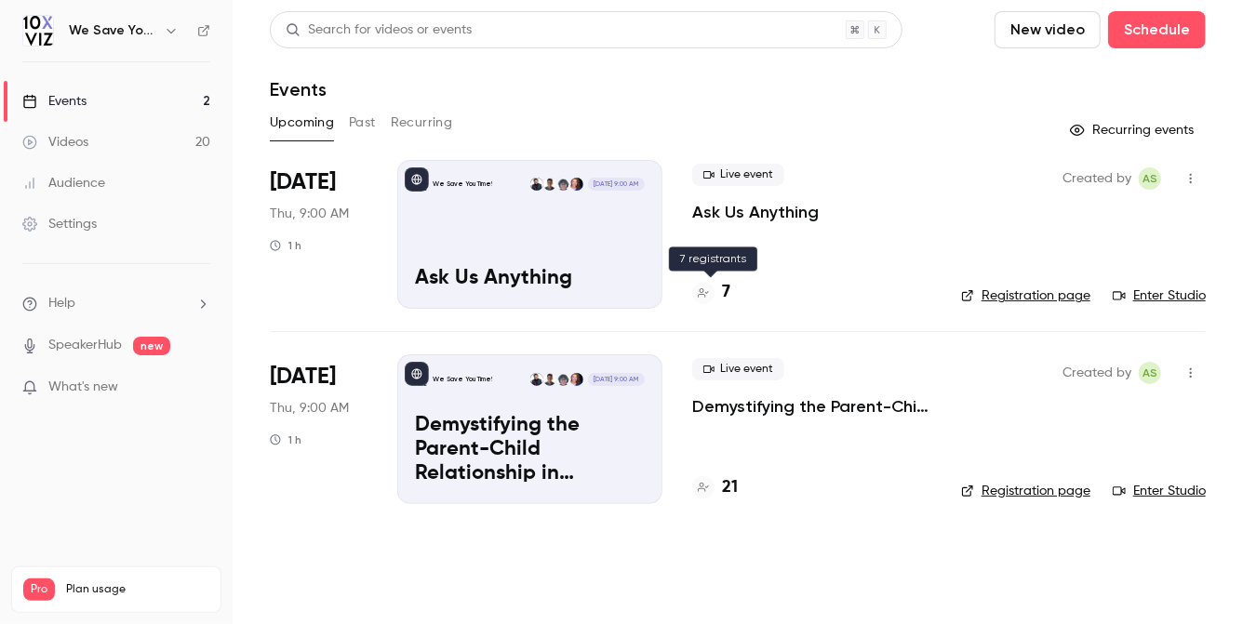
click at [710, 295] on div at bounding box center [703, 293] width 22 height 22
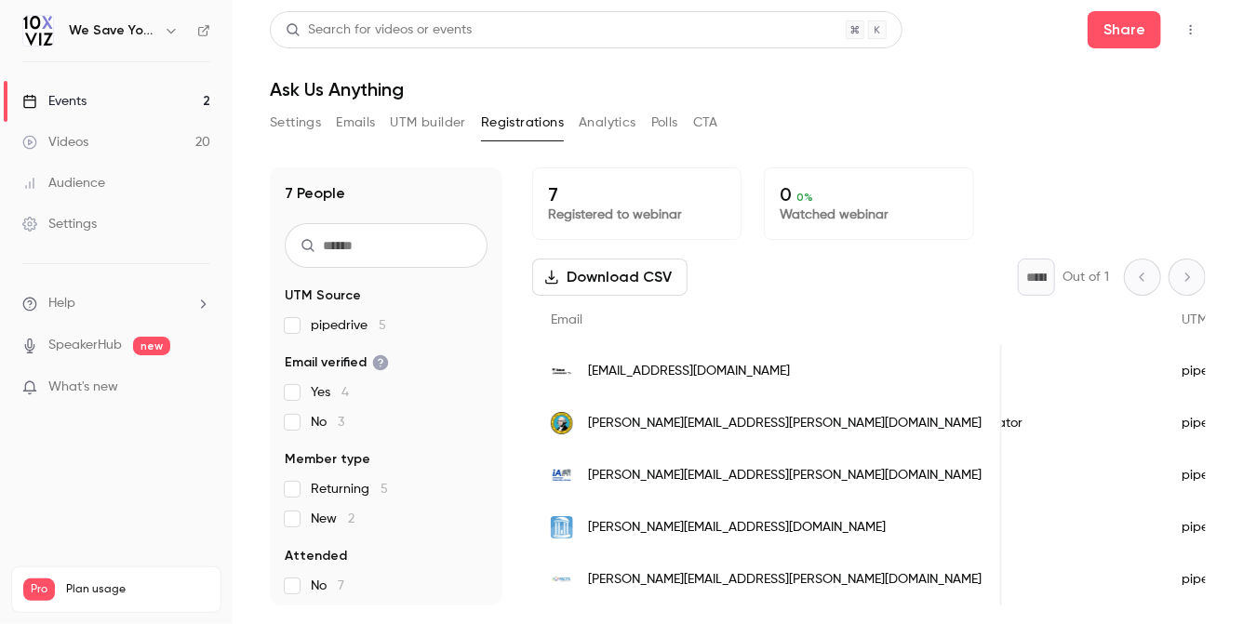
scroll to position [0, 1086]
click at [100, 100] on link "Events 2" at bounding box center [116, 101] width 233 height 41
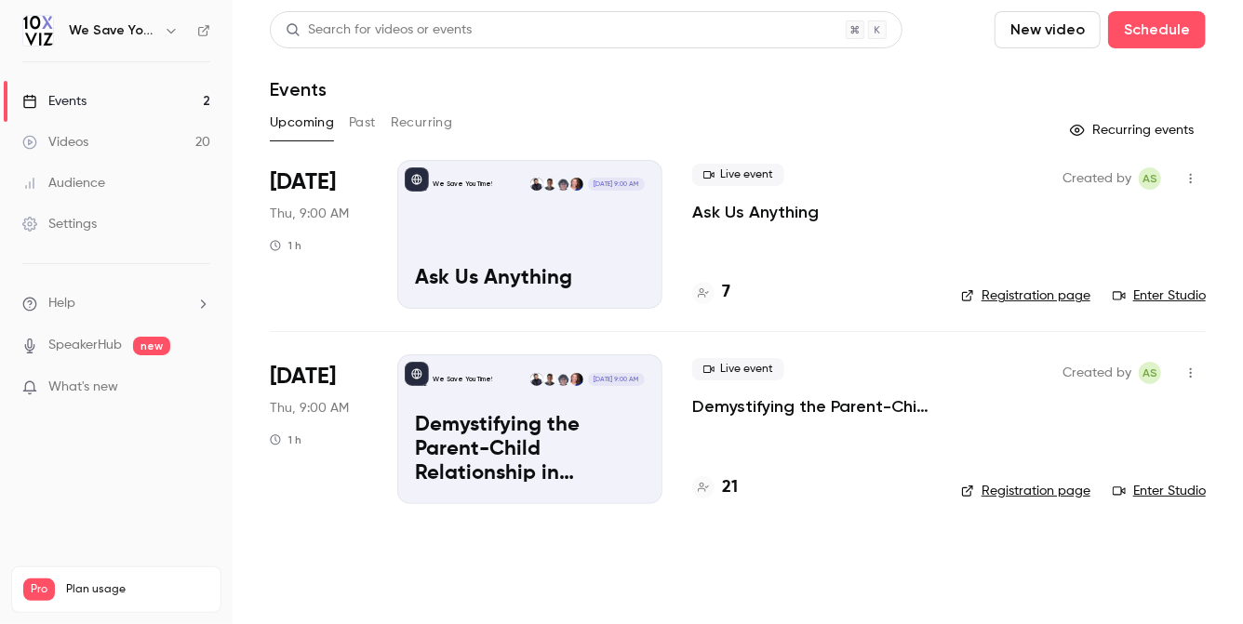
click at [419, 535] on main "Search for videos or events New video Schedule Events Upcoming Past Recurring R…" at bounding box center [738, 312] width 1010 height 624
click at [419, 558] on main "Search for videos or events New video Schedule Events Upcoming Past Recurring R…" at bounding box center [738, 312] width 1010 height 624
click at [706, 294] on icon at bounding box center [703, 292] width 11 height 11
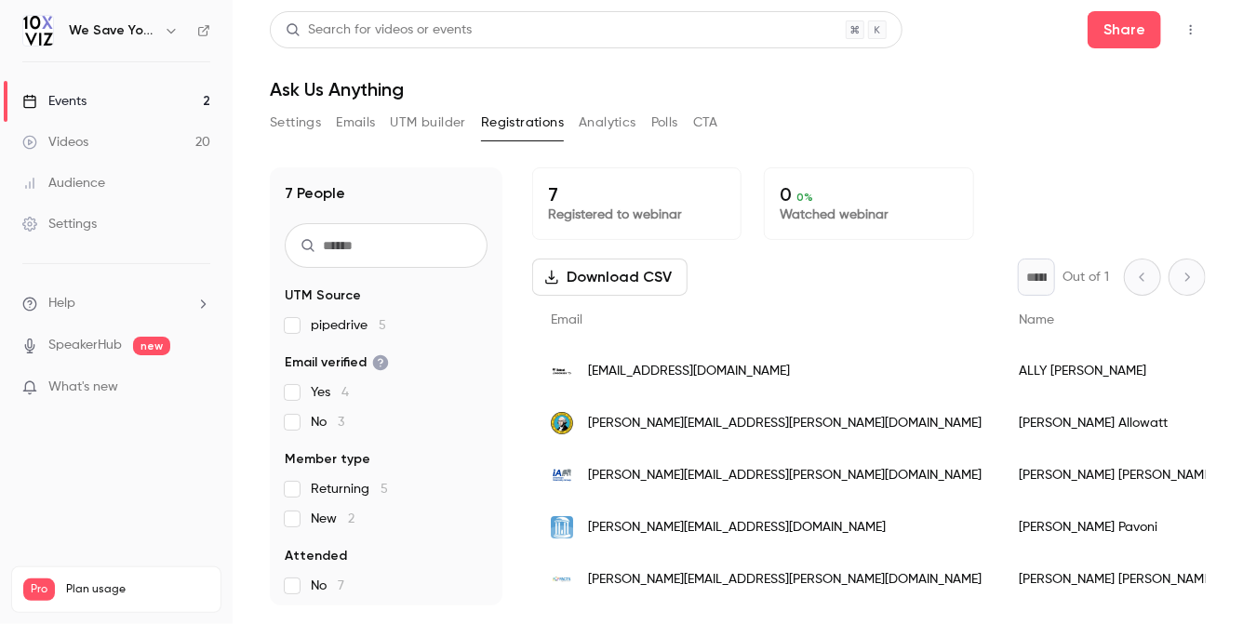
click at [98, 100] on link "Events 2" at bounding box center [116, 101] width 233 height 41
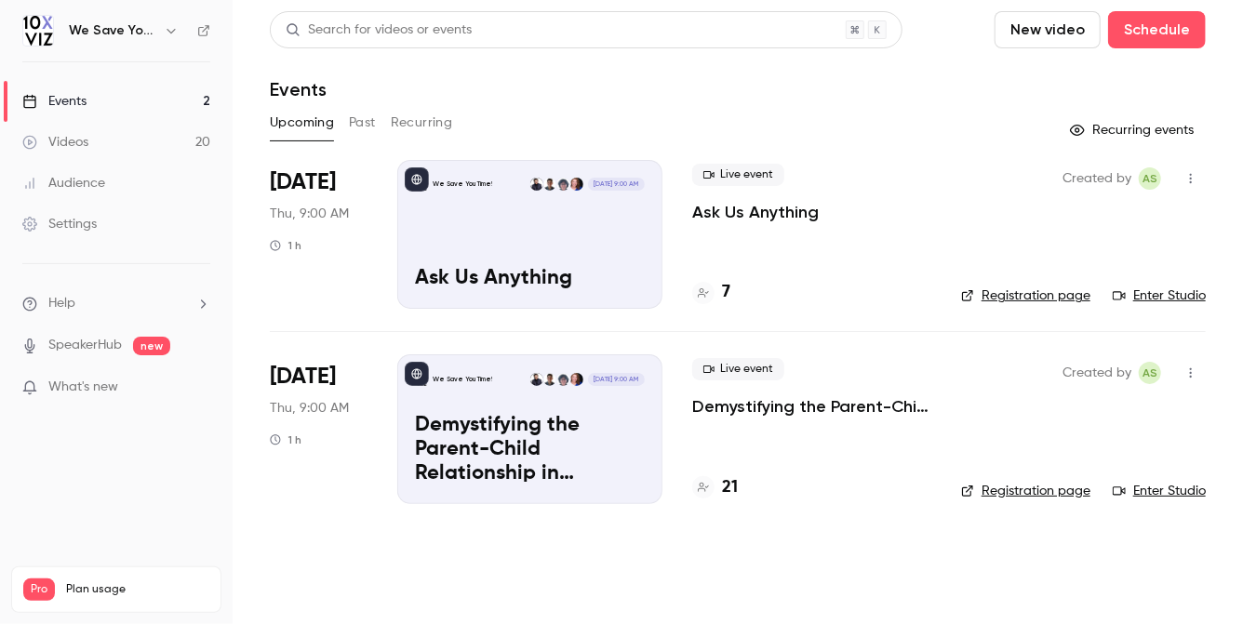
click at [641, 120] on div "Upcoming Past Recurring" at bounding box center [738, 123] width 936 height 30
click at [708, 288] on icon at bounding box center [703, 292] width 11 height 11
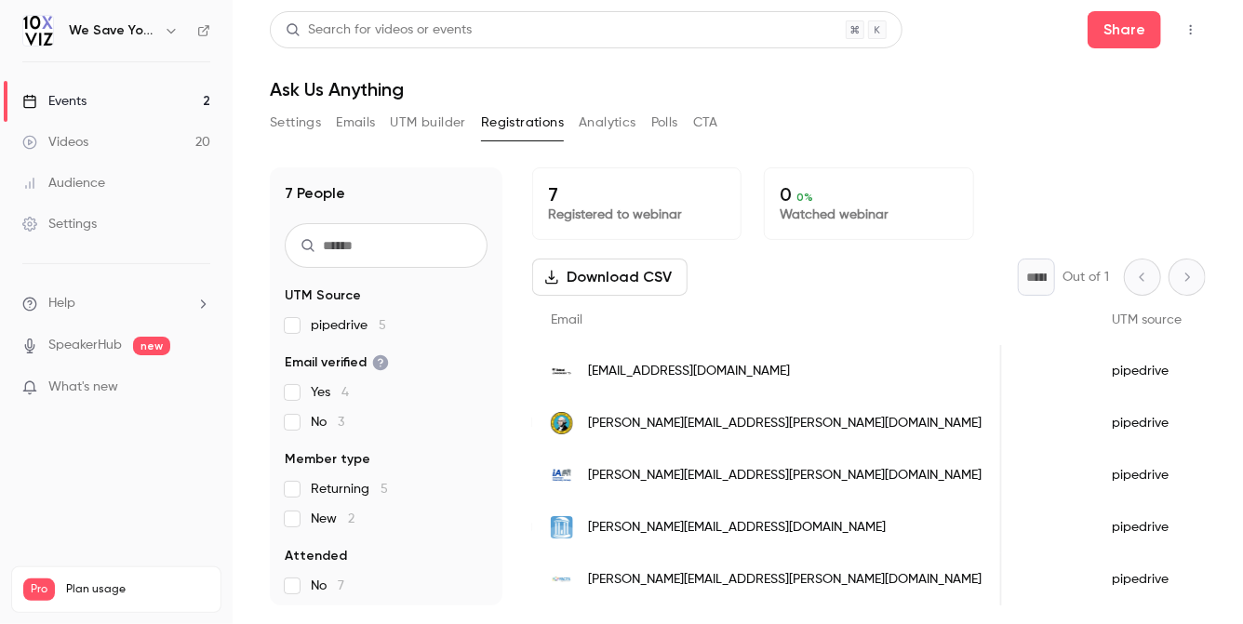
scroll to position [0, 1157]
click at [304, 121] on button "Settings" at bounding box center [295, 123] width 51 height 30
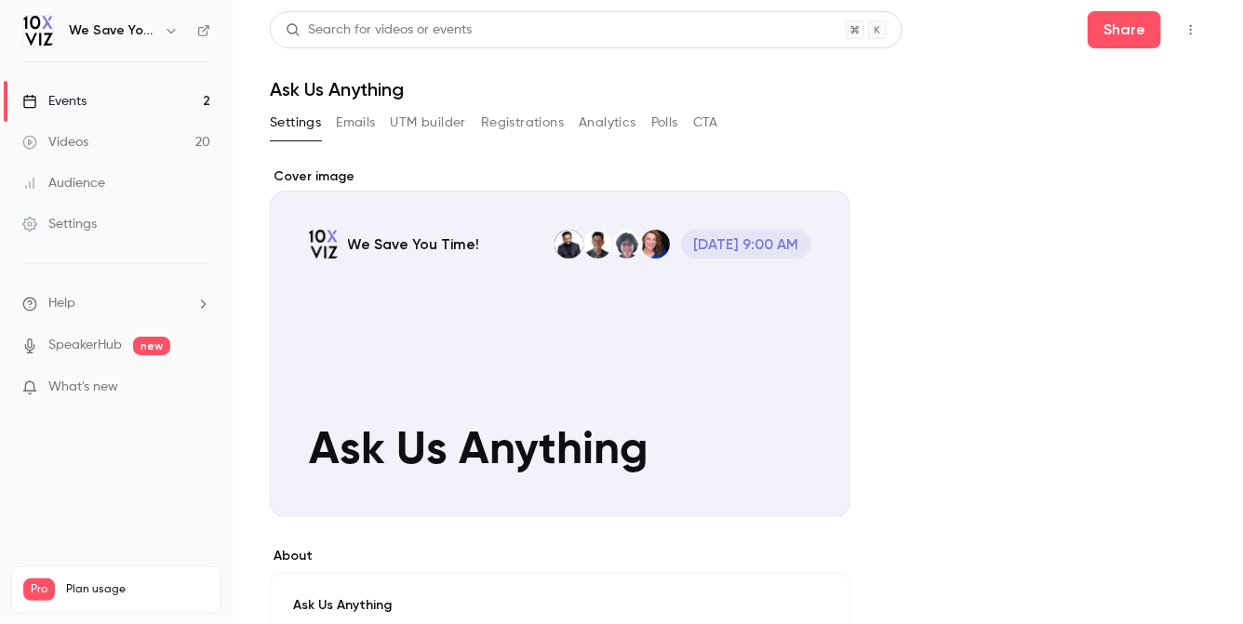
click at [162, 100] on link "Events 2" at bounding box center [116, 101] width 233 height 41
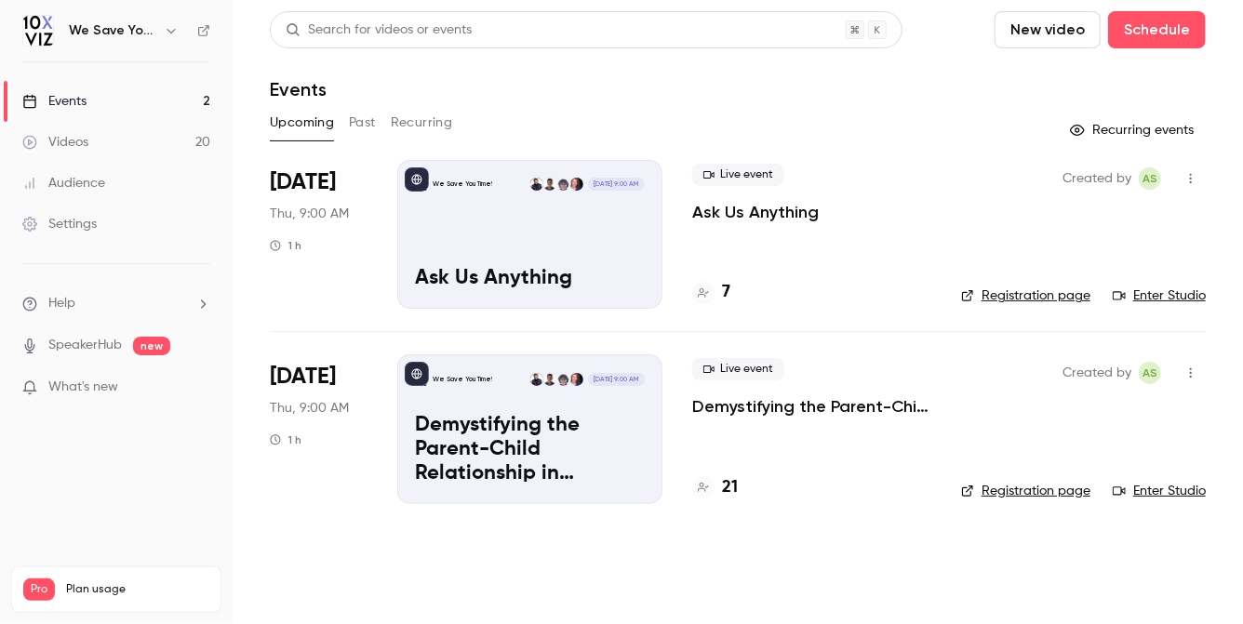
click at [709, 287] on div at bounding box center [703, 293] width 22 height 22
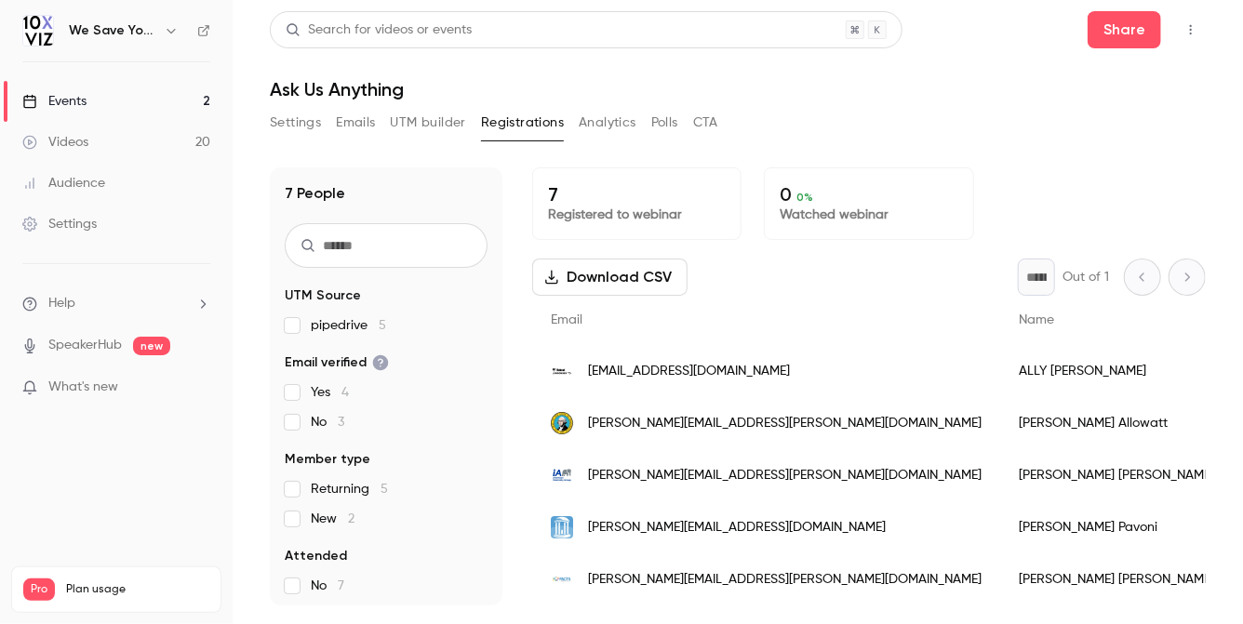
click at [165, 97] on link "Events 2" at bounding box center [116, 101] width 233 height 41
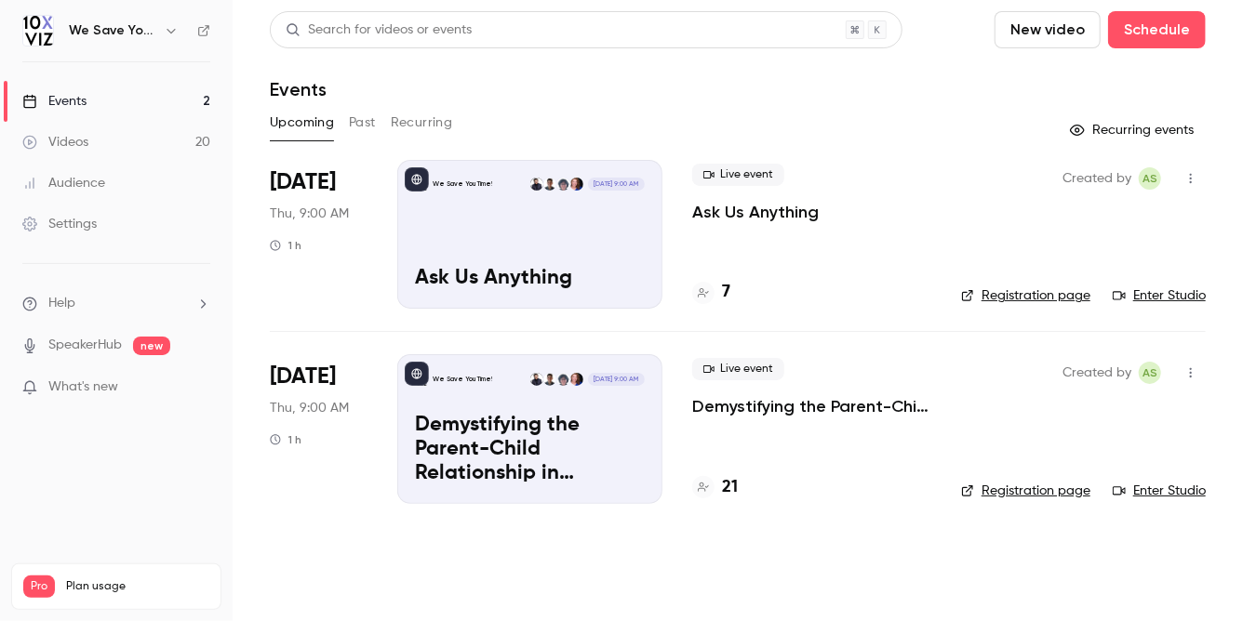
click at [568, 106] on div "Search for videos or events New video Schedule Events Upcoming Past Recurring R…" at bounding box center [738, 268] width 936 height 515
click at [705, 206] on p "Ask Us Anything" at bounding box center [755, 212] width 127 height 22
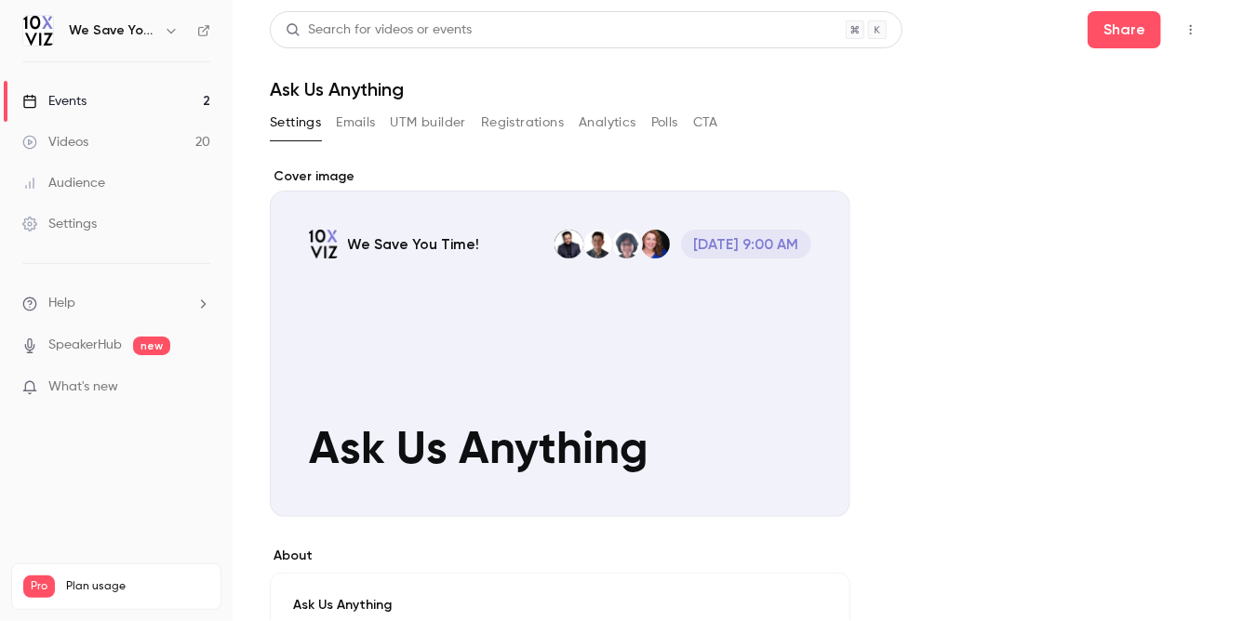
click at [504, 128] on button "Registrations" at bounding box center [522, 123] width 83 height 30
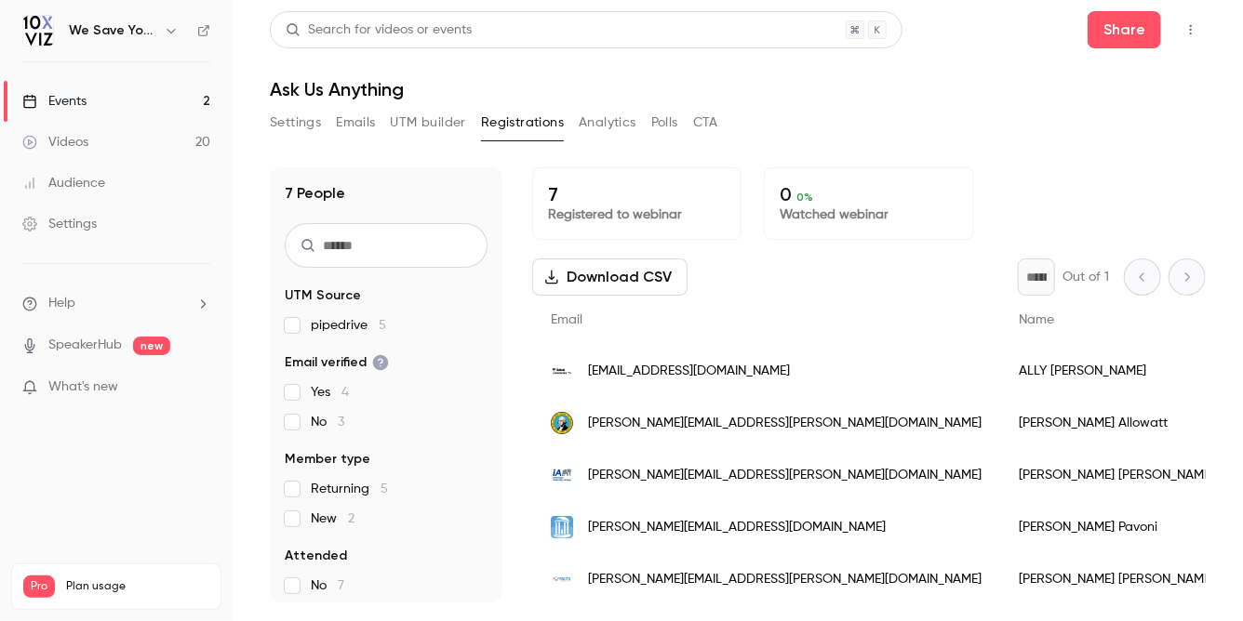
click at [77, 91] on link "Events 2" at bounding box center [116, 101] width 233 height 41
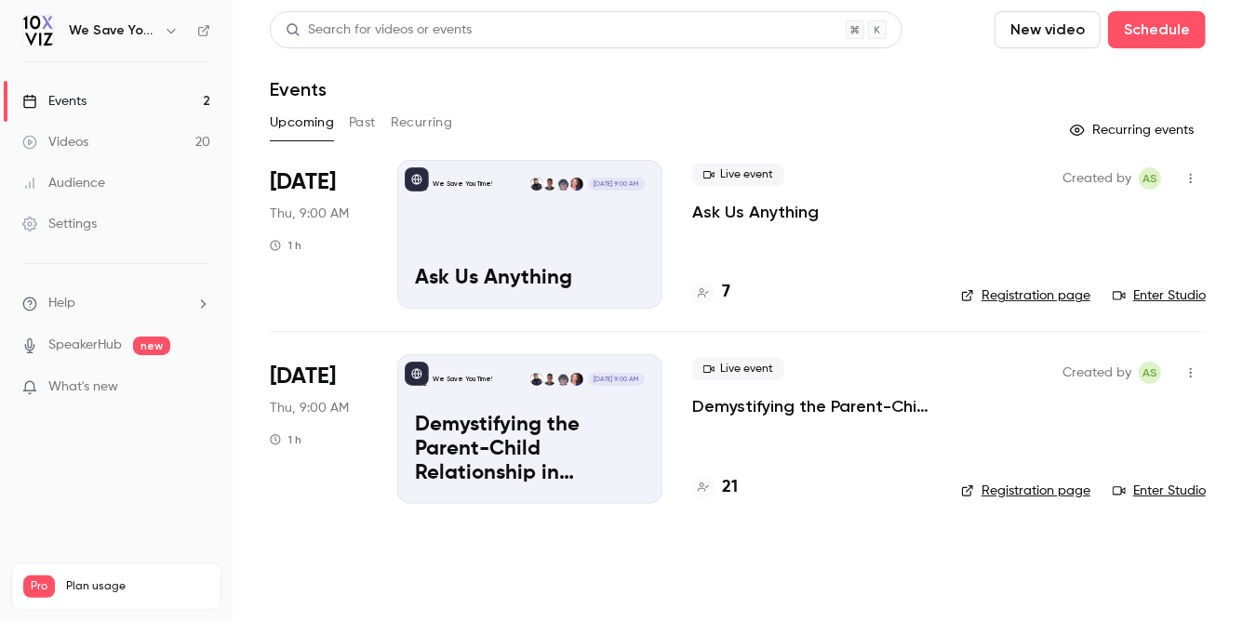
click at [685, 68] on header "Search for videos or events New video Schedule Events" at bounding box center [738, 55] width 936 height 89
